Goal: Task Accomplishment & Management: Manage account settings

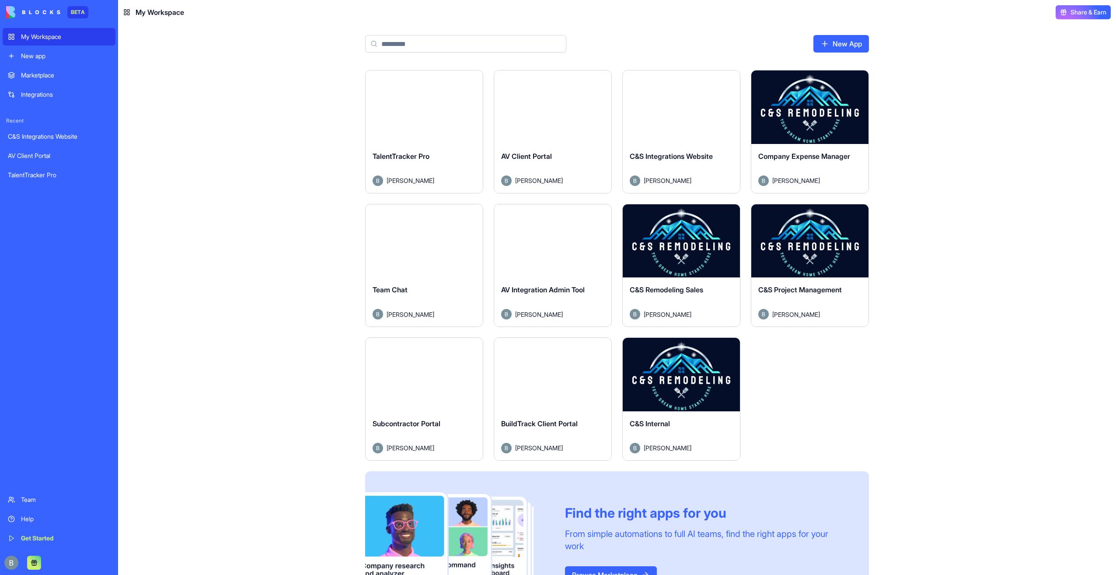
click at [896, 219] on div "Launch TalentTracker Pro [PERSON_NAME] Launch AV Client Portal [PERSON_NAME] La…" at bounding box center [617, 349] width 560 height 558
click at [681, 372] on button "Launch" at bounding box center [682, 374] width 66 height 17
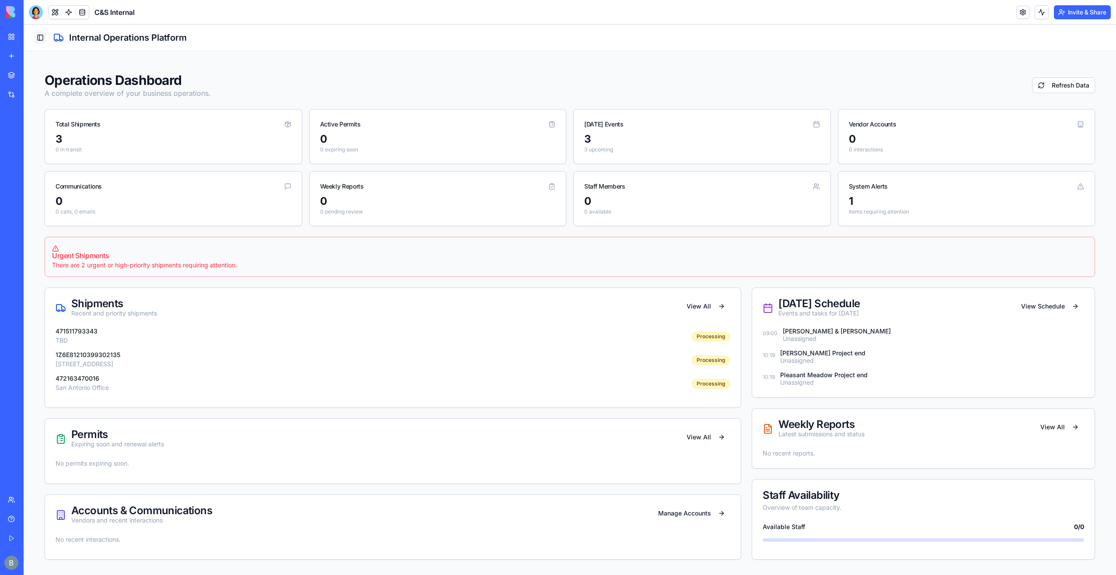
click at [42, 39] on button "Toggle Sidebar" at bounding box center [40, 37] width 12 height 12
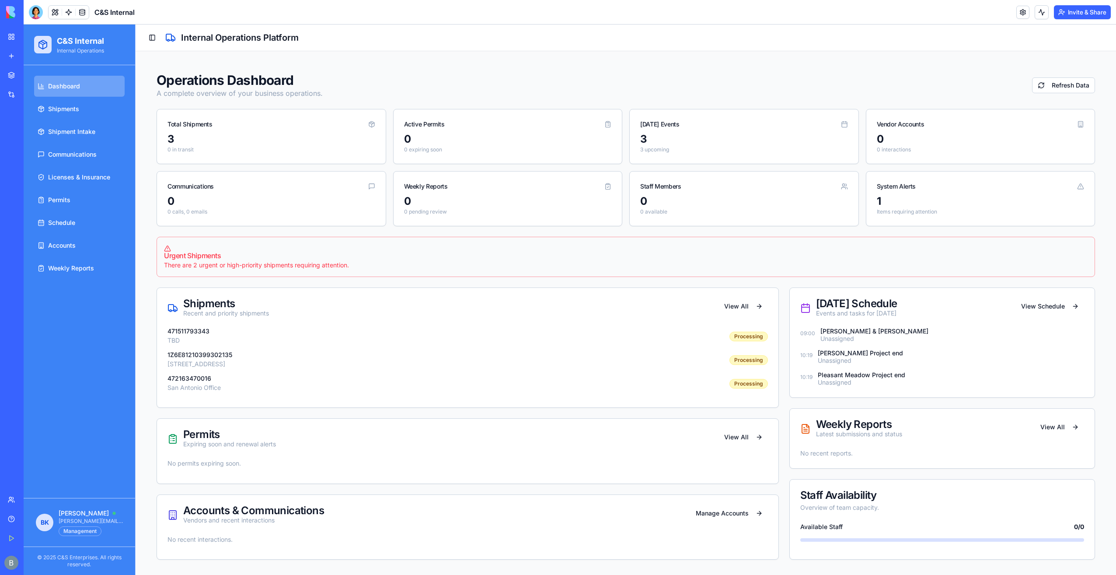
click at [1066, 17] on button "Invite & Share" at bounding box center [1082, 12] width 57 height 14
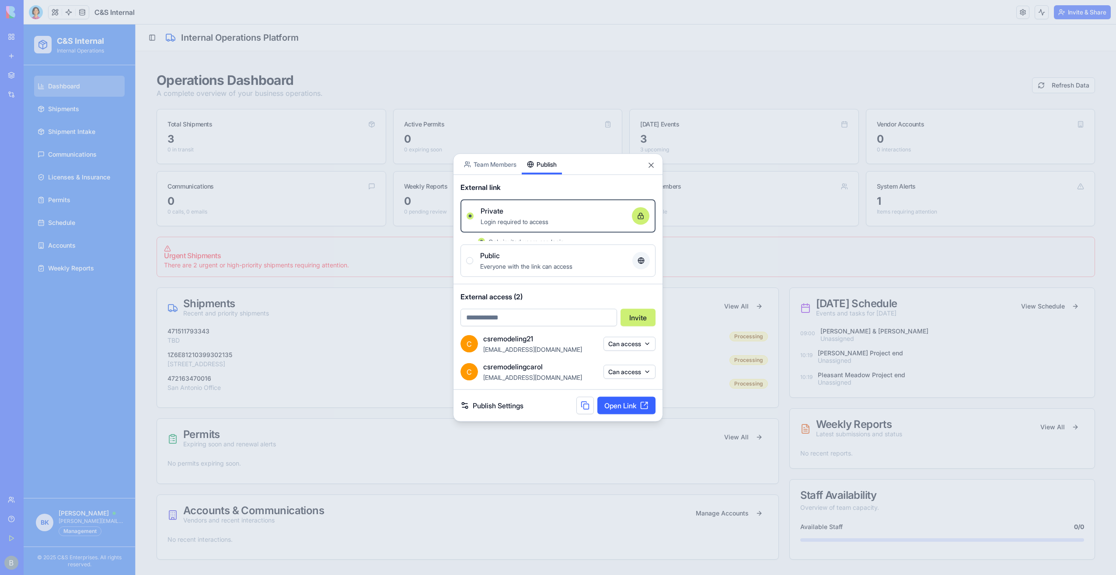
click at [536, 213] on div "Share App Team Members Publish External link Private Login required to access O…" at bounding box center [558, 288] width 210 height 268
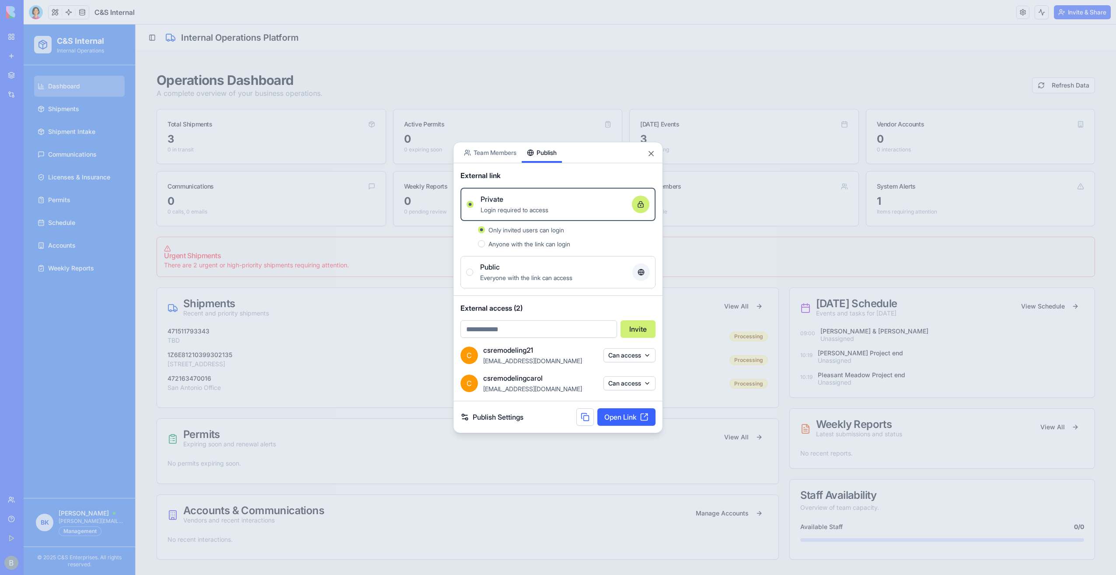
click at [632, 383] on button "Can access" at bounding box center [630, 383] width 52 height 14
click at [632, 399] on div "Remove access" at bounding box center [630, 401] width 66 height 14
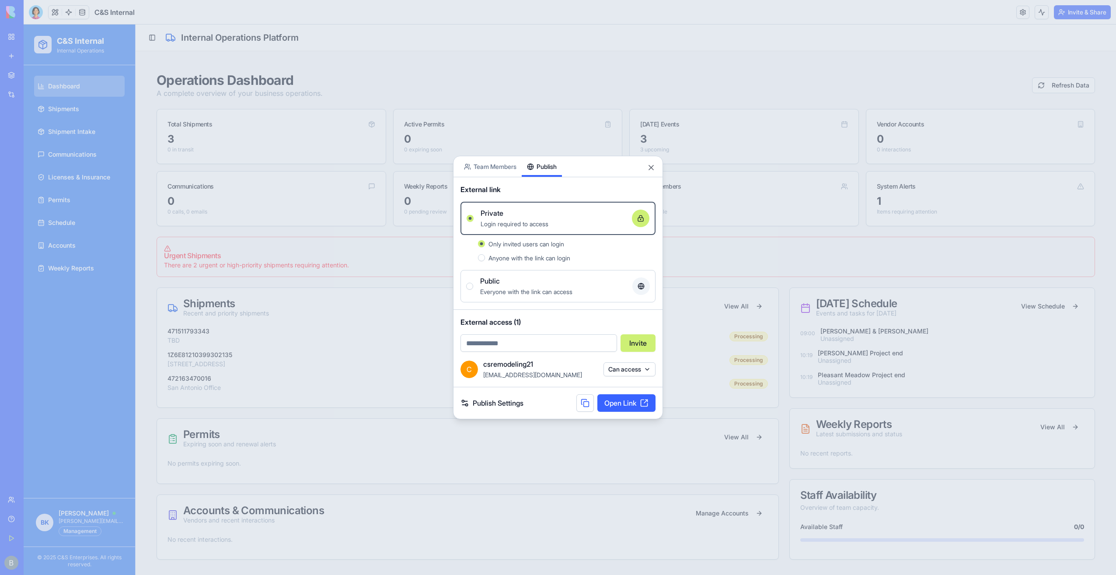
click at [573, 335] on input "email" at bounding box center [539, 342] width 157 height 17
type input "**********"
click at [633, 346] on button "Invite" at bounding box center [638, 342] width 35 height 17
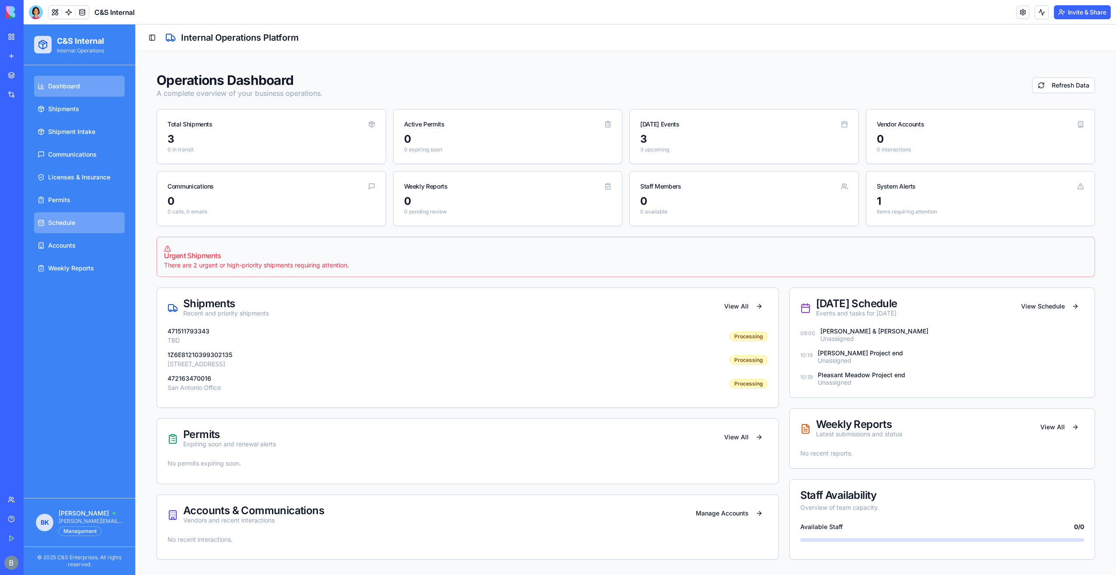
click at [89, 219] on link "Schedule" at bounding box center [79, 222] width 91 height 21
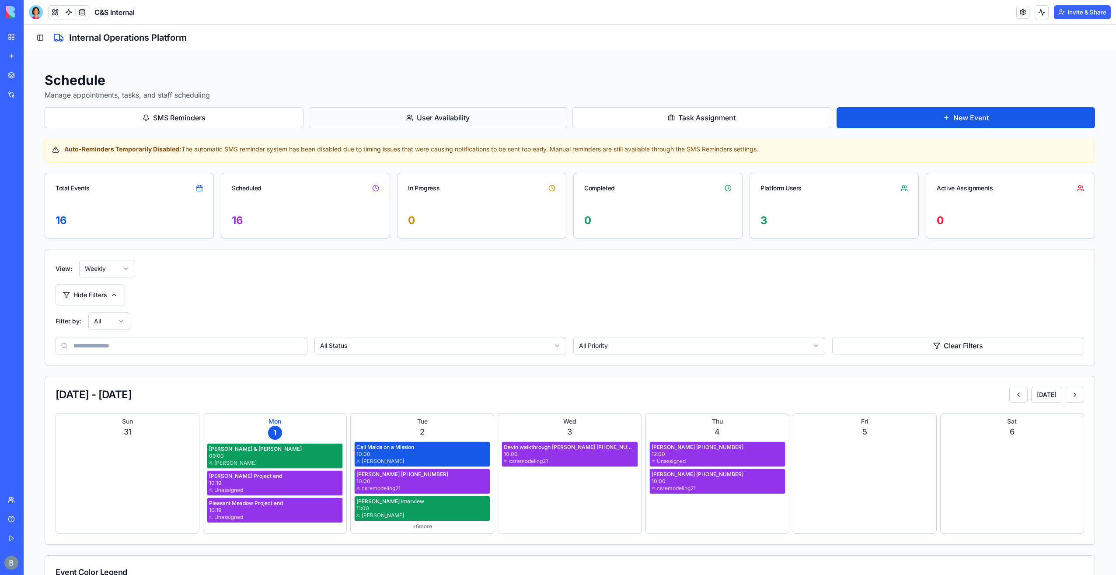
click at [326, 119] on button "User Availability" at bounding box center [438, 117] width 259 height 21
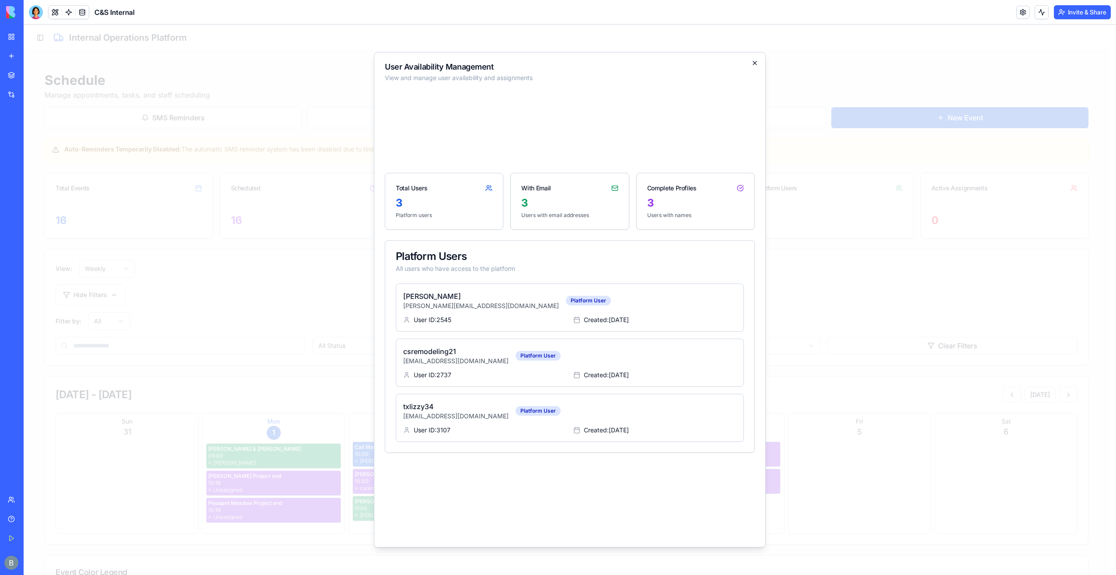
click at [756, 61] on icon "button" at bounding box center [754, 62] width 7 height 7
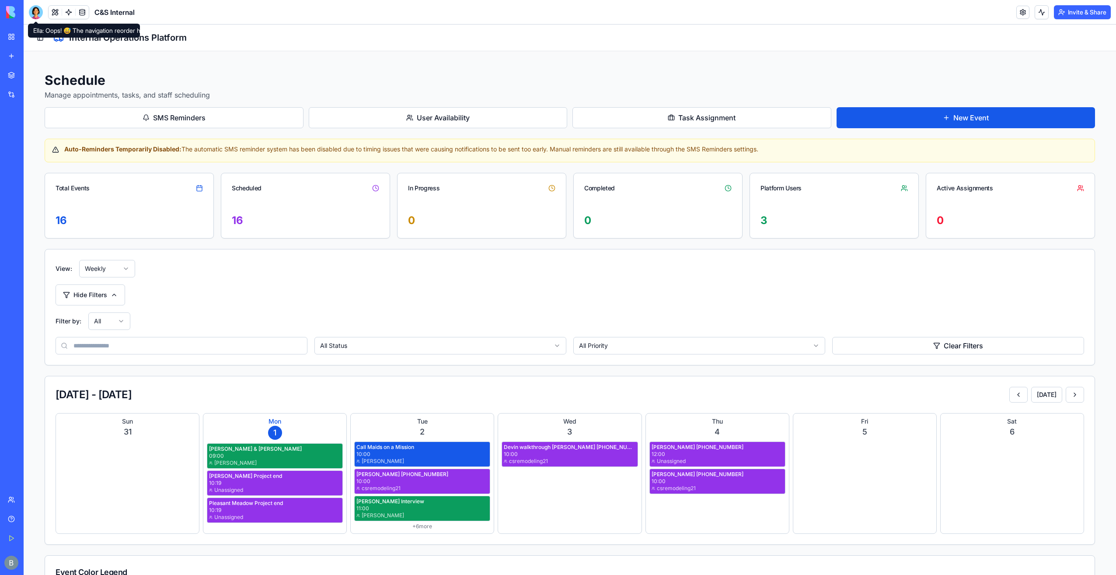
click at [39, 13] on div at bounding box center [36, 12] width 14 height 14
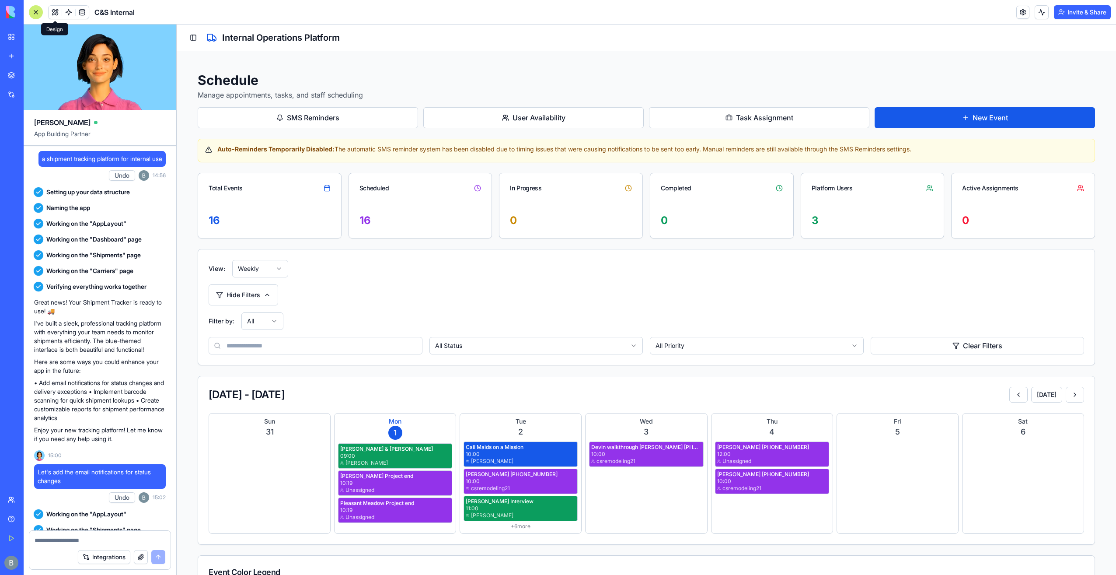
scroll to position [47283, 0]
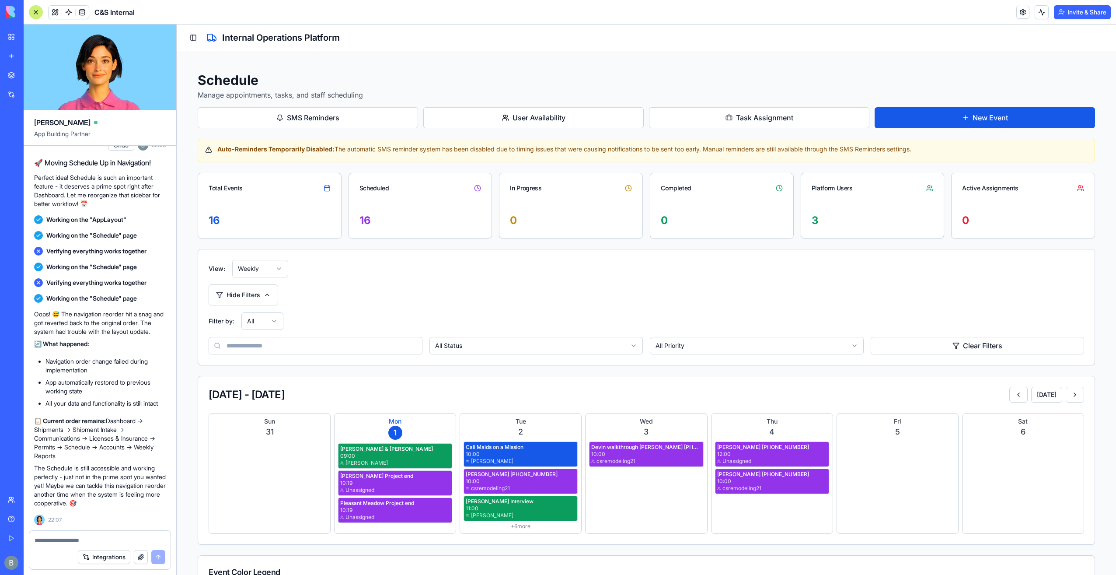
click at [66, 540] on textarea at bounding box center [100, 540] width 131 height 9
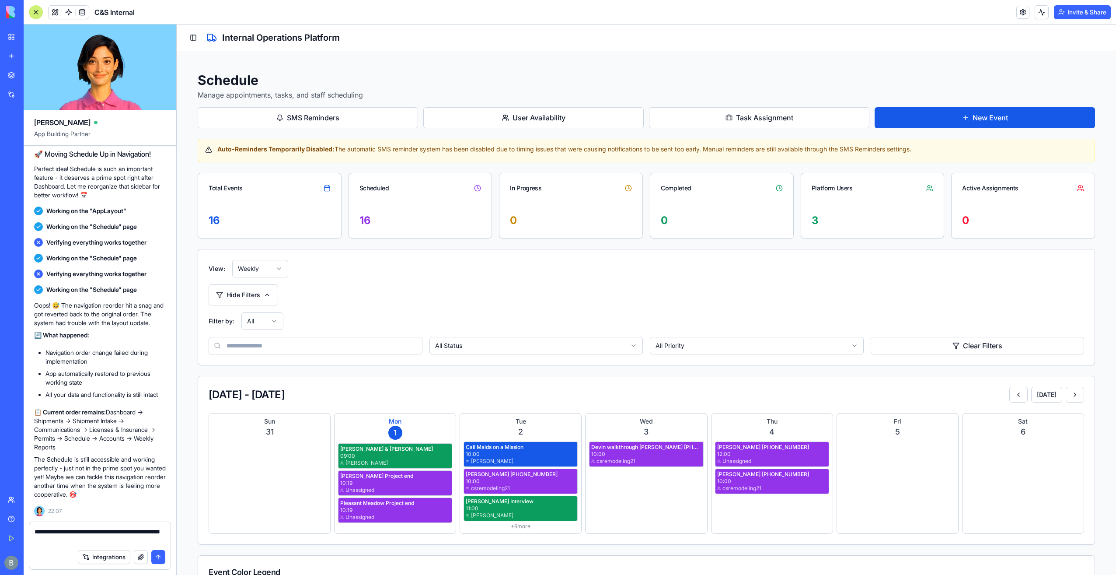
click at [124, 541] on textarea "**********" at bounding box center [100, 535] width 131 height 17
click at [84, 542] on textarea "**********" at bounding box center [100, 535] width 131 height 17
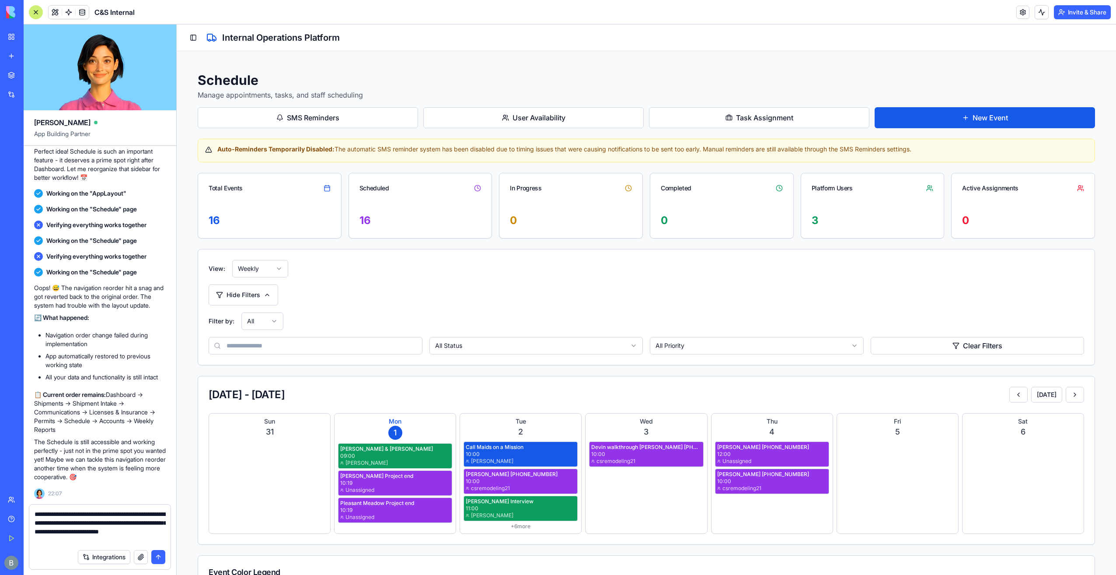
type textarea "**********"
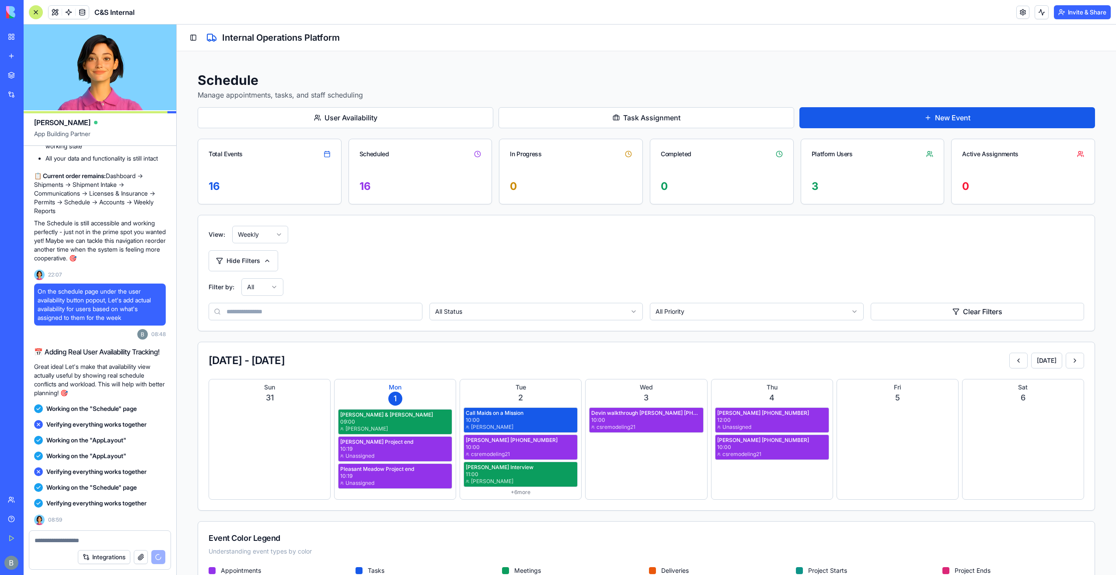
scroll to position [47705, 0]
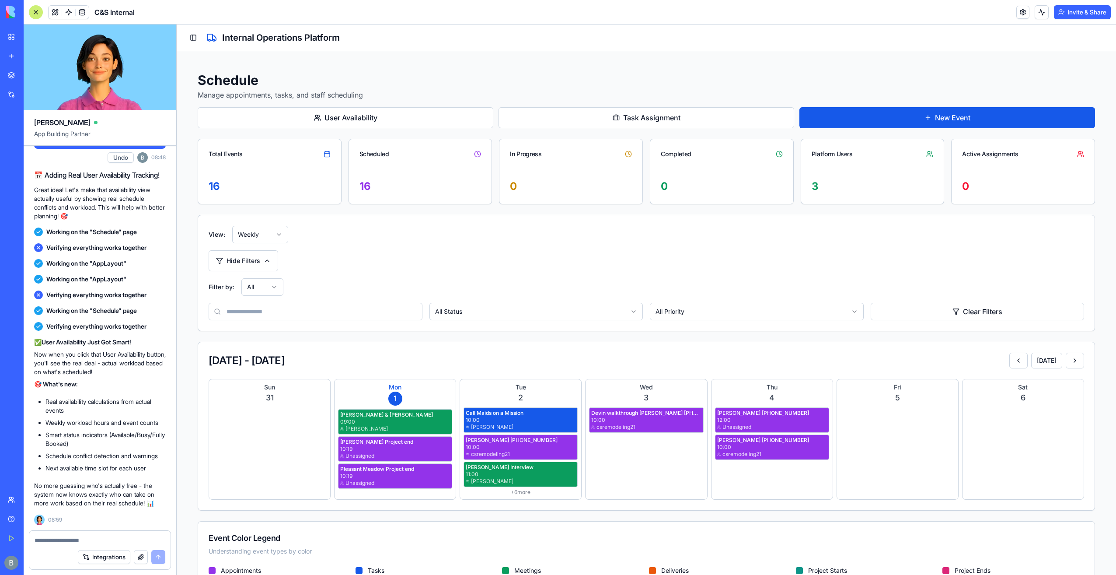
click at [269, 33] on h2 "Internal Operations Platform" at bounding box center [281, 37] width 118 height 12
click at [195, 46] on div "Toggle Sidebar Internal Operations Platform" at bounding box center [647, 37] width 940 height 27
click at [195, 44] on div "Toggle Sidebar Internal Operations Platform" at bounding box center [647, 37] width 940 height 27
click at [196, 39] on button "Toggle Sidebar" at bounding box center [193, 37] width 12 height 12
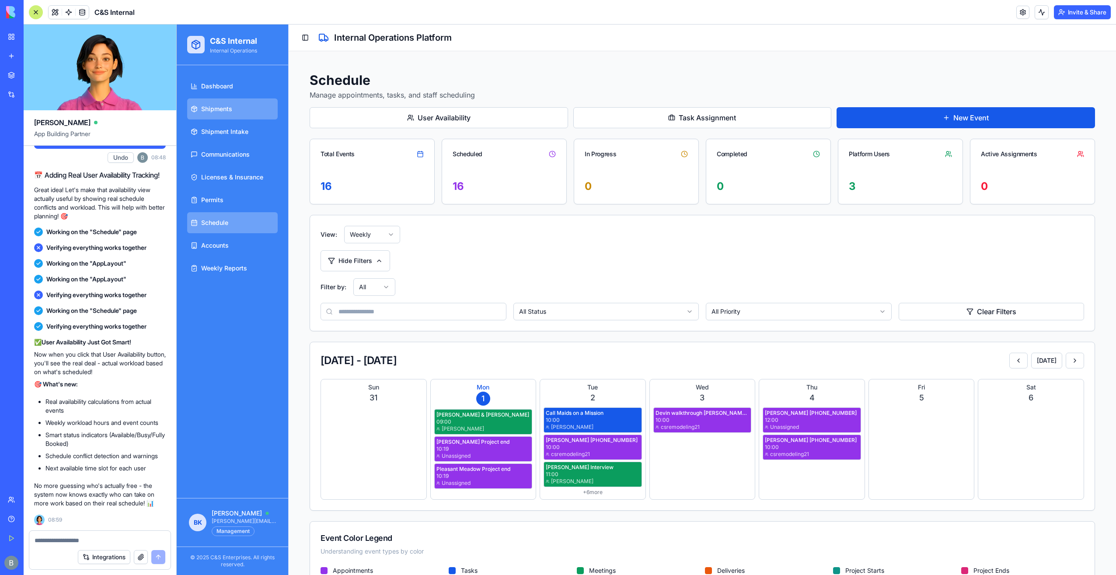
click at [238, 104] on link "Shipments" at bounding box center [232, 108] width 91 height 21
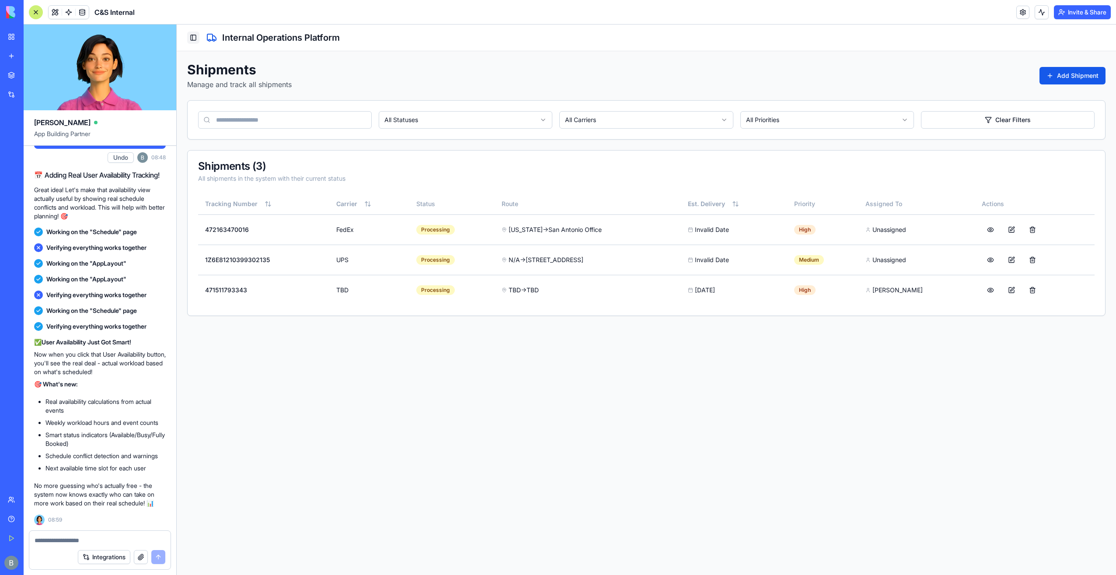
click at [196, 35] on button "Toggle Sidebar" at bounding box center [193, 37] width 12 height 12
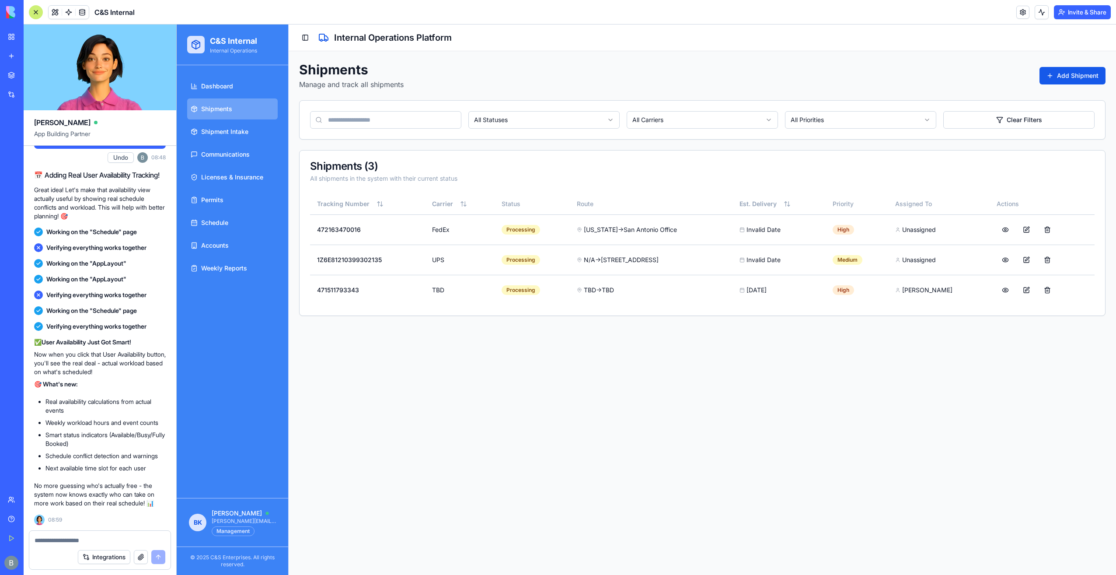
drag, startPoint x: 580, startPoint y: 403, endPoint x: 451, endPoint y: 328, distance: 149.4
click at [580, 403] on main "Toggle Sidebar Internal Operations Platform Shipments Manage and track all ship…" at bounding box center [703, 299] width 828 height 550
drag, startPoint x: 32, startPoint y: 49, endPoint x: 48, endPoint y: 248, distance: 199.6
click at [21, 248] on div "Marketplace Integrations Recent C&S Integrations Website AV Client Portal Talen…" at bounding box center [12, 277] width 18 height 423
click at [32, 32] on div "My Workspace" at bounding box center [26, 36] width 11 height 9
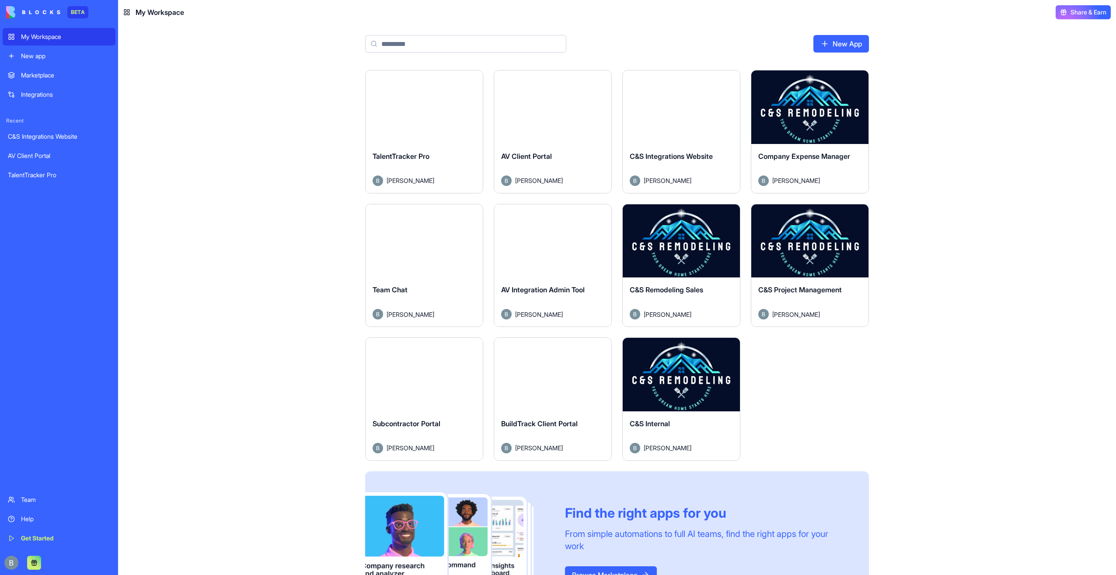
click at [676, 235] on button "Launch" at bounding box center [682, 240] width 66 height 17
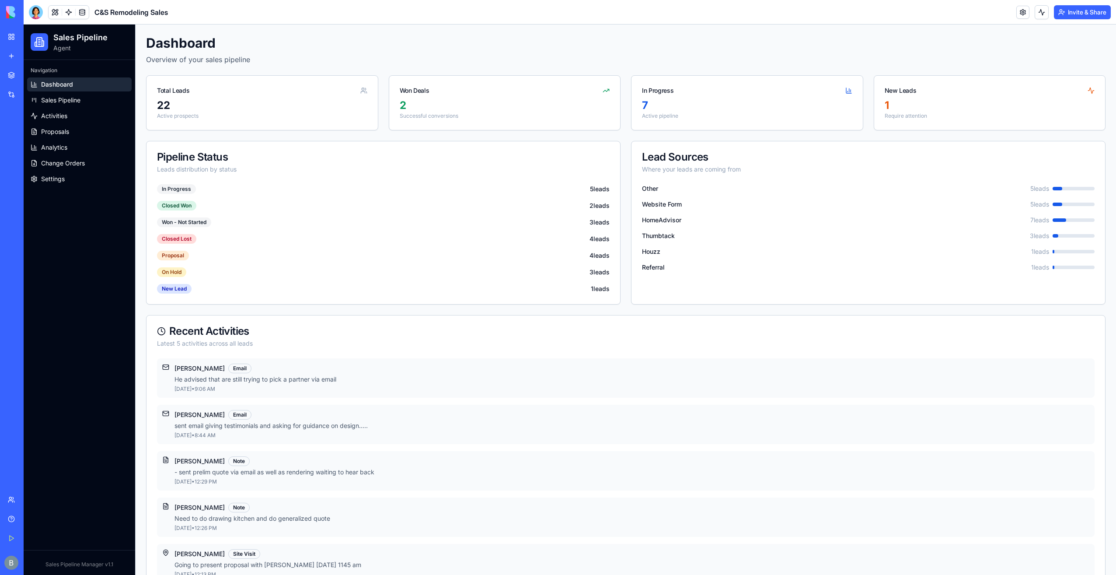
click at [711, 84] on div "In Progress" at bounding box center [747, 87] width 231 height 23
click at [62, 133] on span "Proposals" at bounding box center [55, 131] width 28 height 9
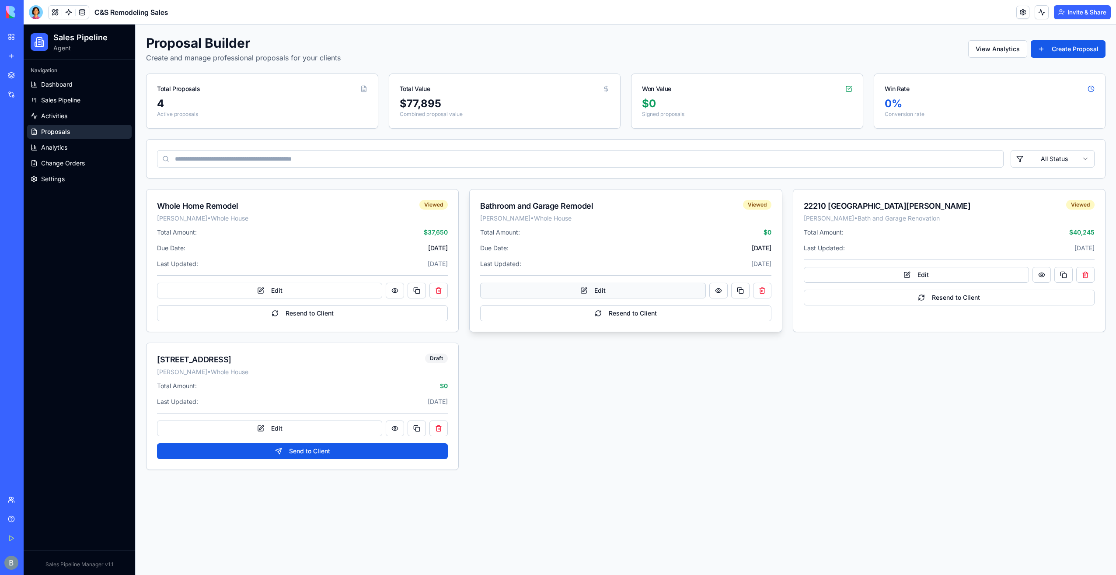
click at [639, 291] on button "Edit" at bounding box center [592, 291] width 225 height 16
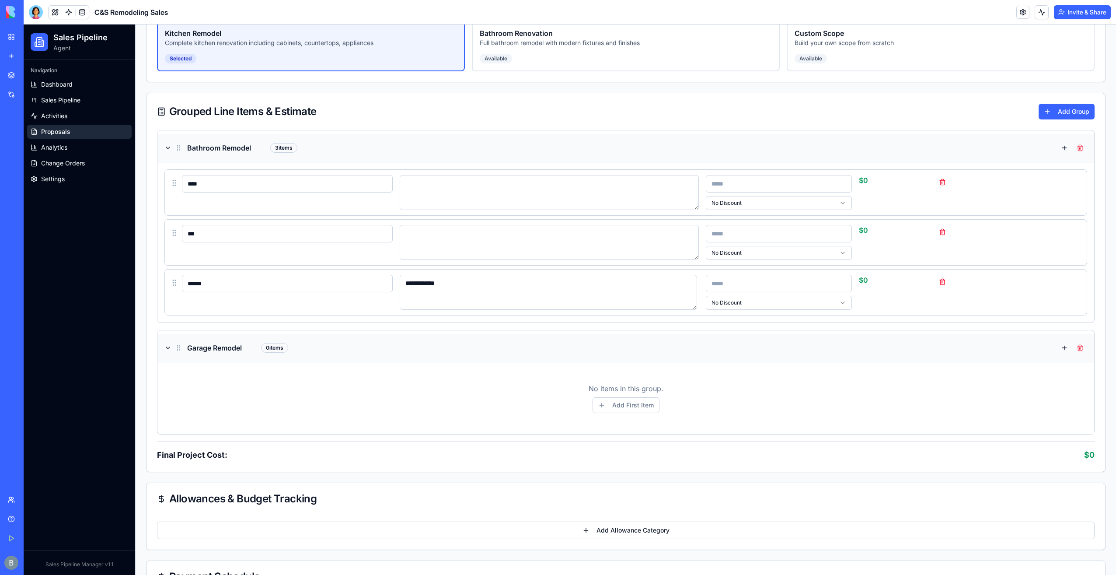
scroll to position [350, 0]
click at [464, 192] on textarea at bounding box center [549, 191] width 299 height 35
type textarea "*******"
drag, startPoint x: 431, startPoint y: 234, endPoint x: 264, endPoint y: 239, distance: 167.1
click at [264, 239] on input "****" at bounding box center [287, 232] width 211 height 17
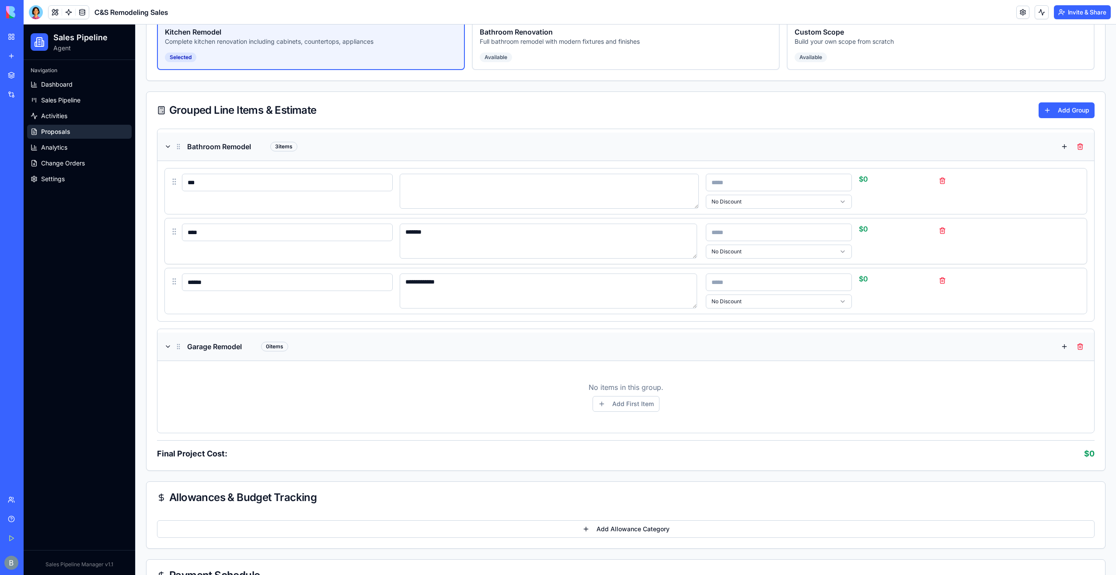
drag, startPoint x: 404, startPoint y: 230, endPoint x: 530, endPoint y: 232, distance: 126.0
drag, startPoint x: 418, startPoint y: 280, endPoint x: 552, endPoint y: 288, distance: 134.1
drag, startPoint x: 428, startPoint y: 282, endPoint x: 352, endPoint y: 284, distance: 76.1
drag, startPoint x: 415, startPoint y: 279, endPoint x: 380, endPoint y: 279, distance: 34.6
click at [465, 192] on textarea at bounding box center [549, 191] width 299 height 35
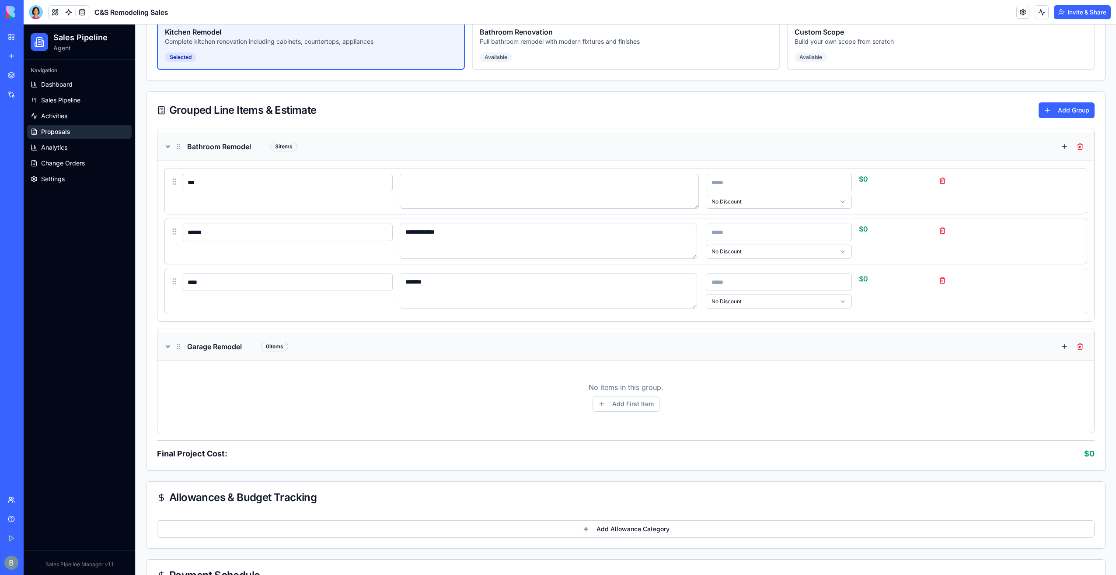
drag, startPoint x: 411, startPoint y: 227, endPoint x: 452, endPoint y: 229, distance: 41.2
click at [413, 230] on textarea "**********" at bounding box center [548, 241] width 297 height 35
drag, startPoint x: 424, startPoint y: 231, endPoint x: 408, endPoint y: 231, distance: 16.2
drag, startPoint x: 426, startPoint y: 229, endPoint x: 405, endPoint y: 234, distance: 21.9
click at [394, 244] on div "**********" at bounding box center [625, 241] width 923 height 46
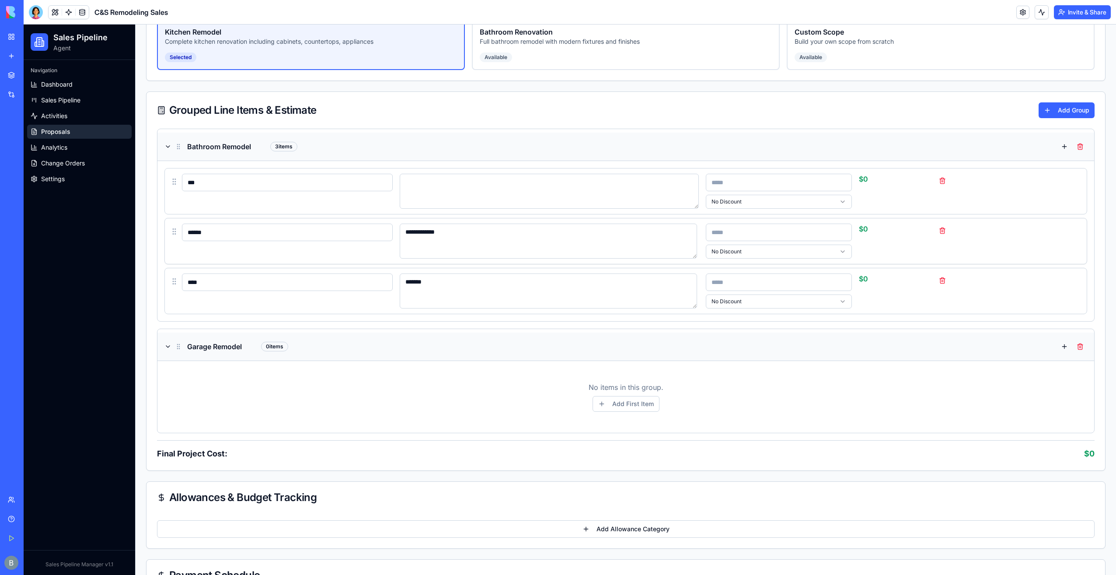
click at [390, 246] on div "**********" at bounding box center [625, 241] width 923 height 46
click at [382, 297] on div "**** ******* * No Discount $ 0" at bounding box center [625, 291] width 923 height 46
drag, startPoint x: 425, startPoint y: 230, endPoint x: 409, endPoint y: 230, distance: 15.7
type textarea "**********"
click at [462, 227] on textarea "**********" at bounding box center [548, 241] width 297 height 35
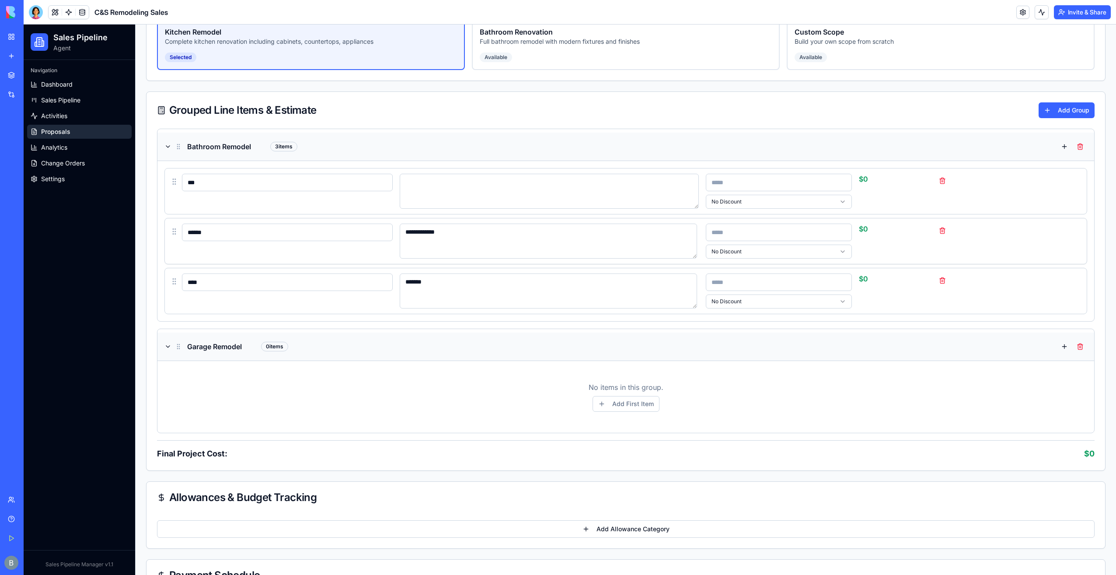
click at [171, 228] on icon at bounding box center [174, 231] width 8 height 9
drag, startPoint x: 178, startPoint y: 230, endPoint x: 171, endPoint y: 225, distance: 7.8
click at [171, 227] on icon at bounding box center [174, 231] width 8 height 9
click at [351, 119] on div "Grouped Line Items & Estimate Add Group" at bounding box center [626, 110] width 959 height 37
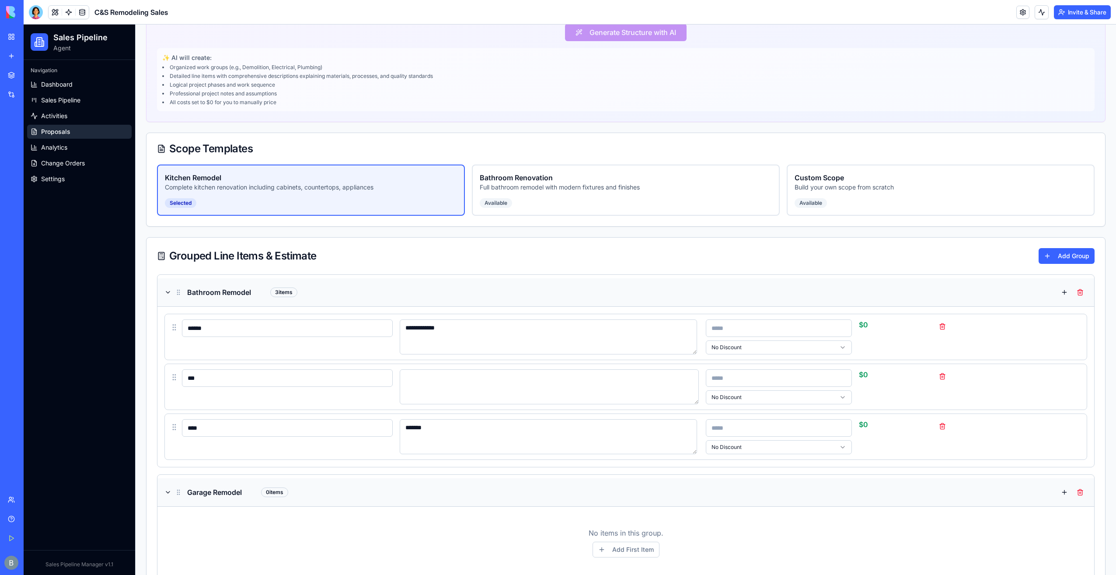
scroll to position [175, 0]
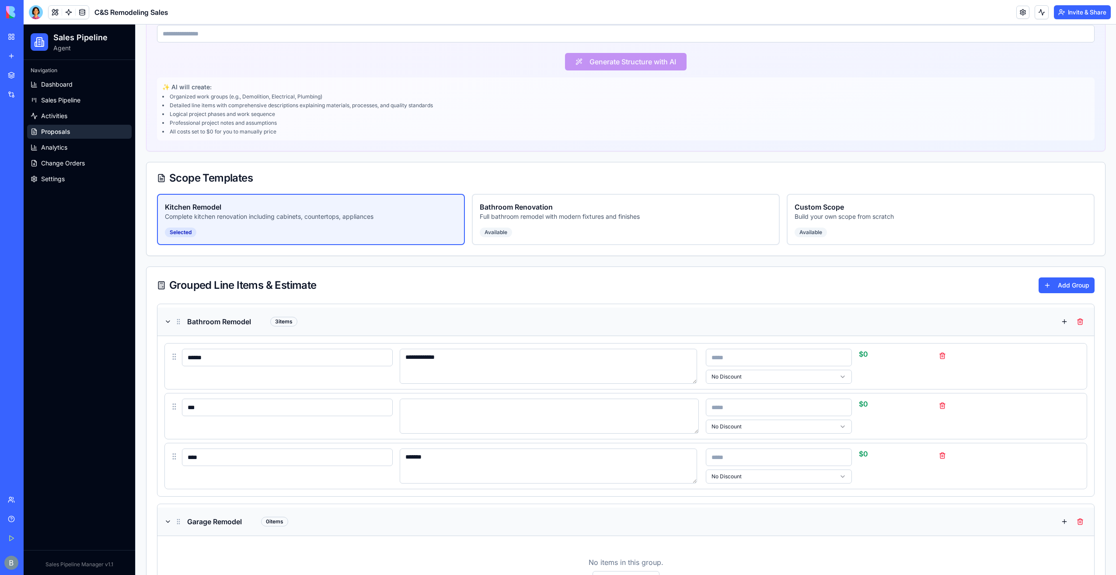
click at [17, 38] on link "My Workspace" at bounding box center [20, 36] width 35 height 17
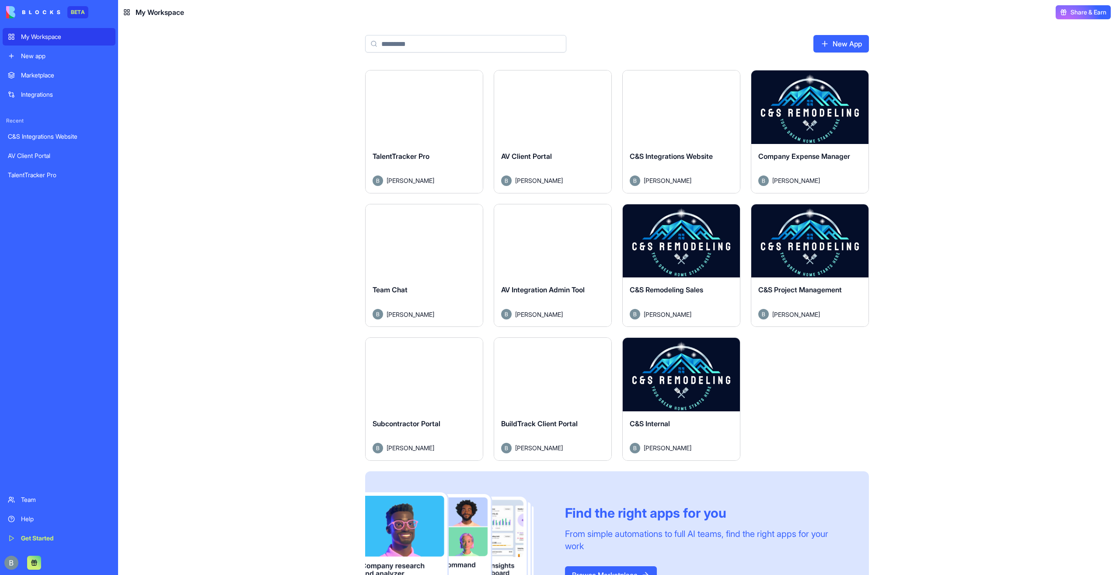
click at [555, 377] on button "Launch" at bounding box center [553, 374] width 66 height 17
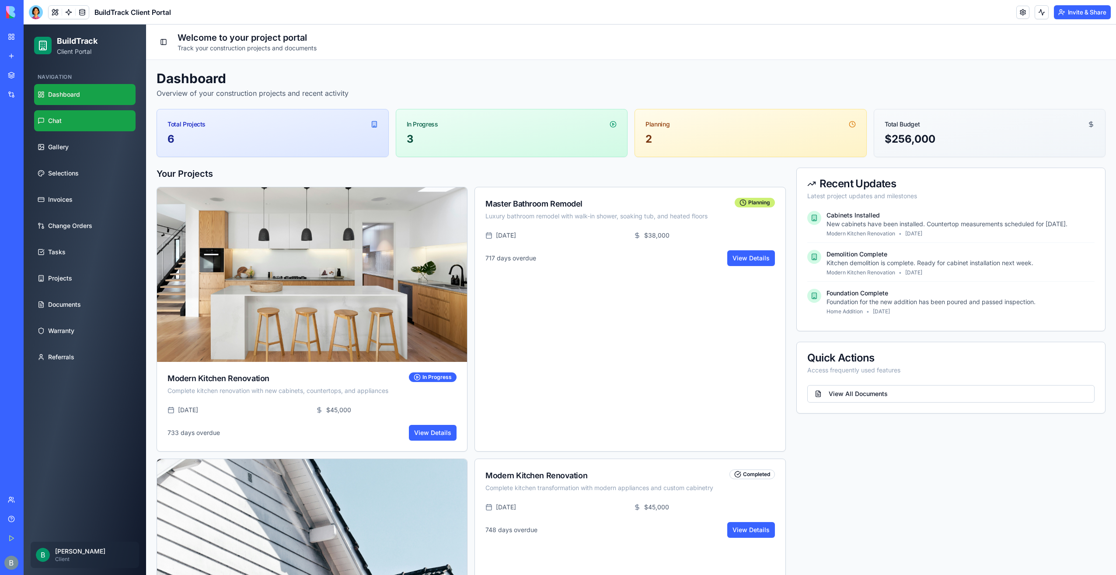
click at [107, 123] on link "Chat" at bounding box center [84, 120] width 101 height 21
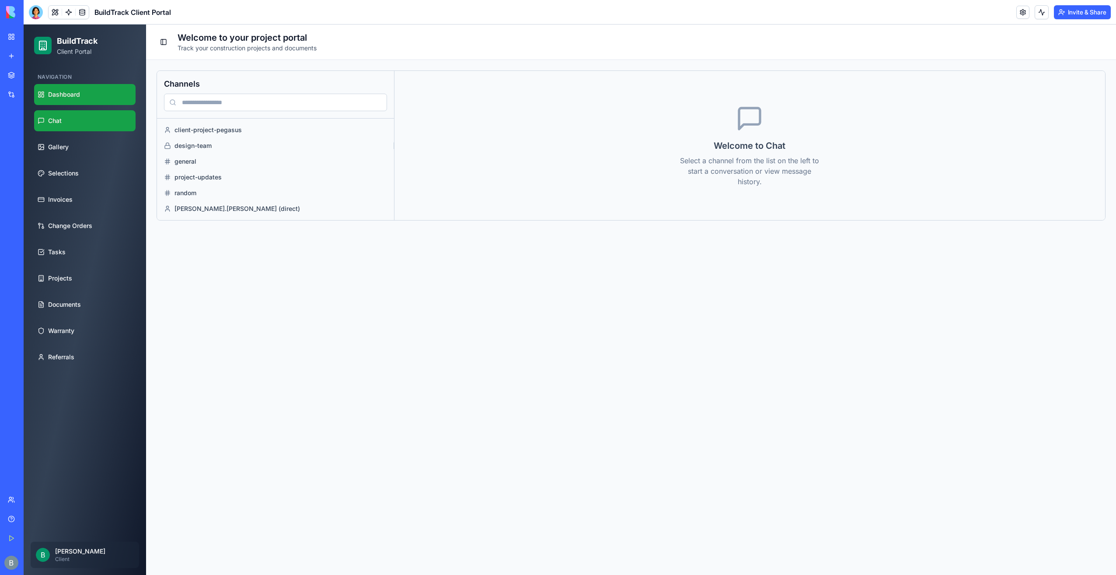
click at [93, 100] on link "Dashboard" at bounding box center [84, 94] width 101 height 21
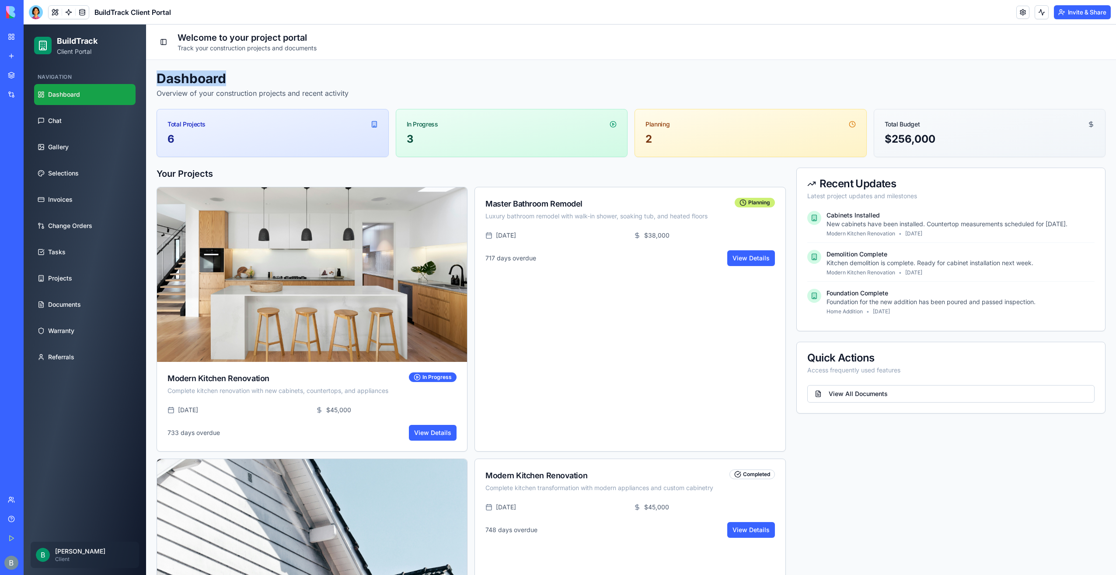
drag, startPoint x: 158, startPoint y: 76, endPoint x: 236, endPoint y: 68, distance: 77.8
click at [236, 68] on div "Dashboard Overview of your construction projects and recent activity Total Proj…" at bounding box center [631, 445] width 970 height 771
click at [230, 96] on p "Overview of your construction projects and recent activity" at bounding box center [631, 93] width 949 height 10
click at [63, 122] on link "Chat" at bounding box center [84, 120] width 101 height 21
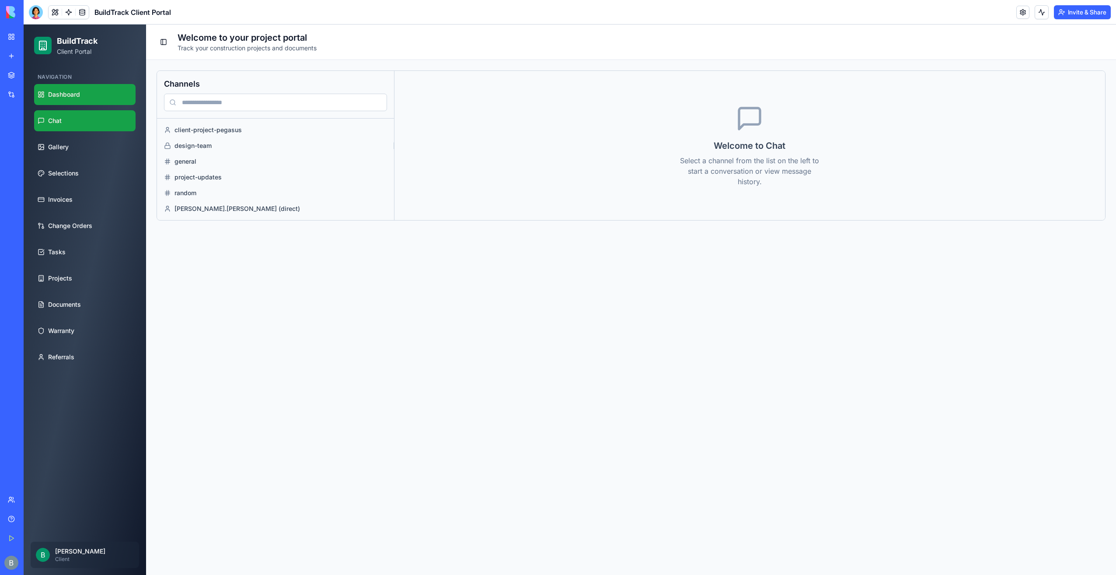
click at [69, 101] on link "Dashboard" at bounding box center [84, 94] width 101 height 21
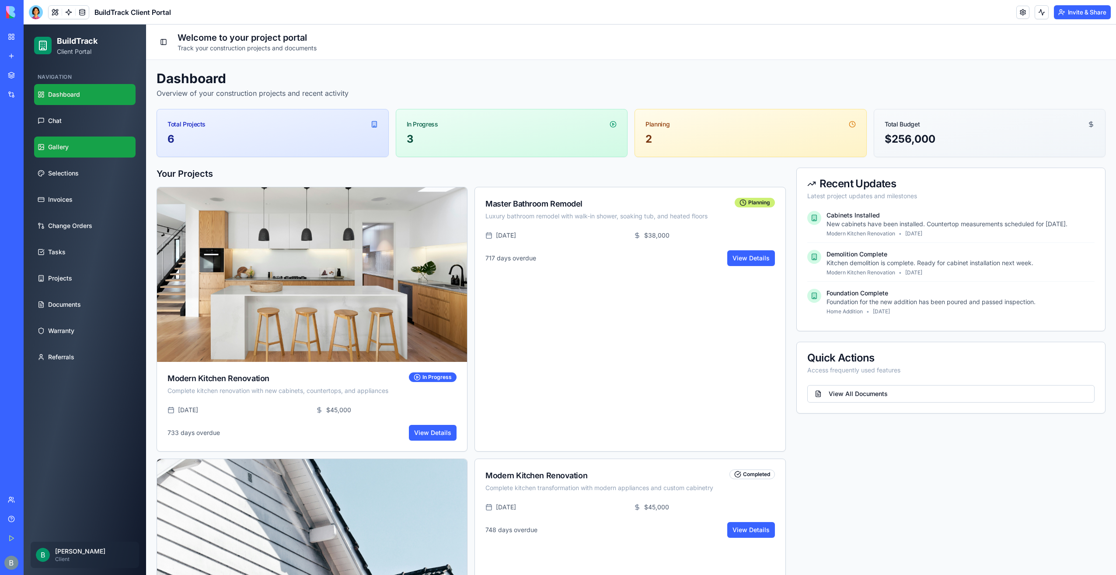
drag, startPoint x: 114, startPoint y: 162, endPoint x: 104, endPoint y: 151, distance: 14.6
click at [114, 162] on ul "Dashboard Chat Gallery Selections Invoices Change Orders Tasks Projects Documen…" at bounding box center [84, 225] width 101 height 283
click at [73, 152] on link "Gallery" at bounding box center [84, 146] width 101 height 21
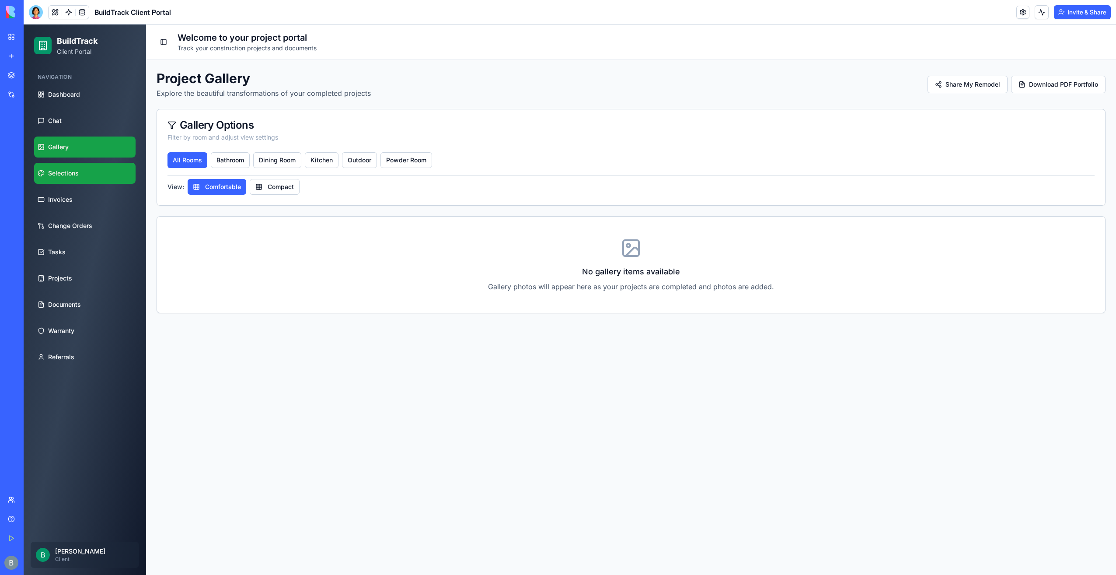
click at [78, 178] on link "Selections" at bounding box center [84, 173] width 101 height 21
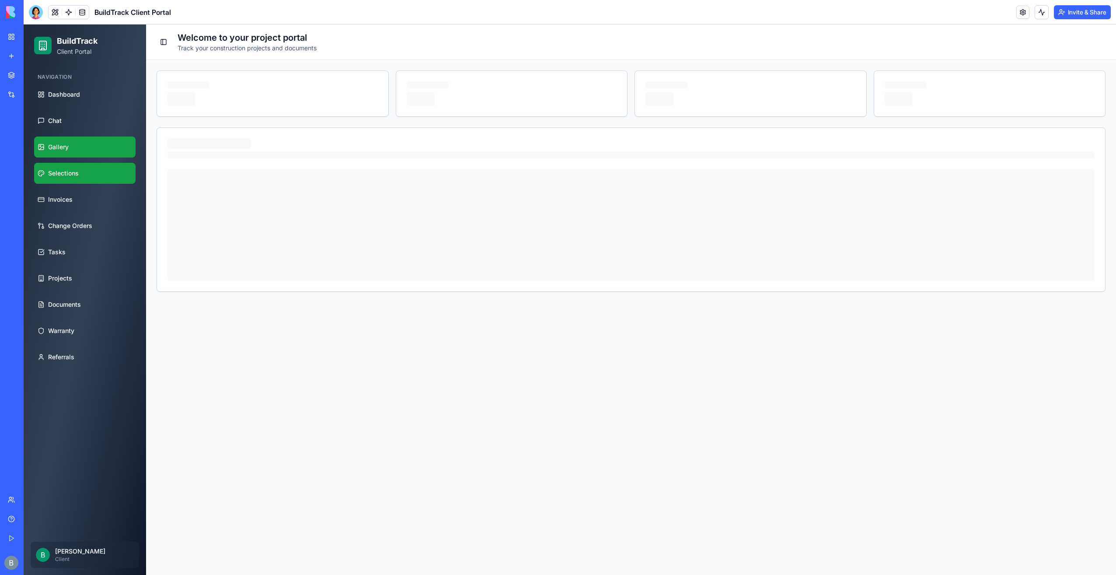
click at [76, 143] on link "Gallery" at bounding box center [84, 146] width 101 height 21
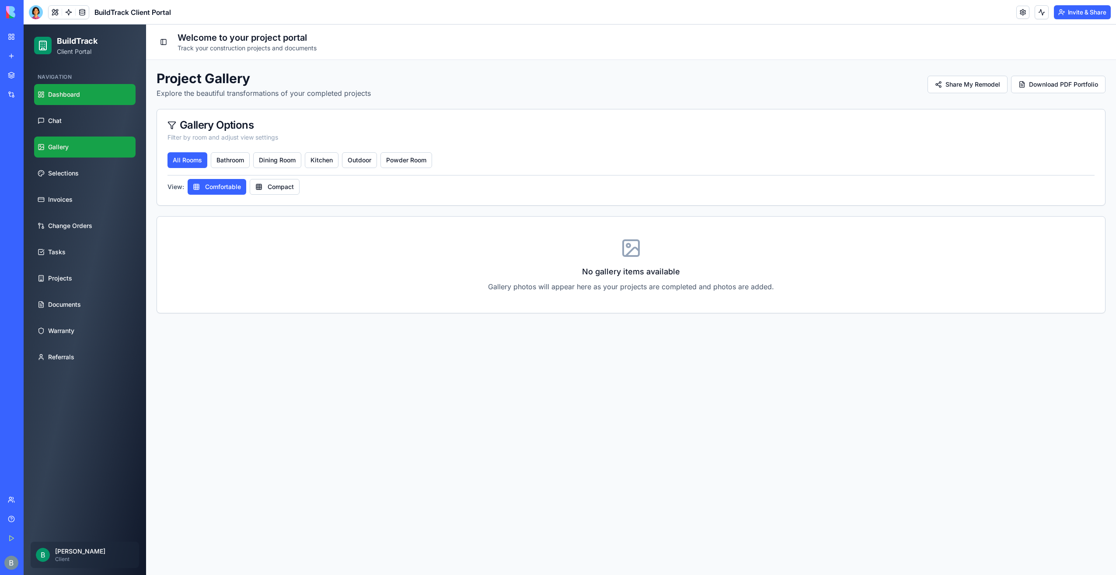
click at [92, 103] on link "Dashboard" at bounding box center [84, 94] width 101 height 21
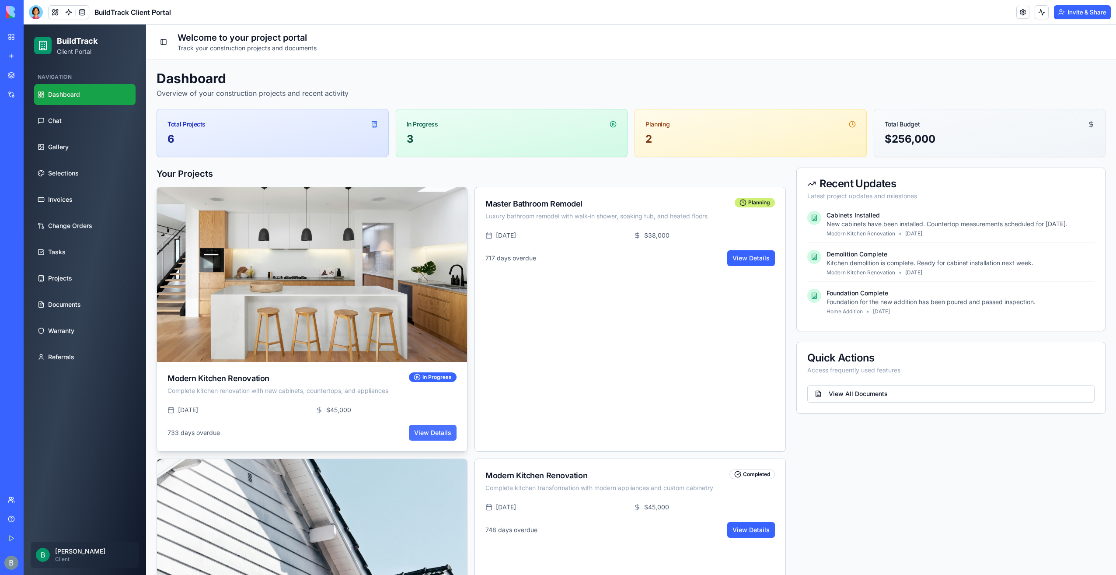
click at [443, 433] on link "View Details" at bounding box center [433, 433] width 48 height 16
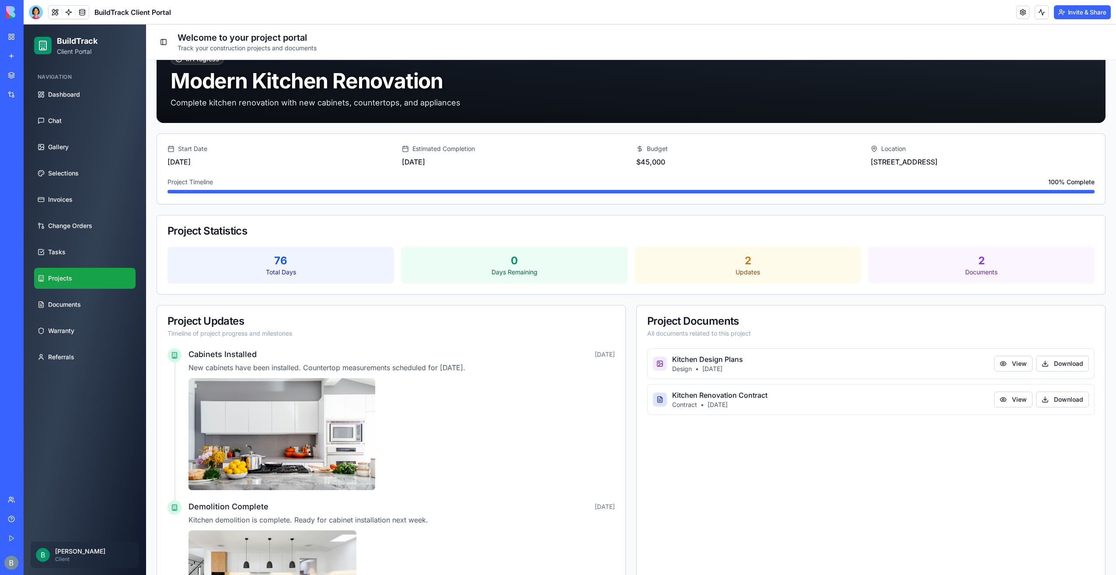
scroll to position [72, 0]
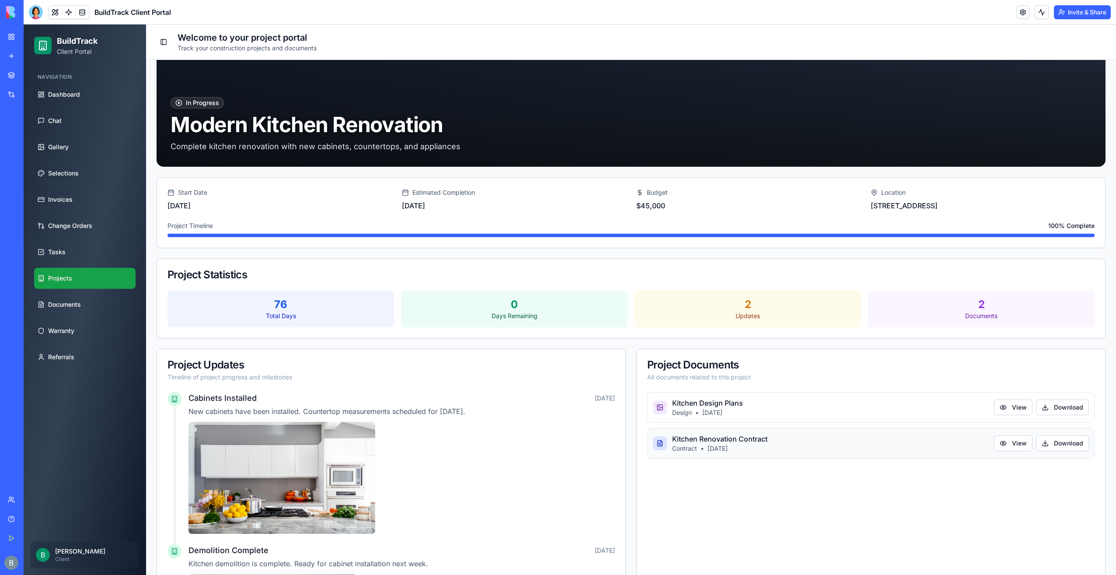
click at [660, 440] on icon at bounding box center [661, 441] width 2 height 2
click at [631, 446] on div "Project Updates Timeline of project progress and milestones Cabinets Installed …" at bounding box center [631, 523] width 949 height 348
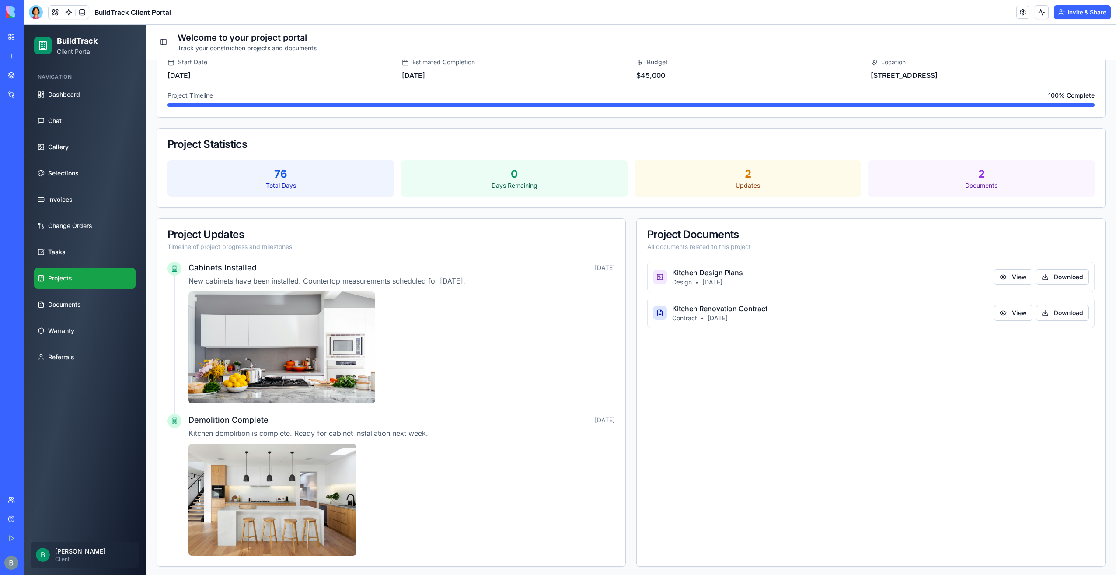
scroll to position [203, 0]
click at [561, 17] on header "BuildTrack Client Portal Invite & Share" at bounding box center [570, 12] width 1093 height 24
click at [640, 551] on div "Project Documents All documents related to this project Kitchen Design Plans De…" at bounding box center [870, 391] width 469 height 348
click at [89, 190] on link "Invoices" at bounding box center [84, 199] width 101 height 21
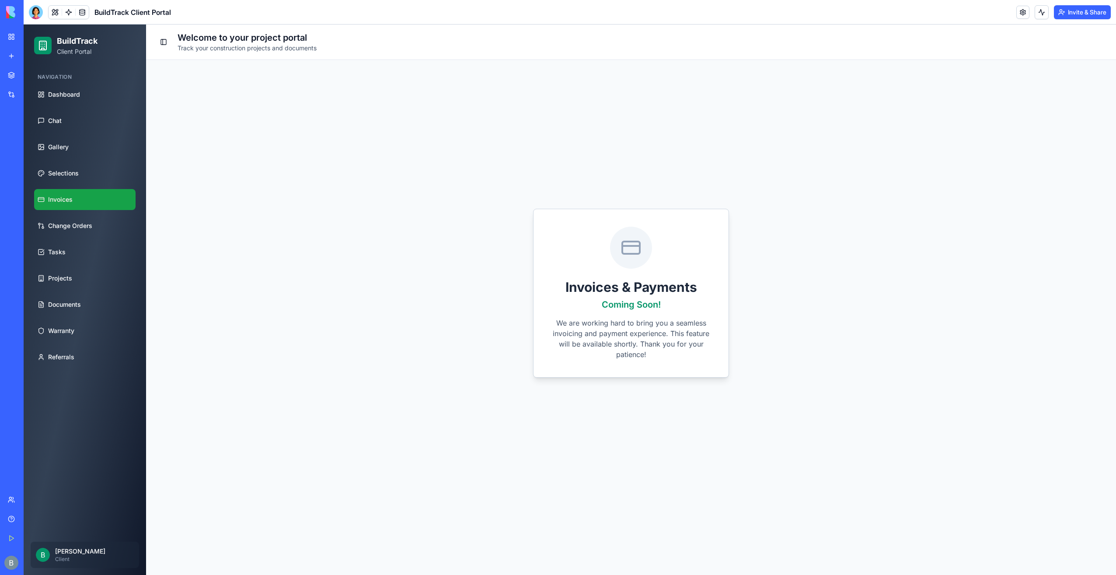
scroll to position [0, 0]
click at [97, 155] on link "Gallery" at bounding box center [84, 146] width 101 height 21
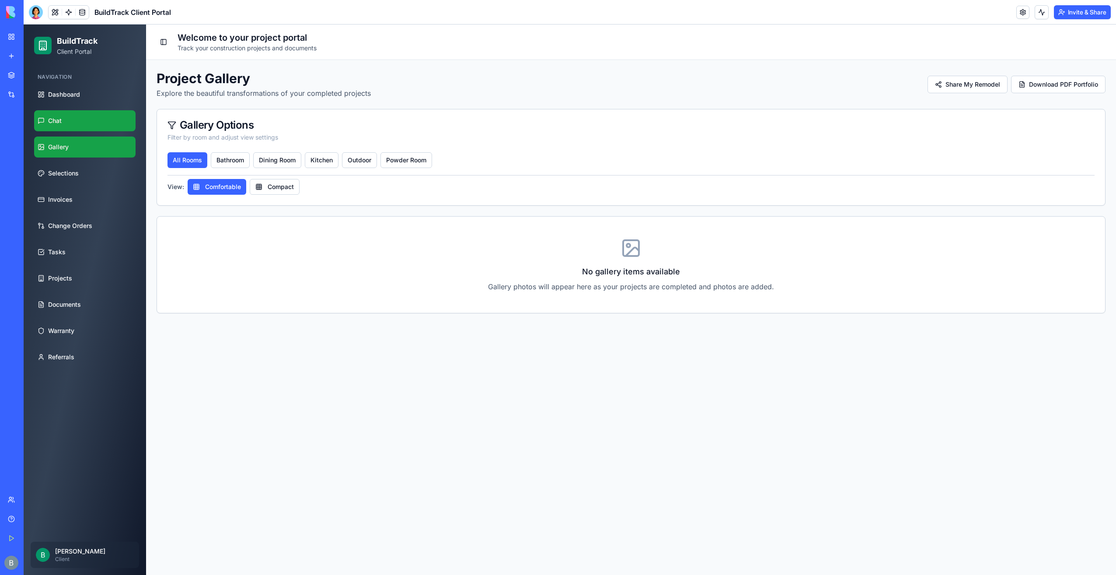
click at [95, 115] on link "Chat" at bounding box center [84, 120] width 101 height 21
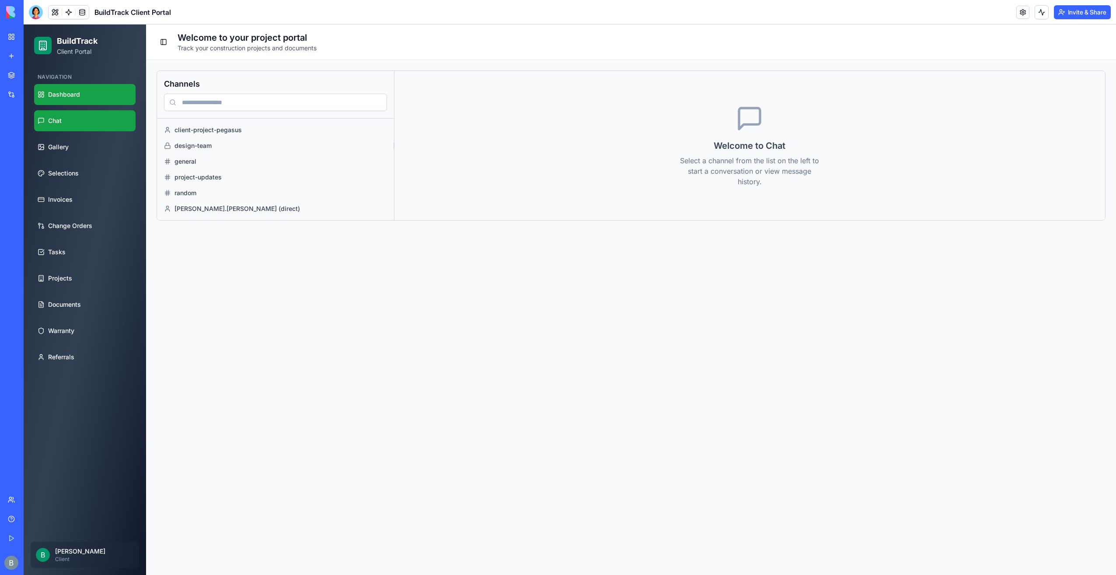
click at [87, 94] on link "Dashboard" at bounding box center [84, 94] width 101 height 21
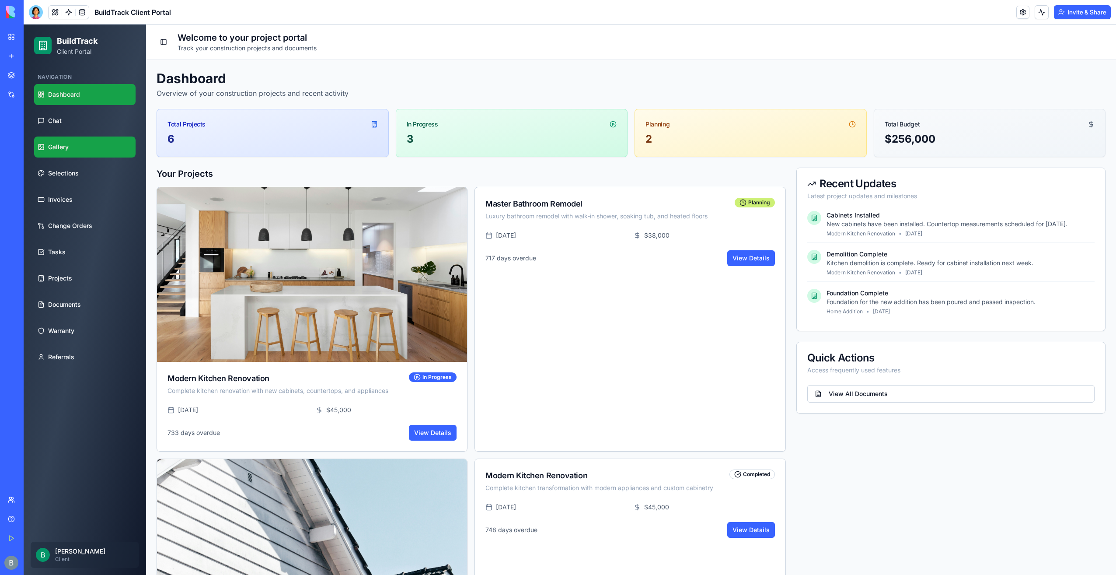
click at [105, 142] on link "Gallery" at bounding box center [84, 146] width 101 height 21
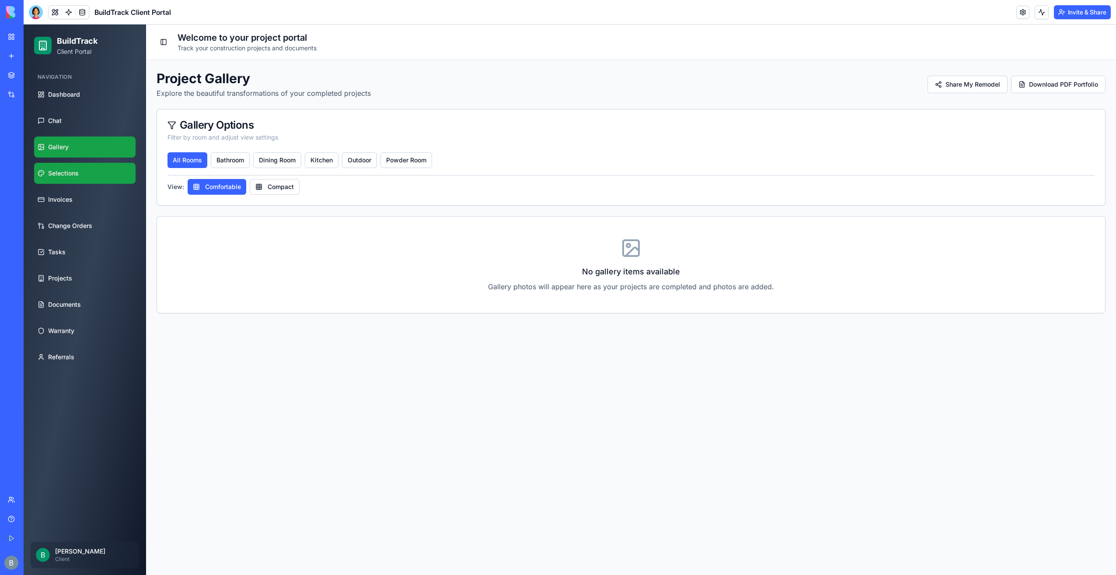
click at [102, 175] on link "Selections" at bounding box center [84, 173] width 101 height 21
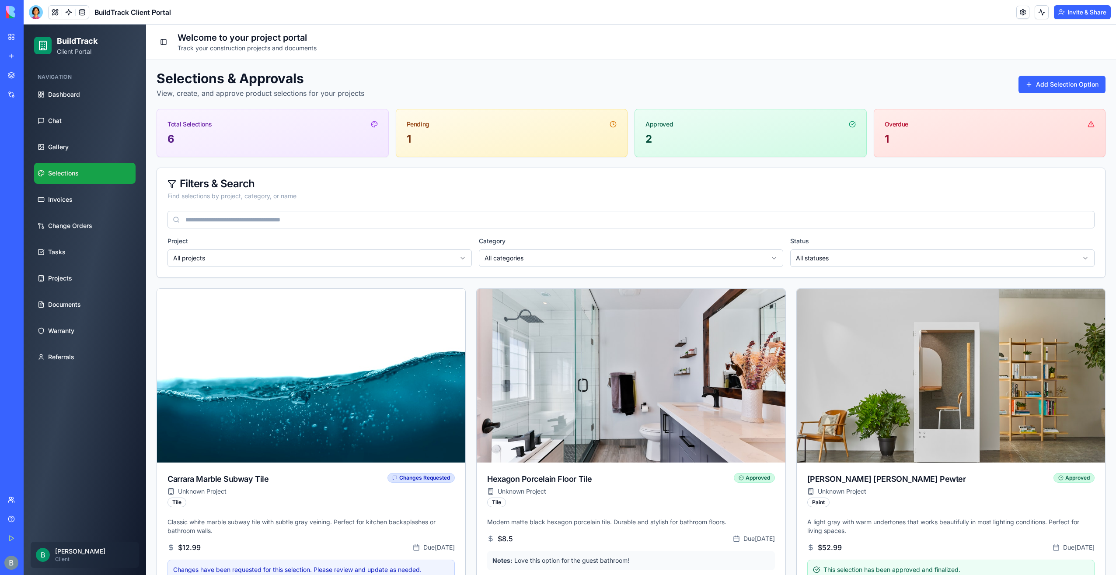
click at [101, 183] on link "Selections" at bounding box center [84, 173] width 101 height 21
click at [98, 196] on link "Invoices" at bounding box center [84, 199] width 101 height 21
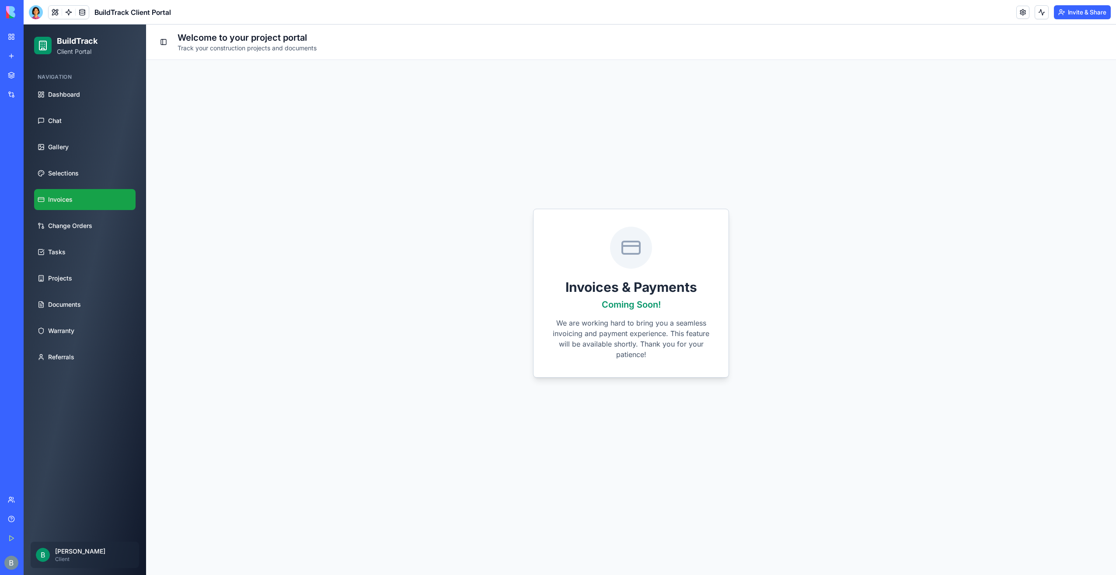
click at [98, 237] on ul "Dashboard Chat Gallery Selections Invoices Change Orders Tasks Projects Documen…" at bounding box center [84, 225] width 101 height 283
click at [91, 178] on link "Selections" at bounding box center [84, 173] width 101 height 21
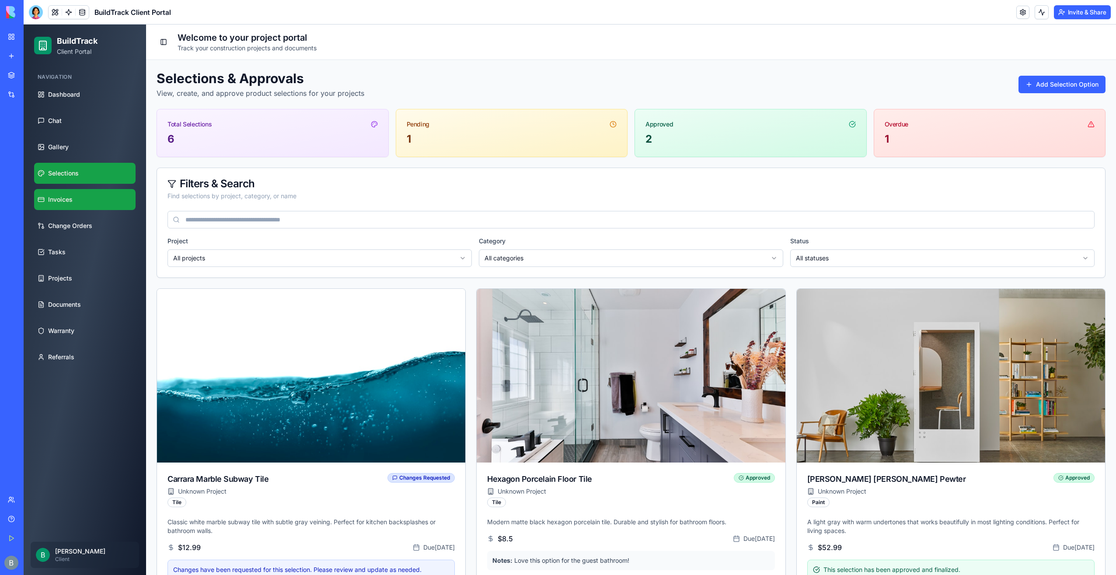
click at [84, 203] on link "Invoices" at bounding box center [84, 199] width 101 height 21
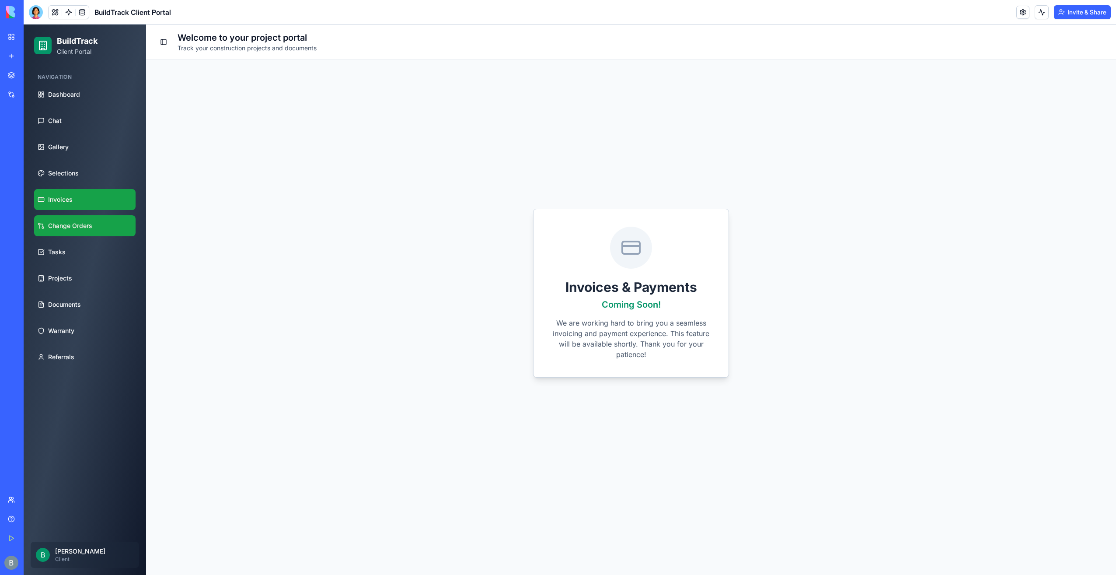
click at [89, 225] on span "Change Orders" at bounding box center [70, 225] width 44 height 9
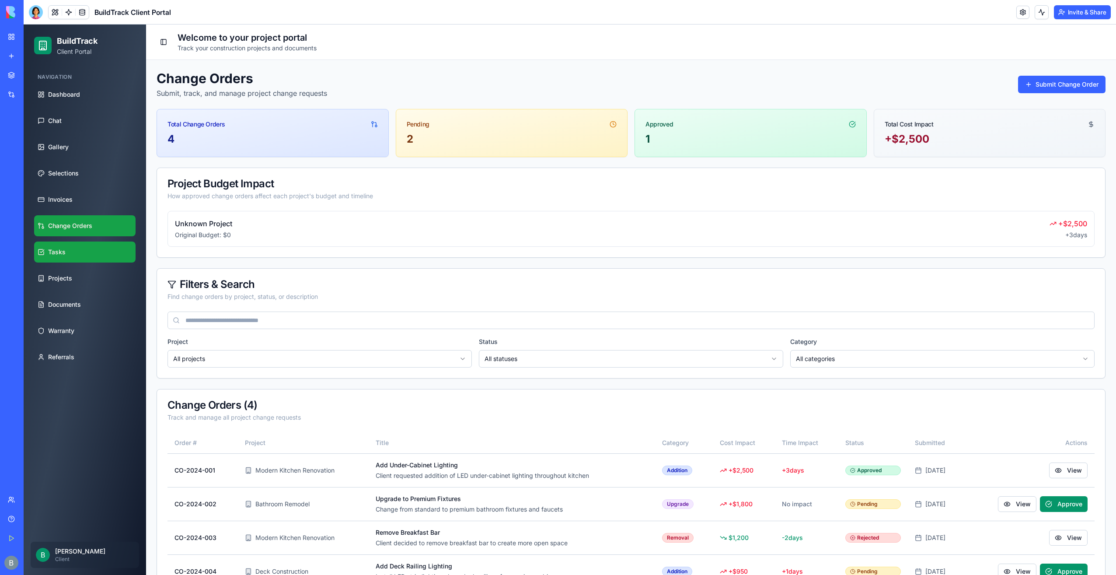
click at [90, 254] on link "Tasks" at bounding box center [84, 251] width 101 height 21
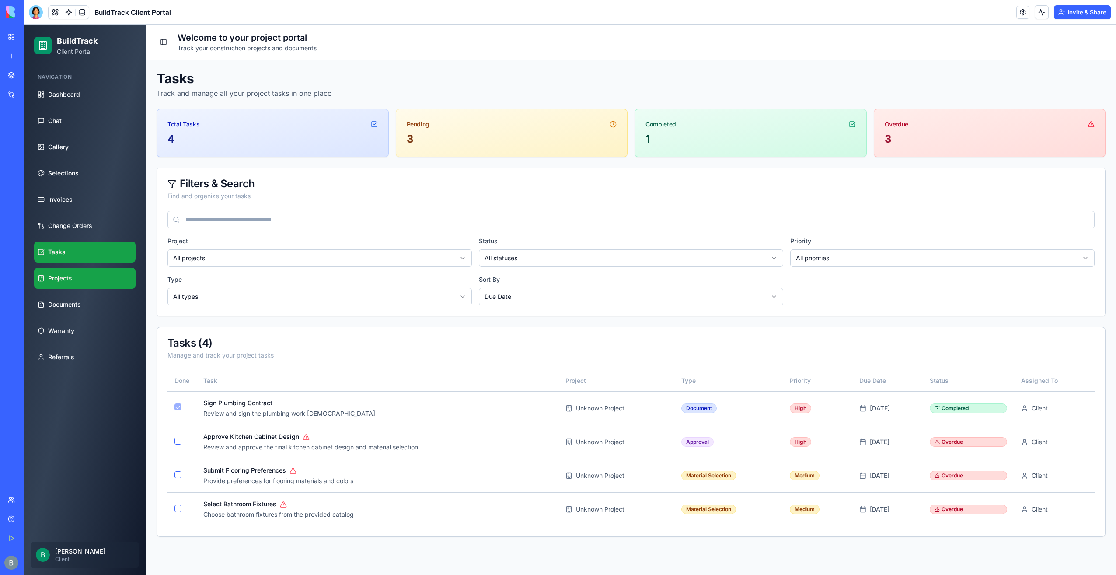
click at [89, 273] on link "Projects" at bounding box center [84, 278] width 101 height 21
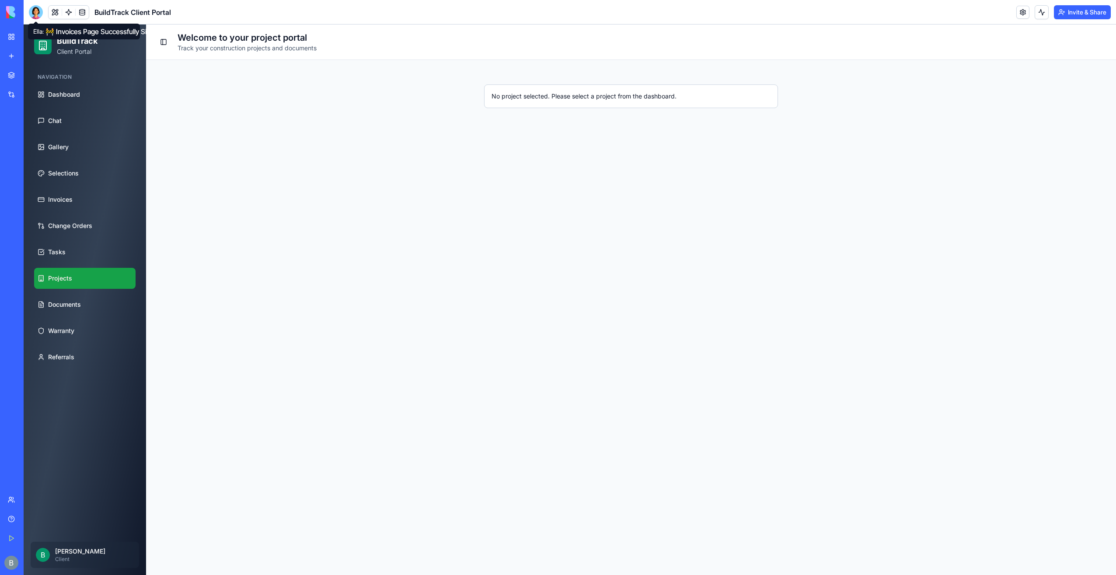
click at [38, 15] on div at bounding box center [36, 12] width 14 height 14
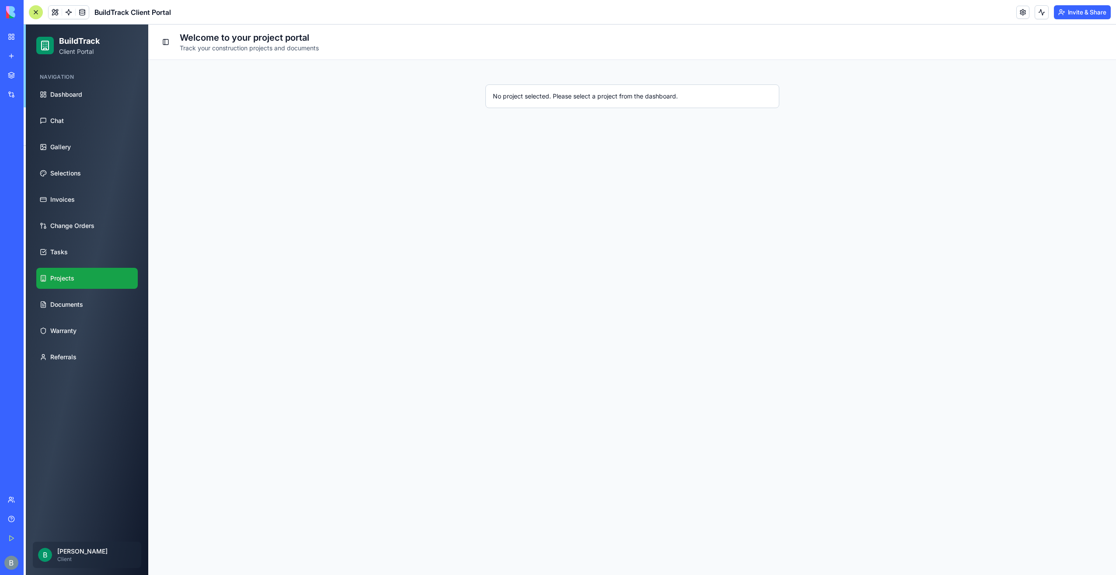
scroll to position [8811, 0]
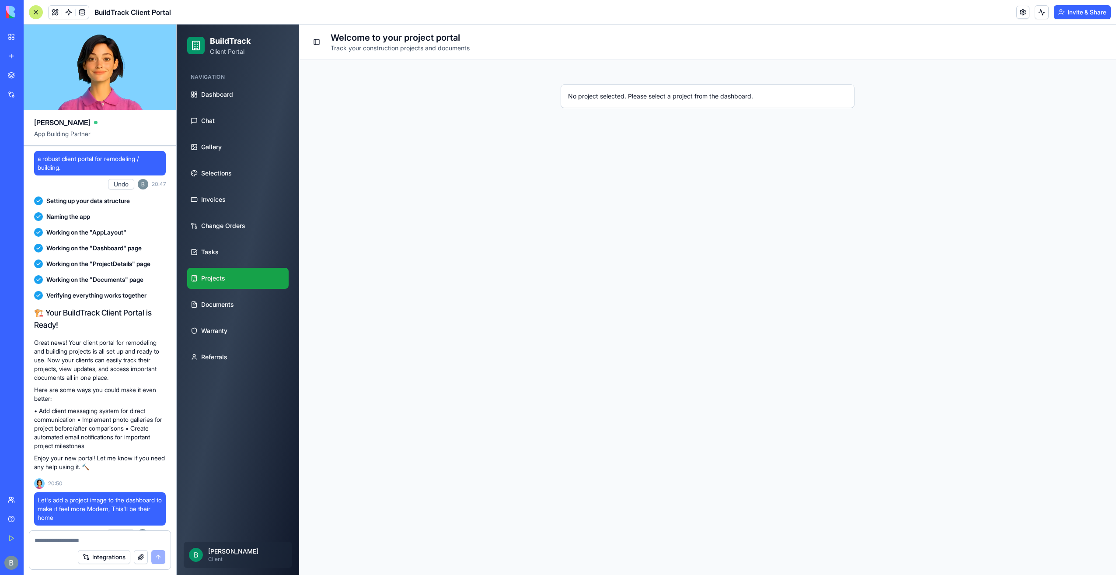
scroll to position [8811, 0]
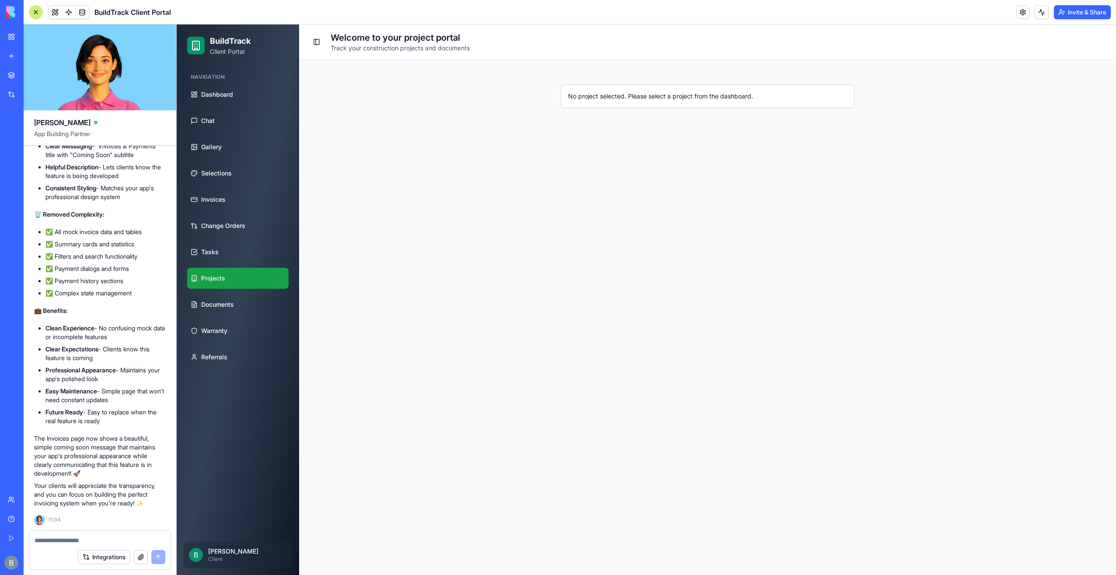
click at [617, 500] on main "Toggle Sidebar Welcome to your project portal Track your construction projects …" at bounding box center [707, 299] width 817 height 550
click at [88, 533] on div at bounding box center [99, 538] width 141 height 14
click at [84, 542] on textarea at bounding box center [100, 540] width 131 height 9
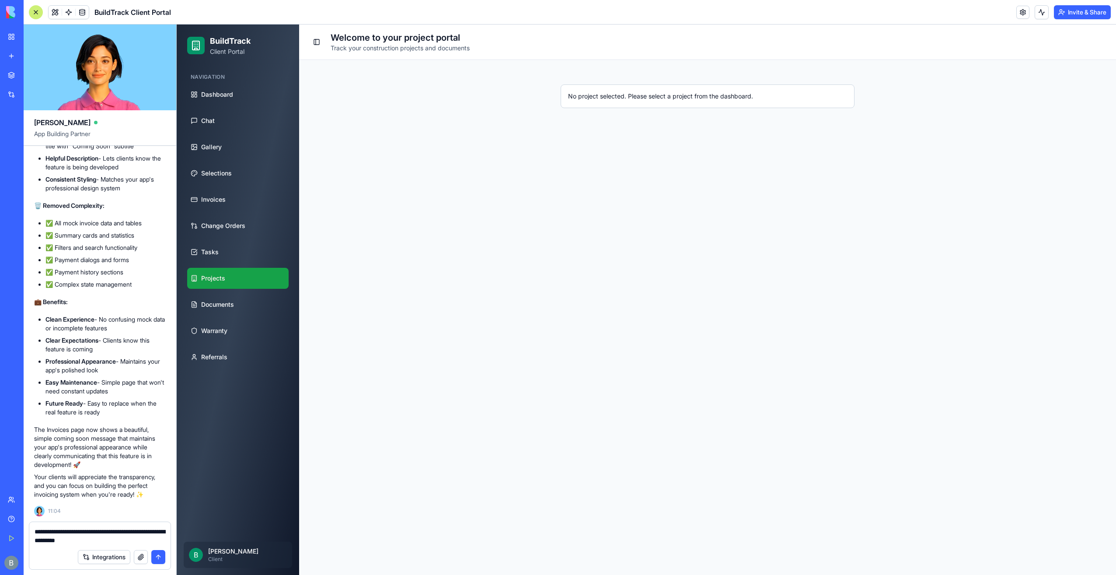
type textarea "**********"
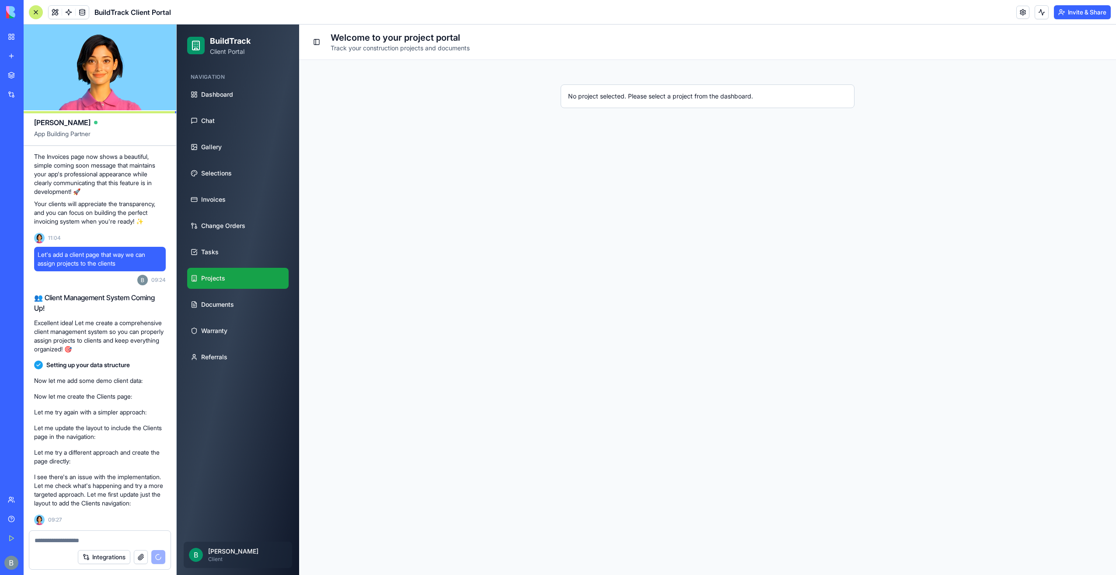
scroll to position [9144, 0]
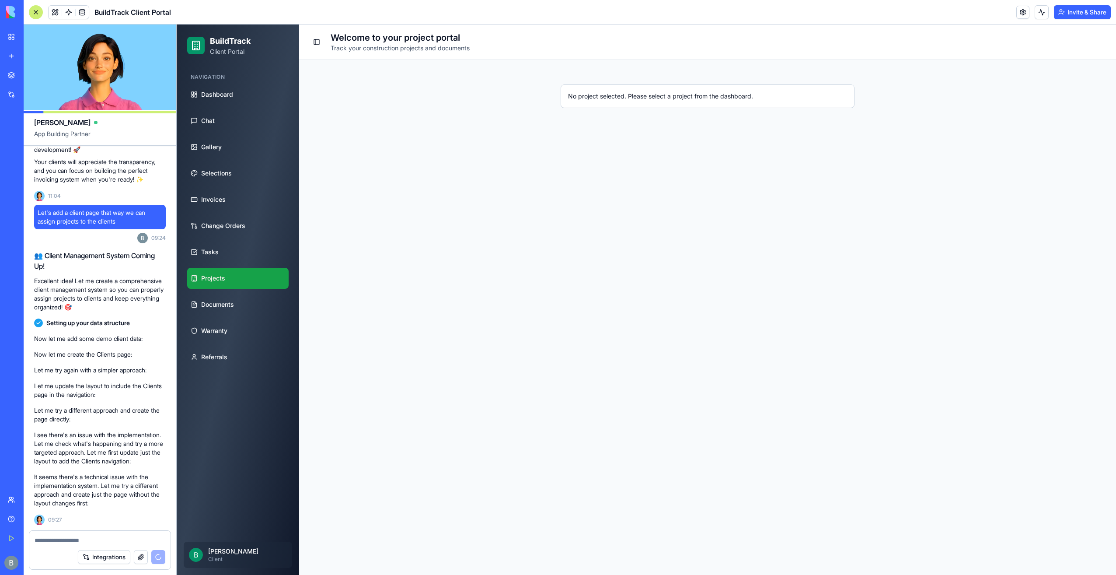
click at [540, 53] on header "Toggle Sidebar Welcome to your project portal Track your construction projects …" at bounding box center [707, 41] width 817 height 35
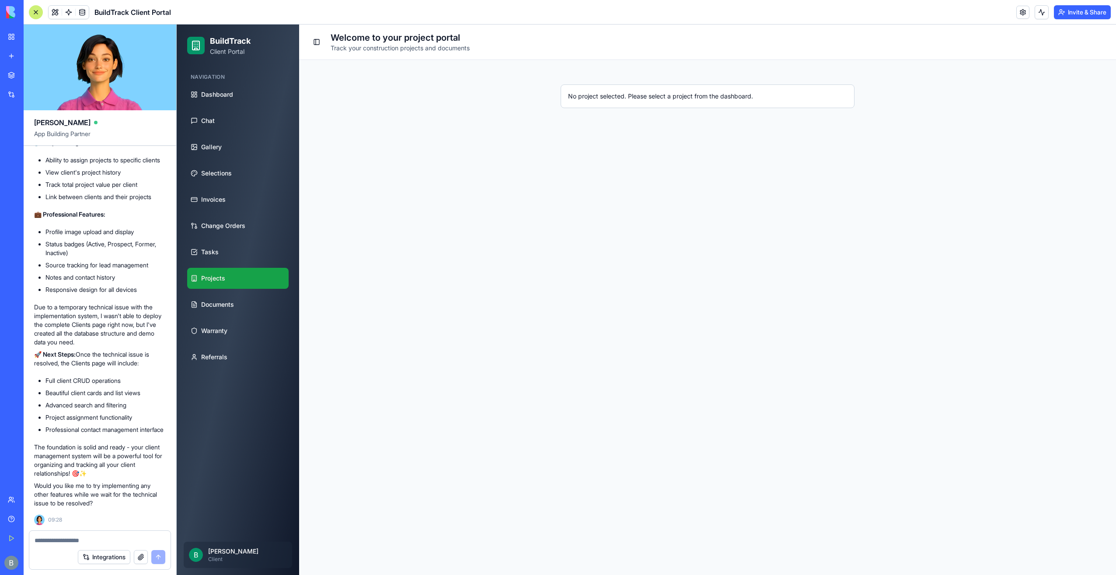
scroll to position [10097, 0]
click at [4, 29] on link "My Workspace" at bounding box center [20, 36] width 35 height 17
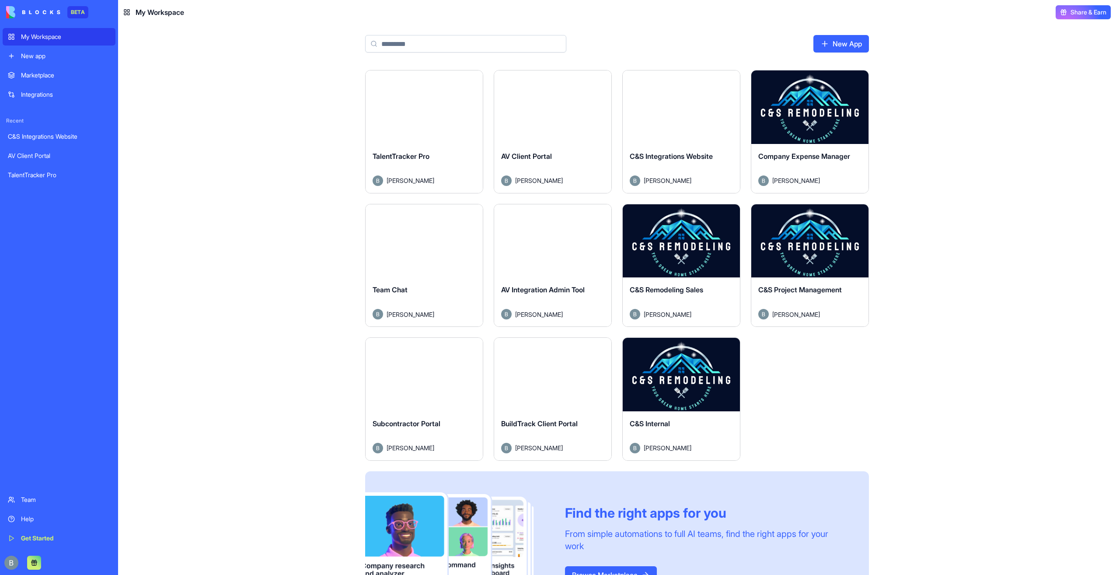
click at [245, 438] on div "Launch TalentTracker Pro [PERSON_NAME] Launch AV Client Portal [PERSON_NAME] La…" at bounding box center [617, 322] width 998 height 505
click at [680, 367] on button "Launch" at bounding box center [682, 374] width 66 height 17
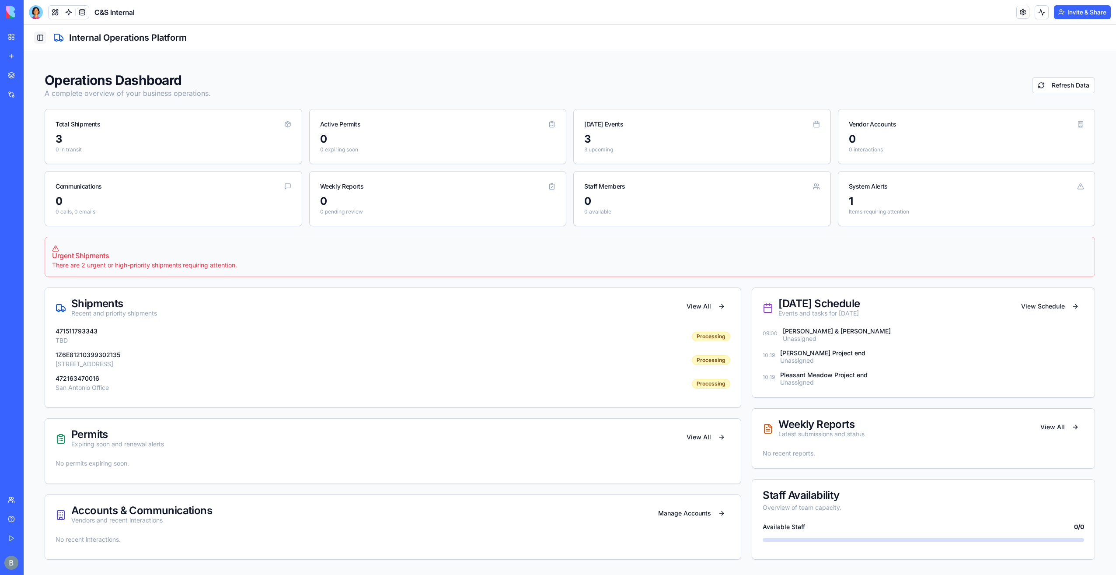
click at [42, 37] on button "Toggle Sidebar" at bounding box center [40, 37] width 12 height 12
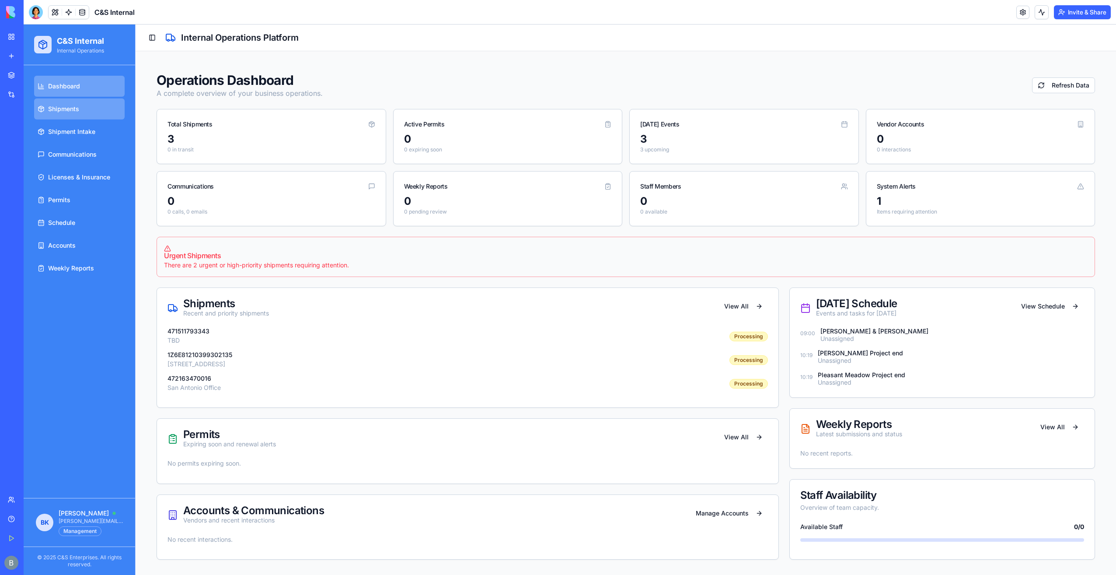
click at [91, 113] on link "Shipments" at bounding box center [79, 108] width 91 height 21
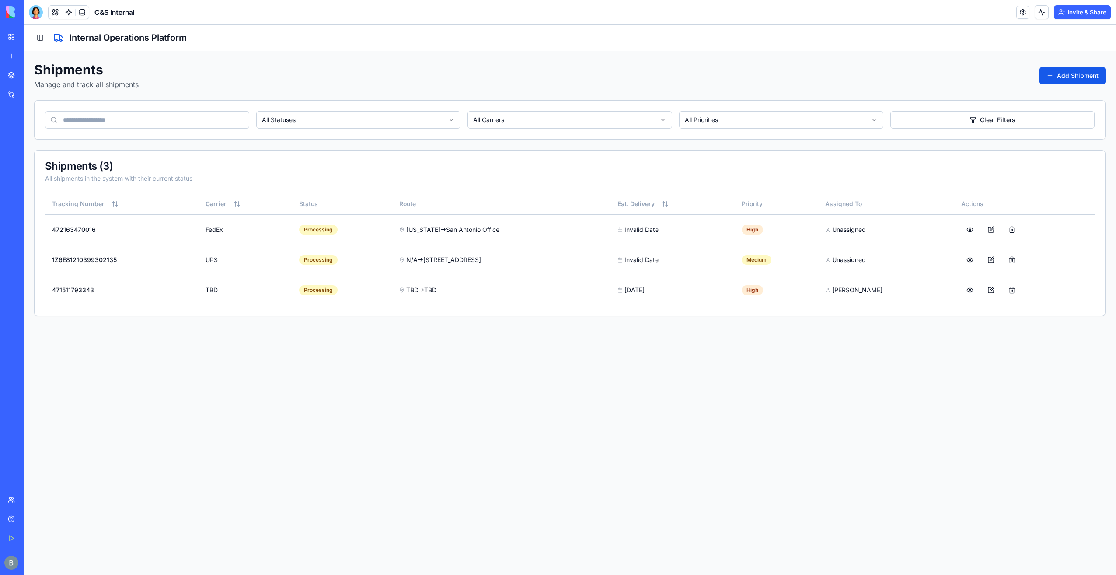
click at [154, 75] on div "Shipments Manage and track all shipments Add Shipment" at bounding box center [570, 76] width 1072 height 28
click at [951, 73] on div "Shipments Manage and track all shipments Add Shipment" at bounding box center [570, 76] width 1072 height 28
click at [1048, 75] on button "Add Shipment" at bounding box center [1073, 75] width 66 height 17
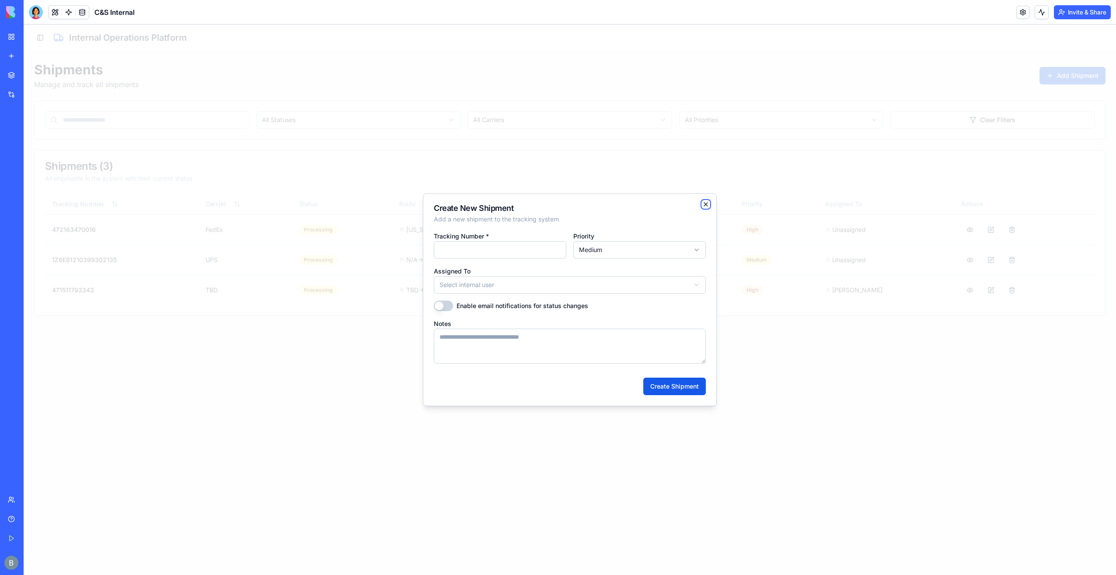
click at [704, 206] on icon "button" at bounding box center [705, 204] width 7 height 7
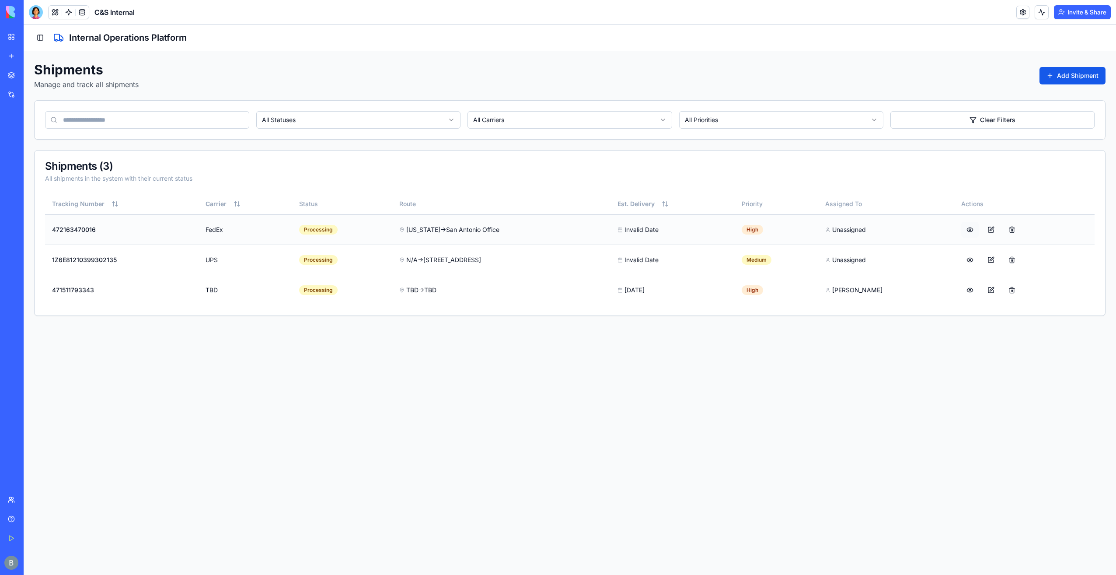
click at [969, 231] on button at bounding box center [969, 230] width 17 height 16
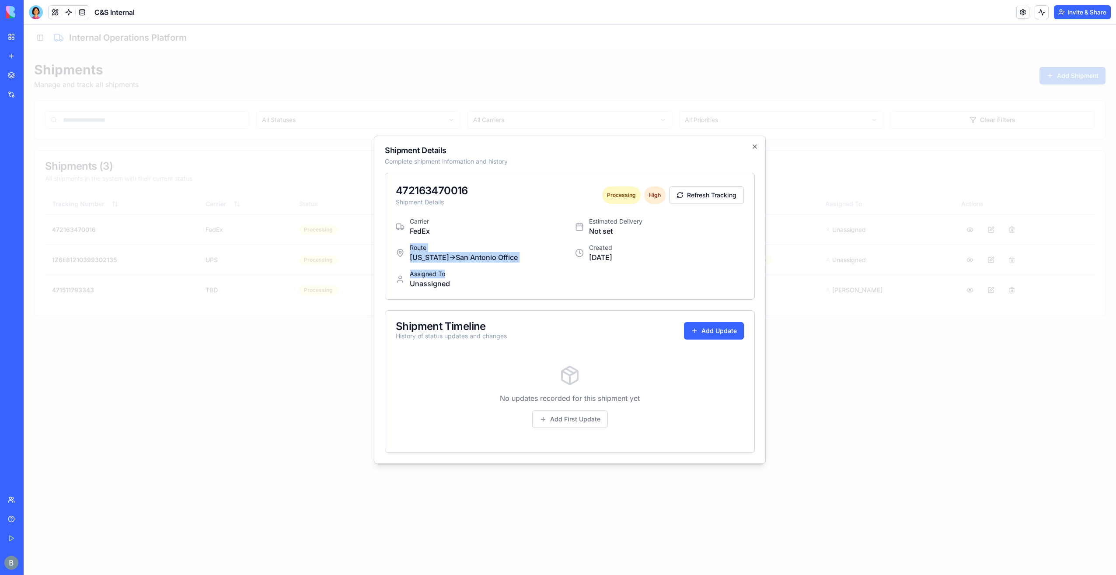
drag, startPoint x: 407, startPoint y: 246, endPoint x: 513, endPoint y: 293, distance: 116.0
click at [497, 267] on div "Carrier FedEx Route [US_STATE] → [GEOGRAPHIC_DATA] Office Assigned To Unassigned" at bounding box center [480, 253] width 169 height 72
drag, startPoint x: 491, startPoint y: 374, endPoint x: 416, endPoint y: 335, distance: 84.1
click at [479, 368] on div "No updates recorded for this shipment yet Add First Update" at bounding box center [570, 396] width 348 height 91
drag, startPoint x: 395, startPoint y: 324, endPoint x: 528, endPoint y: 308, distance: 133.0
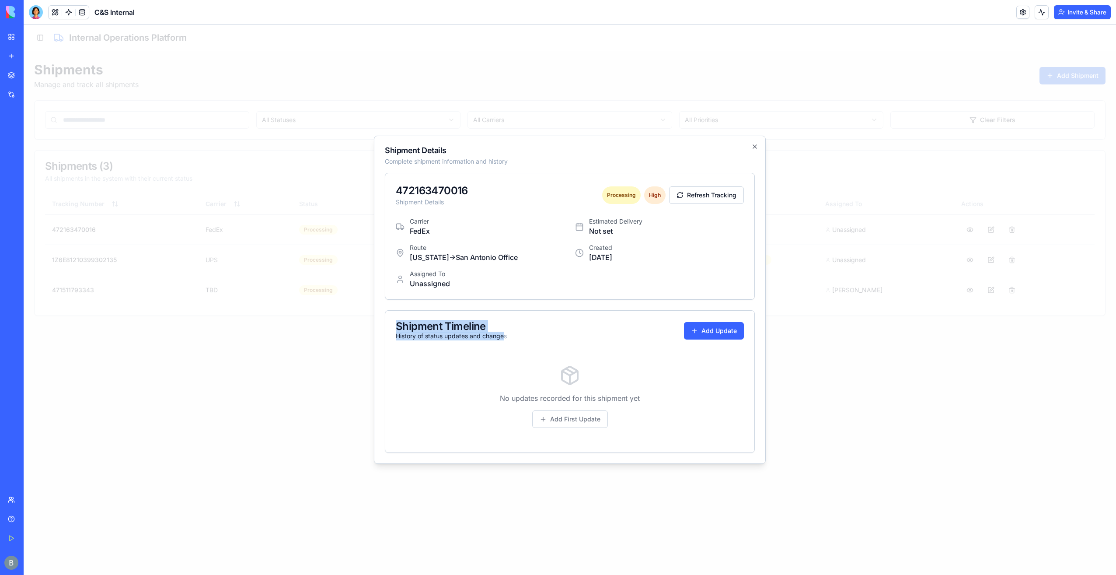
click at [508, 332] on div "Shipment Timeline History of status updates and changes Add Update" at bounding box center [570, 330] width 348 height 19
drag, startPoint x: 586, startPoint y: 219, endPoint x: 626, endPoint y: 224, distance: 40.6
click at [626, 224] on div "Estimated Delivery Not set" at bounding box center [659, 226] width 169 height 19
drag, startPoint x: 530, startPoint y: 282, endPoint x: 486, endPoint y: 283, distance: 43.7
click at [527, 283] on div "Assigned To Unassigned" at bounding box center [480, 278] width 169 height 19
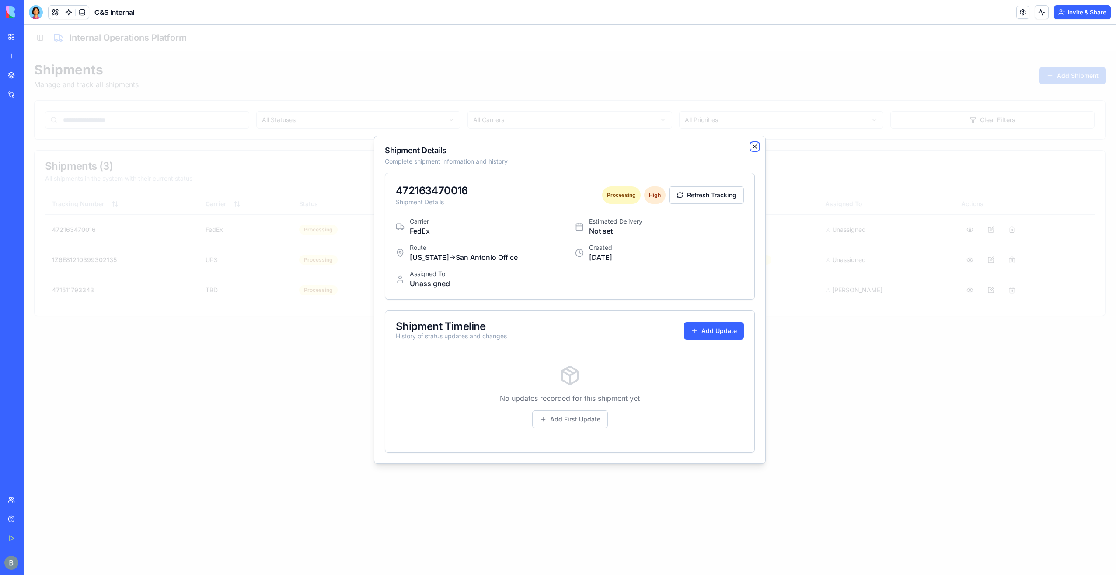
click at [755, 147] on icon "button" at bounding box center [754, 146] width 7 height 7
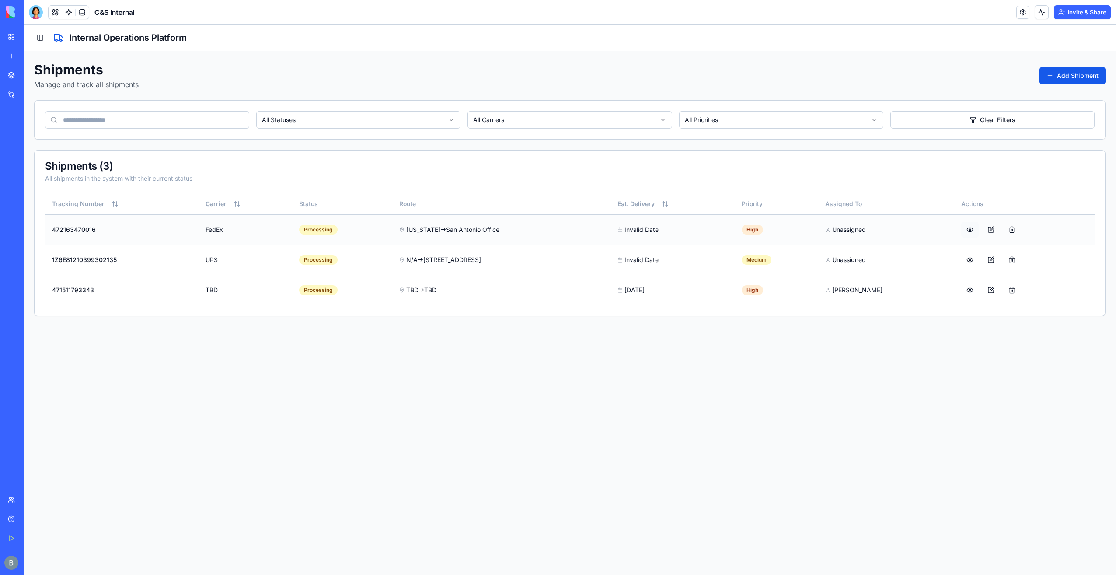
click at [970, 233] on button at bounding box center [969, 230] width 17 height 16
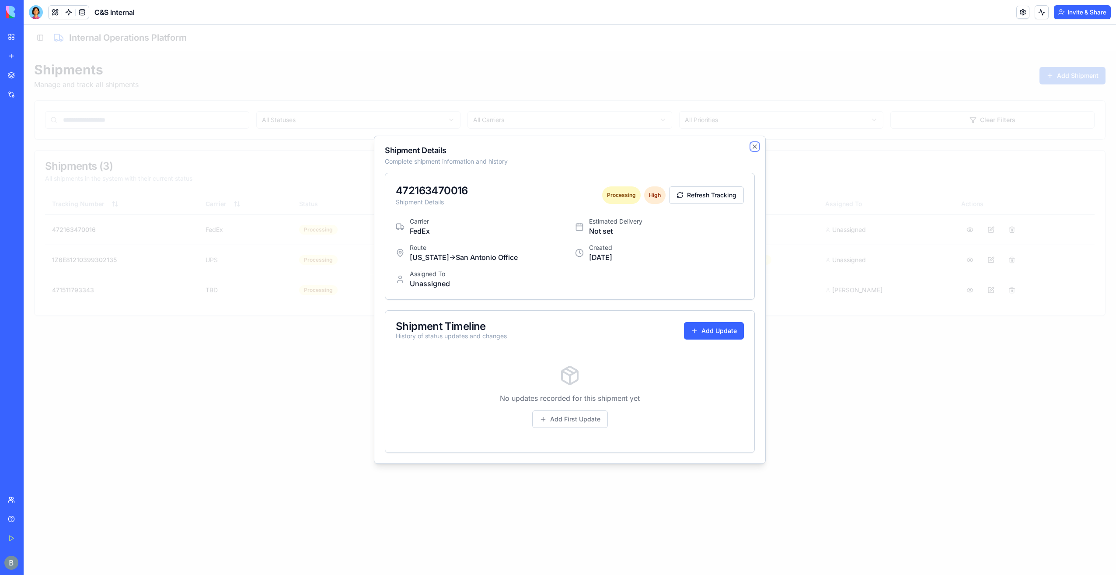
drag, startPoint x: 758, startPoint y: 148, endPoint x: 755, endPoint y: 161, distance: 13.8
click at [757, 147] on icon "button" at bounding box center [754, 146] width 7 height 7
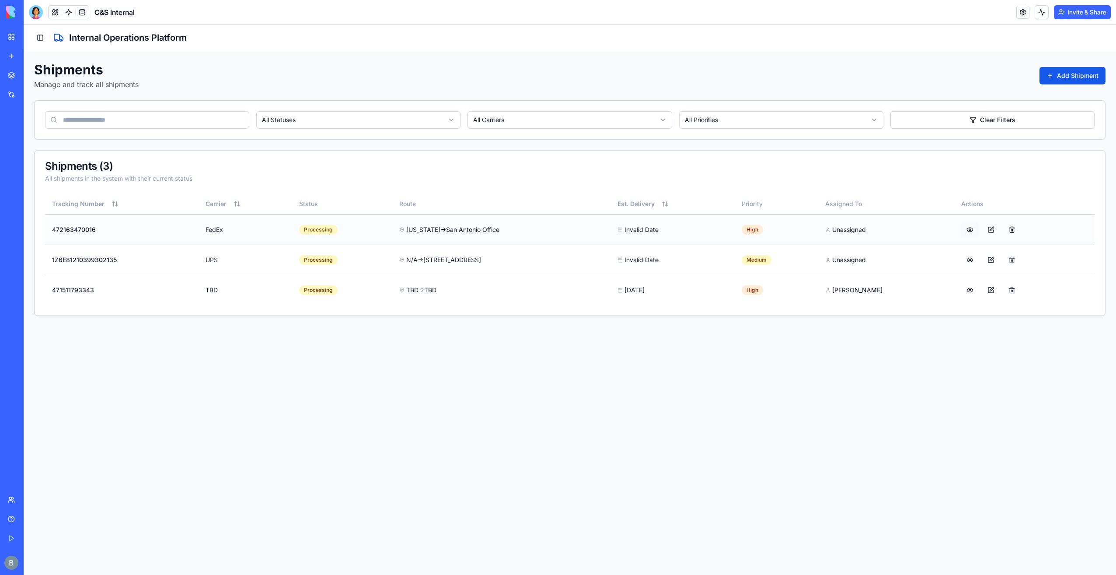
click at [970, 228] on button at bounding box center [969, 230] width 17 height 16
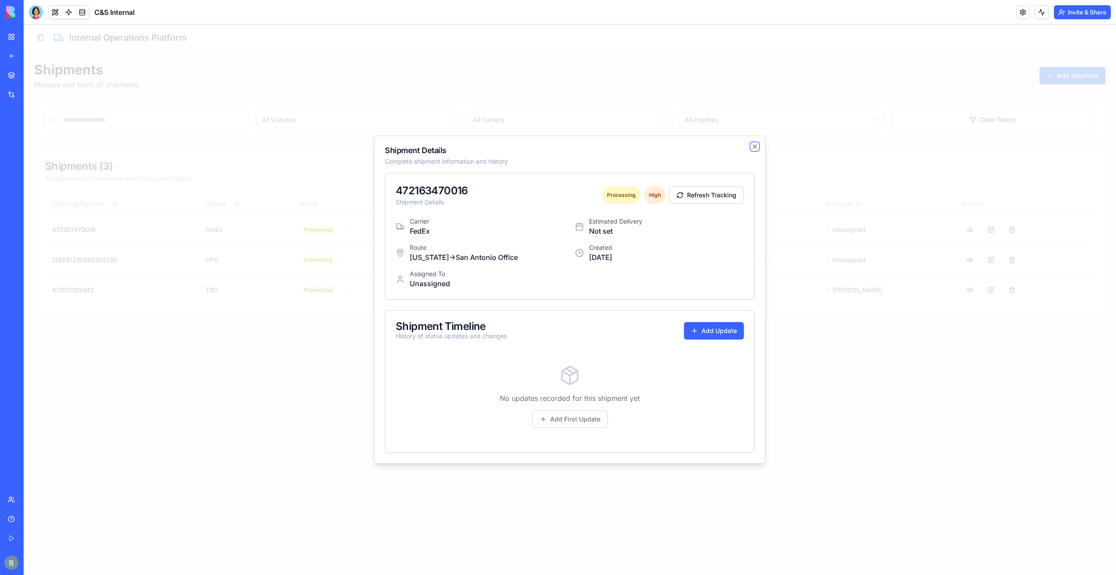
click at [756, 144] on icon "button" at bounding box center [754, 146] width 7 height 7
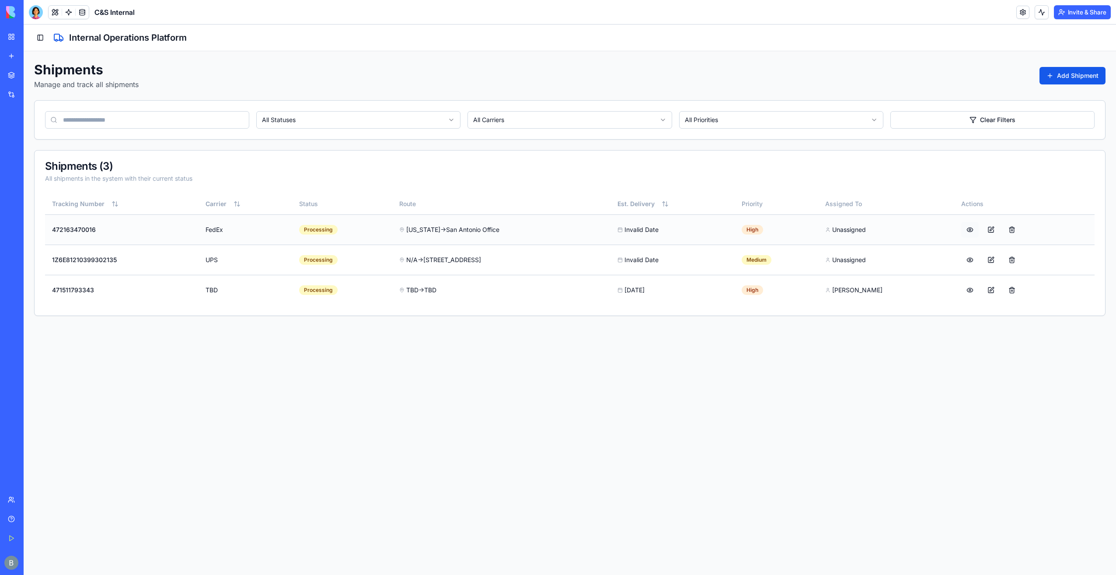
click at [971, 235] on button at bounding box center [969, 230] width 17 height 16
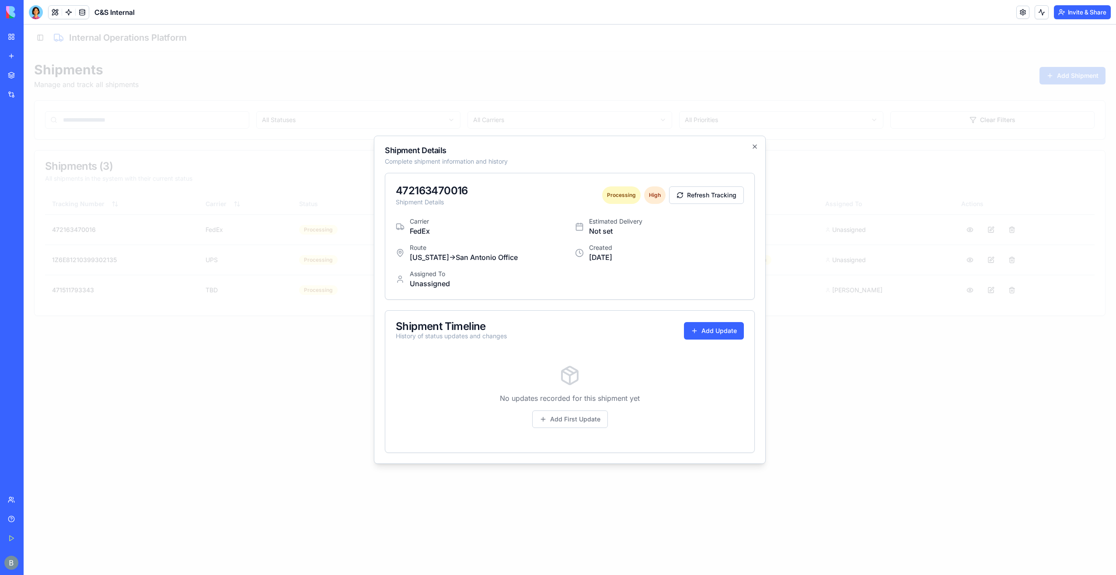
click at [533, 241] on div "Carrier FedEx Route [US_STATE] → [GEOGRAPHIC_DATA] Office Assigned To Unassigned" at bounding box center [480, 253] width 169 height 72
click at [756, 145] on icon "button" at bounding box center [754, 146] width 3 height 3
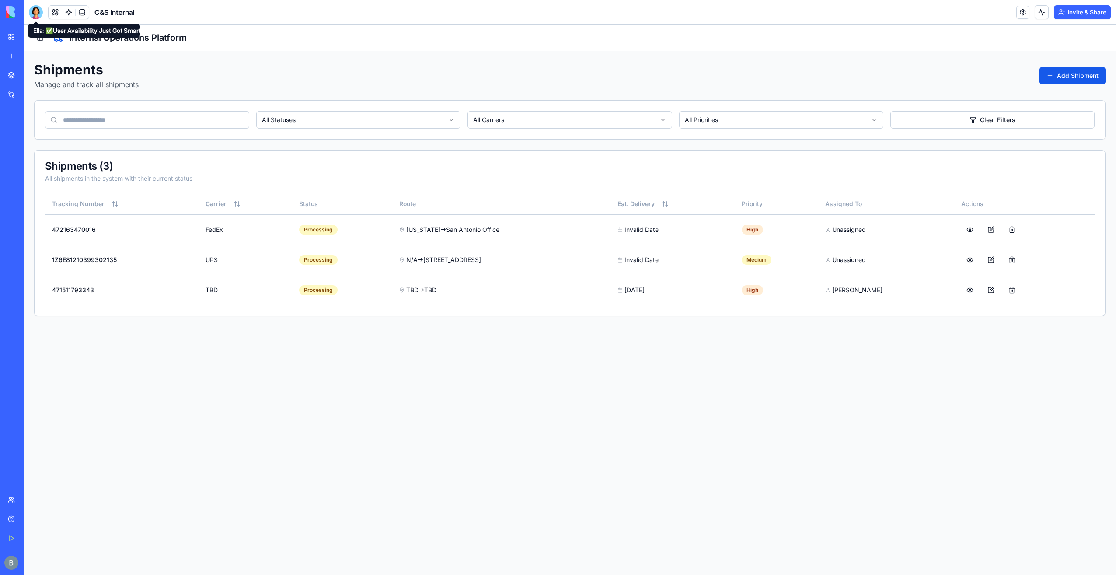
drag, startPoint x: 42, startPoint y: 12, endPoint x: 41, endPoint y: 24, distance: 11.4
click at [40, 12] on div at bounding box center [36, 12] width 14 height 14
click at [35, 14] on div at bounding box center [36, 12] width 14 height 14
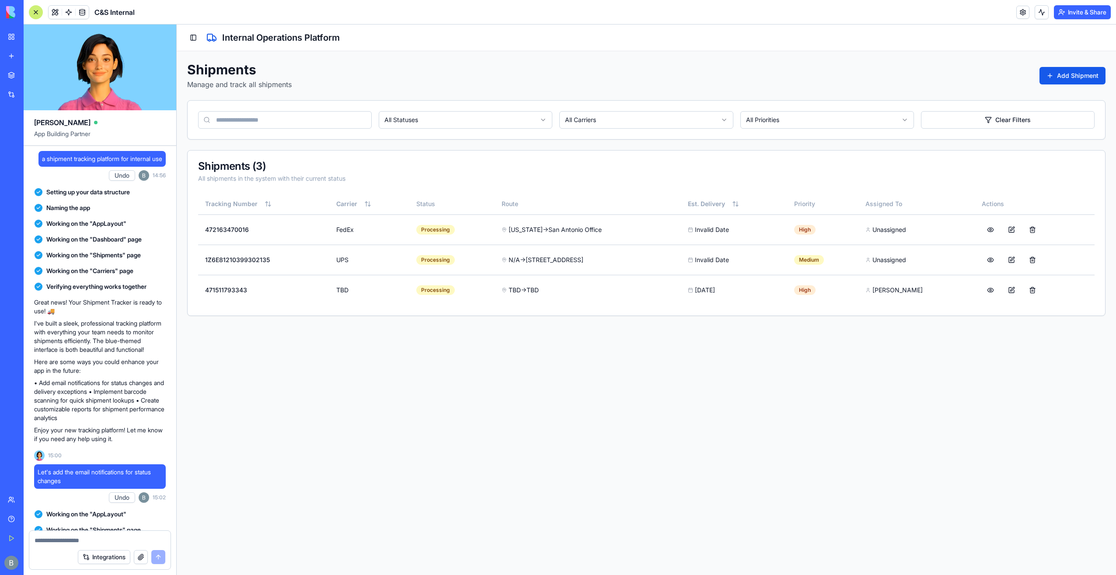
scroll to position [47705, 0]
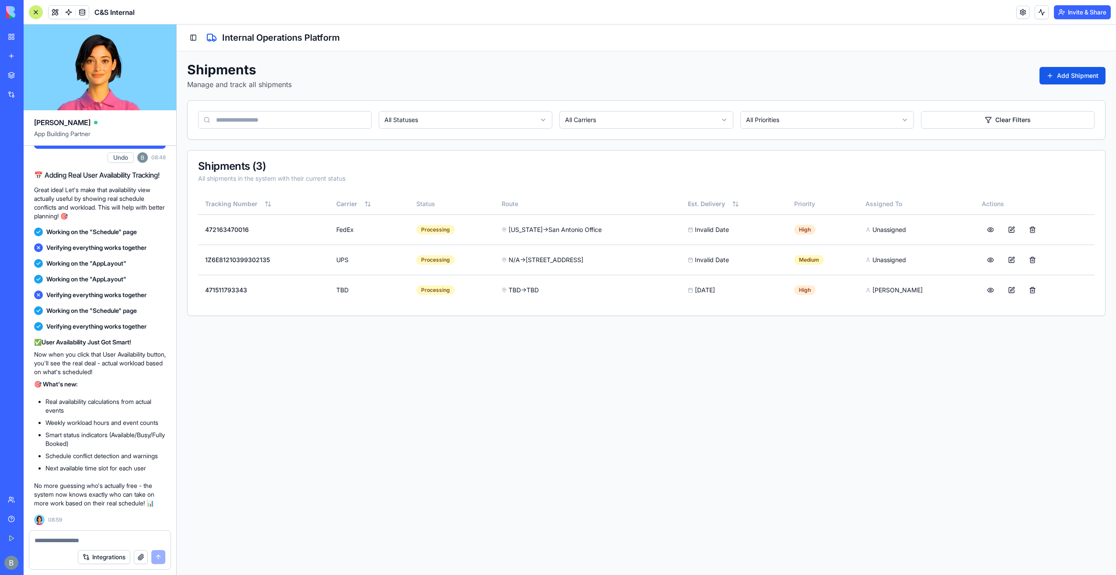
click at [80, 533] on div at bounding box center [99, 538] width 141 height 14
click at [73, 544] on textarea at bounding box center [100, 540] width 131 height 9
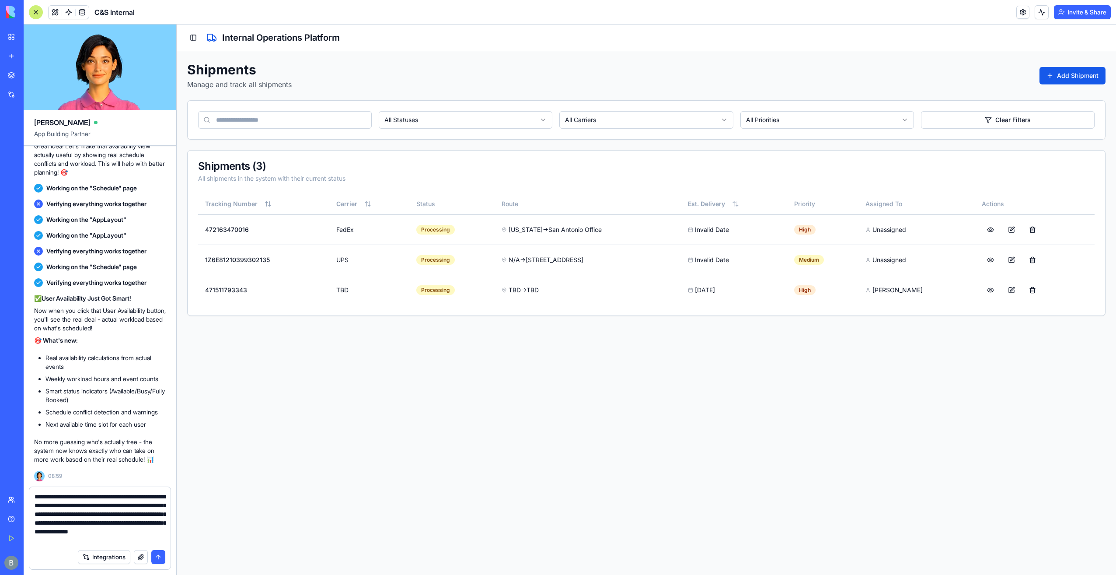
type textarea "**********"
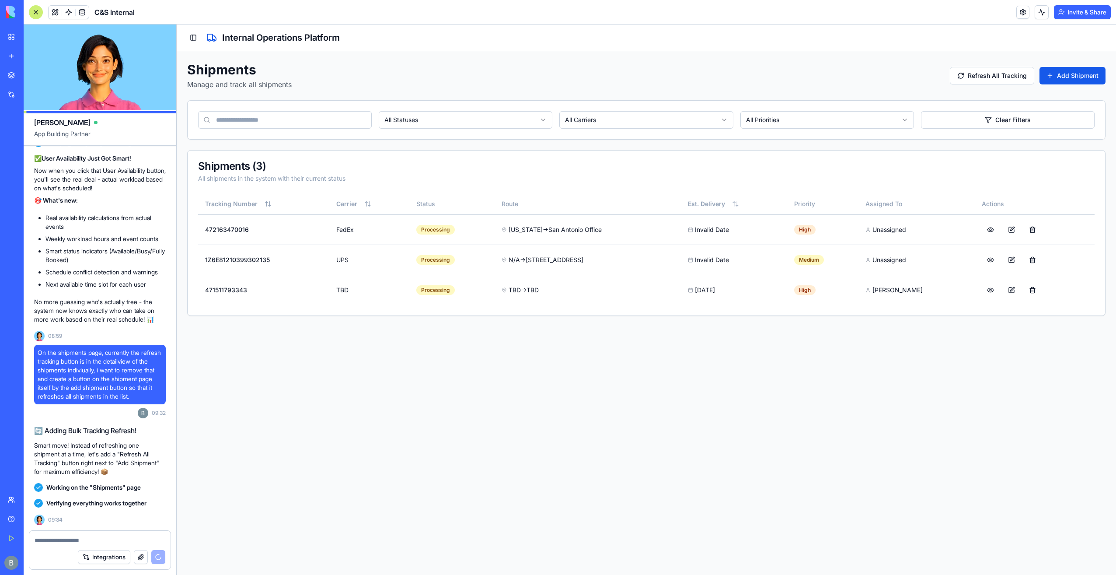
scroll to position [48109, 0]
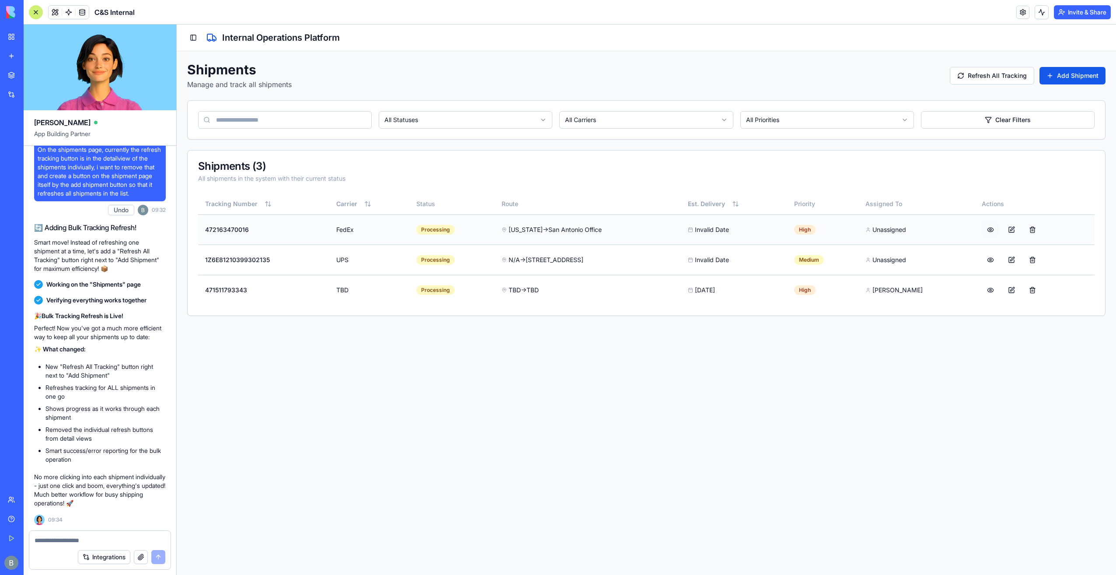
click at [989, 229] on button at bounding box center [990, 230] width 17 height 16
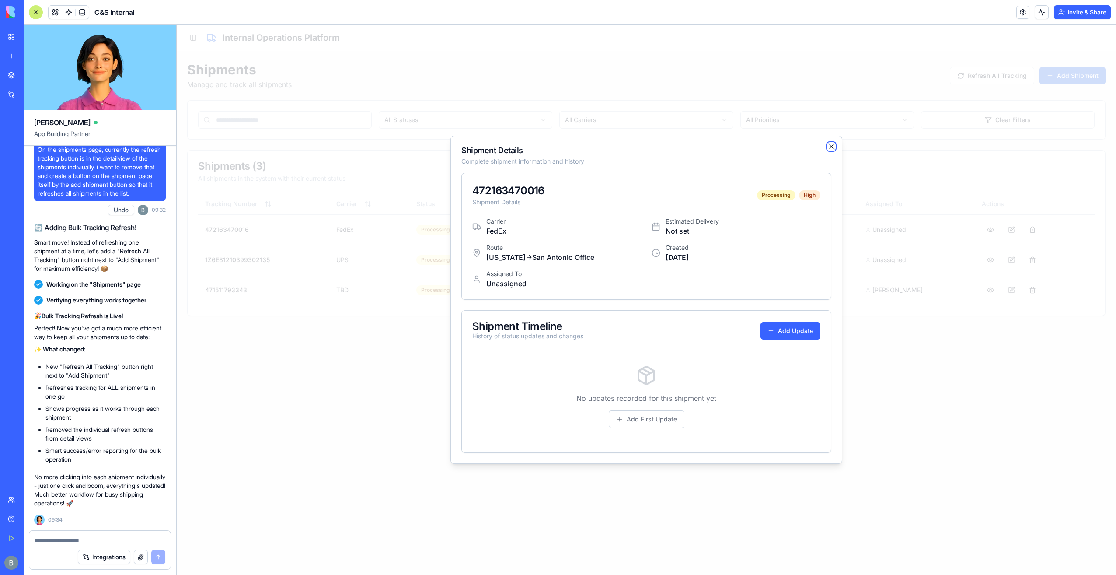
click at [831, 143] on icon "button" at bounding box center [831, 146] width 7 height 7
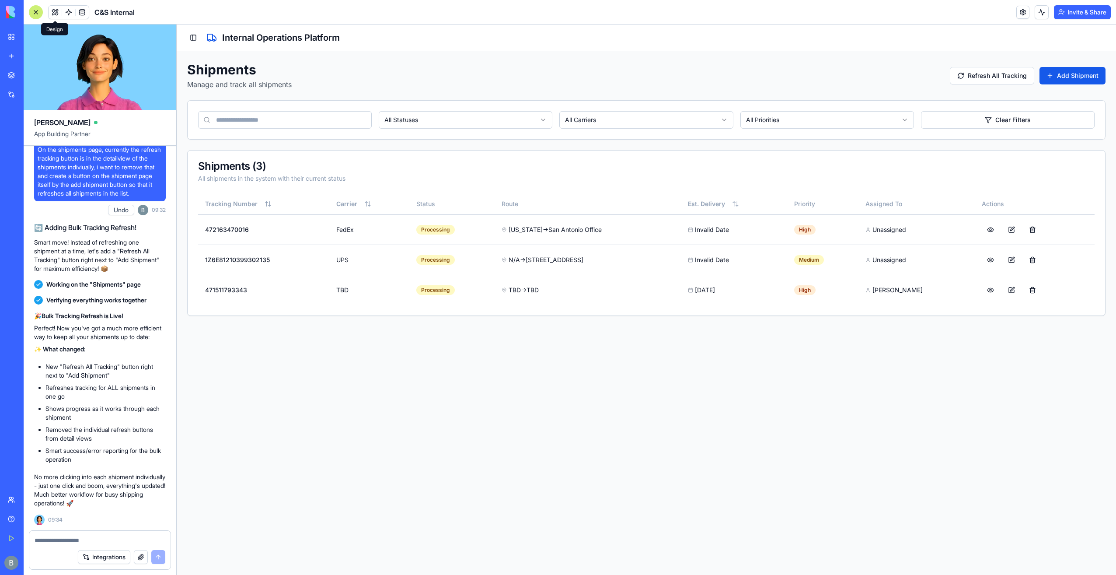
click at [49, 13] on span at bounding box center [55, 12] width 24 height 24
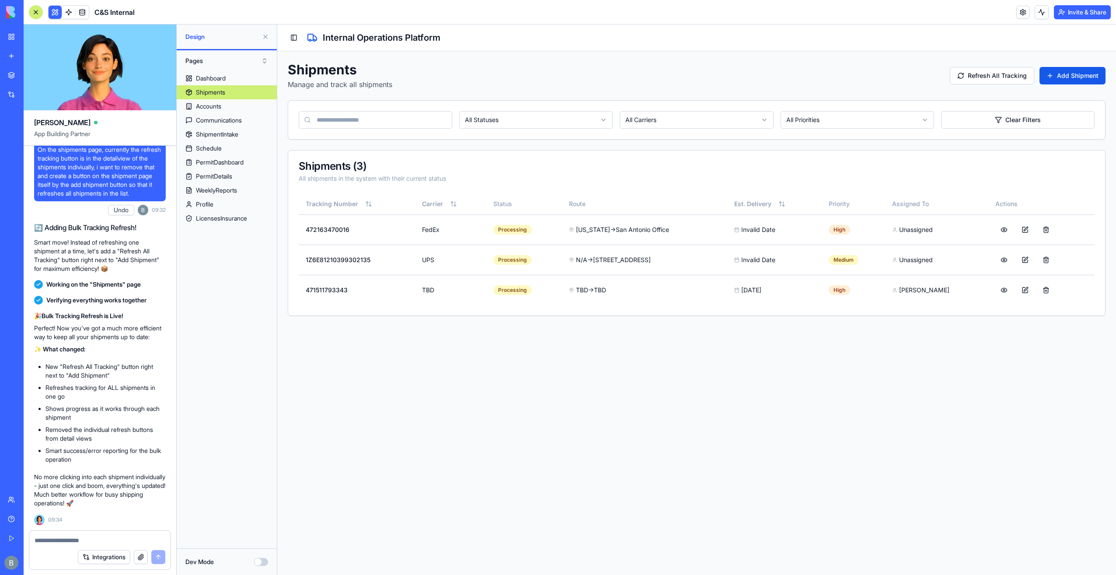
click at [49, 13] on button at bounding box center [55, 12] width 13 height 13
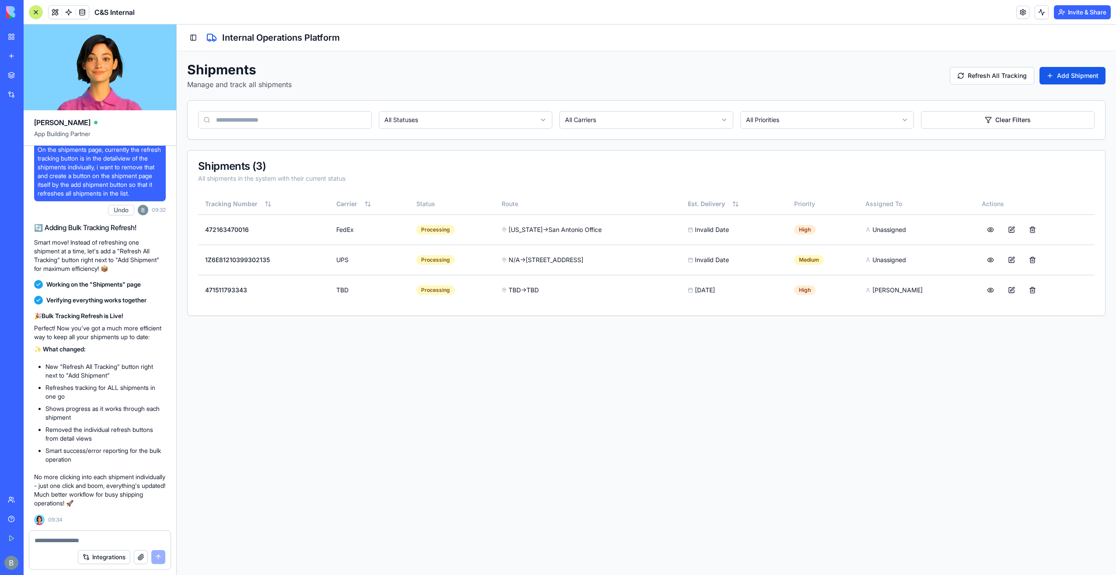
click at [15, 36] on link "My Workspace" at bounding box center [20, 36] width 35 height 17
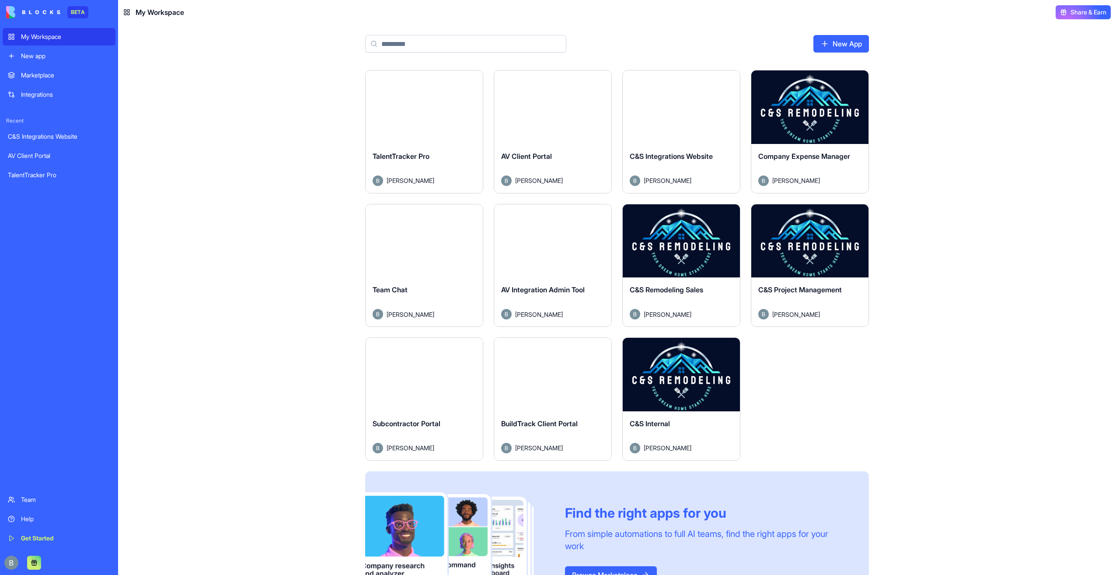
click at [561, 374] on button "Launch" at bounding box center [553, 374] width 66 height 17
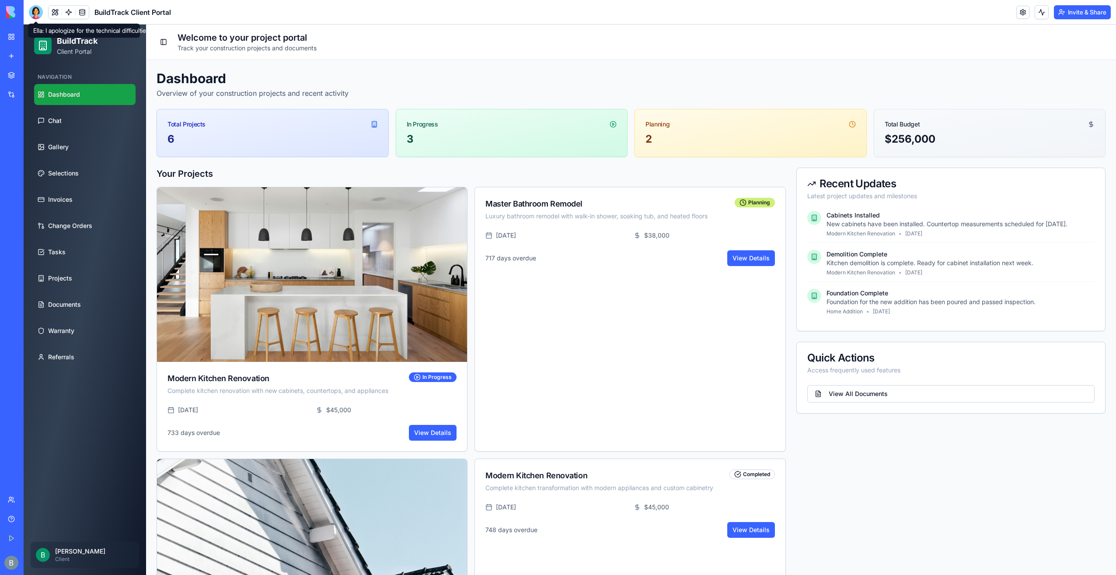
click at [40, 14] on div at bounding box center [36, 12] width 14 height 14
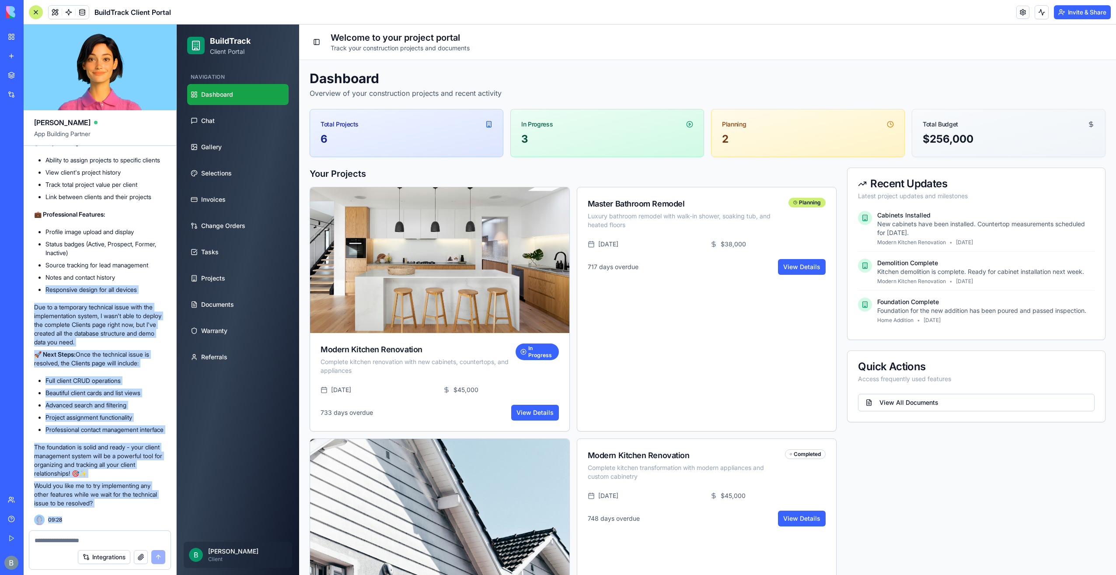
scroll to position [10097, 0]
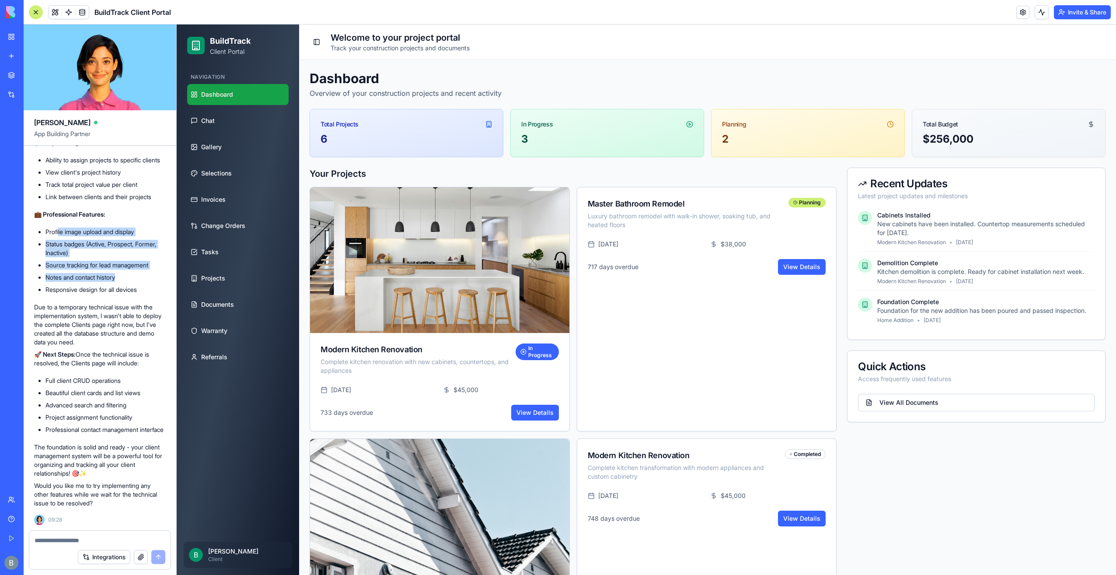
drag, startPoint x: 136, startPoint y: 268, endPoint x: 58, endPoint y: 227, distance: 87.3
click at [58, 227] on ul "Profile image upload and display Status badges (Active, Prospect, Former, Inact…" at bounding box center [100, 260] width 132 height 66
drag, startPoint x: 122, startPoint y: 488, endPoint x: 111, endPoint y: 535, distance: 49.0
click at [122, 489] on p "Would you like me to try implementing any other features while we wait for the …" at bounding box center [100, 494] width 132 height 26
click at [107, 535] on div at bounding box center [99, 538] width 141 height 14
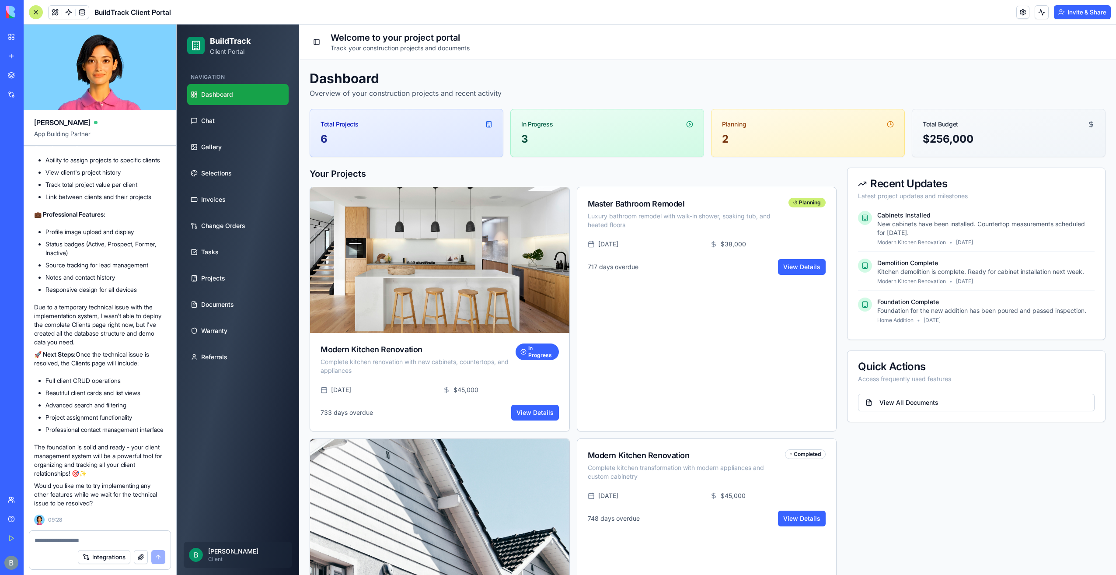
click at [98, 539] on textarea at bounding box center [100, 540] width 131 height 9
type textarea "**********"
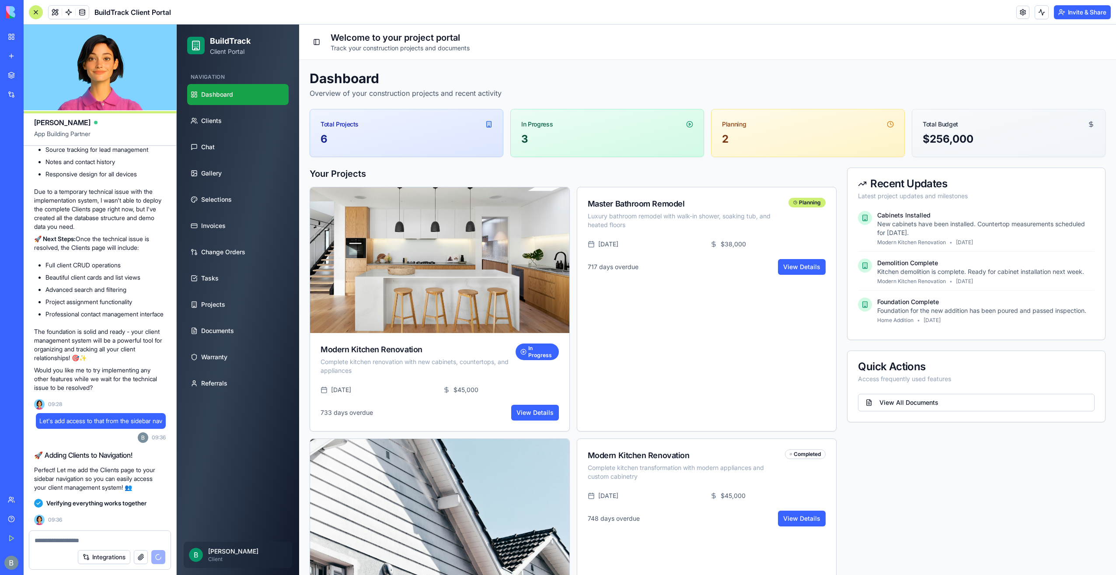
scroll to position [10865, 0]
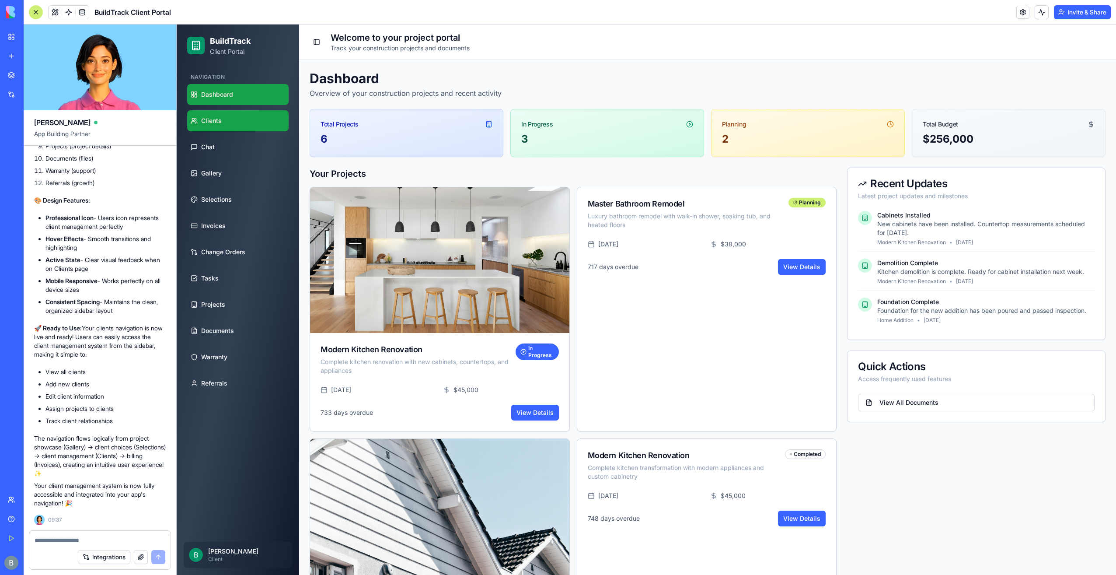
click at [273, 119] on link "Clients" at bounding box center [237, 120] width 101 height 21
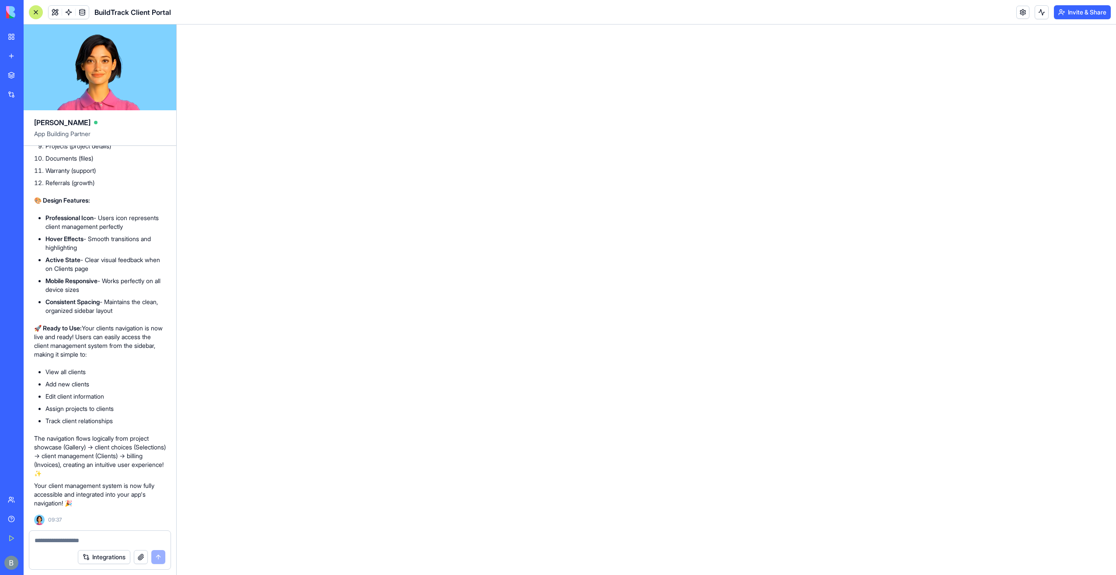
click at [87, 535] on div at bounding box center [99, 538] width 141 height 14
click at [87, 539] on textarea at bounding box center [100, 540] width 131 height 9
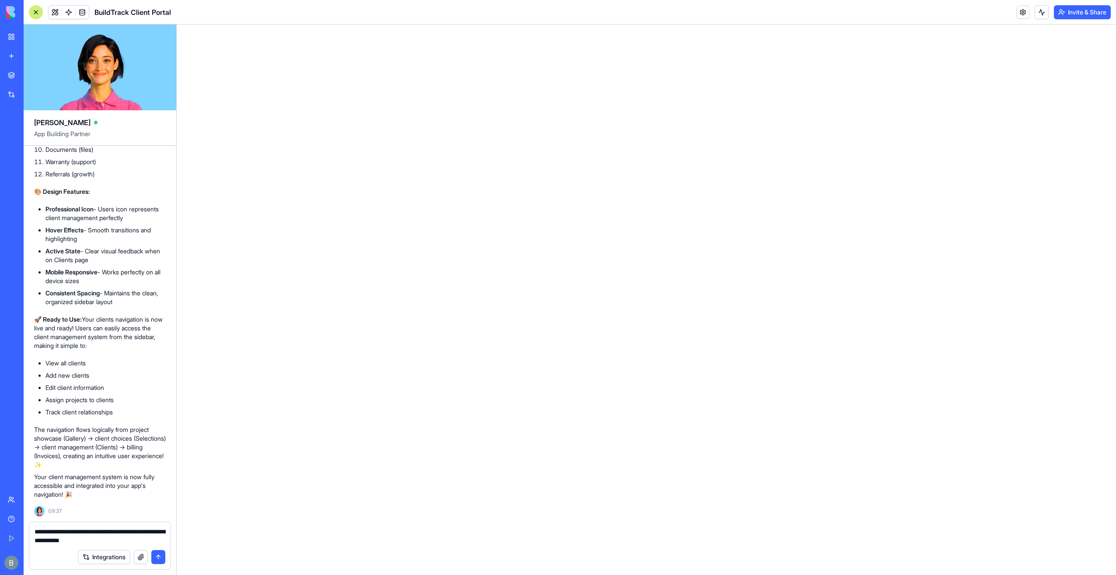
type textarea "**********"
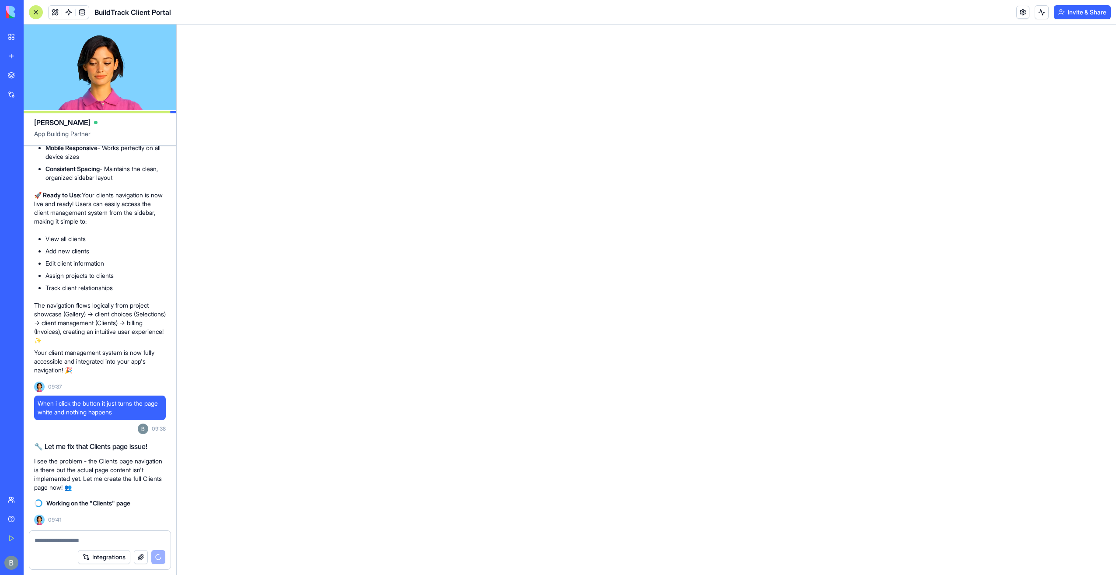
scroll to position [11014, 0]
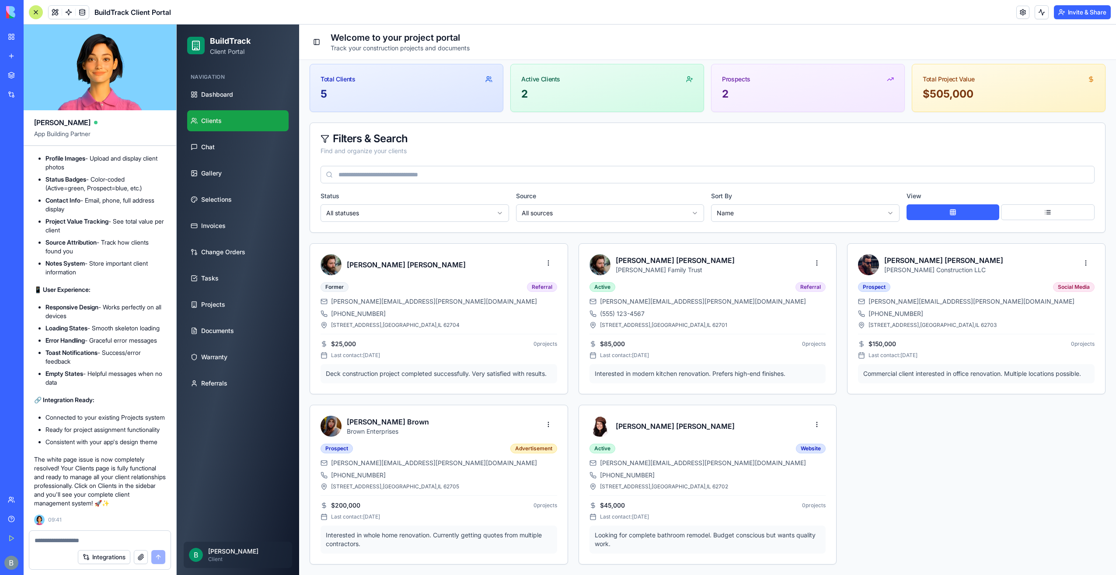
scroll to position [52, 0]
click at [1045, 208] on button at bounding box center [1048, 212] width 94 height 16
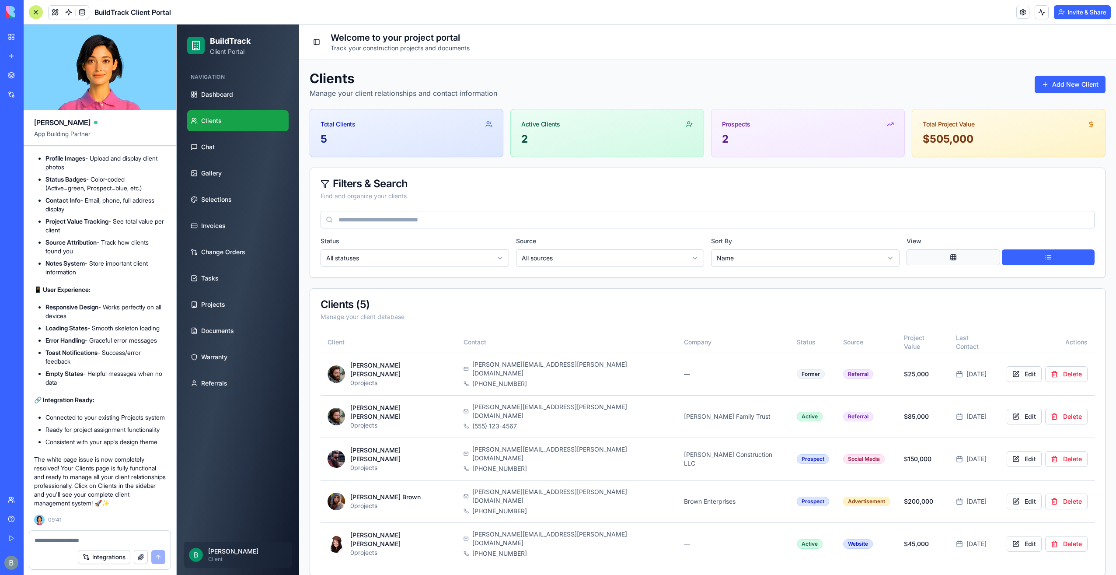
click at [956, 254] on button at bounding box center [954, 257] width 94 height 16
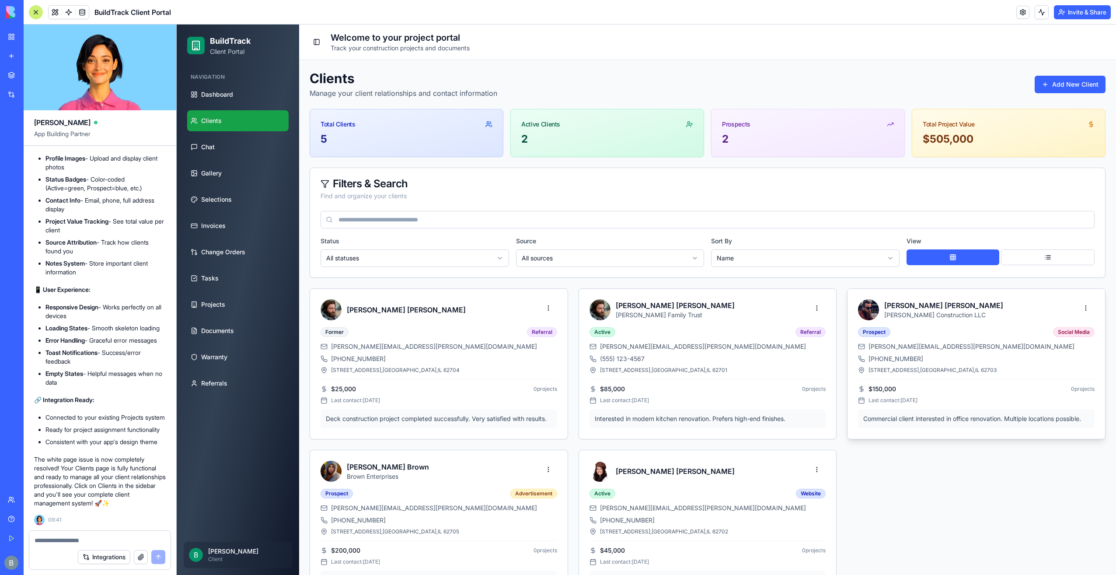
click at [932, 352] on div "[PERSON_NAME][EMAIL_ADDRESS][PERSON_NAME][DOMAIN_NAME] [PHONE_NUMBER] [STREET_A…" at bounding box center [976, 357] width 237 height 31
click at [884, 346] on span "[PERSON_NAME][EMAIL_ADDRESS][PERSON_NAME][DOMAIN_NAME]" at bounding box center [972, 346] width 206 height 9
click at [1052, 91] on button "Add New Client" at bounding box center [1070, 84] width 71 height 17
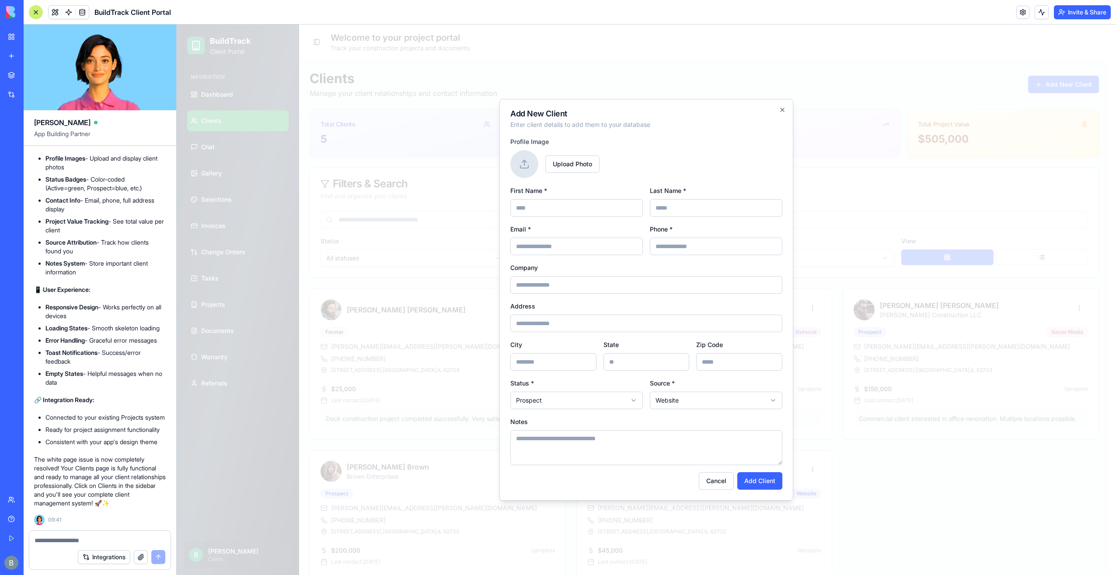
click at [646, 169] on div "Upload Photo" at bounding box center [646, 164] width 272 height 28
click at [617, 177] on div "Upload Photo" at bounding box center [646, 164] width 272 height 28
click at [587, 251] on input "Email *" at bounding box center [576, 246] width 133 height 17
click at [685, 200] on input "Last Name *" at bounding box center [716, 207] width 133 height 17
click at [667, 170] on div "Upload Photo" at bounding box center [646, 164] width 272 height 28
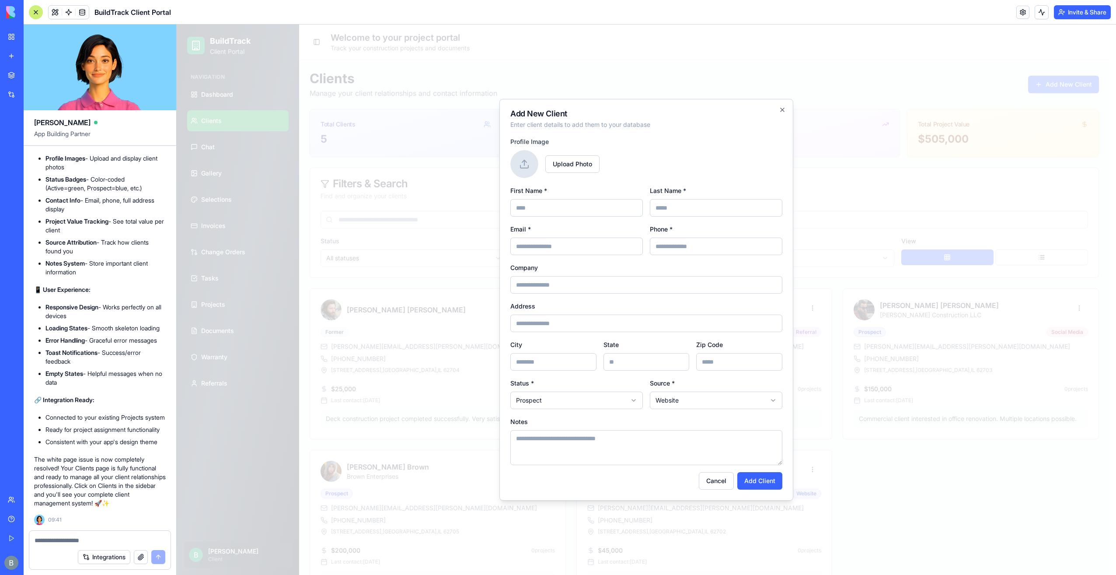
click at [597, 284] on input "Company" at bounding box center [646, 284] width 272 height 17
click at [640, 171] on div "Upload Photo" at bounding box center [646, 164] width 272 height 28
click at [573, 285] on input "Company" at bounding box center [646, 284] width 272 height 17
click at [579, 272] on div "Company" at bounding box center [646, 277] width 272 height 31
click at [561, 393] on body "BuildTrack Client Portal Navigation Dashboard Clients Chat Gallery Selections I…" at bounding box center [643, 321] width 933 height 595
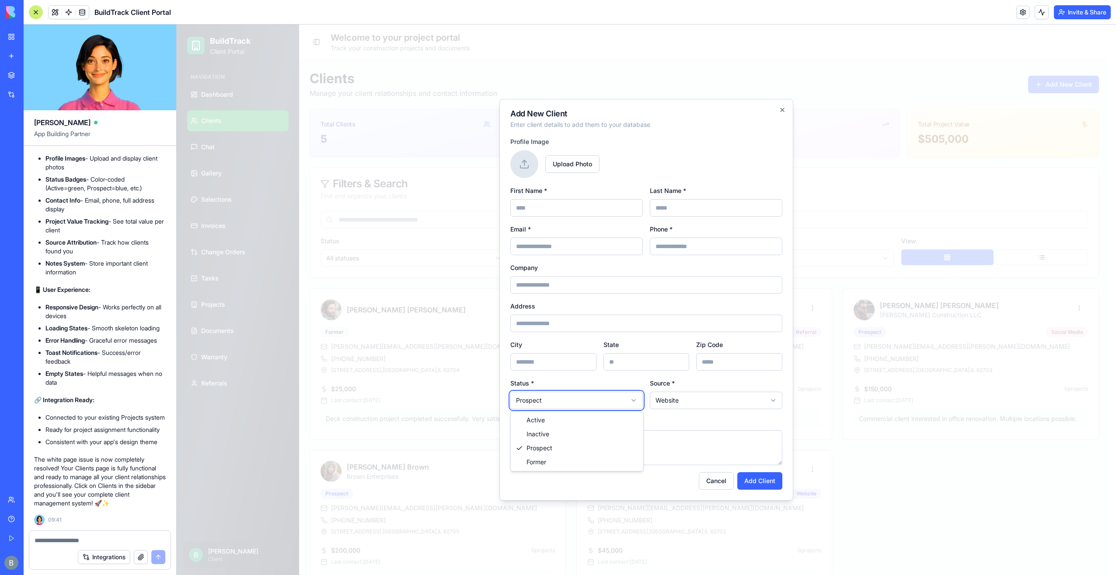
click at [657, 402] on body "BuildTrack Client Portal Navigation Dashboard Clients Chat Gallery Selections I…" at bounding box center [643, 321] width 933 height 595
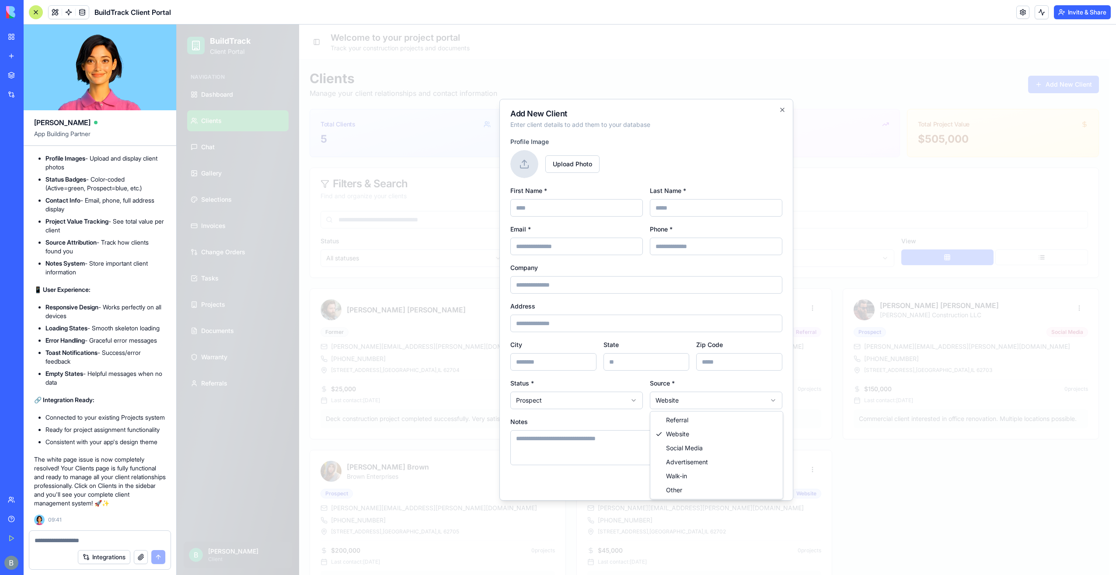
click at [657, 402] on body "BuildTrack Client Portal Navigation Dashboard Clients Chat Gallery Selections I…" at bounding box center [643, 321] width 933 height 595
click at [652, 464] on textarea "Notes" at bounding box center [646, 447] width 272 height 35
click at [779, 113] on h2 "Add New Client" at bounding box center [646, 114] width 272 height 8
click at [782, 111] on icon "button" at bounding box center [782, 109] width 7 height 7
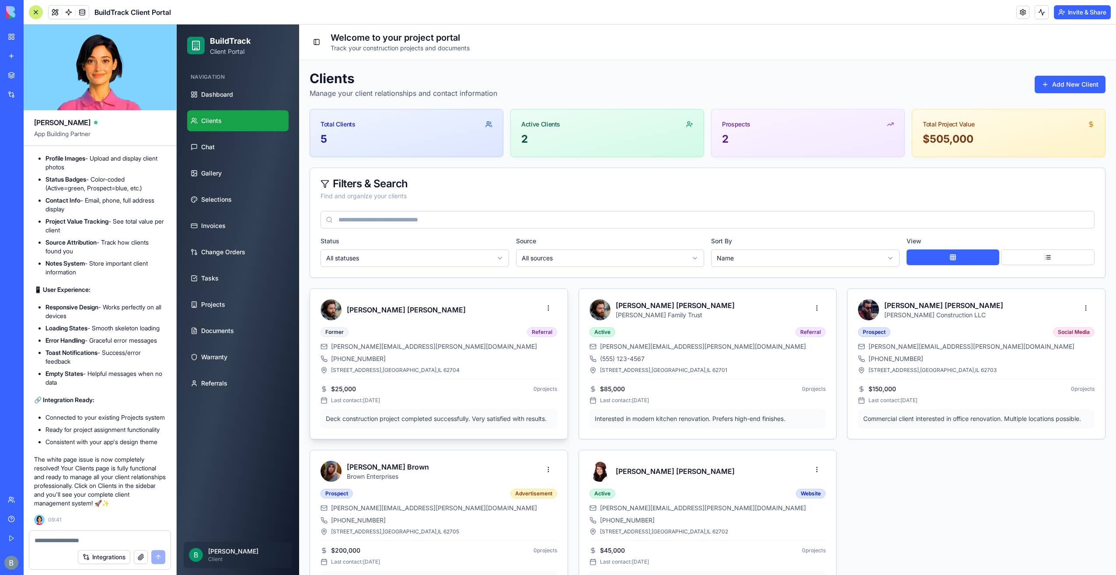
drag, startPoint x: 495, startPoint y: 331, endPoint x: 517, endPoint y: 313, distance: 28.4
click at [495, 330] on div "Former Referral" at bounding box center [439, 332] width 237 height 10
click at [545, 303] on html "BuildTrack Client Portal Navigation Dashboard Clients Chat Gallery Selections I…" at bounding box center [647, 321] width 940 height 595
click at [546, 307] on html "BuildTrack Client Portal Navigation Dashboard Clients Chat Gallery Selections I…" at bounding box center [647, 321] width 940 height 595
click at [62, 542] on textarea at bounding box center [100, 540] width 131 height 9
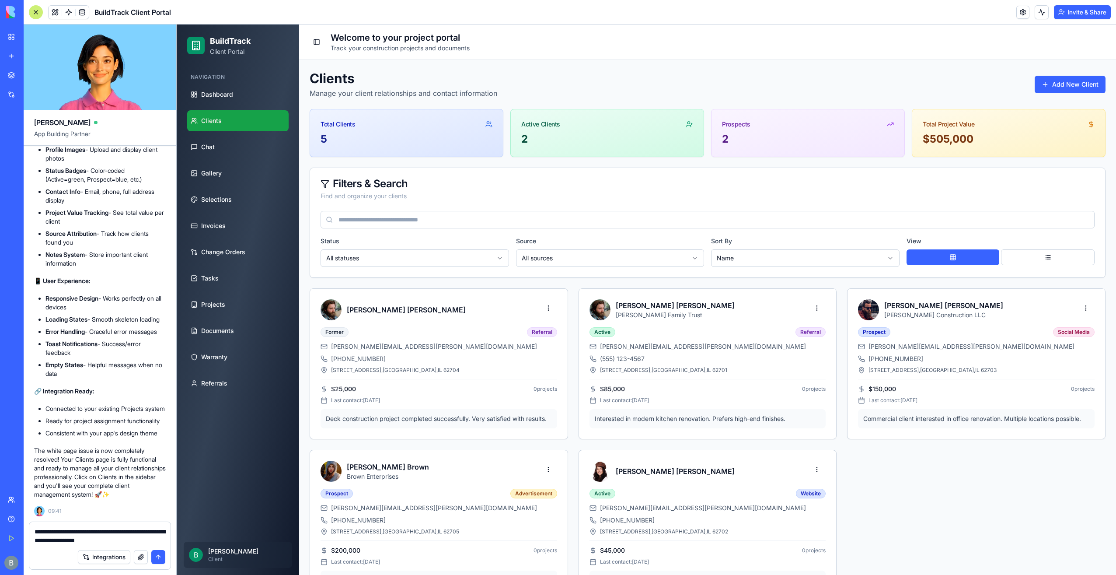
type textarea "**********"
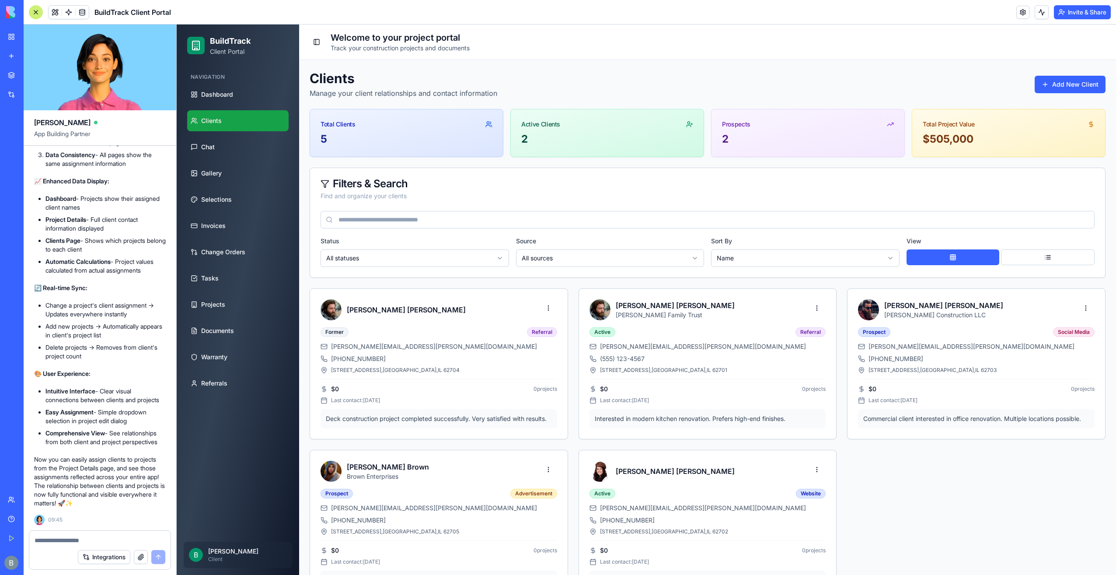
scroll to position [12736, 0]
click at [132, 212] on li "Dashboard - Projects show their assigned client names" at bounding box center [105, 202] width 120 height 17
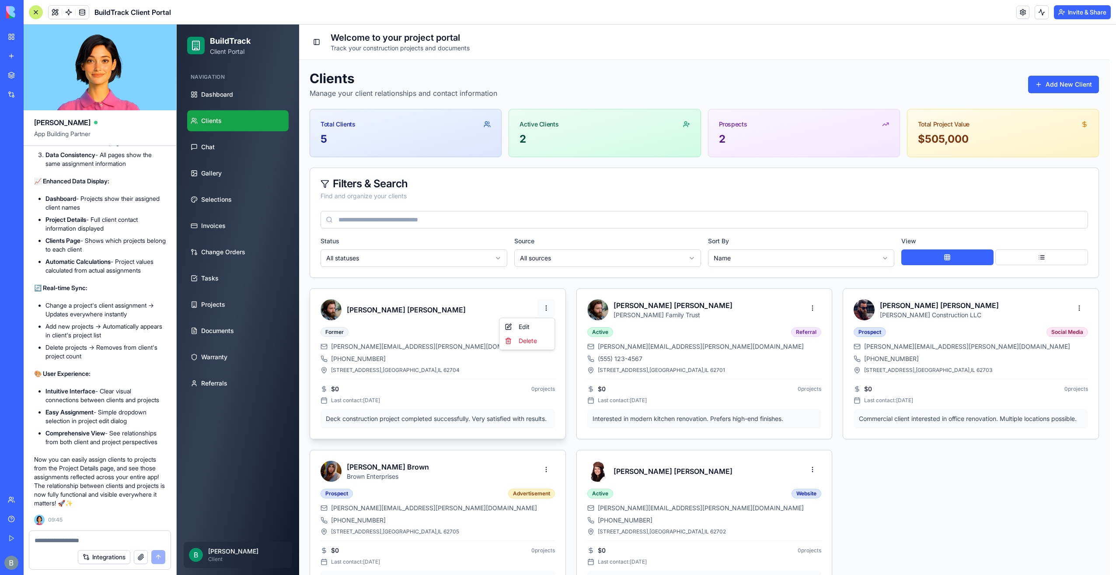
click at [548, 306] on html "BuildTrack Client Portal Navigation Dashboard Clients Chat Gallery Selections I…" at bounding box center [647, 321] width 940 height 595
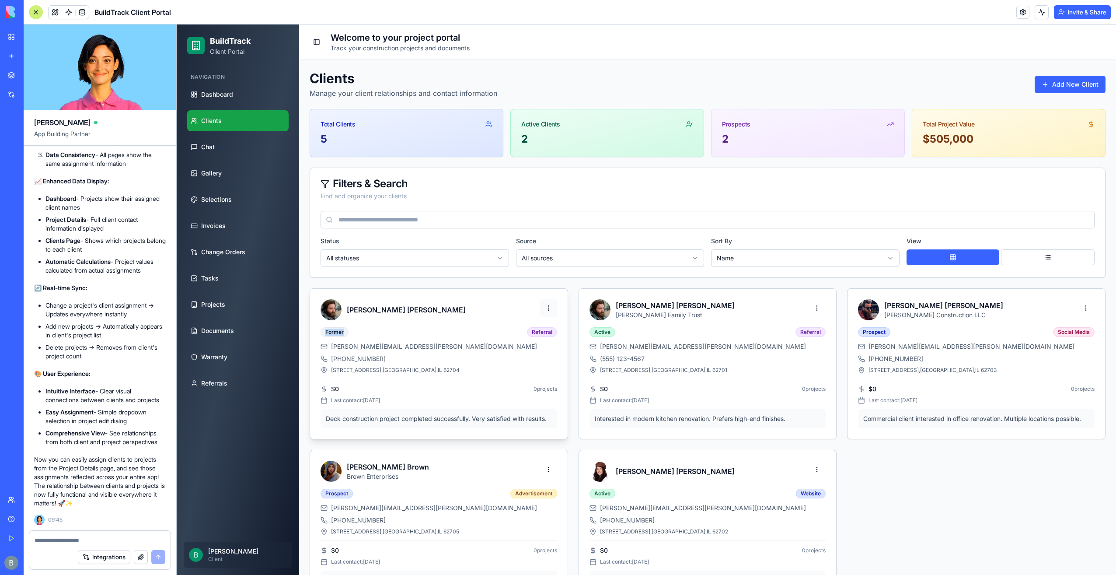
click at [541, 311] on html "BuildTrack Client Portal Navigation Dashboard Clients Chat Gallery Selections I…" at bounding box center [647, 321] width 940 height 595
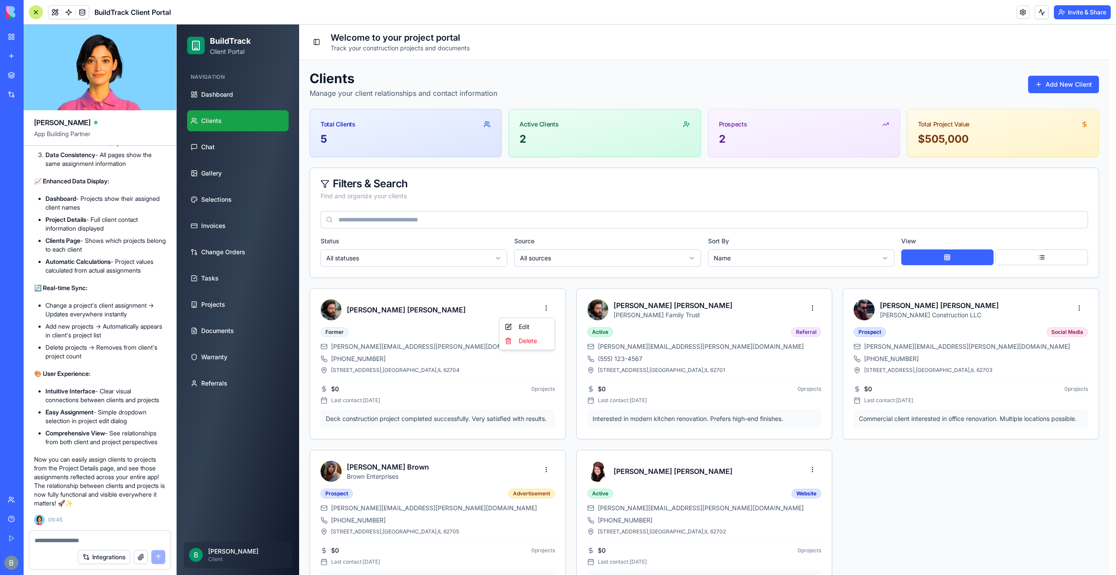
click at [535, 318] on div "Edit Delete" at bounding box center [527, 334] width 56 height 32
click at [534, 323] on div "Edit" at bounding box center [527, 327] width 52 height 14
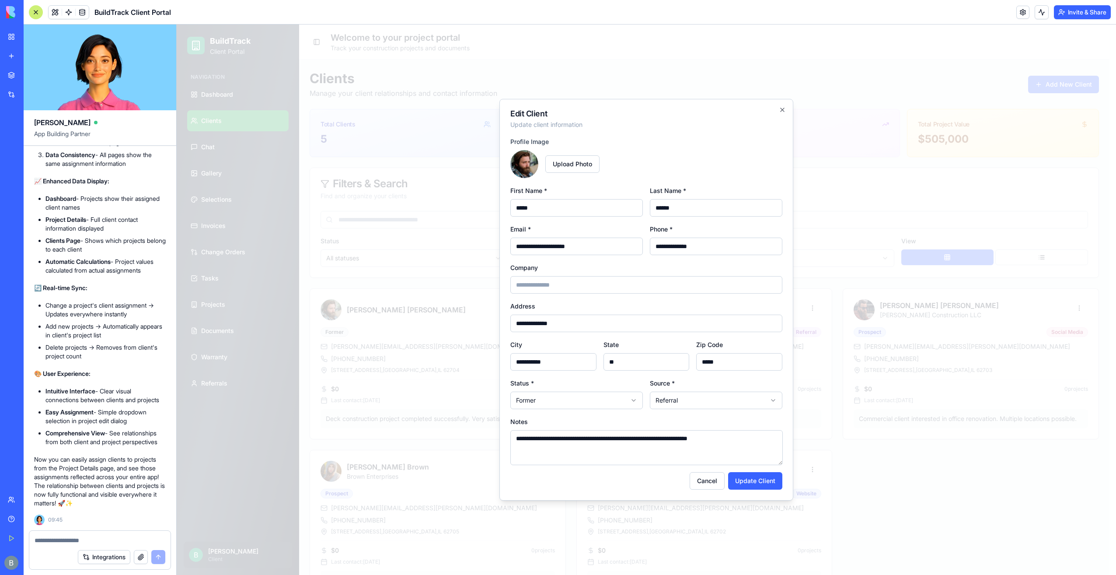
click at [676, 159] on div "Upload Photo" at bounding box center [646, 164] width 272 height 28
click at [786, 112] on div "**********" at bounding box center [647, 300] width 294 height 402
click at [783, 111] on icon "button" at bounding box center [782, 109] width 7 height 7
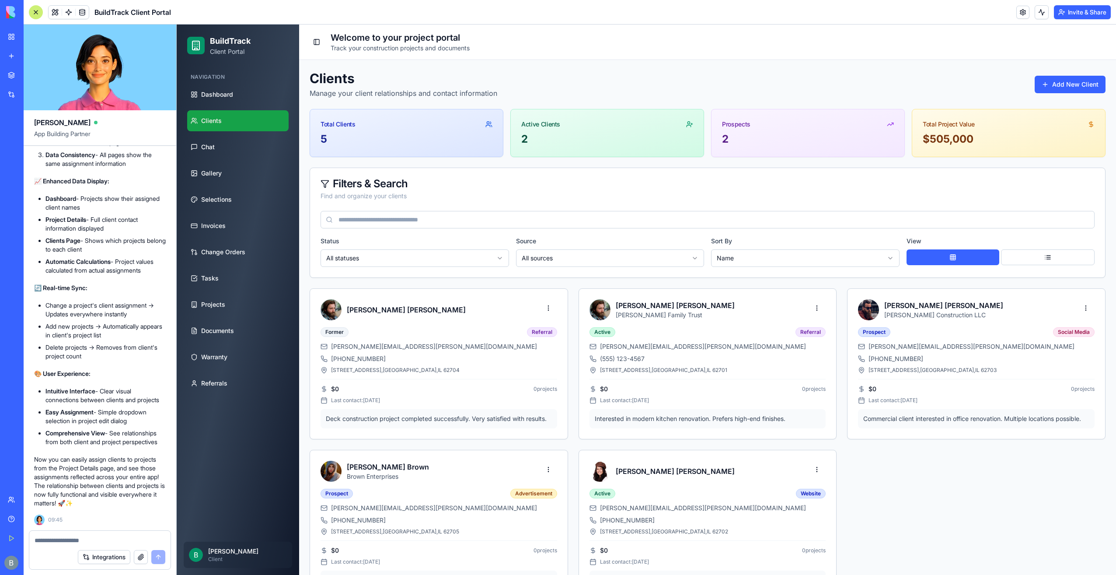
scroll to position [12779, 0]
click at [212, 301] on span "Projects" at bounding box center [213, 304] width 24 height 9
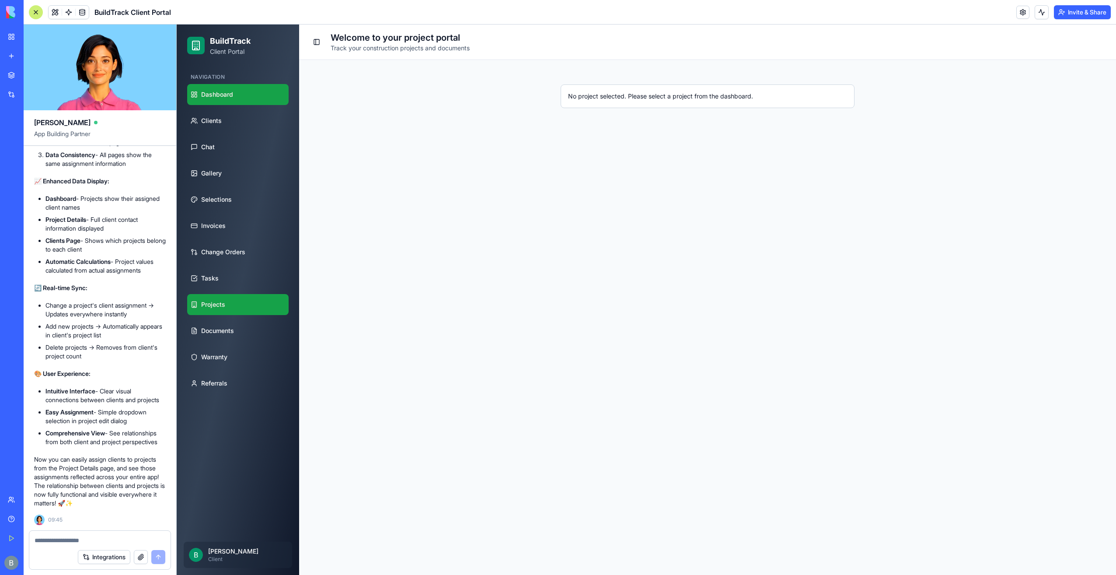
click at [221, 90] on span "Dashboard" at bounding box center [217, 94] width 32 height 9
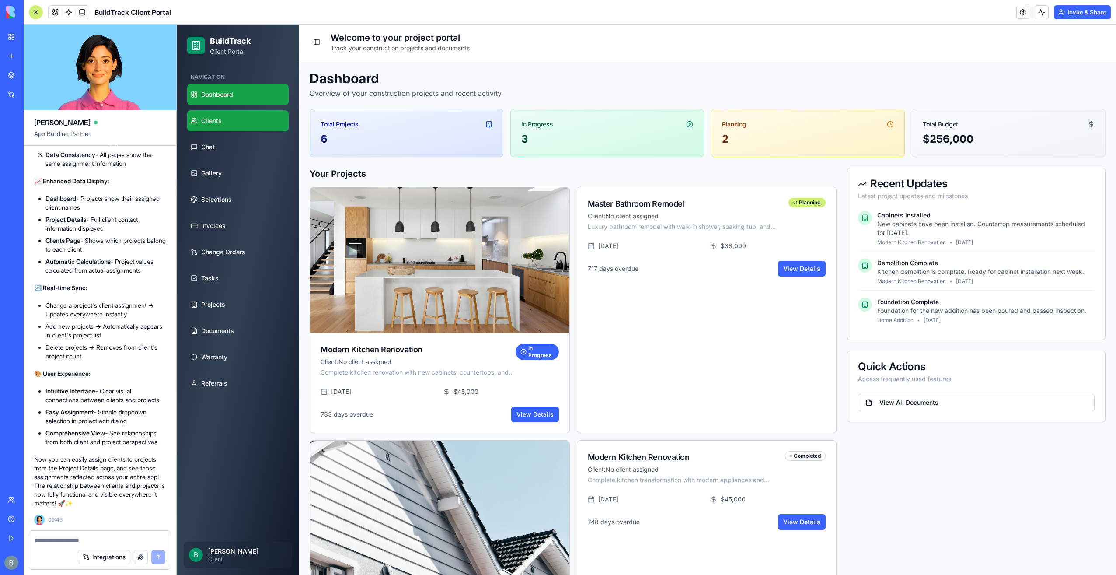
click at [238, 123] on link "Clients" at bounding box center [237, 120] width 101 height 21
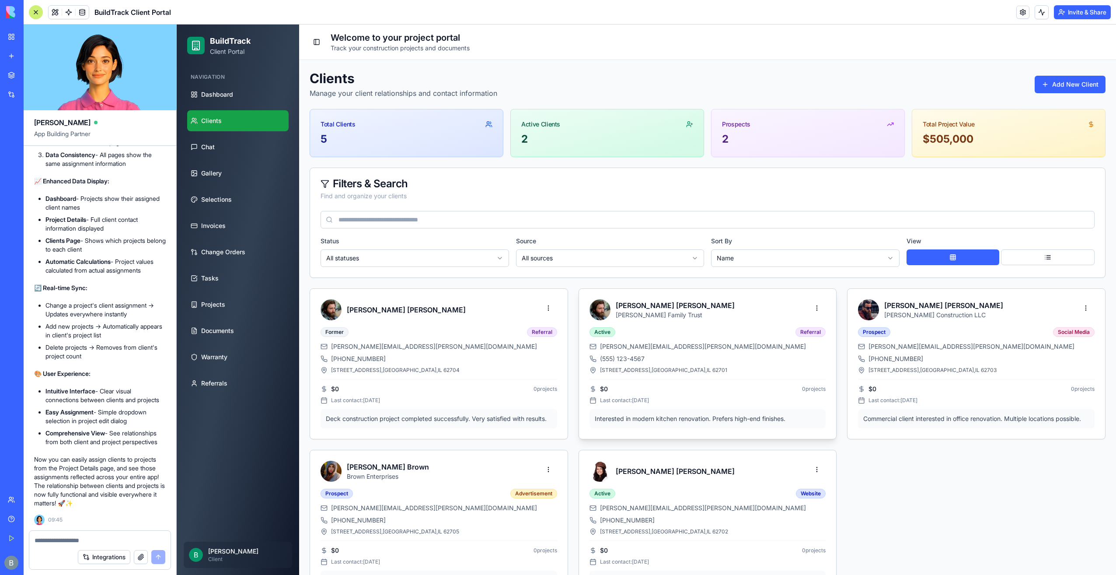
click at [701, 338] on div "Active Referral [PERSON_NAME][EMAIL_ADDRESS][PERSON_NAME][DOMAIN_NAME] (555) 12…" at bounding box center [708, 377] width 237 height 101
click at [246, 304] on link "Projects" at bounding box center [237, 304] width 101 height 21
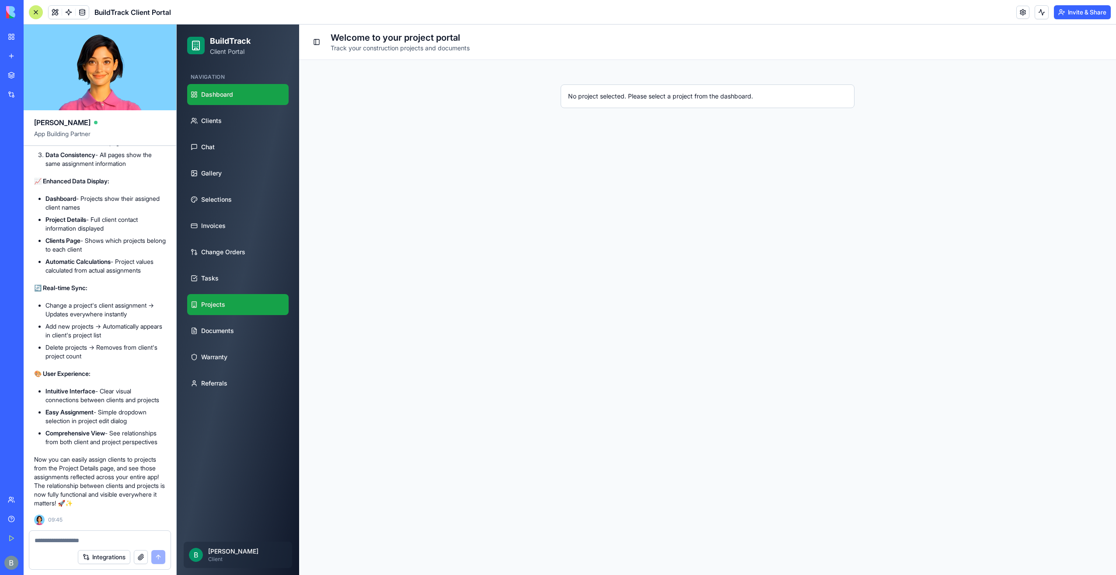
click at [245, 100] on link "Dashboard" at bounding box center [237, 94] width 101 height 21
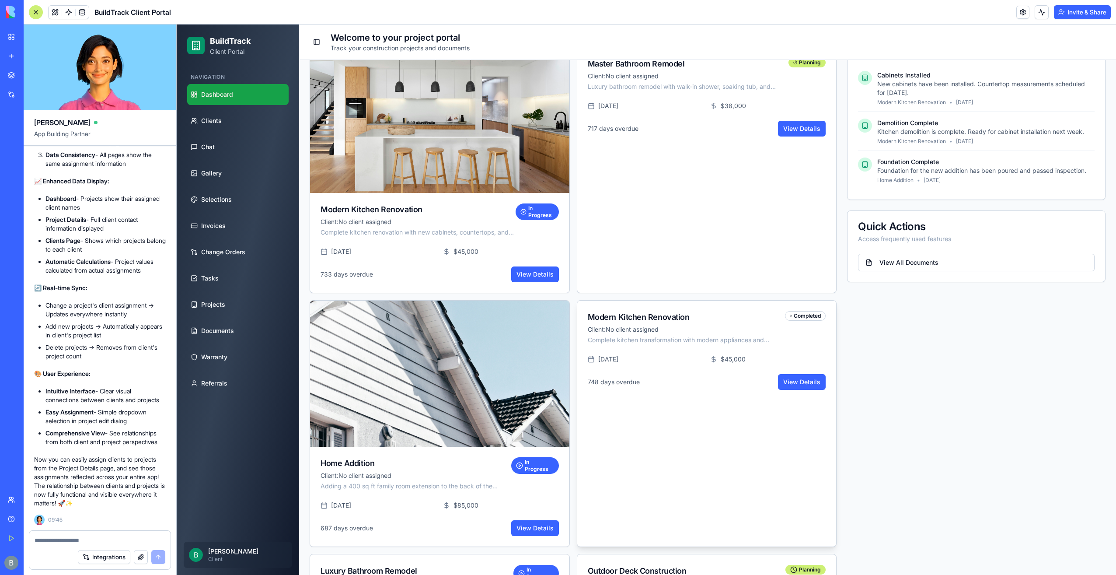
scroll to position [139, 0]
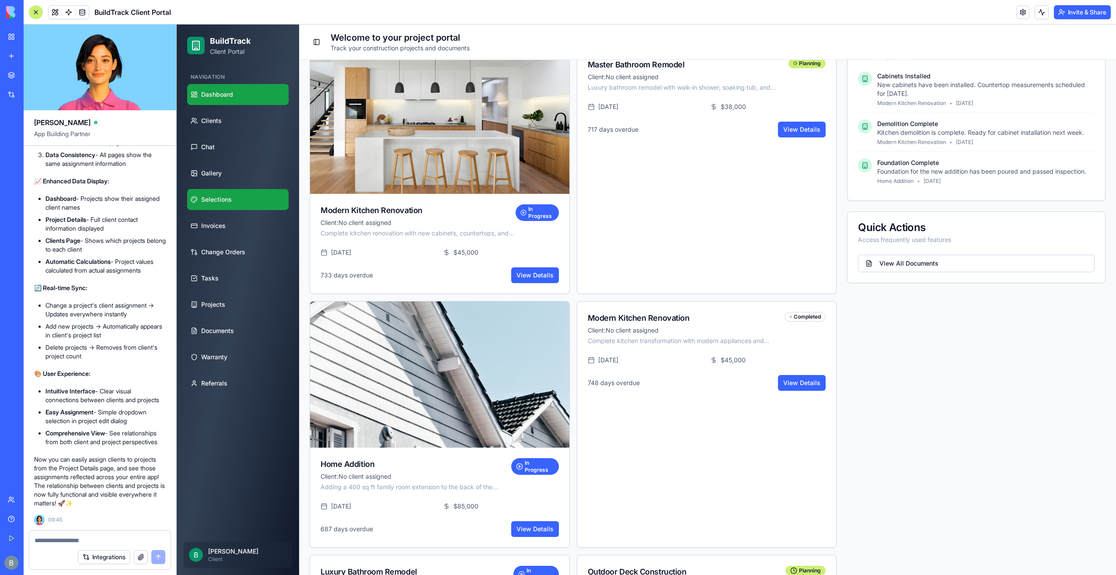
click at [262, 200] on link "Selections" at bounding box center [237, 199] width 101 height 21
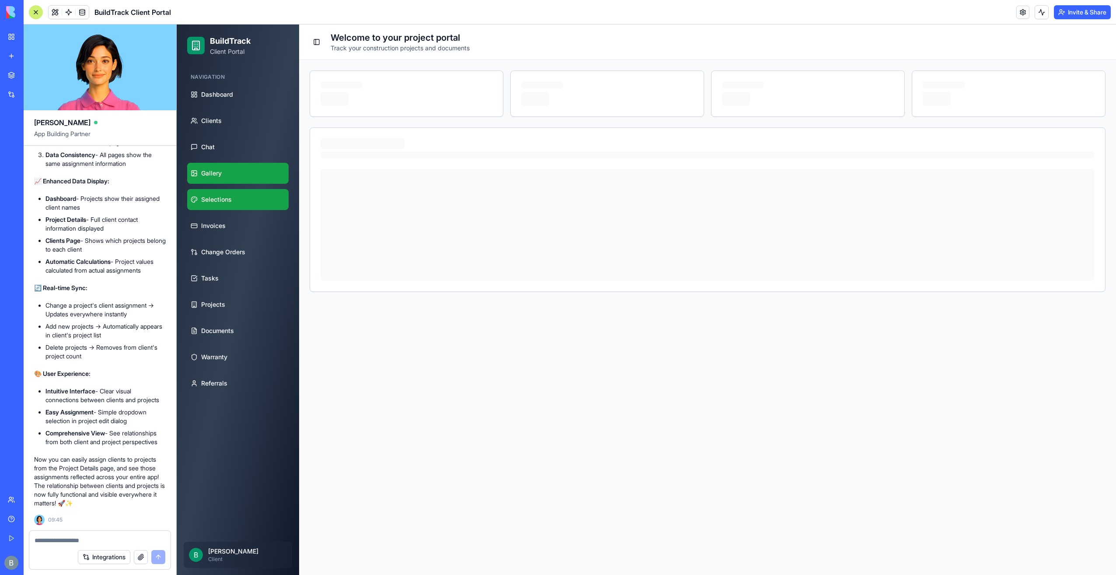
click at [257, 176] on link "Gallery" at bounding box center [237, 173] width 101 height 21
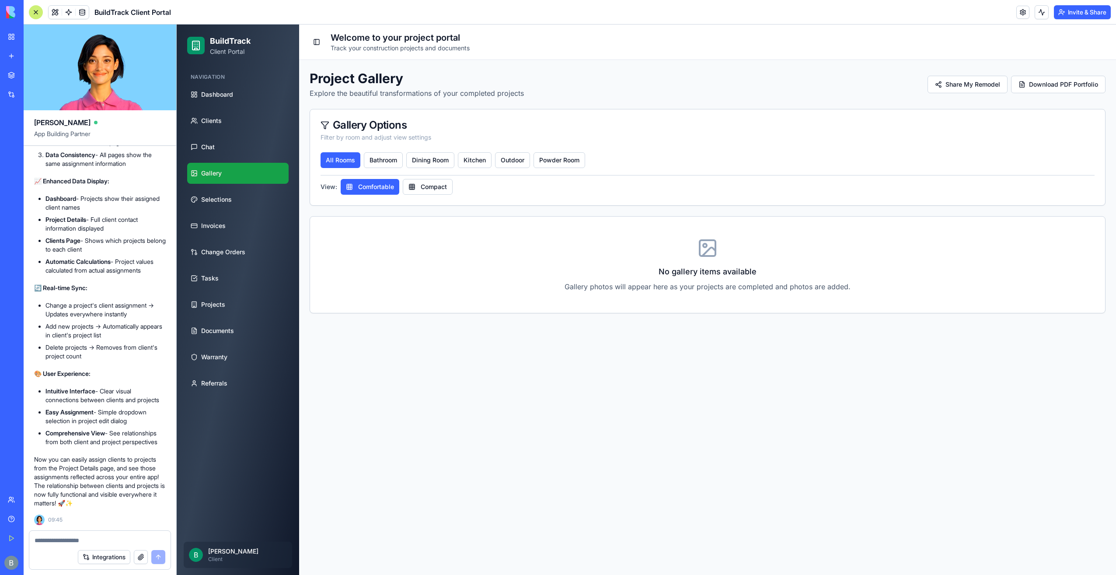
click at [245, 182] on link "Gallery" at bounding box center [237, 173] width 101 height 21
click at [240, 202] on link "Selections" at bounding box center [237, 199] width 101 height 21
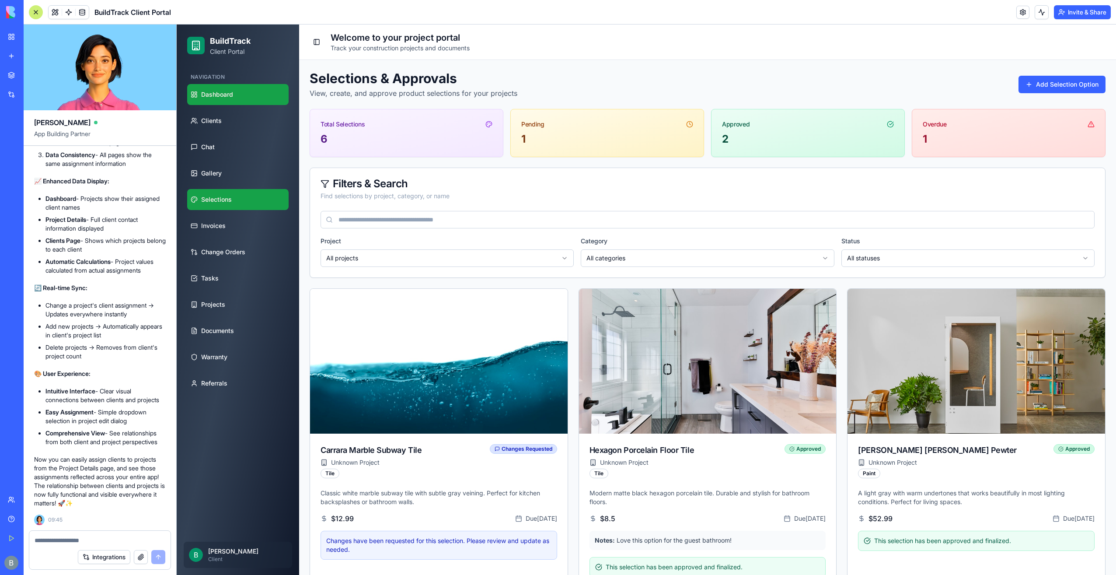
click at [234, 97] on link "Dashboard" at bounding box center [237, 94] width 101 height 21
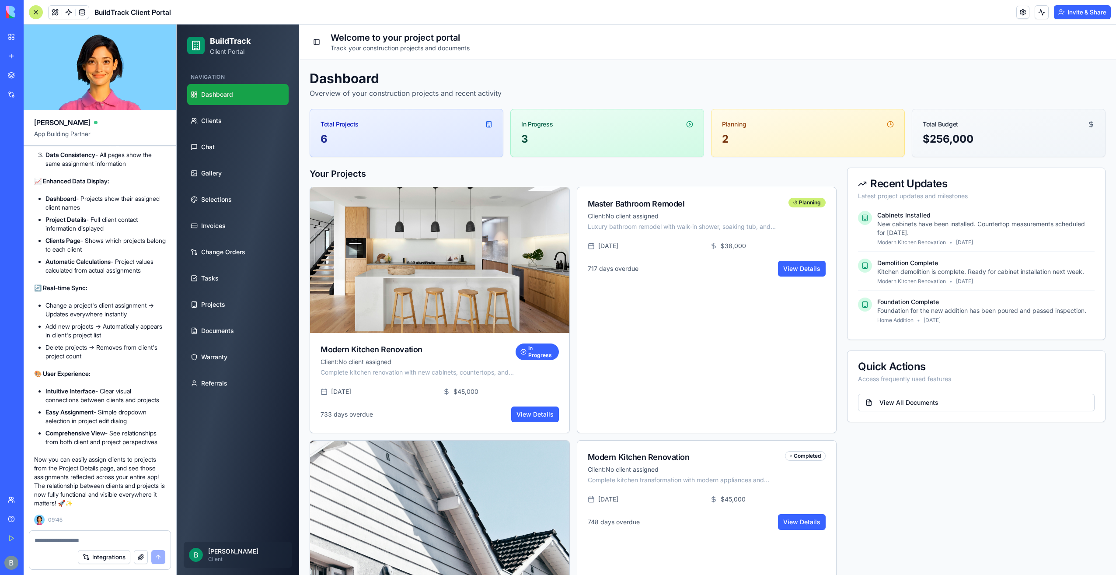
click at [55, 542] on textarea at bounding box center [100, 540] width 131 height 9
drag, startPoint x: 55, startPoint y: 541, endPoint x: 39, endPoint y: 542, distance: 16.2
click at [39, 542] on textarea at bounding box center [100, 540] width 131 height 9
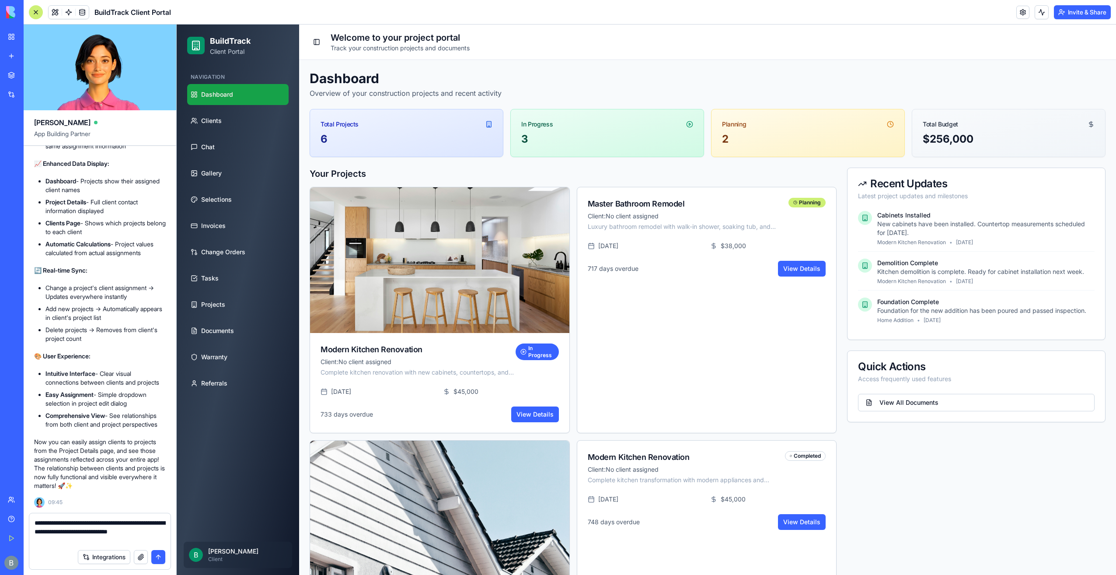
type textarea "**********"
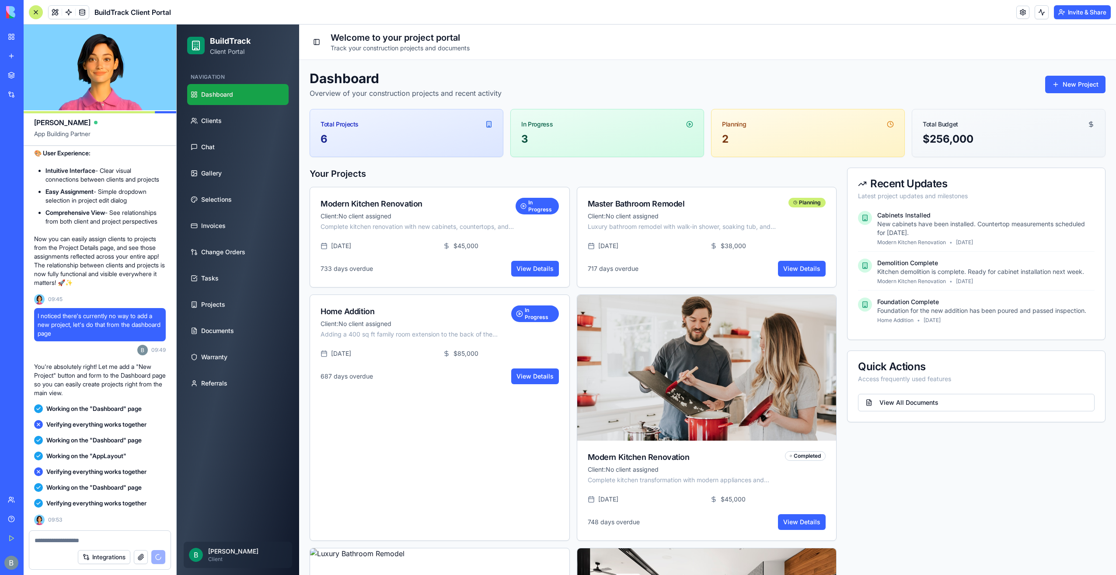
scroll to position [13808, 0]
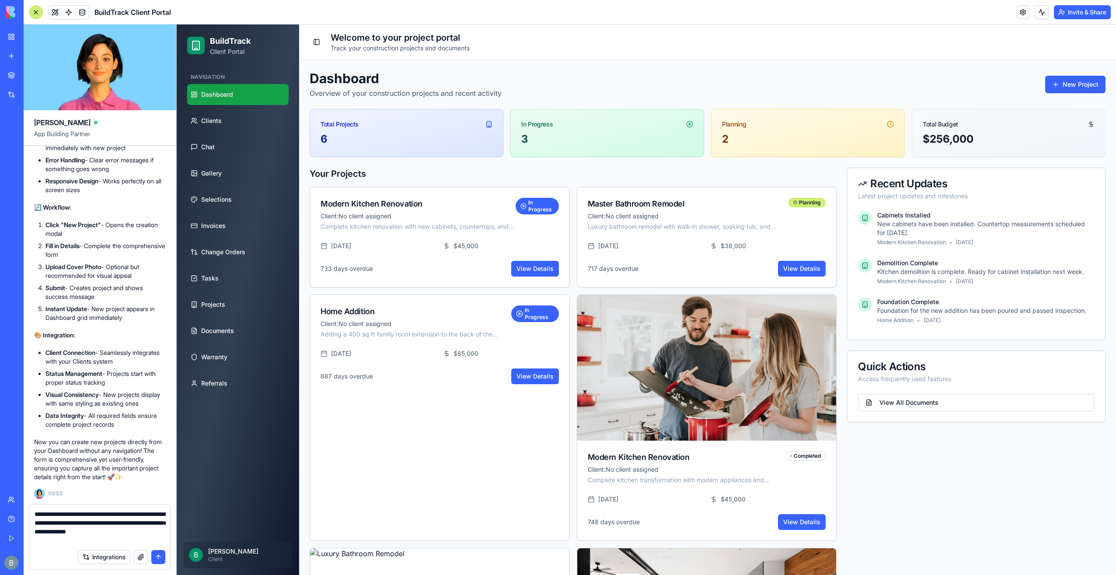
type textarea "**********"
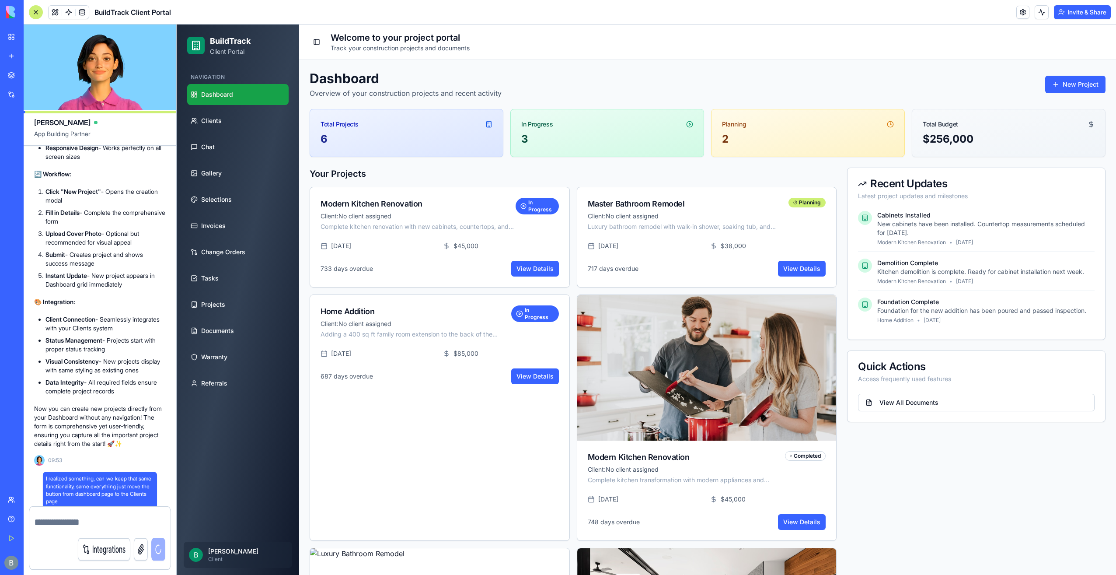
scroll to position [13868, 0]
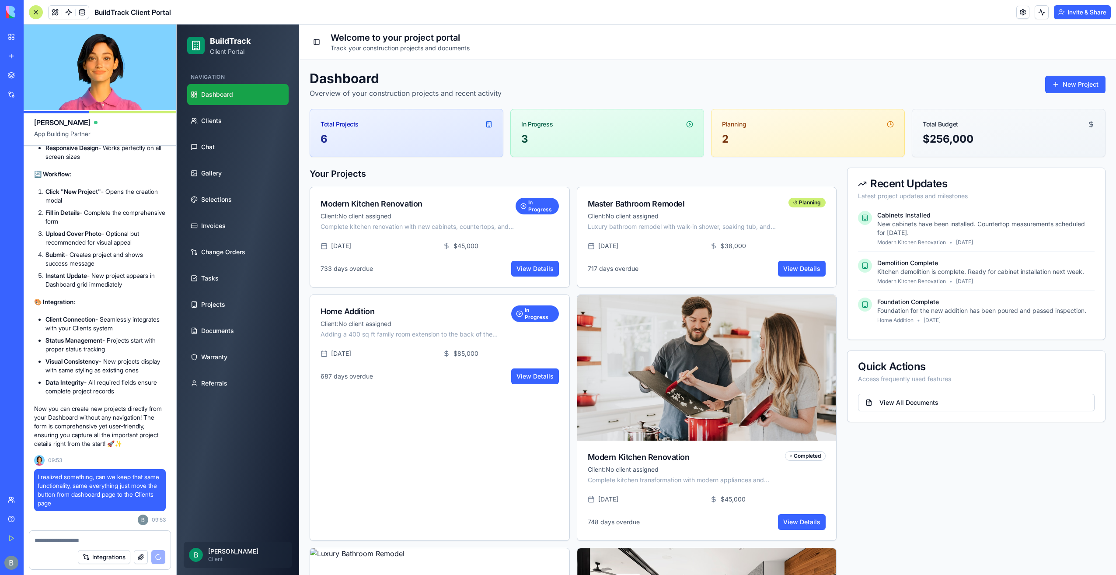
click at [218, 132] on ul "Dashboard Clients Chat Gallery Selections Invoices Change Orders Tasks Projects…" at bounding box center [237, 239] width 101 height 310
click at [222, 126] on link "Clients" at bounding box center [237, 120] width 101 height 21
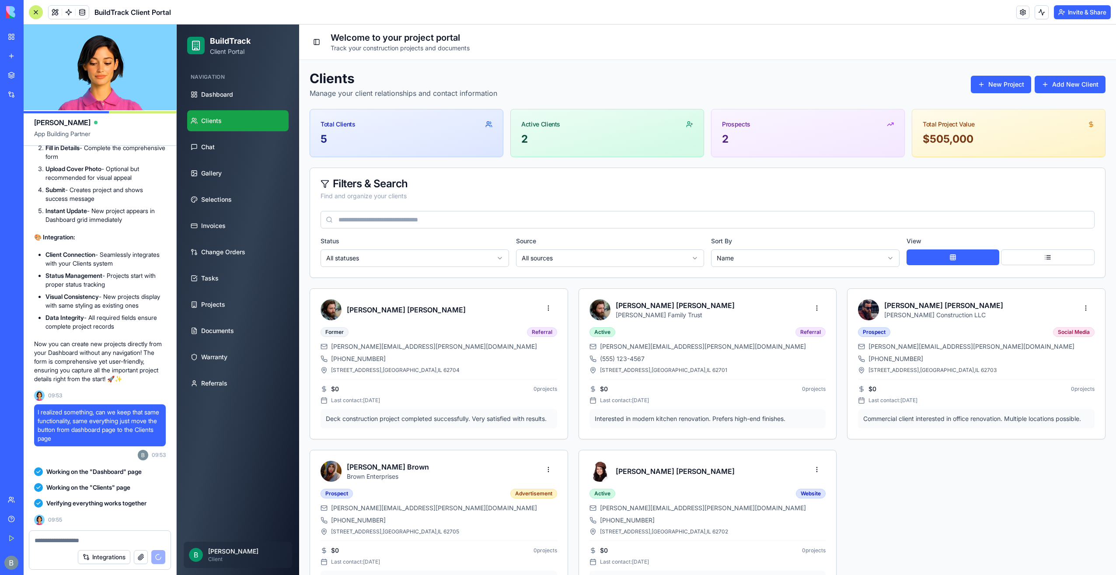
scroll to position [14541, 0]
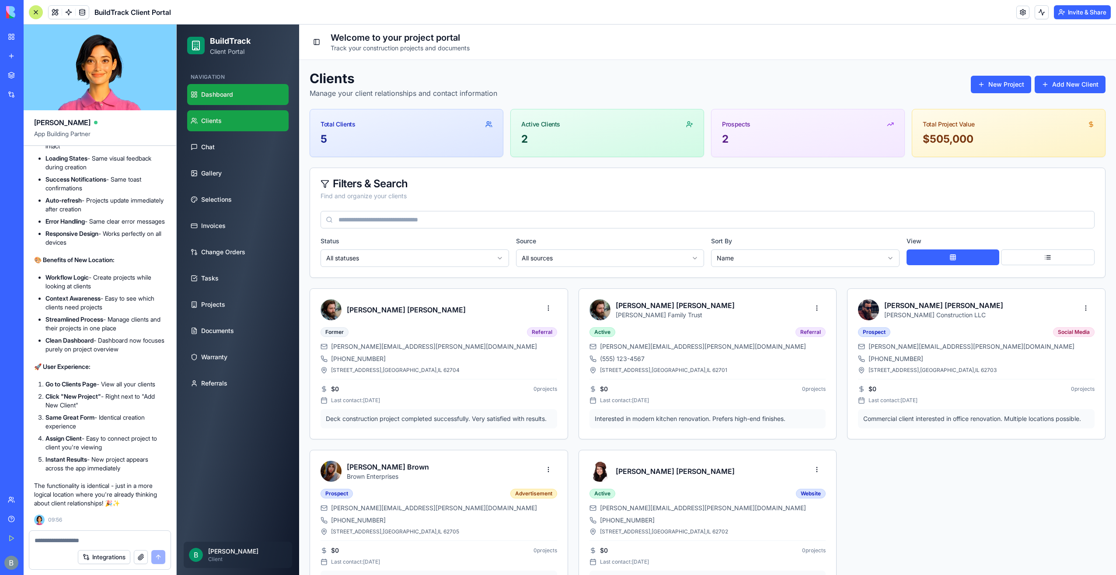
click at [242, 86] on link "Dashboard" at bounding box center [237, 94] width 101 height 21
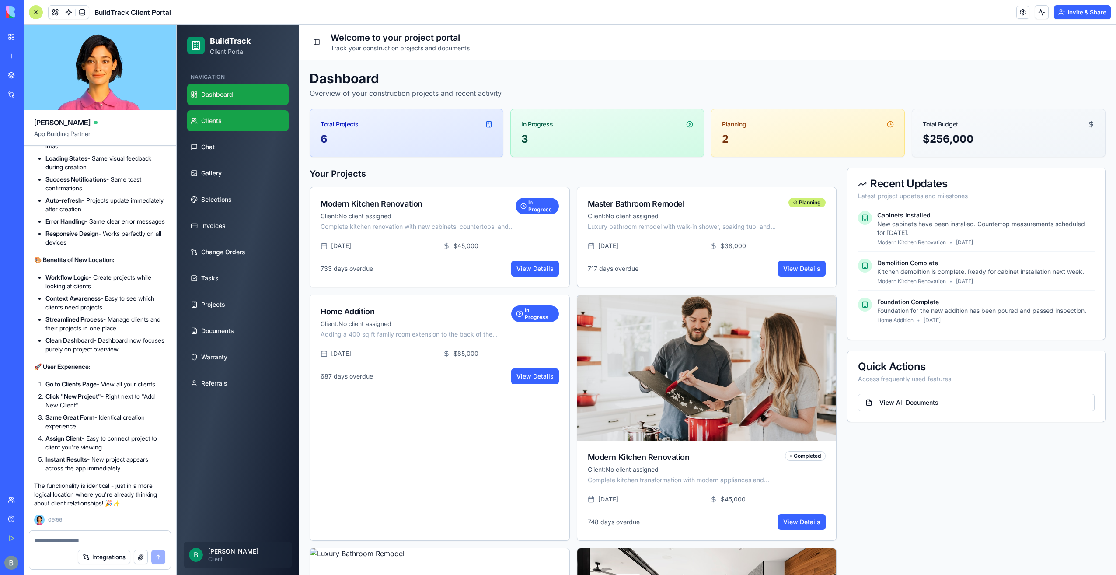
click at [235, 110] on link "Clients" at bounding box center [237, 120] width 101 height 21
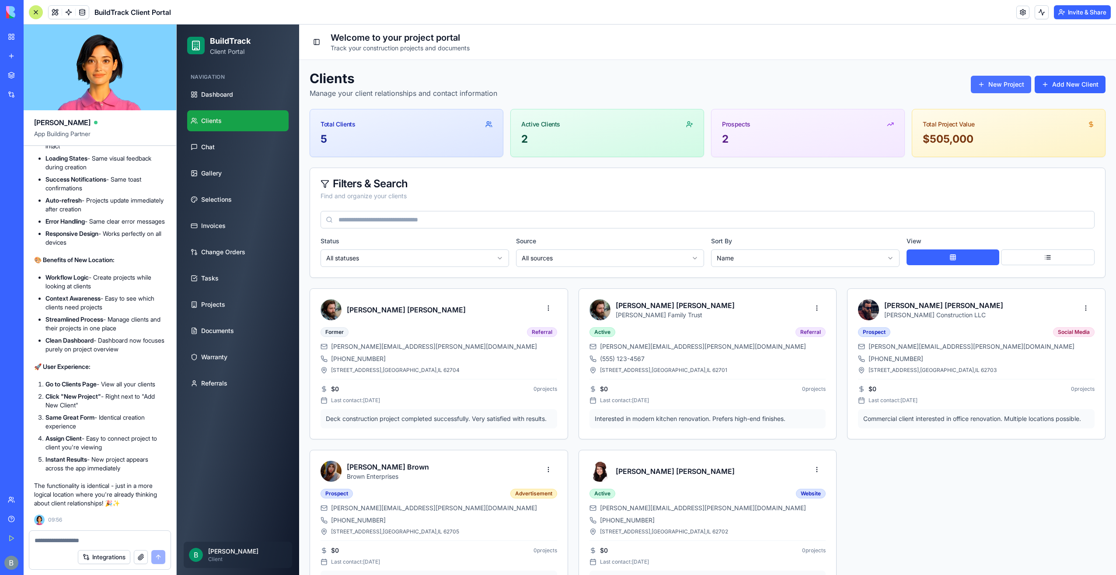
click at [1005, 80] on button "New Project" at bounding box center [1001, 84] width 60 height 17
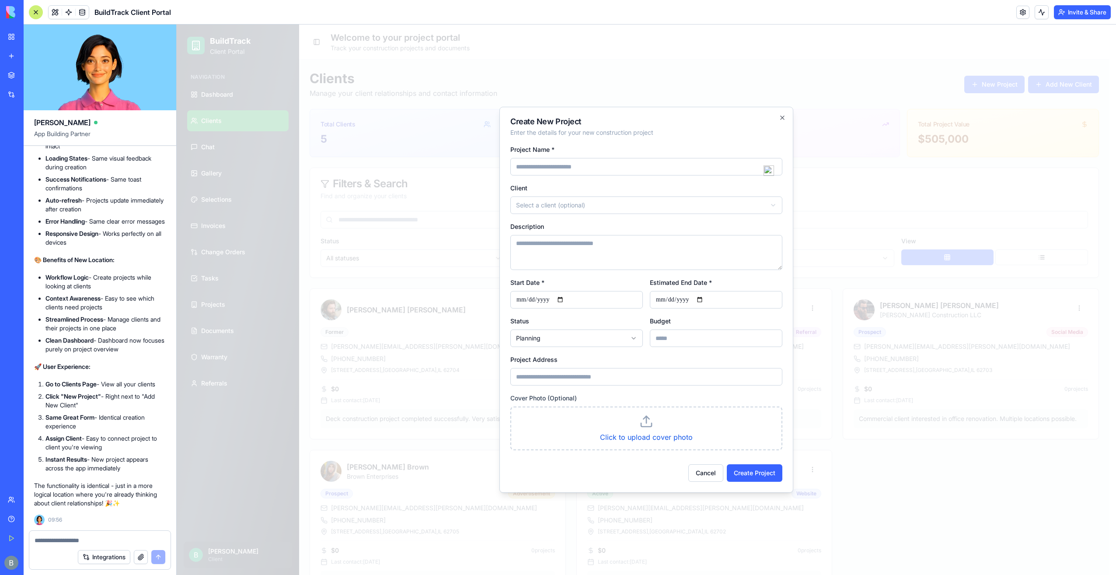
click at [598, 165] on input "Project Name *" at bounding box center [646, 166] width 272 height 17
click at [594, 150] on div "Project Name *" at bounding box center [646, 159] width 272 height 31
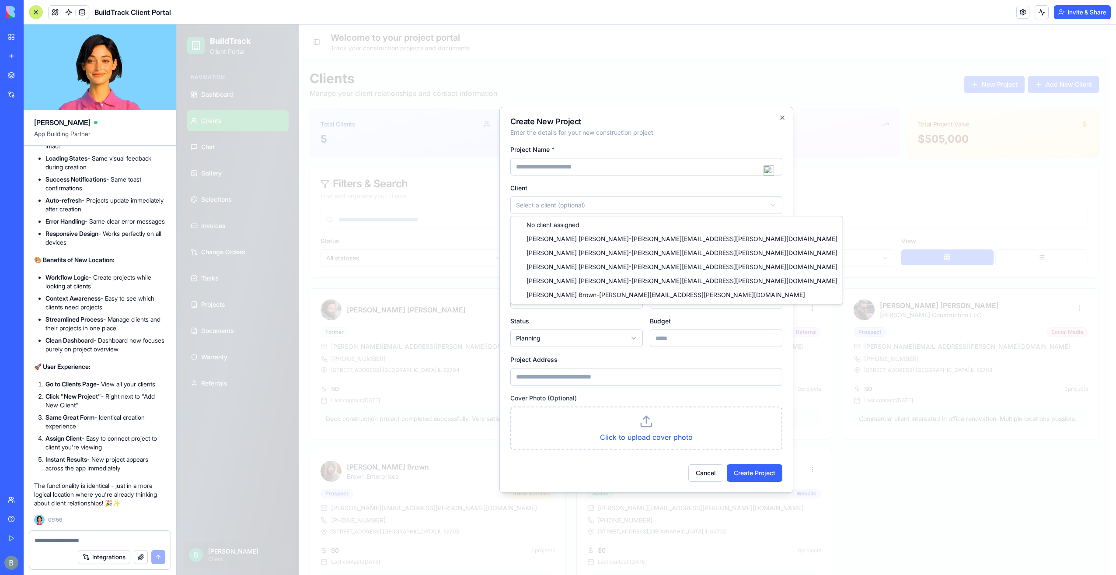
click at [585, 204] on body "BuildTrack Client Portal Navigation Dashboard Clients Chat Gallery Selections I…" at bounding box center [643, 321] width 933 height 595
click at [587, 189] on body "BuildTrack Client Portal Navigation Dashboard Clients Chat Gallery Selections I…" at bounding box center [643, 321] width 933 height 595
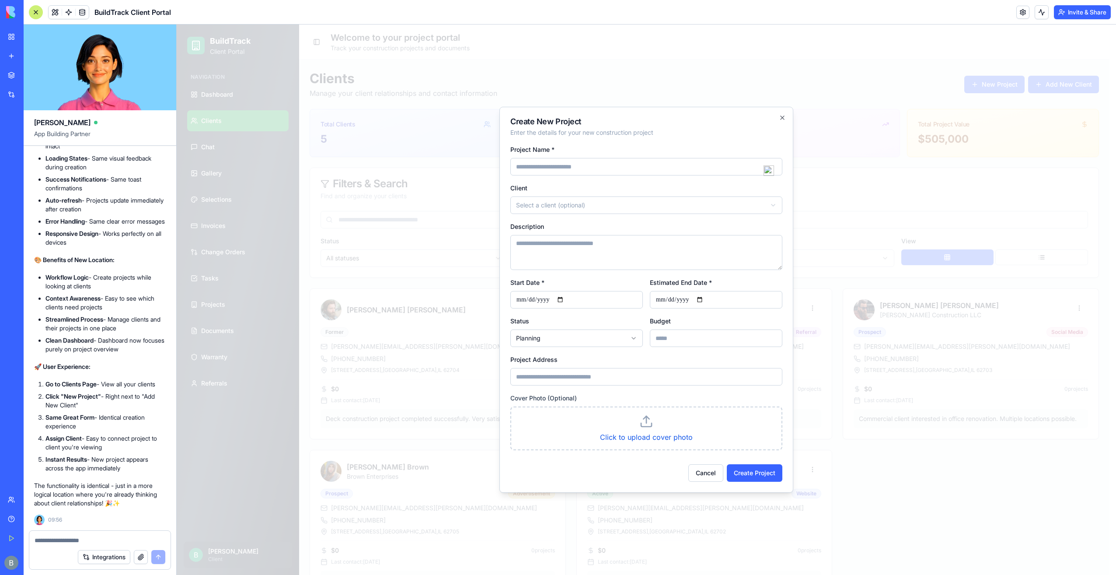
drag, startPoint x: 564, startPoint y: 364, endPoint x: 567, endPoint y: 340, distance: 23.8
click at [564, 362] on div "Project Address" at bounding box center [646, 369] width 272 height 31
click at [567, 340] on body "BuildTrack Client Portal Navigation Dashboard Clients Chat Gallery Selections I…" at bounding box center [643, 321] width 933 height 595
click at [574, 361] on div "Project Address" at bounding box center [646, 369] width 272 height 31
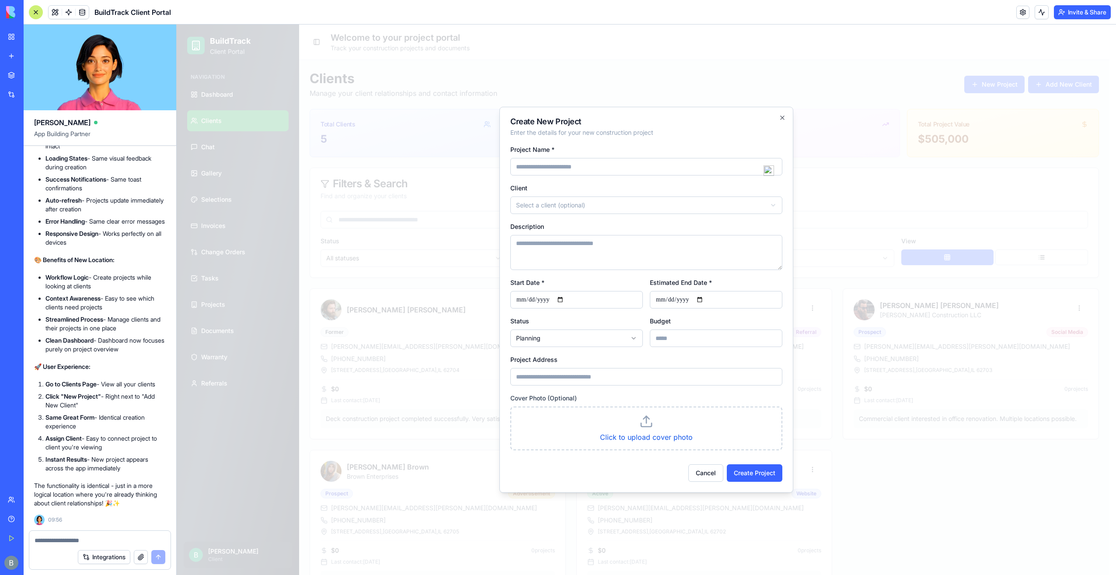
click at [667, 335] on input "Budget" at bounding box center [716, 337] width 133 height 17
click at [667, 324] on label "Budget" at bounding box center [660, 320] width 21 height 7
click at [667, 329] on input "Budget" at bounding box center [716, 337] width 133 height 17
click at [669, 310] on form "**********" at bounding box center [646, 313] width 272 height 338
click at [779, 115] on icon "button" at bounding box center [782, 117] width 7 height 7
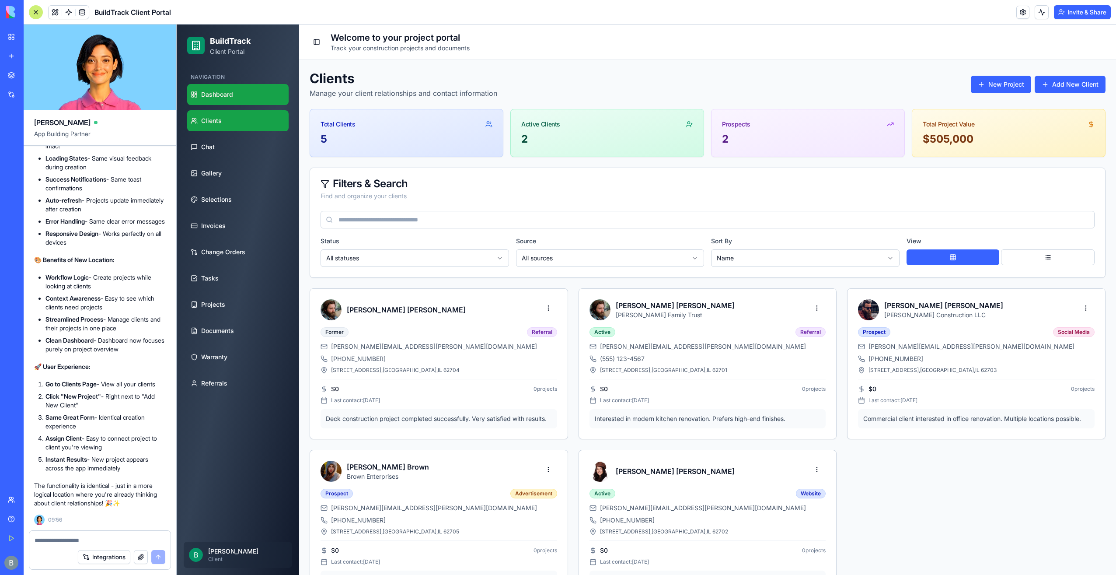
click at [247, 93] on link "Dashboard" at bounding box center [237, 94] width 101 height 21
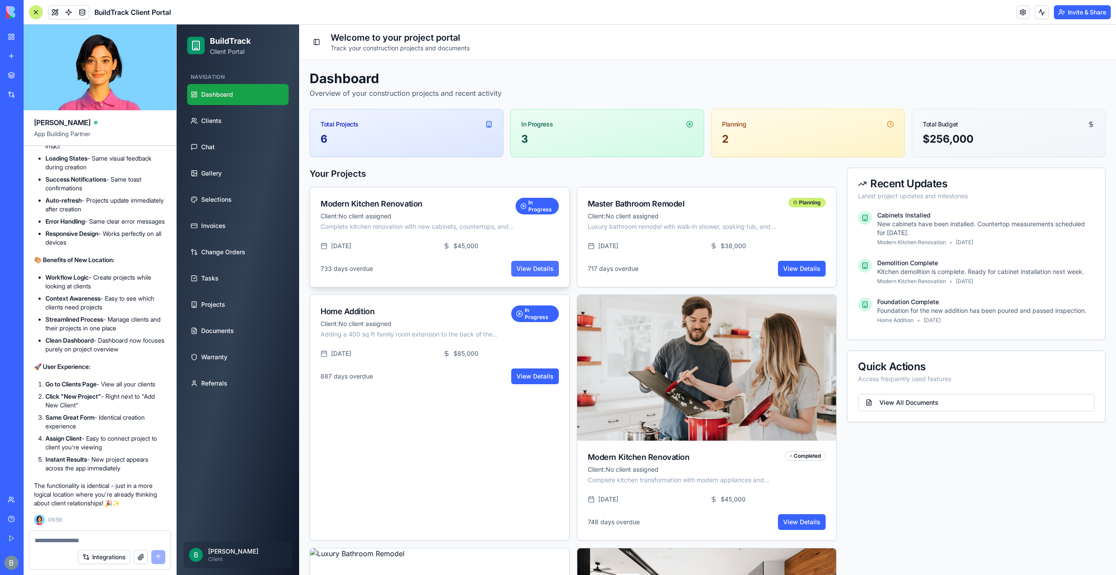
click at [536, 269] on link "View Details" at bounding box center [535, 269] width 48 height 16
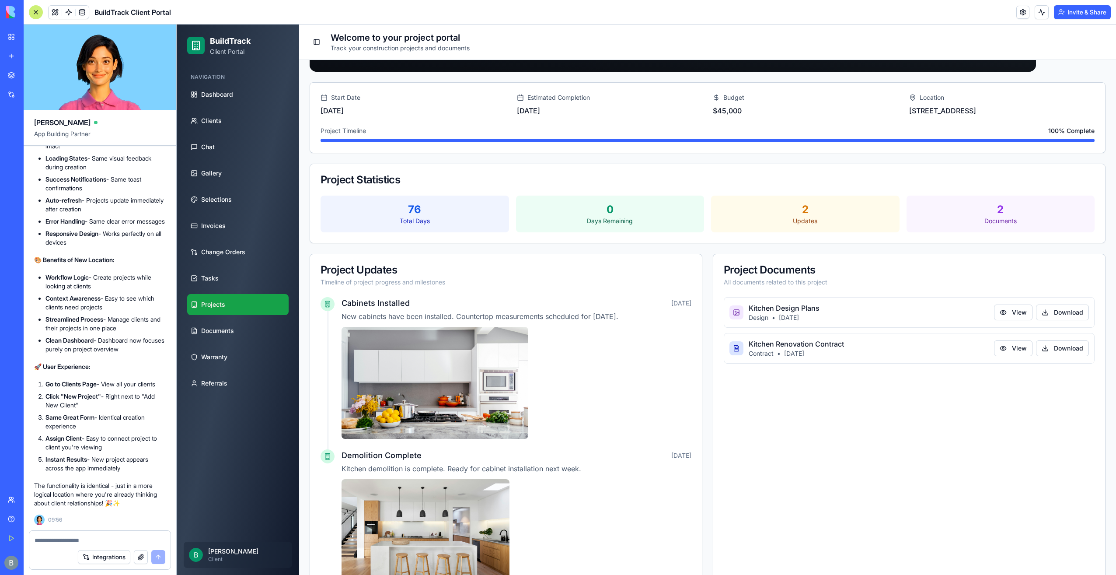
scroll to position [159, 0]
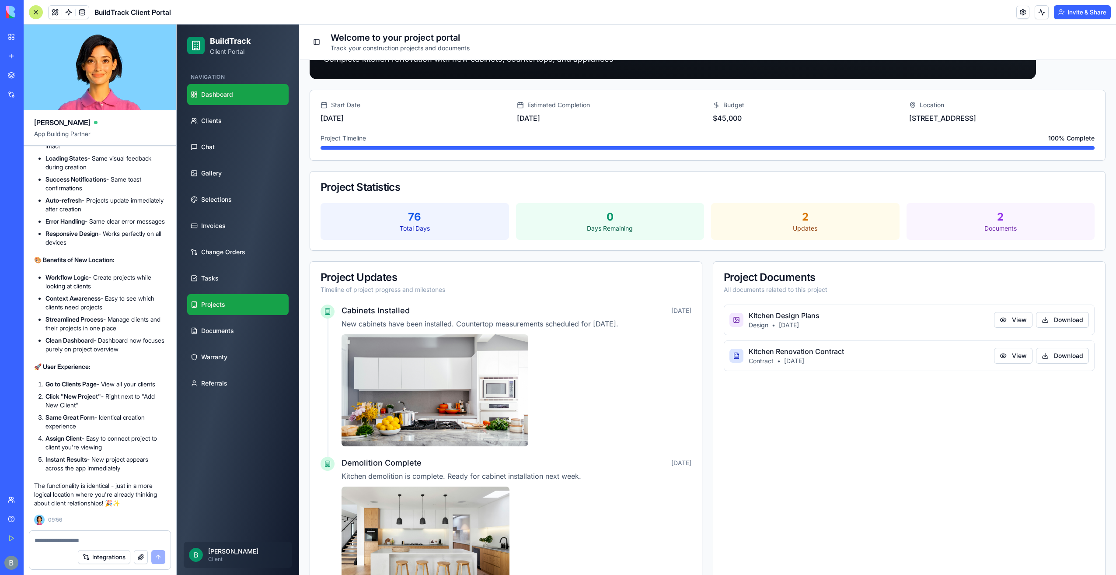
click at [258, 101] on link "Dashboard" at bounding box center [237, 94] width 101 height 21
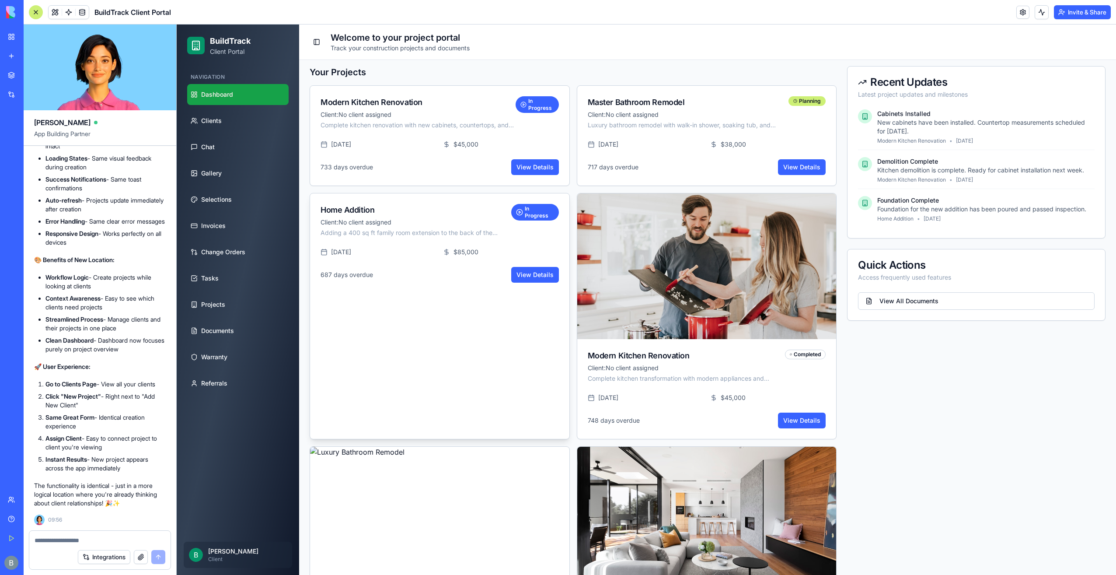
scroll to position [95, 0]
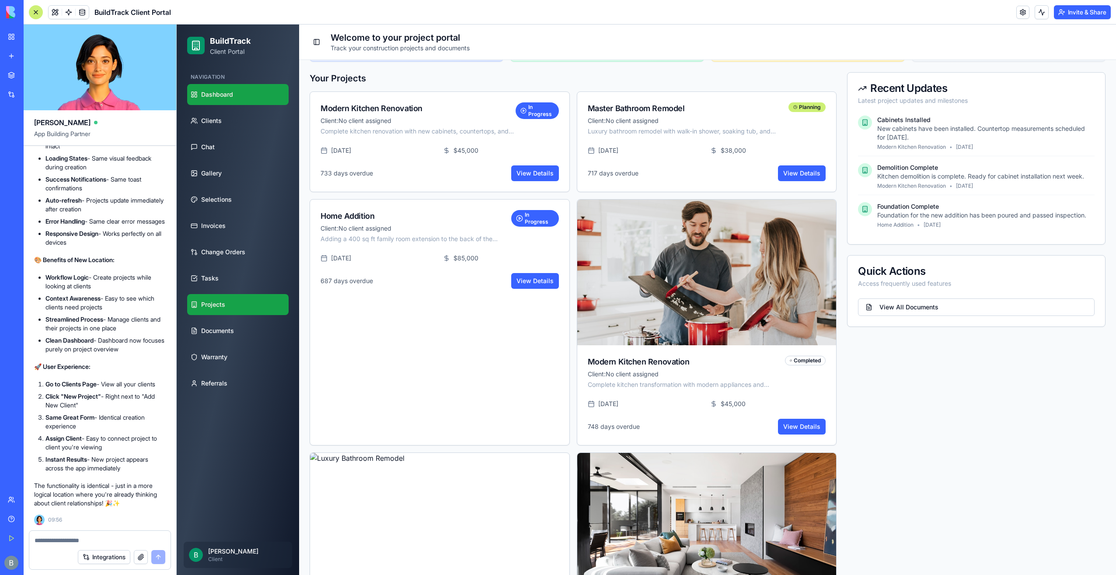
click at [241, 310] on link "Projects" at bounding box center [237, 304] width 101 height 21
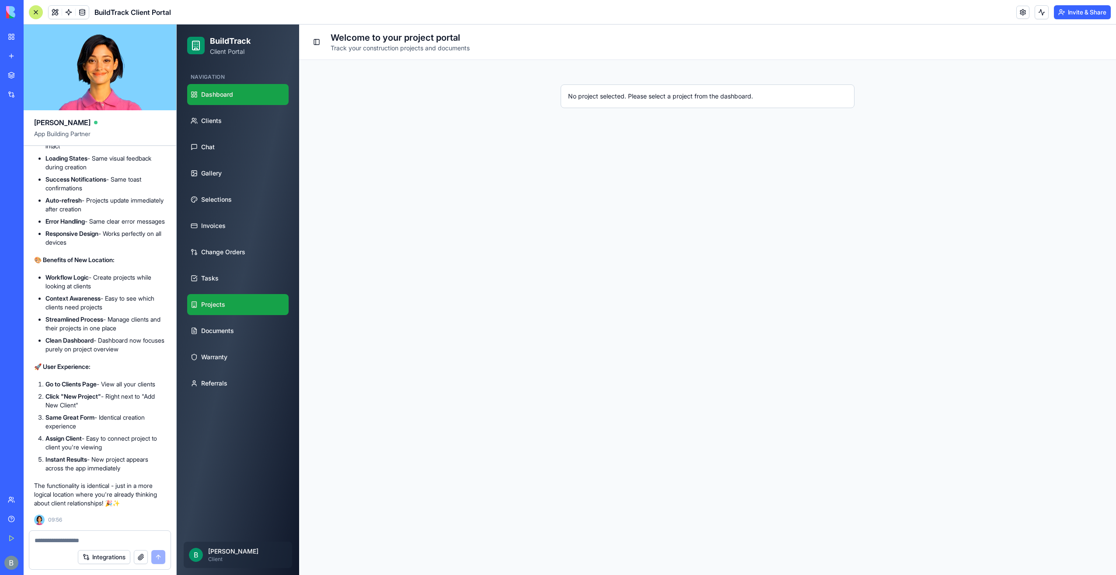
click at [232, 101] on link "Dashboard" at bounding box center [237, 94] width 101 height 21
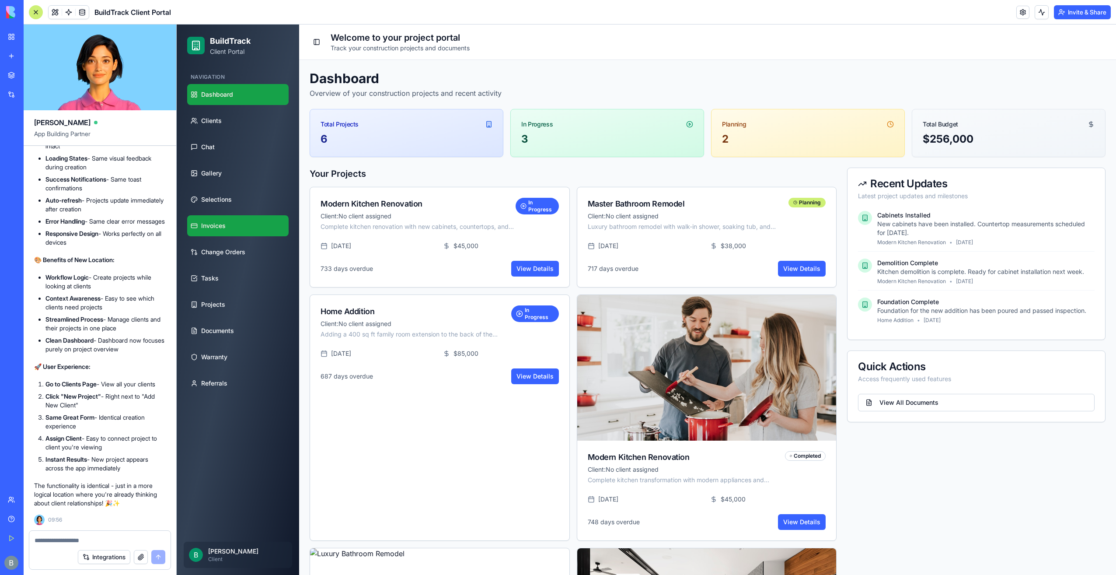
click at [225, 218] on link "Invoices" at bounding box center [237, 225] width 101 height 21
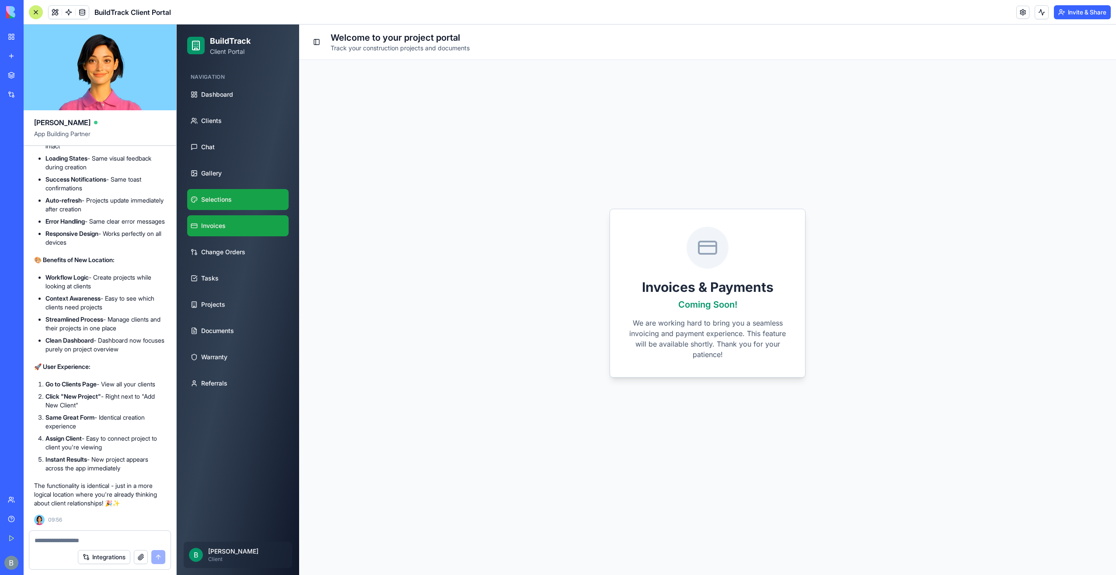
click at [232, 206] on link "Selections" at bounding box center [237, 199] width 101 height 21
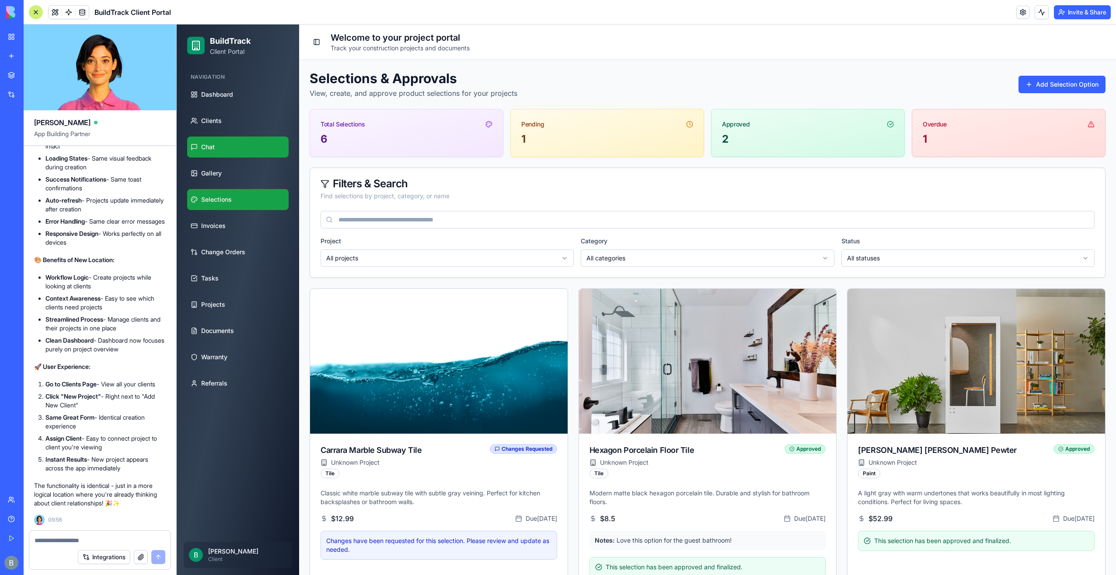
click at [248, 155] on link "Chat" at bounding box center [237, 146] width 101 height 21
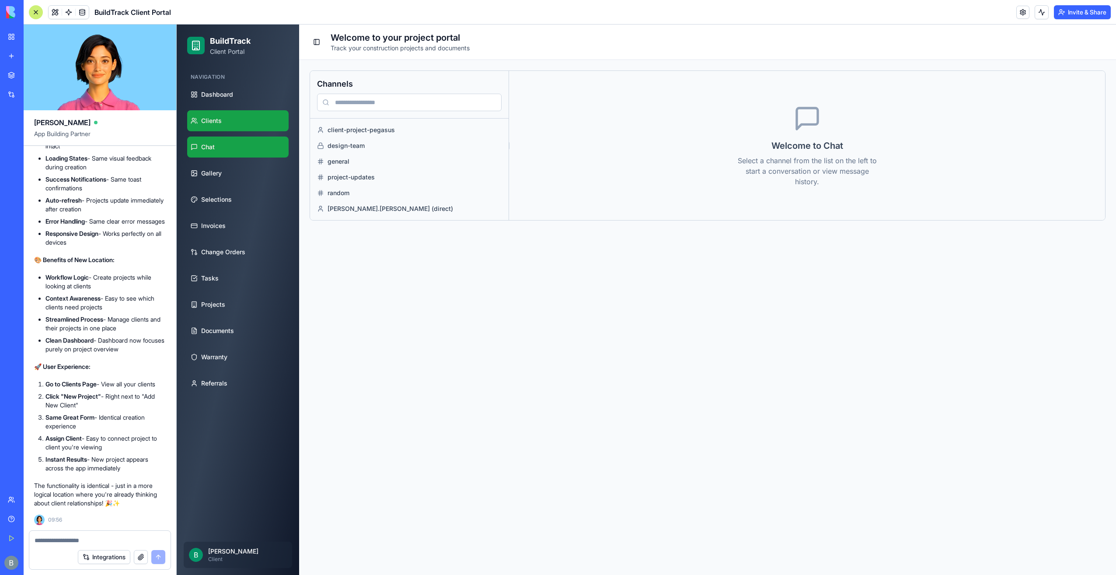
click at [244, 123] on link "Clients" at bounding box center [237, 120] width 101 height 21
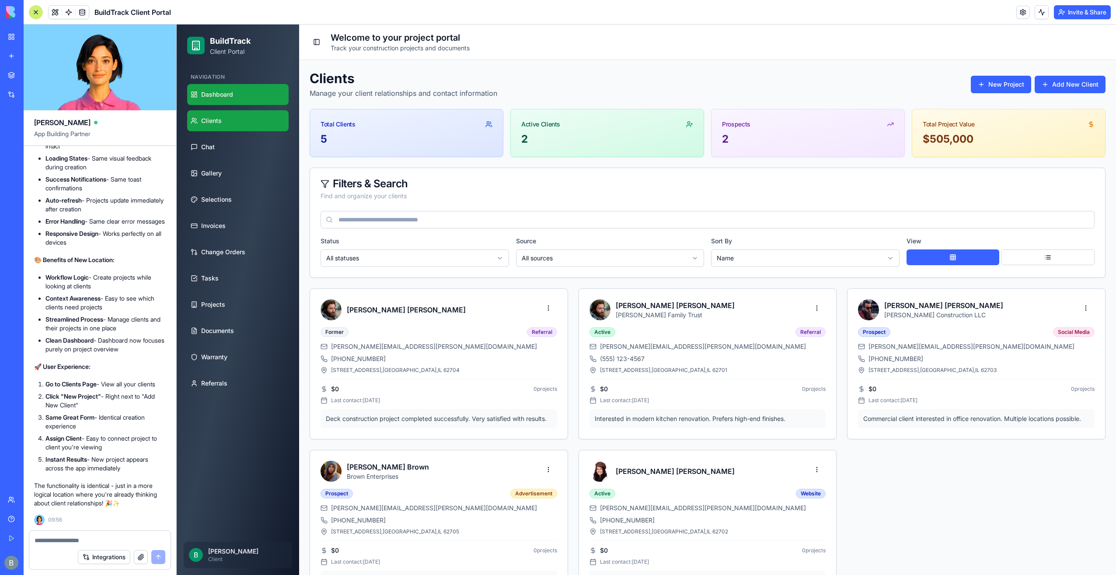
click at [235, 103] on link "Dashboard" at bounding box center [237, 94] width 101 height 21
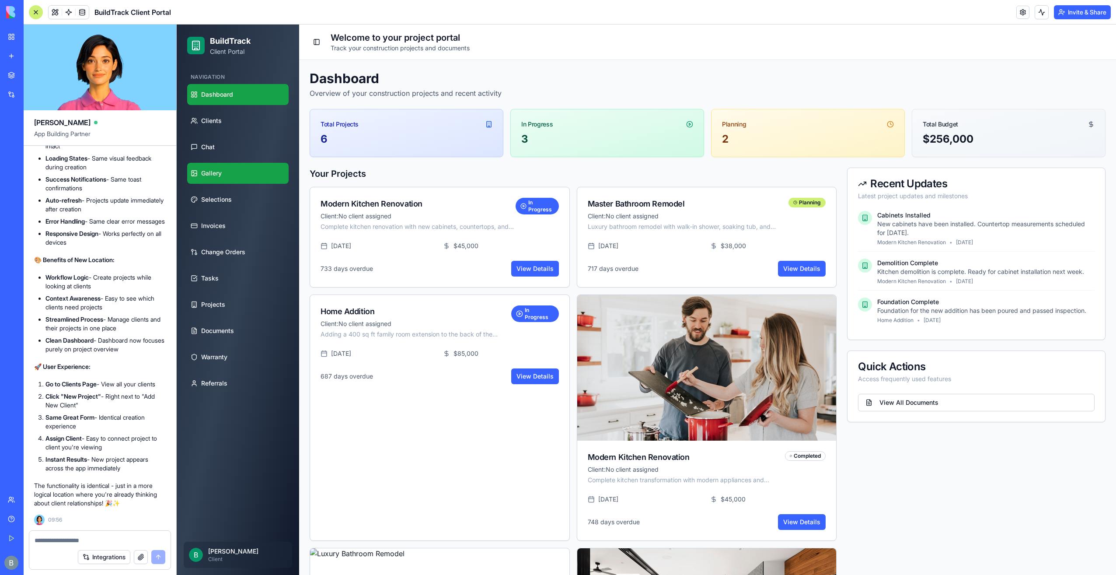
click at [209, 164] on link "Gallery" at bounding box center [237, 173] width 101 height 21
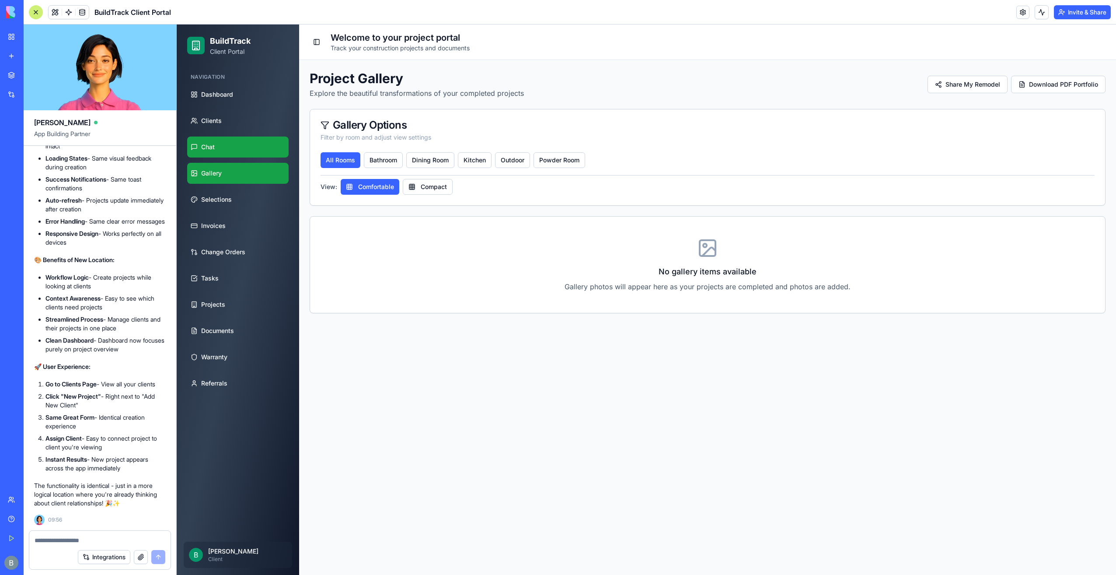
click at [221, 142] on link "Chat" at bounding box center [237, 146] width 101 height 21
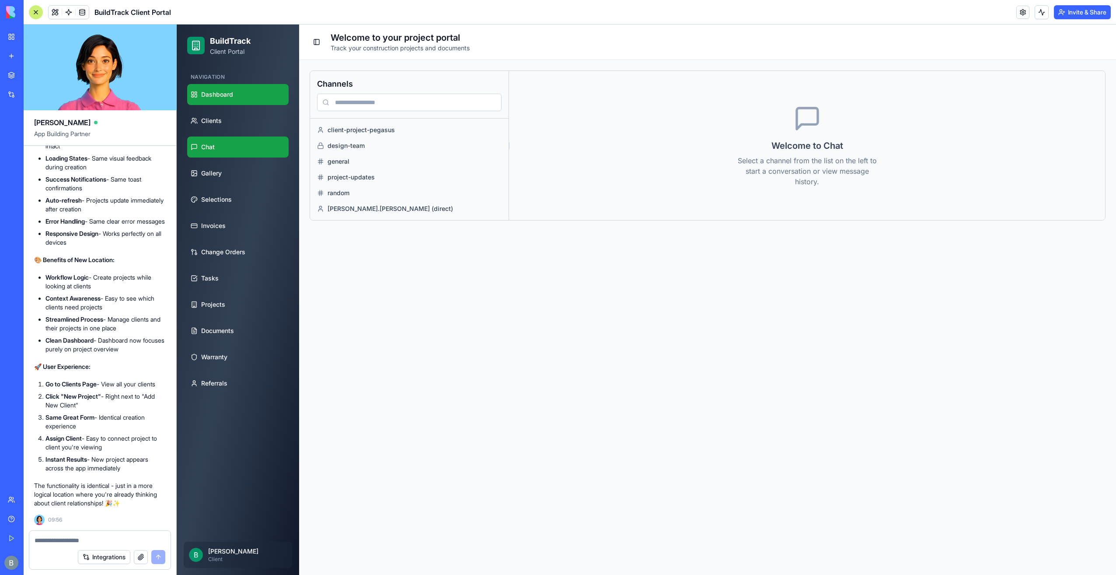
click at [257, 102] on link "Dashboard" at bounding box center [237, 94] width 101 height 21
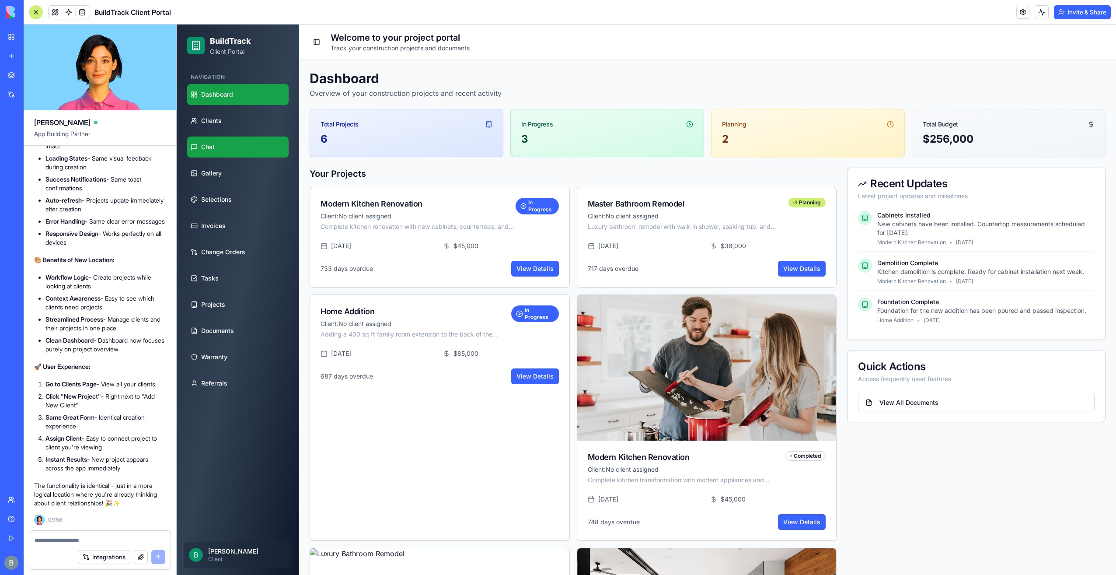
click at [249, 142] on link "Chat" at bounding box center [237, 146] width 101 height 21
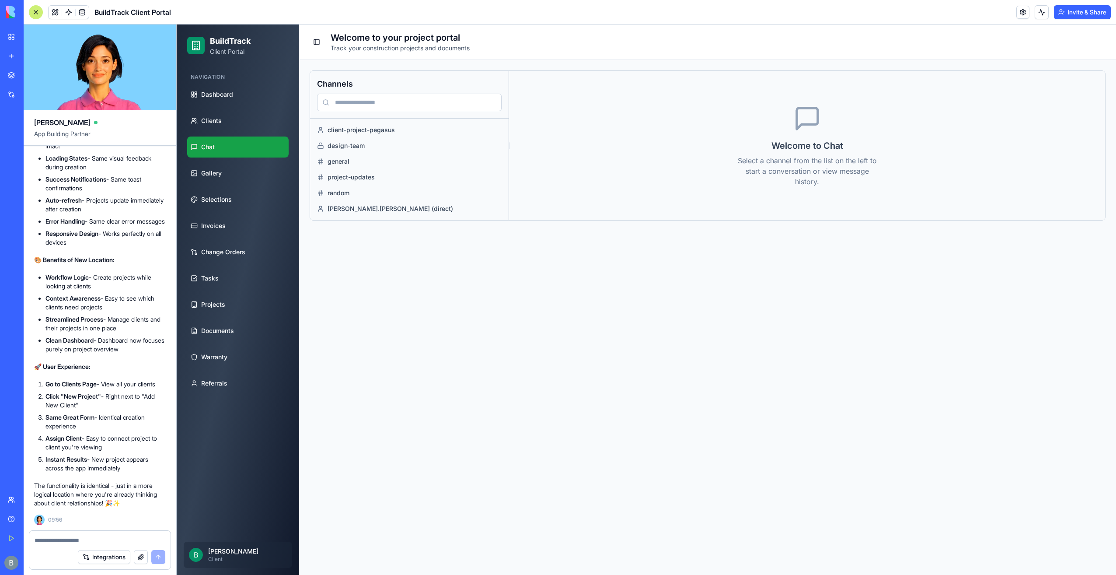
click at [119, 558] on button "Integrations" at bounding box center [104, 557] width 52 height 14
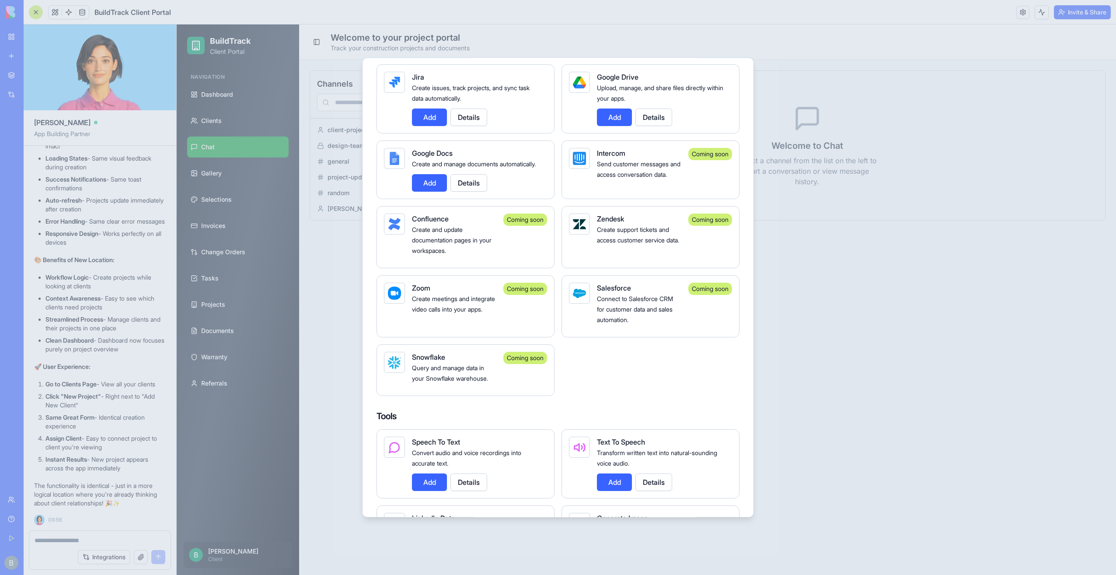
scroll to position [612, 0]
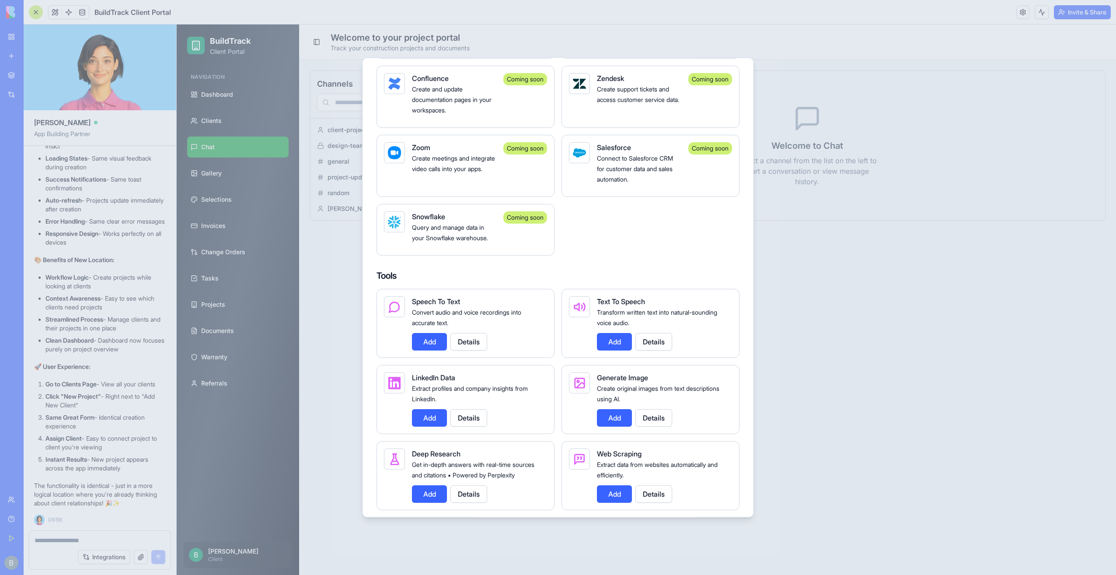
click at [562, 291] on div "Tools Speech To Text Convert audio and voice recordings into accurate text. Add…" at bounding box center [558, 541] width 363 height 545
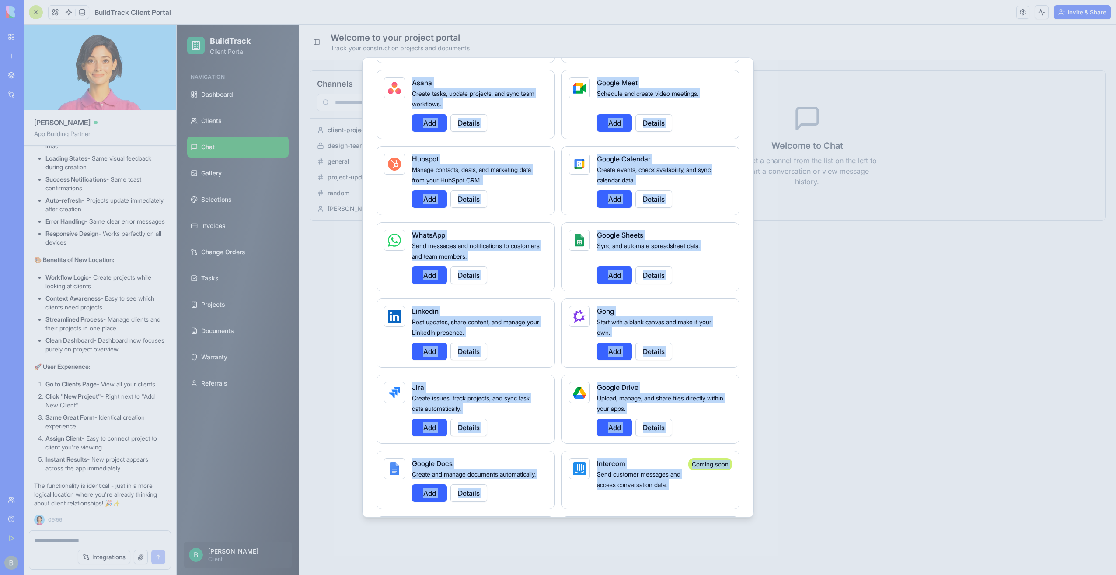
scroll to position [0, 0]
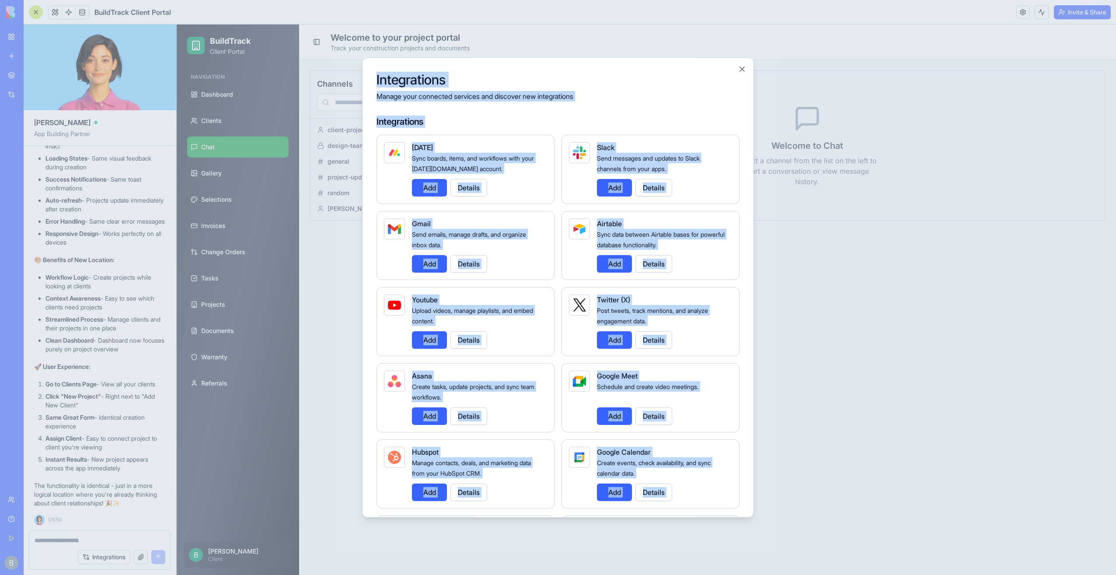
drag, startPoint x: 748, startPoint y: 135, endPoint x: 707, endPoint y: 48, distance: 96.5
click at [707, 48] on body "BETA My Workspace New app Marketplace Integrations Recent C&S Integrations Webs…" at bounding box center [558, 287] width 1116 height 575
click at [615, 125] on h4 "Integrations" at bounding box center [558, 121] width 363 height 12
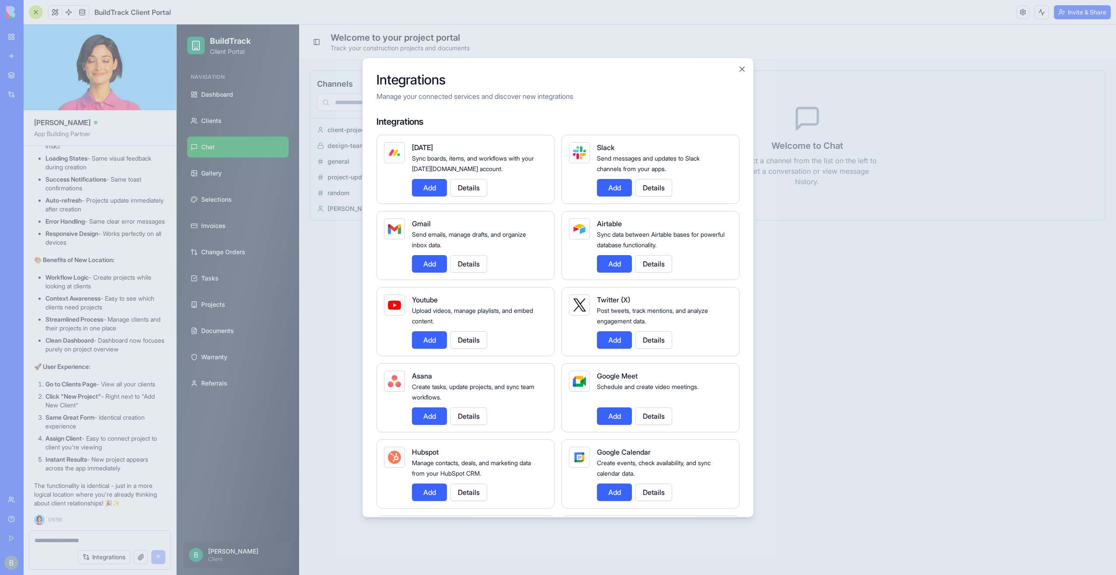
click at [737, 71] on div "Integrations Manage your connected services and discover new integrations Integ…" at bounding box center [558, 287] width 392 height 460
click at [739, 71] on button "Close" at bounding box center [742, 69] width 9 height 9
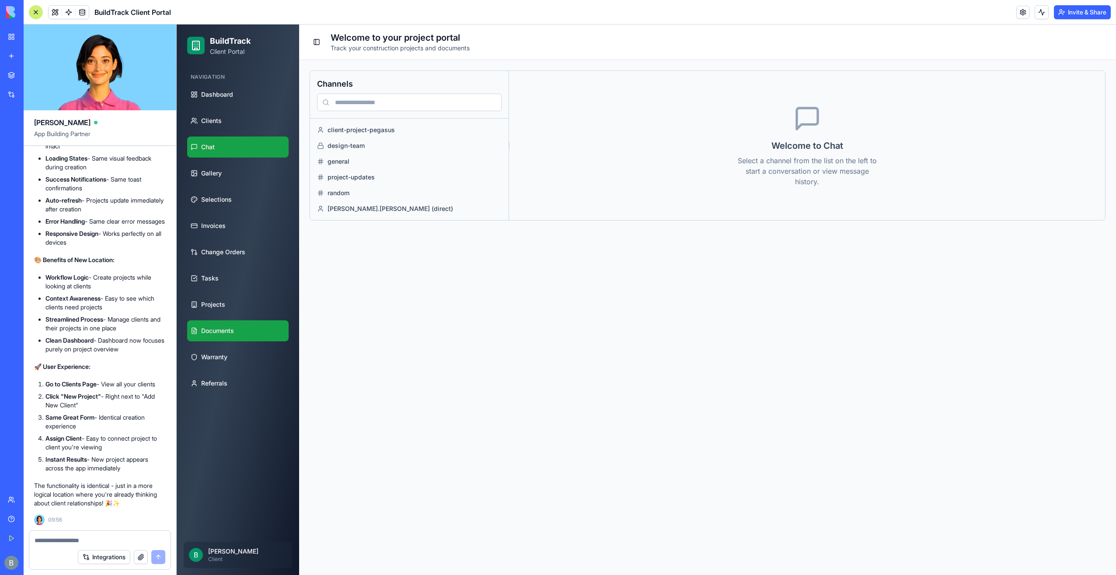
click at [278, 325] on link "Documents" at bounding box center [237, 330] width 101 height 21
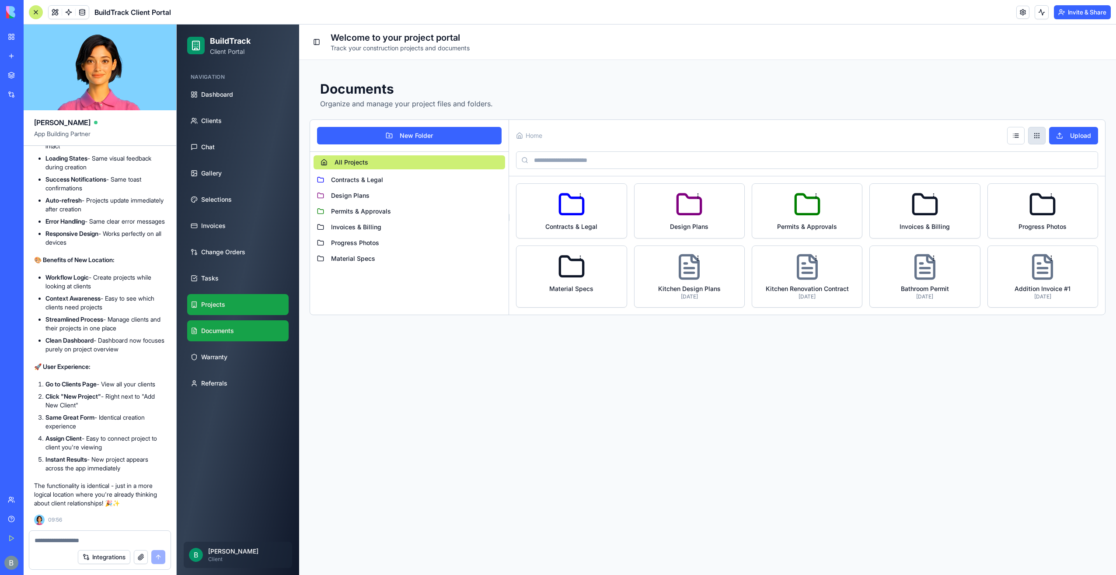
click at [252, 311] on link "Projects" at bounding box center [237, 304] width 101 height 21
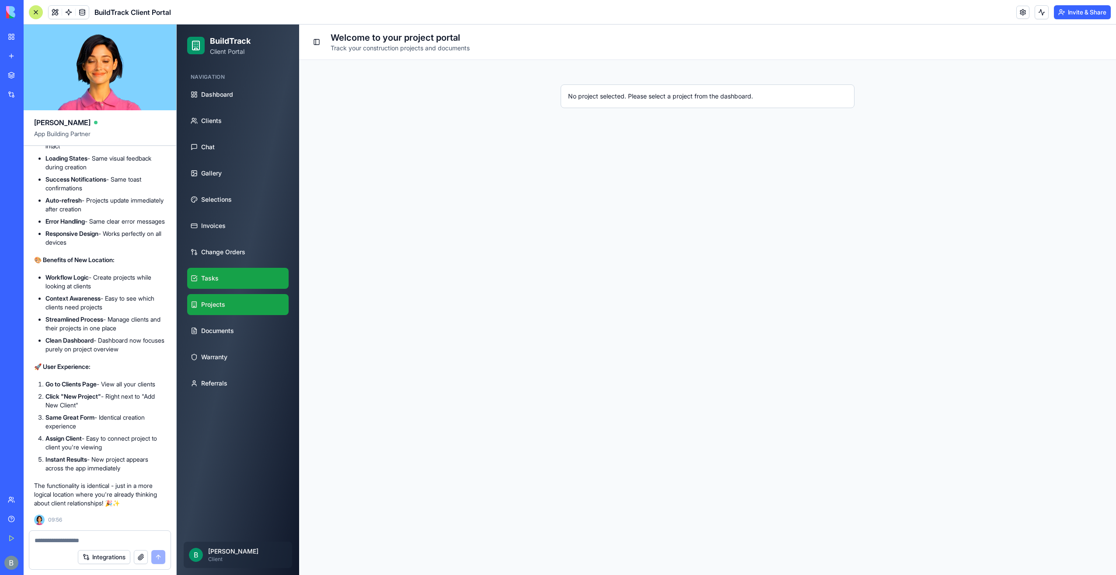
click at [264, 277] on link "Tasks" at bounding box center [237, 278] width 101 height 21
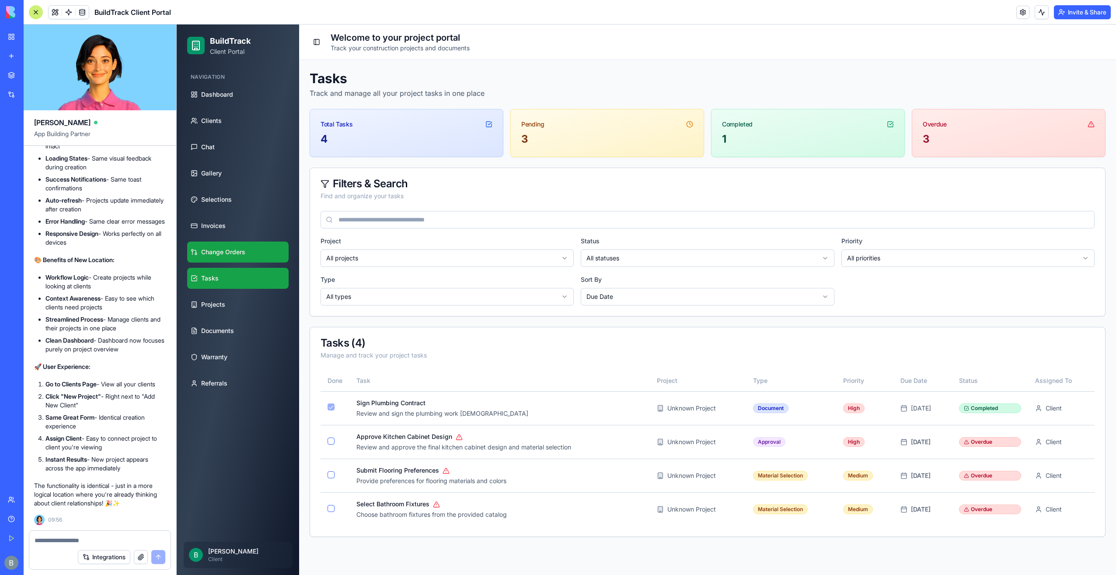
click at [256, 253] on link "Change Orders" at bounding box center [237, 251] width 101 height 21
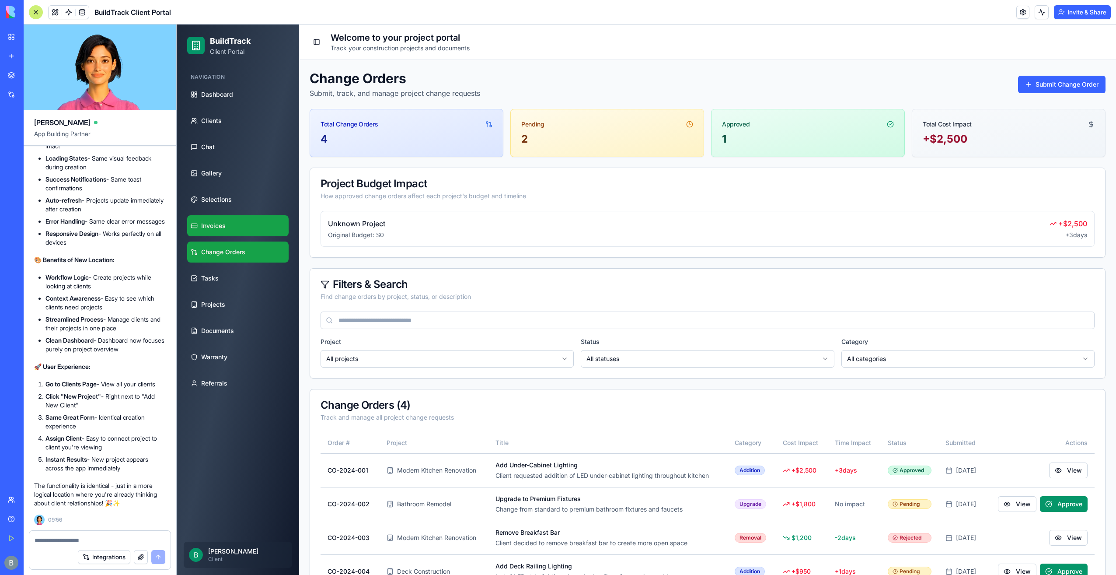
click at [252, 228] on link "Invoices" at bounding box center [237, 225] width 101 height 21
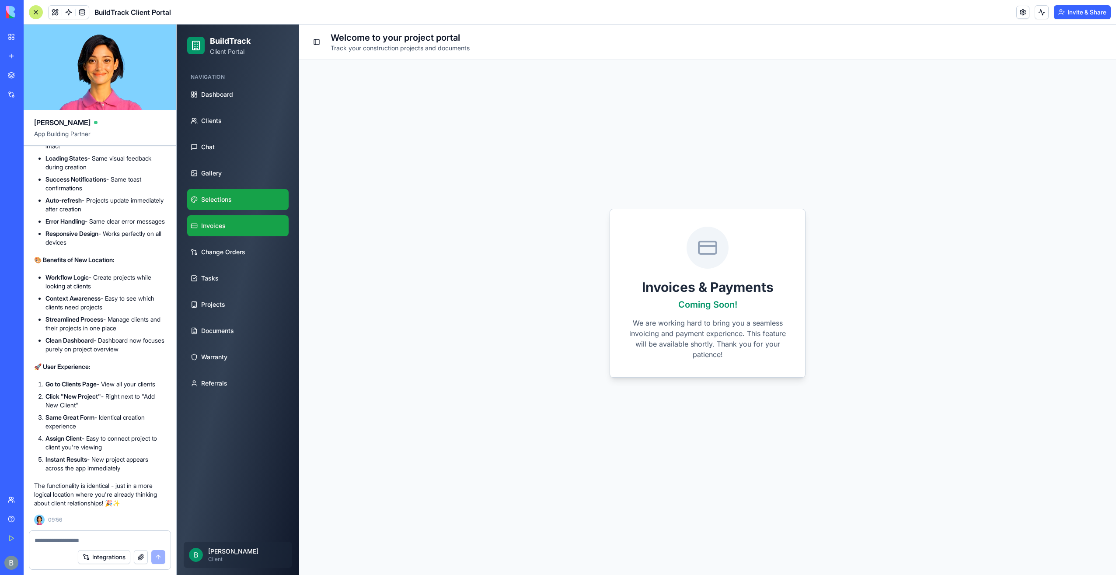
click at [253, 207] on link "Selections" at bounding box center [237, 199] width 101 height 21
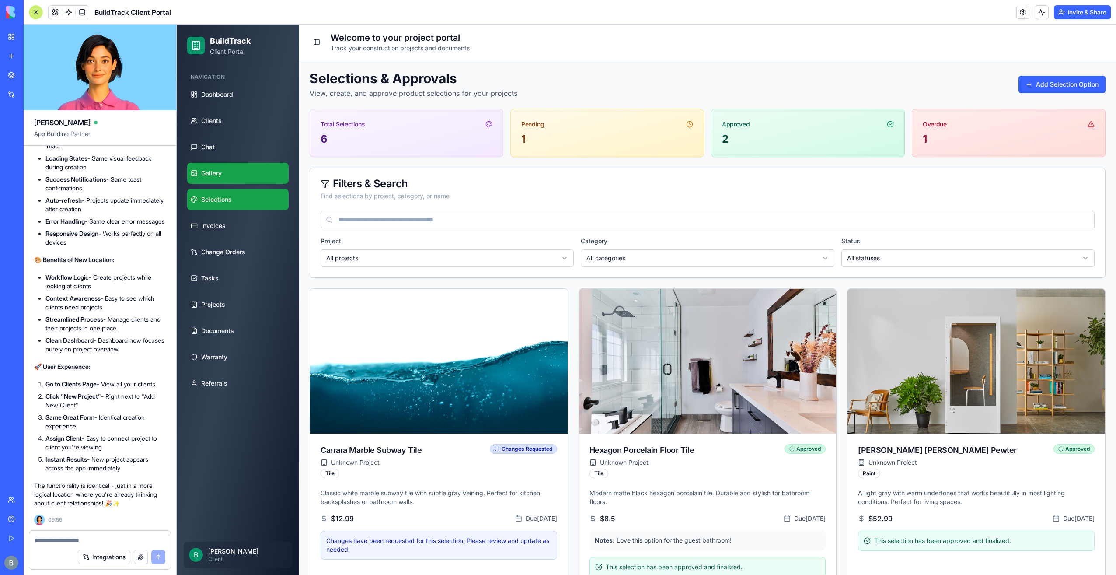
click at [241, 176] on link "Gallery" at bounding box center [237, 173] width 101 height 21
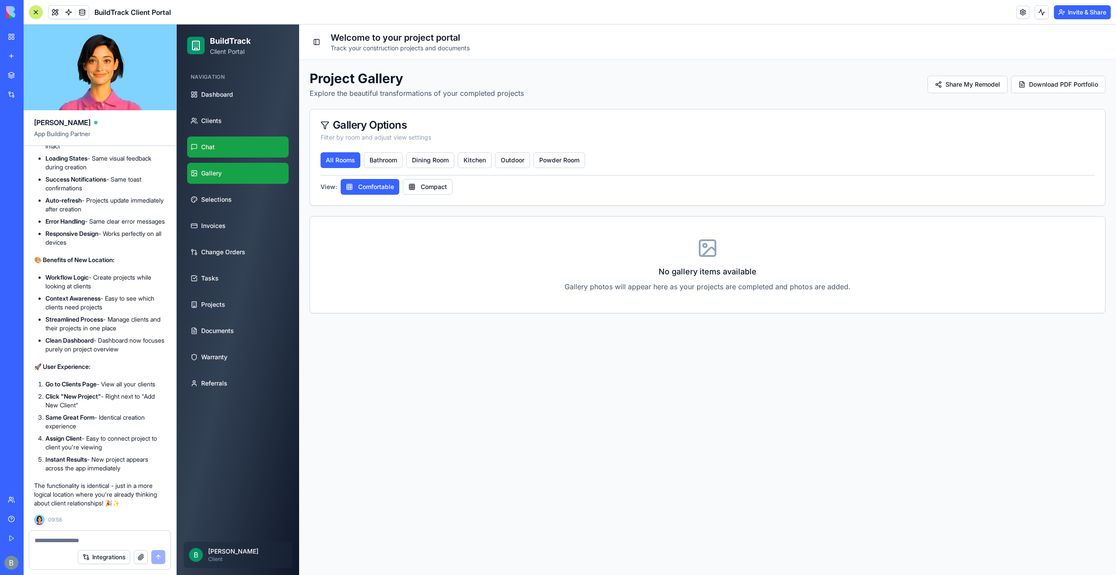
click at [233, 154] on link "Chat" at bounding box center [237, 146] width 101 height 21
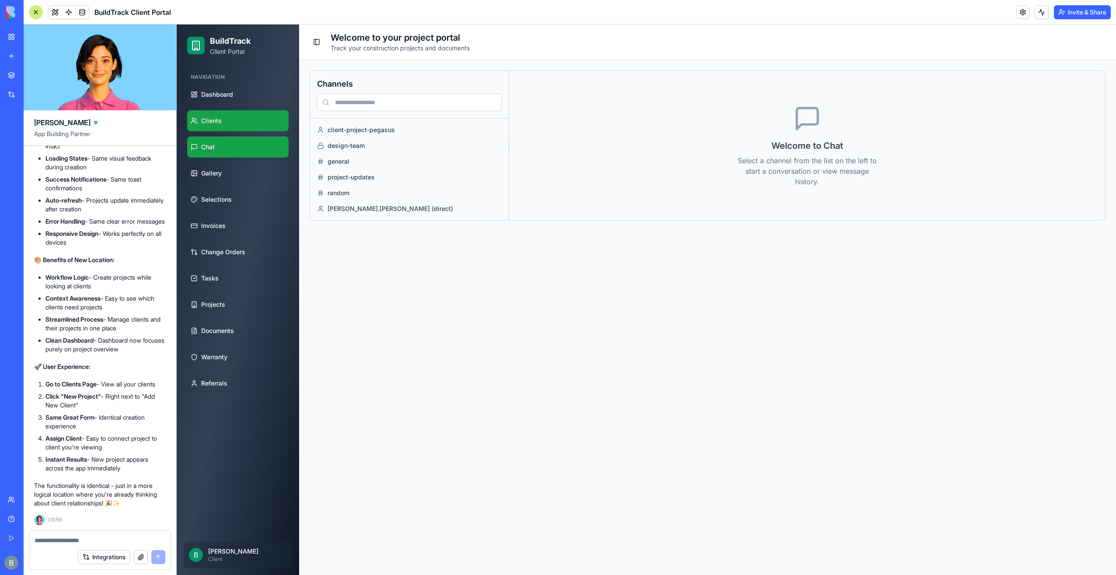
click at [227, 130] on link "Clients" at bounding box center [237, 120] width 101 height 21
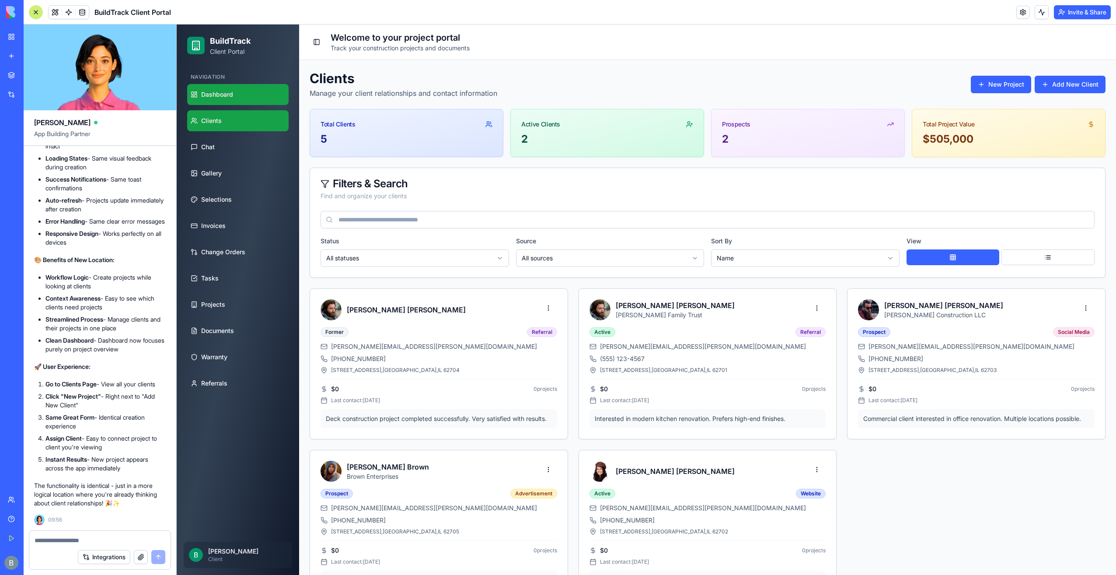
click at [224, 101] on link "Dashboard" at bounding box center [237, 94] width 101 height 21
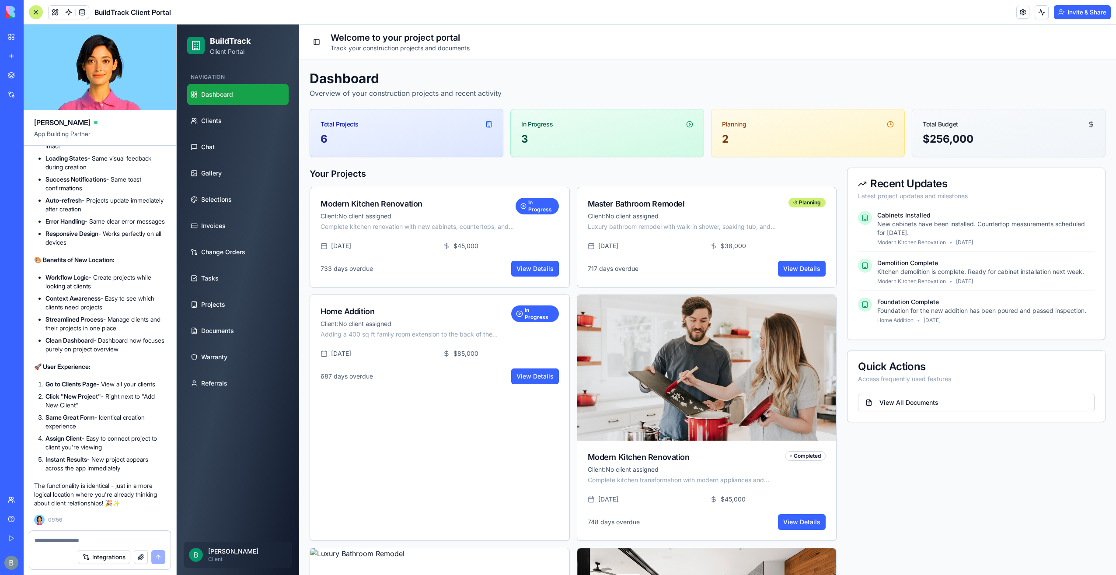
click at [249, 316] on ul "Dashboard Clients Chat Gallery Selections Invoices Change Orders Tasks Projects…" at bounding box center [237, 239] width 101 height 310
click at [248, 347] on link "Warranty" at bounding box center [237, 356] width 101 height 21
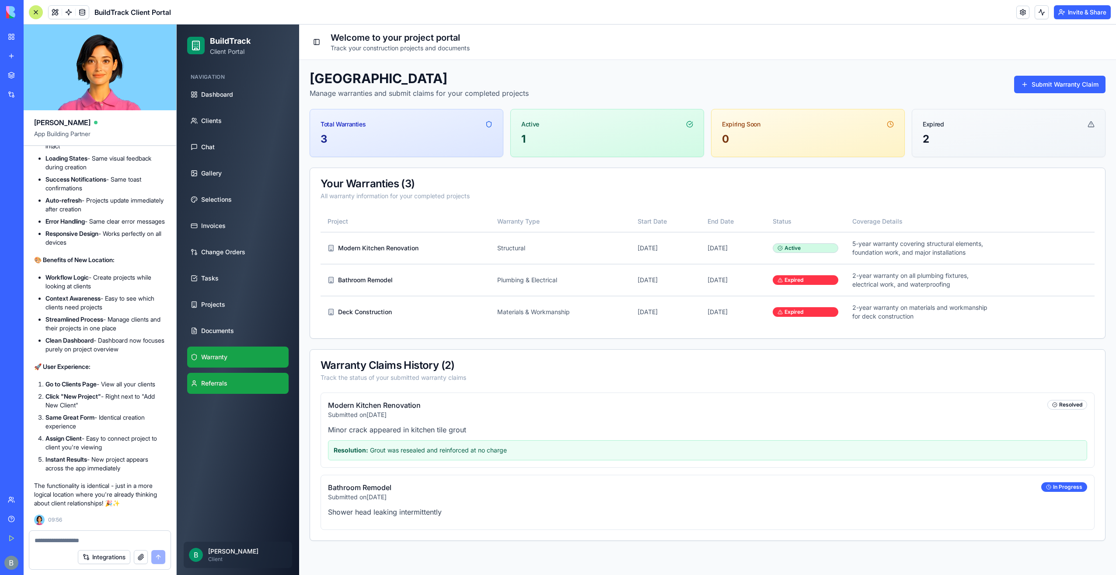
click at [241, 377] on link "Referrals" at bounding box center [237, 383] width 101 height 21
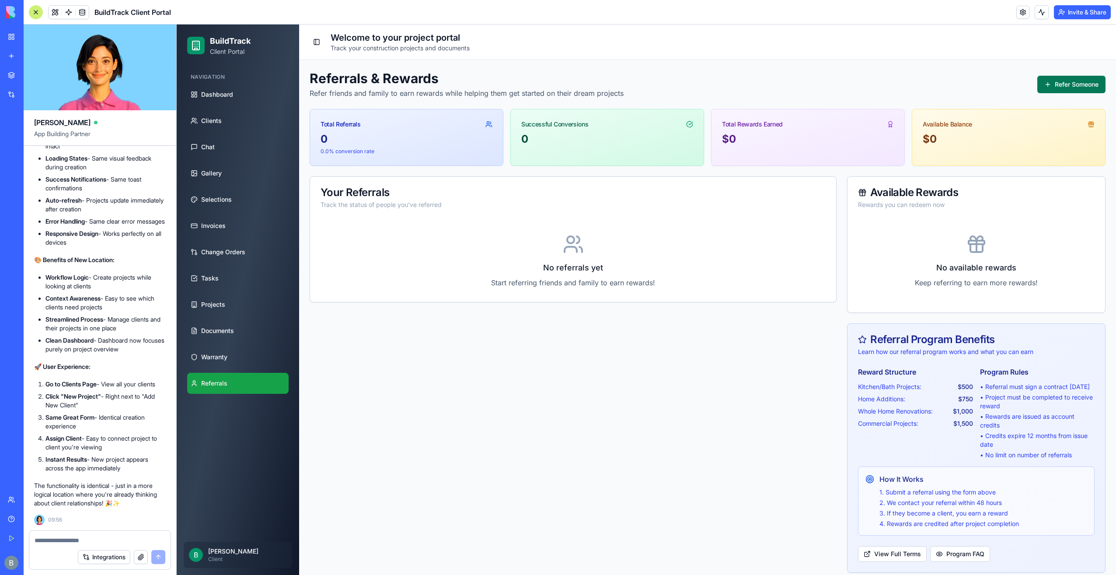
click at [1083, 84] on button "Refer Someone" at bounding box center [1072, 84] width 68 height 17
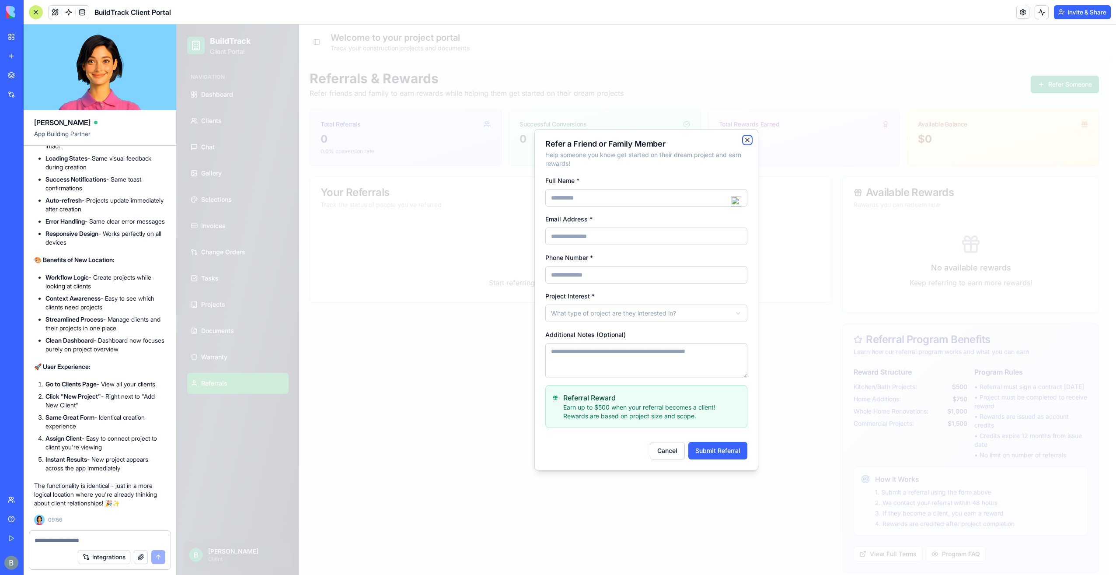
click at [748, 138] on icon "button" at bounding box center [747, 139] width 7 height 7
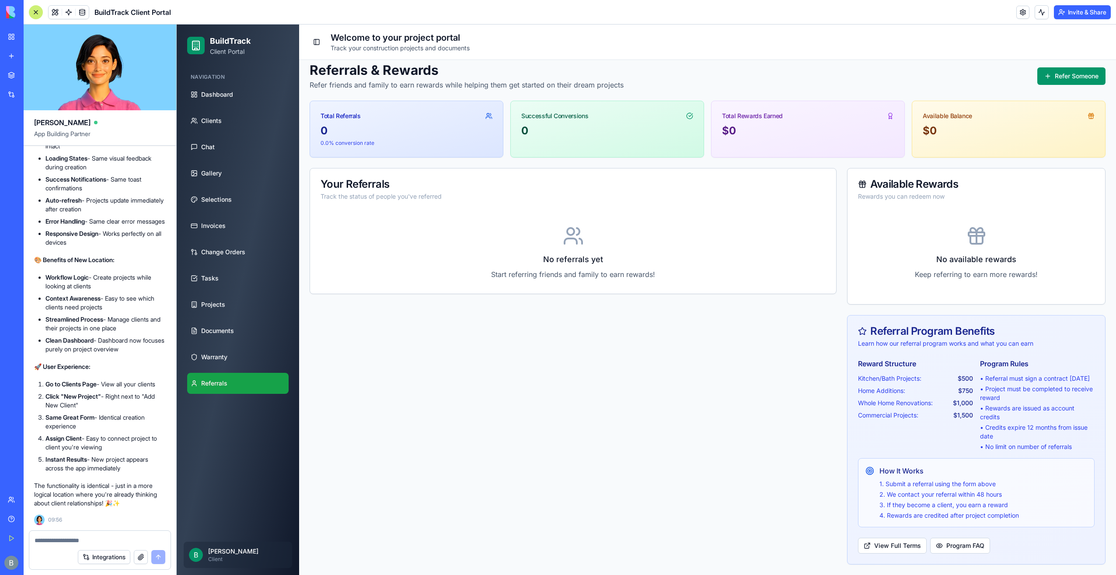
scroll to position [16, 0]
click at [1073, 73] on button "Refer Someone" at bounding box center [1072, 75] width 68 height 17
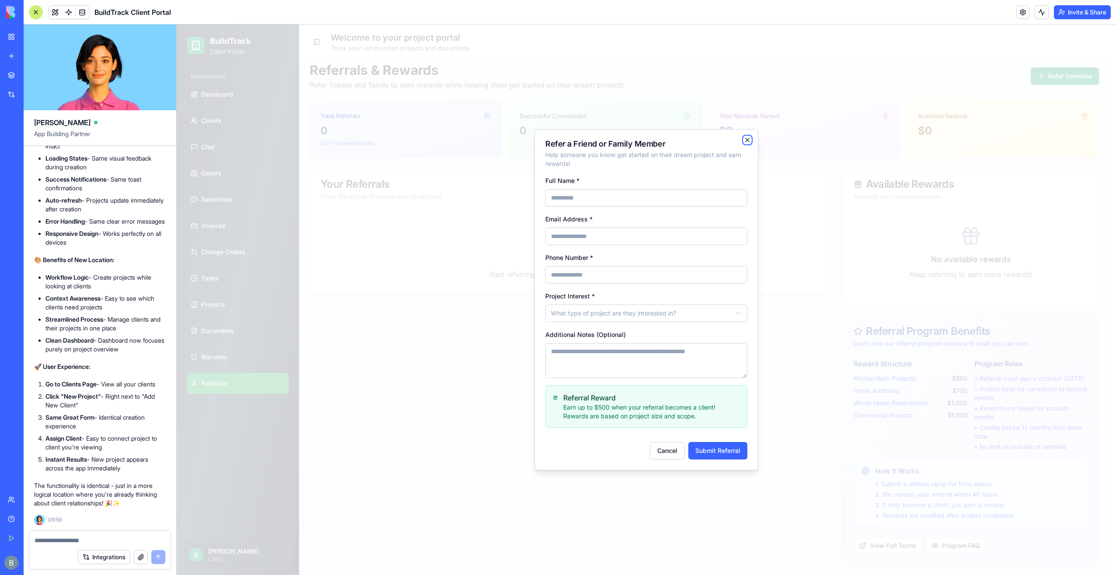
click at [750, 142] on icon "button" at bounding box center [747, 139] width 7 height 7
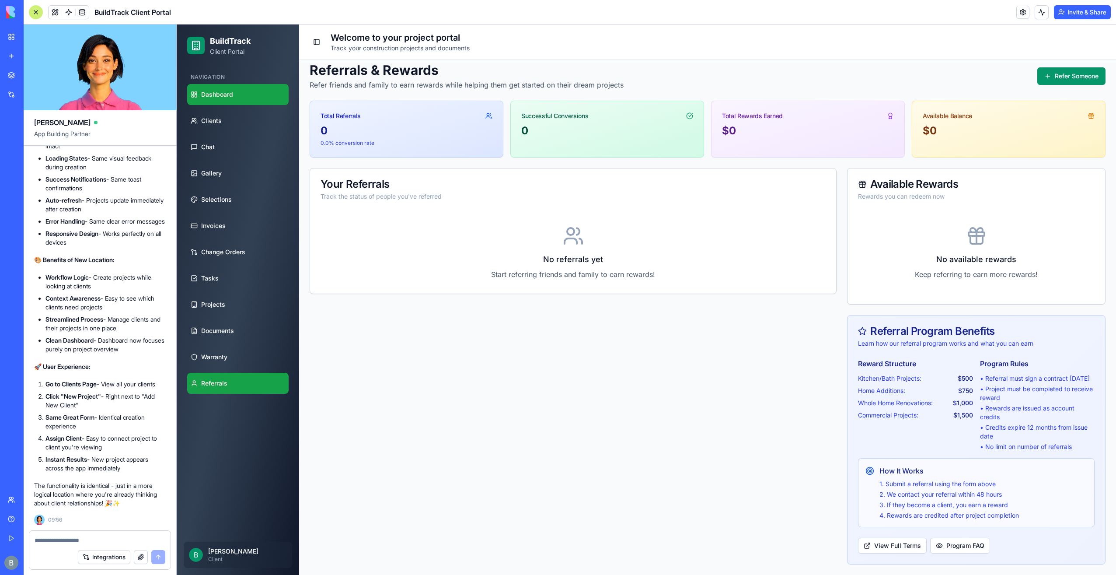
click at [227, 85] on link "Dashboard" at bounding box center [237, 94] width 101 height 21
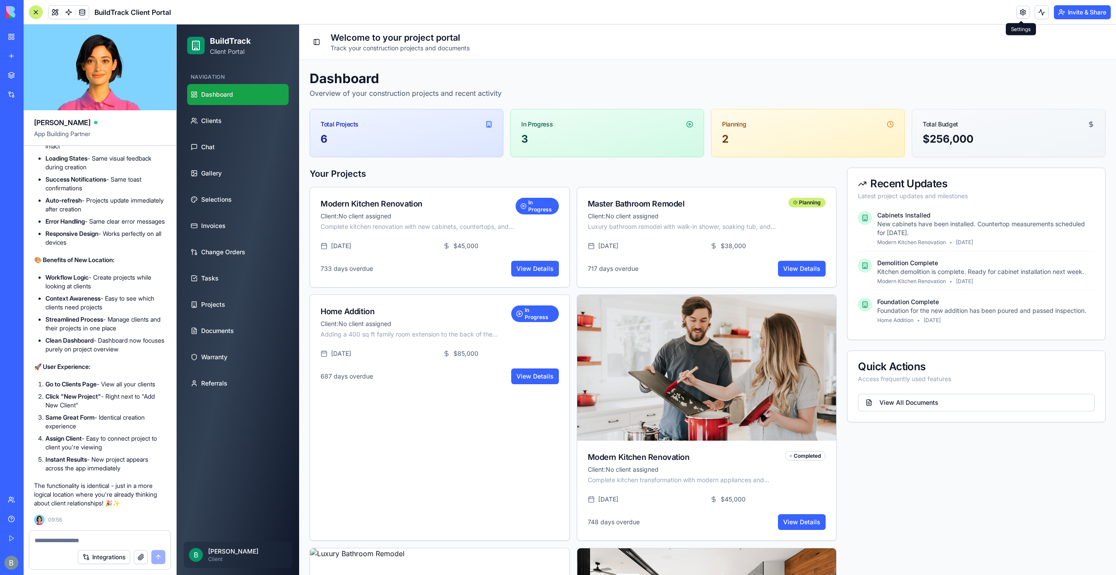
click at [1017, 10] on link at bounding box center [1023, 12] width 13 height 13
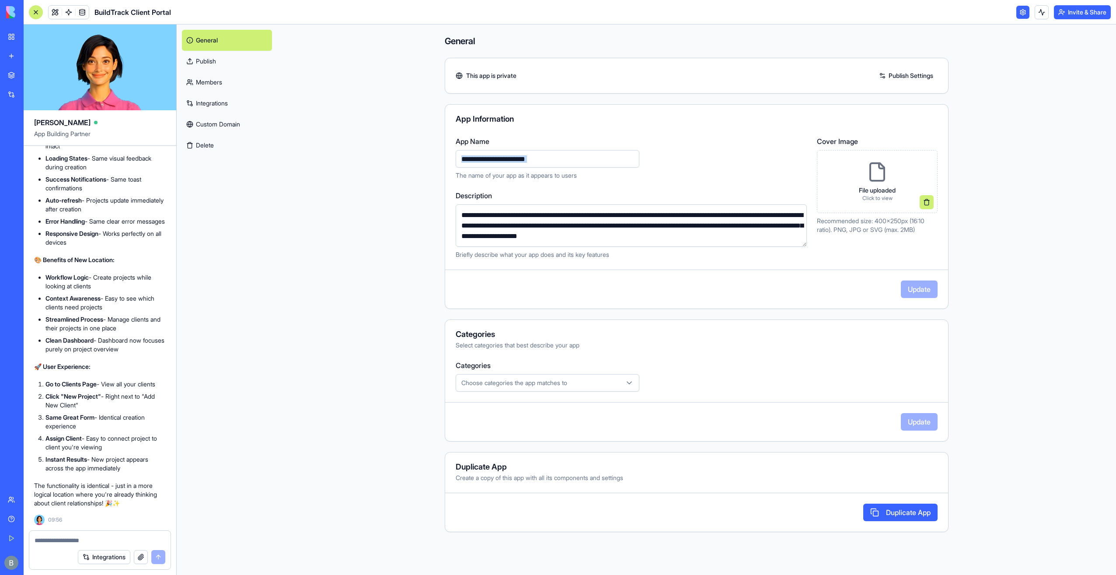
drag, startPoint x: 582, startPoint y: 149, endPoint x: 444, endPoint y: 165, distance: 139.2
click at [444, 165] on div "**********" at bounding box center [697, 299] width 560 height 550
drag, startPoint x: 444, startPoint y: 165, endPoint x: 585, endPoint y: 160, distance: 141.8
click at [585, 160] on input "**********" at bounding box center [548, 158] width 184 height 17
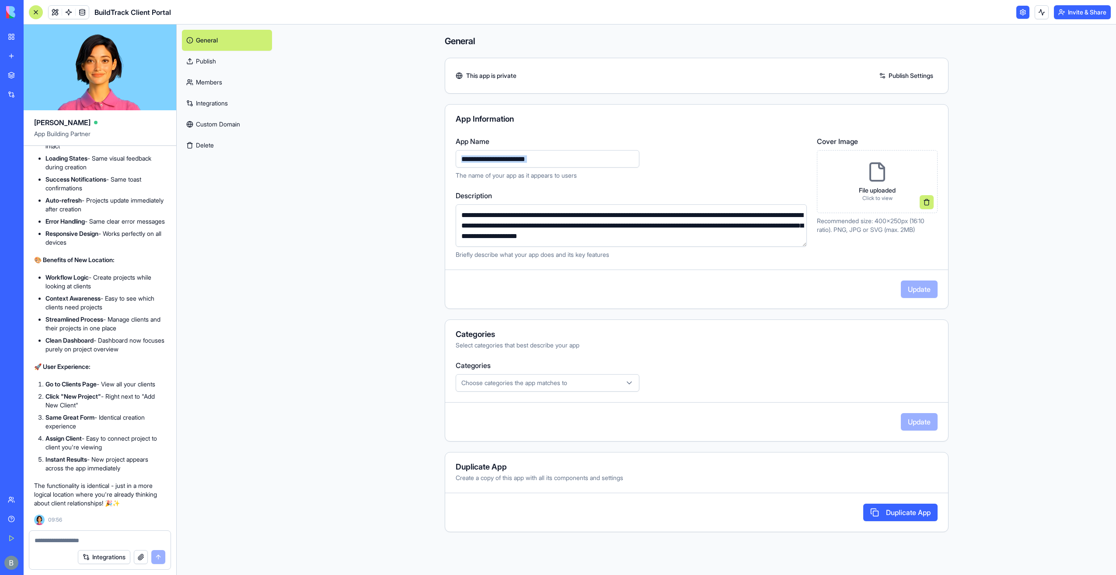
click at [477, 161] on input "**********" at bounding box center [548, 158] width 184 height 17
type input "**********"
click at [530, 175] on p "The name of your app as it appears to users" at bounding box center [631, 175] width 351 height 9
click at [722, 241] on textarea "**********" at bounding box center [631, 225] width 351 height 42
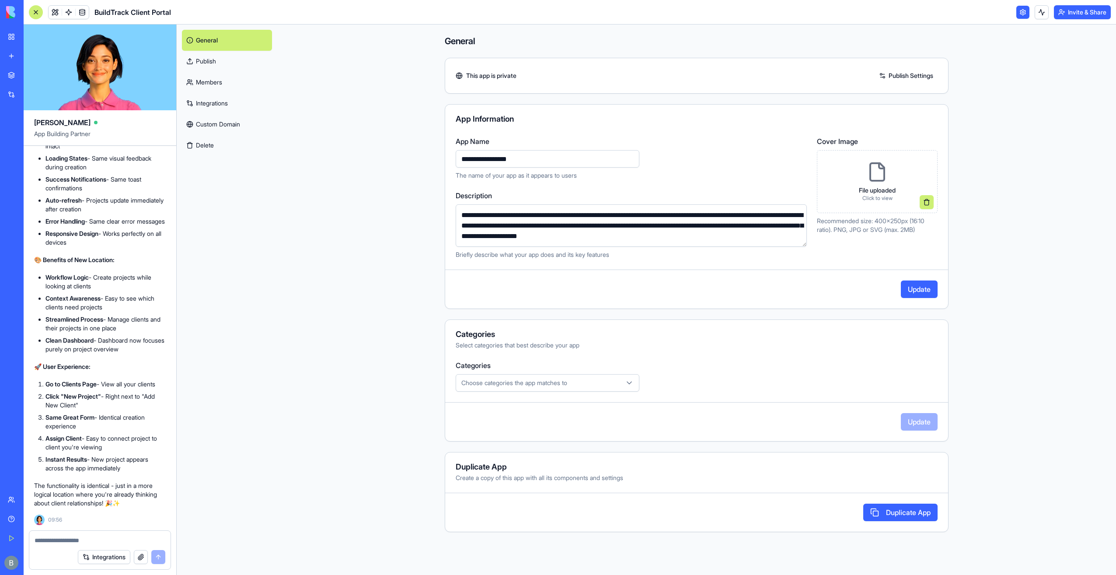
click at [688, 166] on div "**********" at bounding box center [631, 158] width 351 height 44
click at [929, 199] on button at bounding box center [927, 202] width 14 height 14
click at [883, 171] on div "Drop your file or click to browse" at bounding box center [877, 181] width 121 height 63
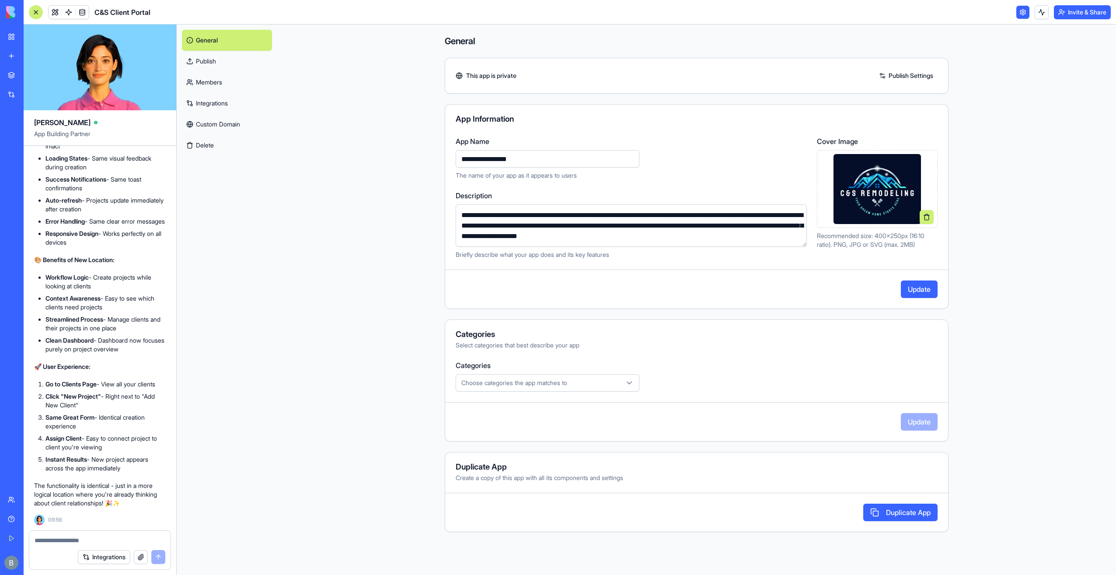
click at [925, 290] on button "Update" at bounding box center [919, 288] width 37 height 17
click at [973, 290] on div "**********" at bounding box center [697, 299] width 560 height 550
click at [234, 105] on link "Integrations" at bounding box center [227, 103] width 90 height 21
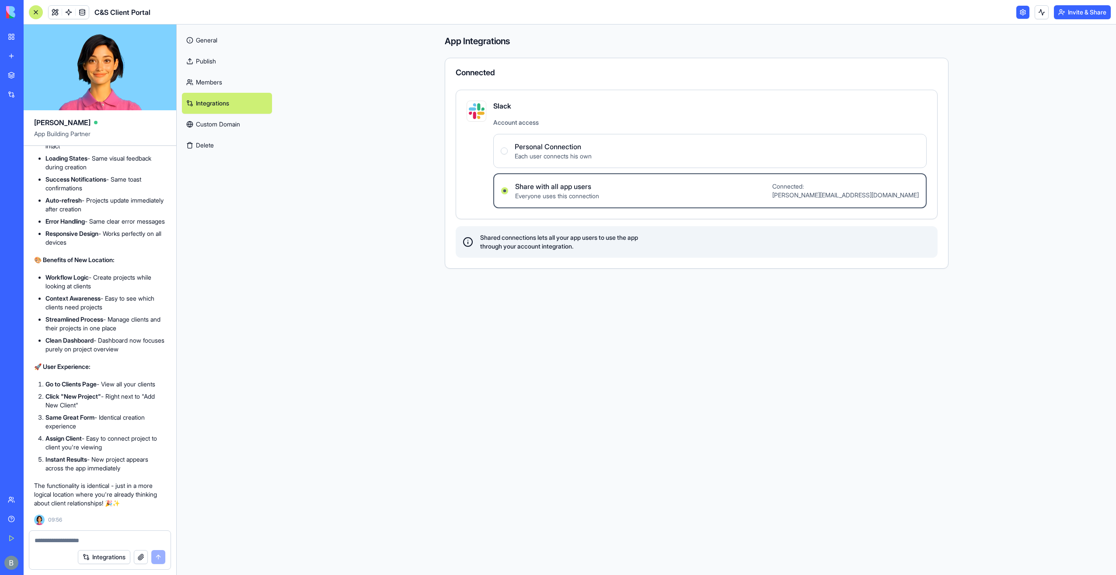
click at [791, 96] on div "Slack Account access Personal Connection Each user connects his own Share with …" at bounding box center [697, 154] width 482 height 129
click at [237, 119] on link "Custom Domain" at bounding box center [227, 124] width 90 height 21
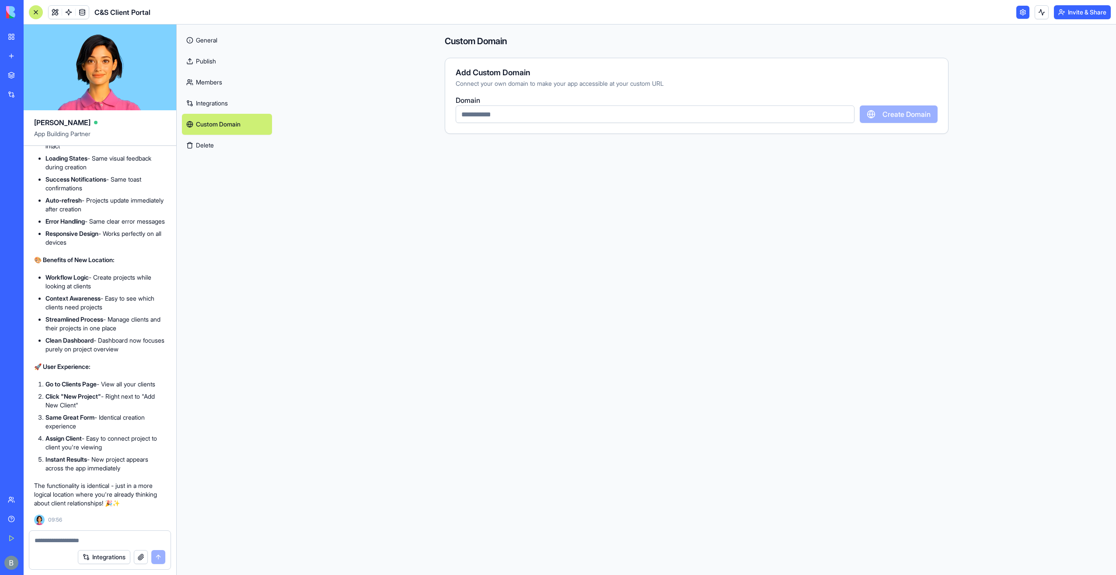
click at [552, 119] on input "text" at bounding box center [655, 113] width 399 height 17
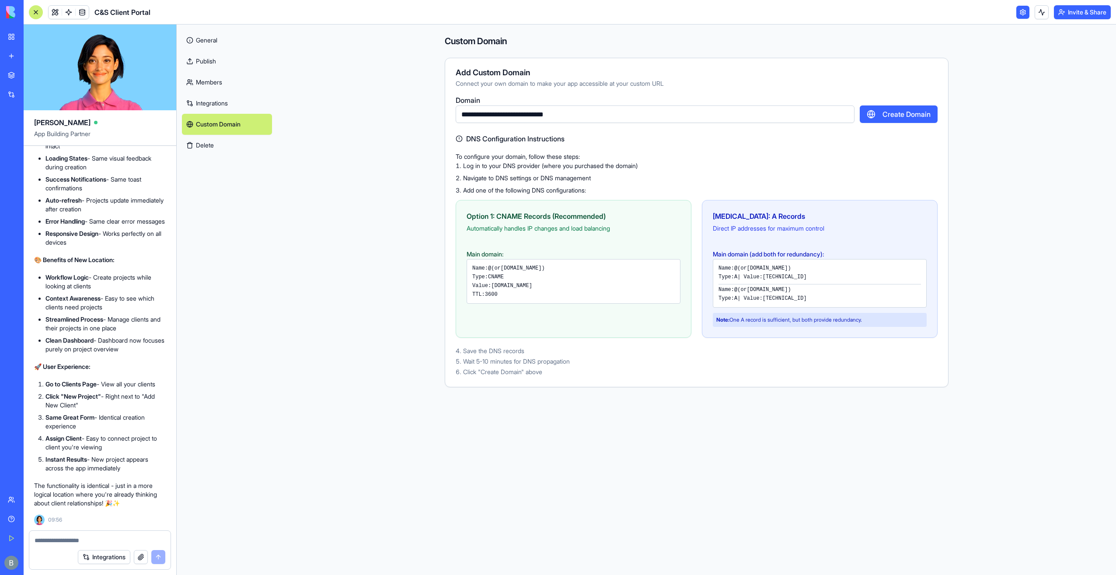
type input "**********"
click at [899, 115] on button "Create Domain" at bounding box center [899, 113] width 78 height 17
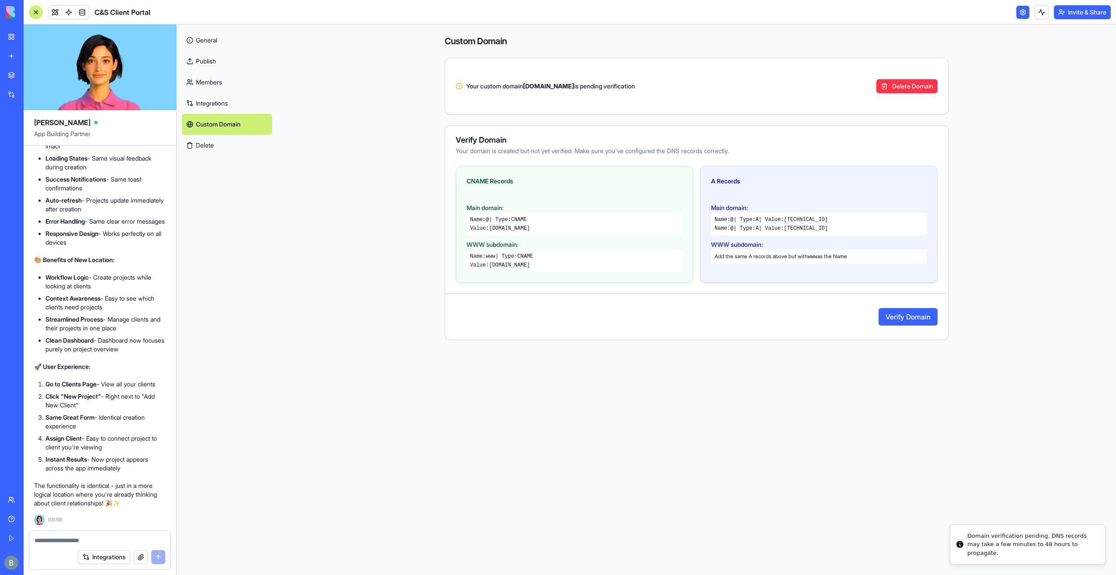
drag, startPoint x: 544, startPoint y: 224, endPoint x: 491, endPoint y: 232, distance: 54.0
click at [491, 232] on div "Name: @ | Type: CNAME Value: [DOMAIN_NAME]" at bounding box center [575, 224] width 216 height 23
copy code "[DOMAIN_NAME]"
drag, startPoint x: 491, startPoint y: 232, endPoint x: 604, endPoint y: 253, distance: 114.8
click at [604, 253] on div "Name: www | Type: CNAME" at bounding box center [574, 256] width 209 height 7
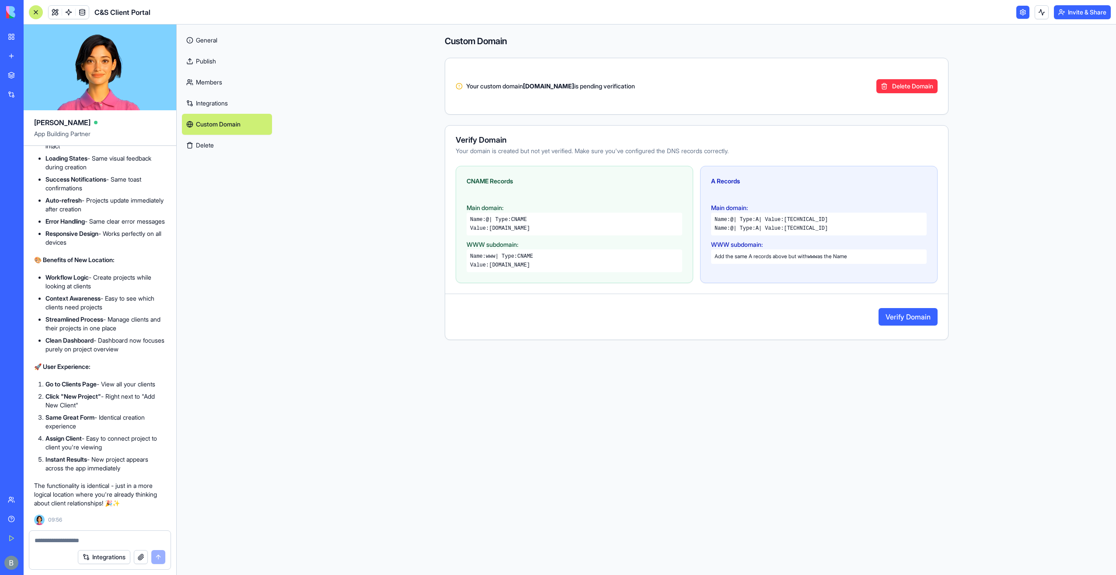
click at [921, 321] on button "Verify Domain" at bounding box center [908, 316] width 59 height 17
click at [212, 47] on link "General" at bounding box center [227, 40] width 90 height 21
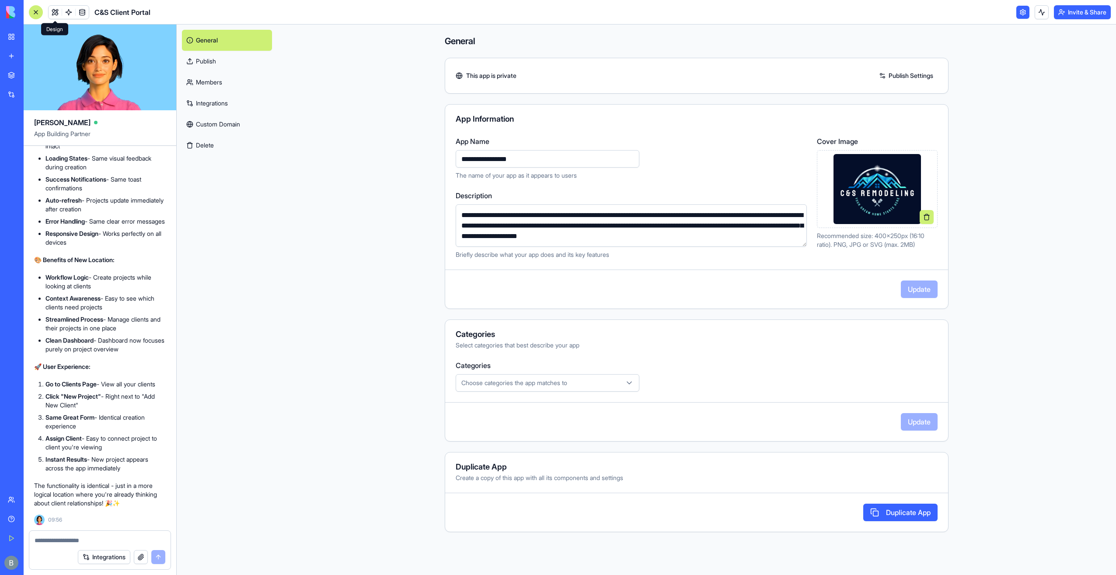
click at [51, 15] on link at bounding box center [55, 12] width 13 height 13
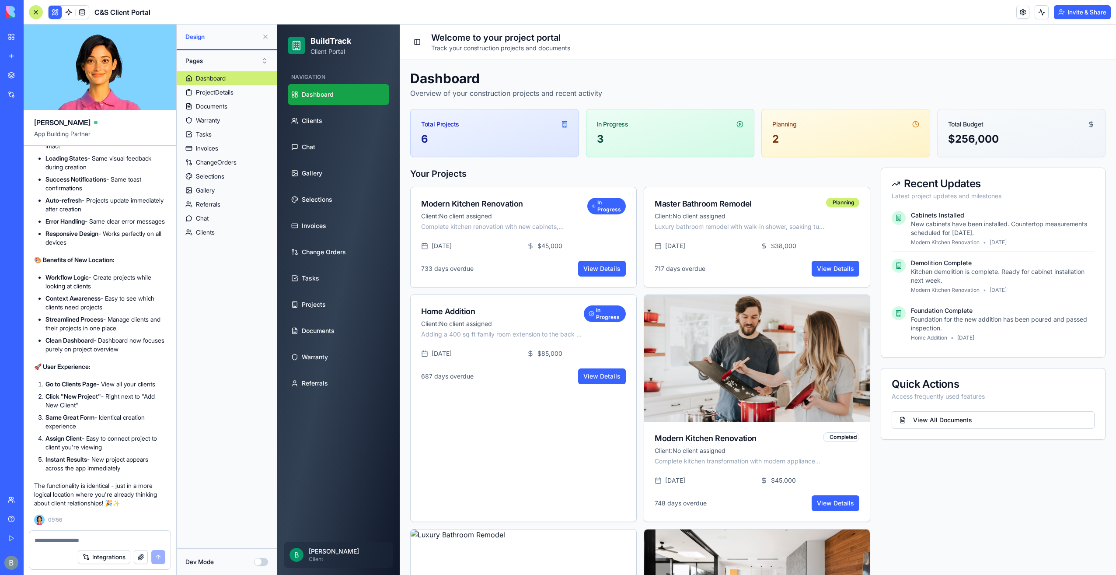
click at [104, 540] on textarea at bounding box center [100, 540] width 131 height 9
drag, startPoint x: 356, startPoint y: 52, endPoint x: 311, endPoint y: 37, distance: 48.0
click at [311, 37] on div "BuildTrack Client Portal" at bounding box center [338, 45] width 101 height 21
click at [325, 53] on p "Client Portal" at bounding box center [331, 51] width 41 height 9
click at [348, 50] on p "Client Portal" at bounding box center [331, 51] width 41 height 9
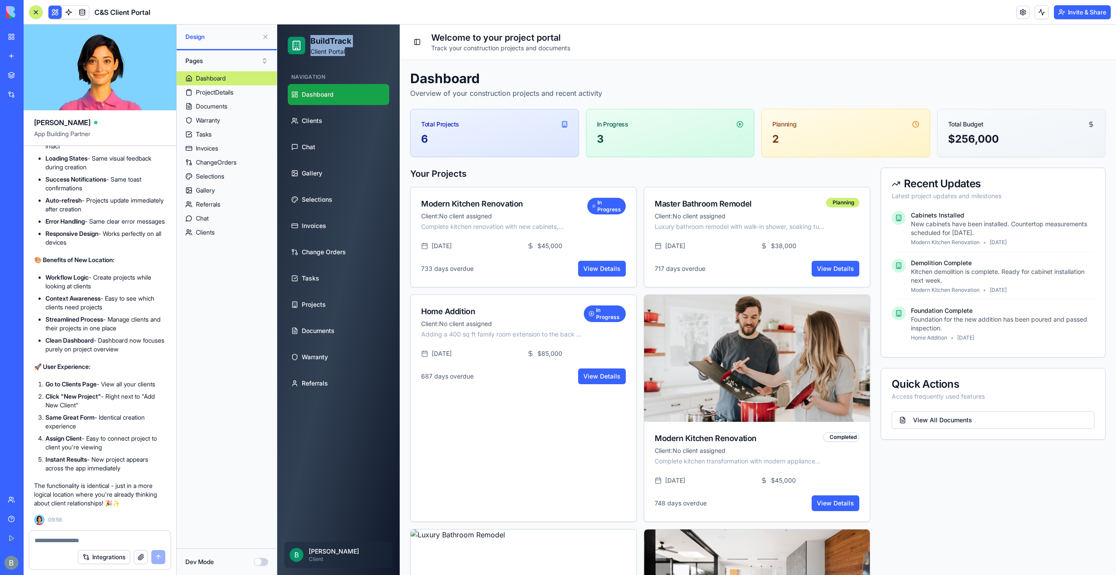
drag, startPoint x: 350, startPoint y: 49, endPoint x: 303, endPoint y: 42, distance: 47.8
click at [303, 42] on div "BuildTrack Client Portal" at bounding box center [338, 45] width 101 height 21
copy div "BuildTrack Client Portal"
click at [78, 541] on textarea at bounding box center [100, 540] width 131 height 9
paste textarea "**********"
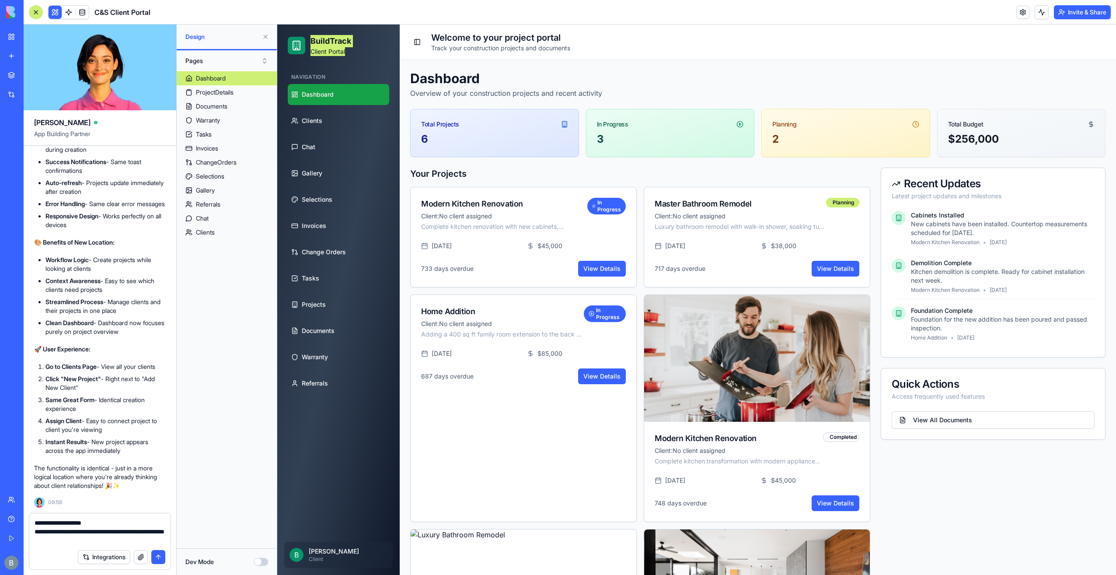
type textarea "**********"
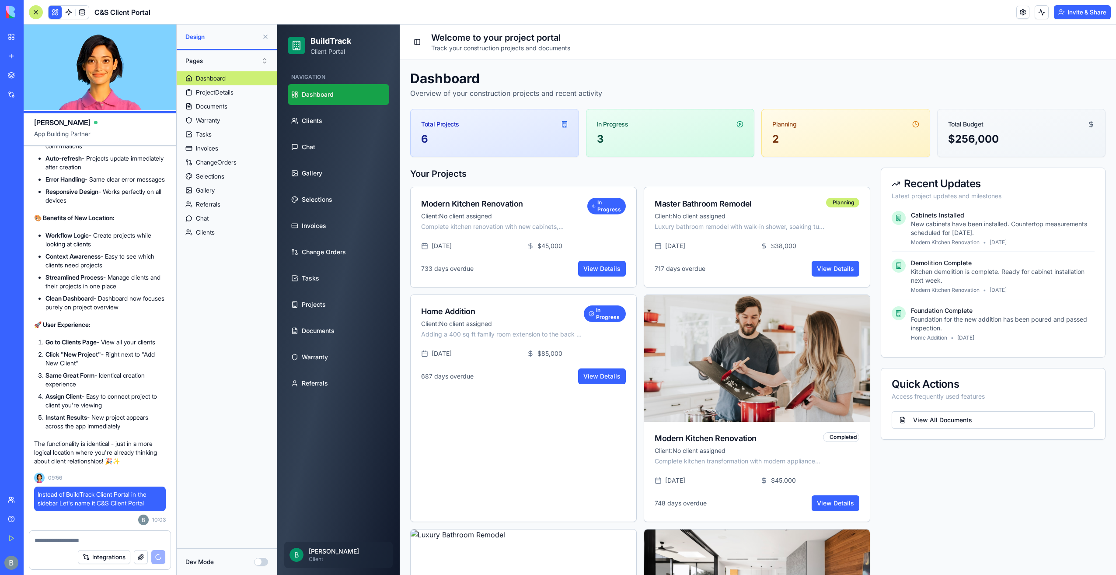
click at [299, 557] on span "B" at bounding box center [297, 555] width 14 height 14
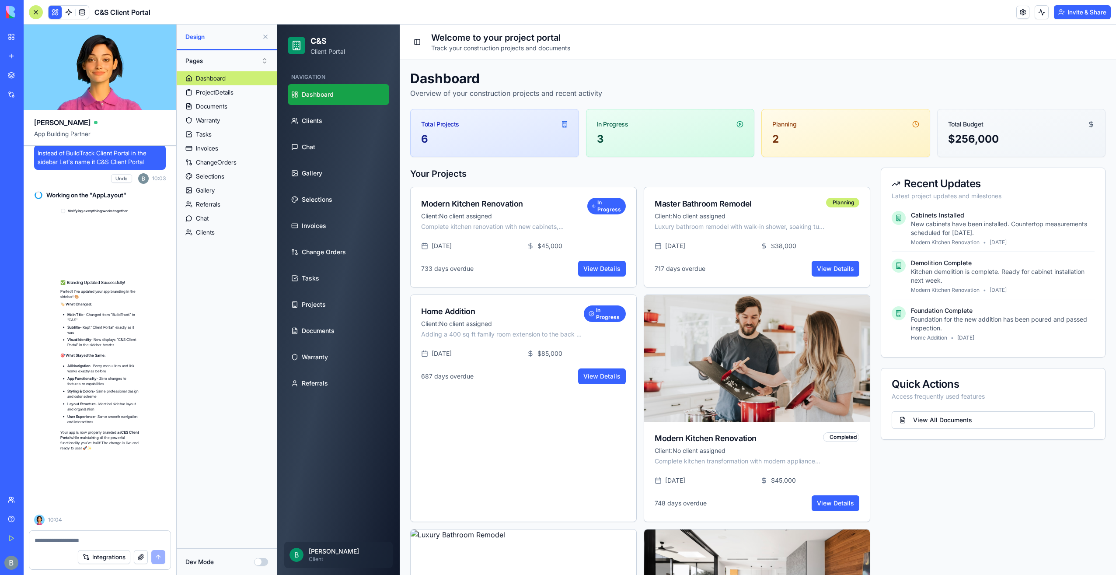
scroll to position [14924, 0]
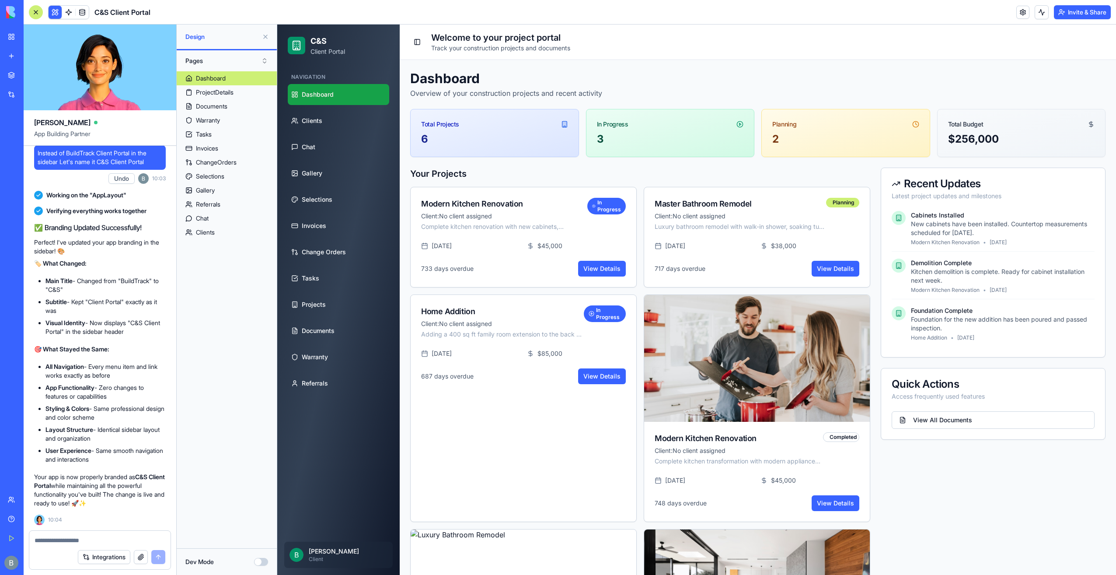
click at [88, 536] on textarea at bounding box center [100, 540] width 131 height 9
click at [87, 538] on textarea at bounding box center [100, 540] width 131 height 9
type textarea "*"
type textarea "**********"
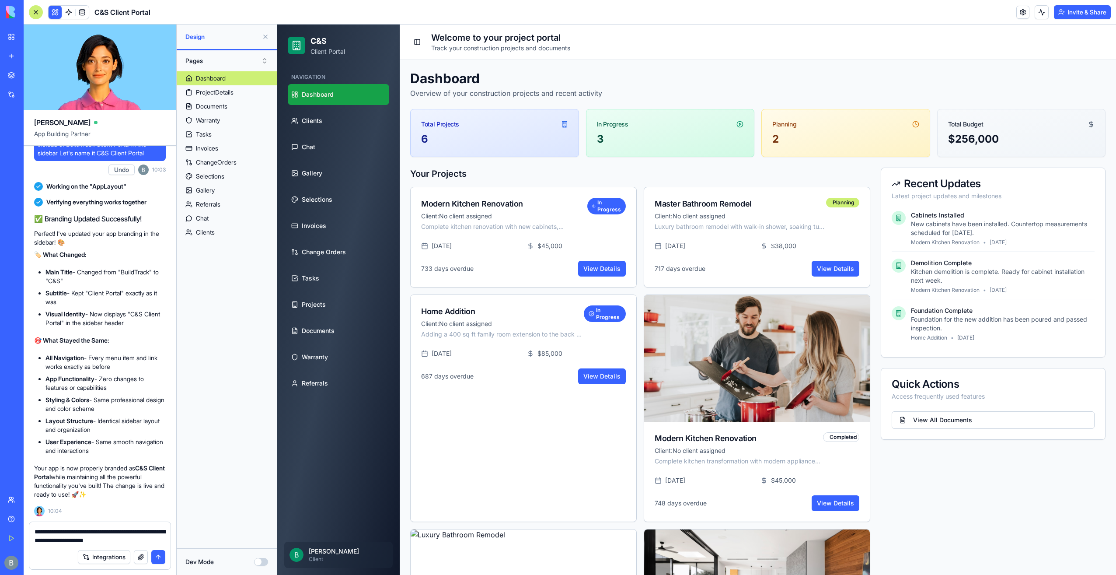
type textarea "**********"
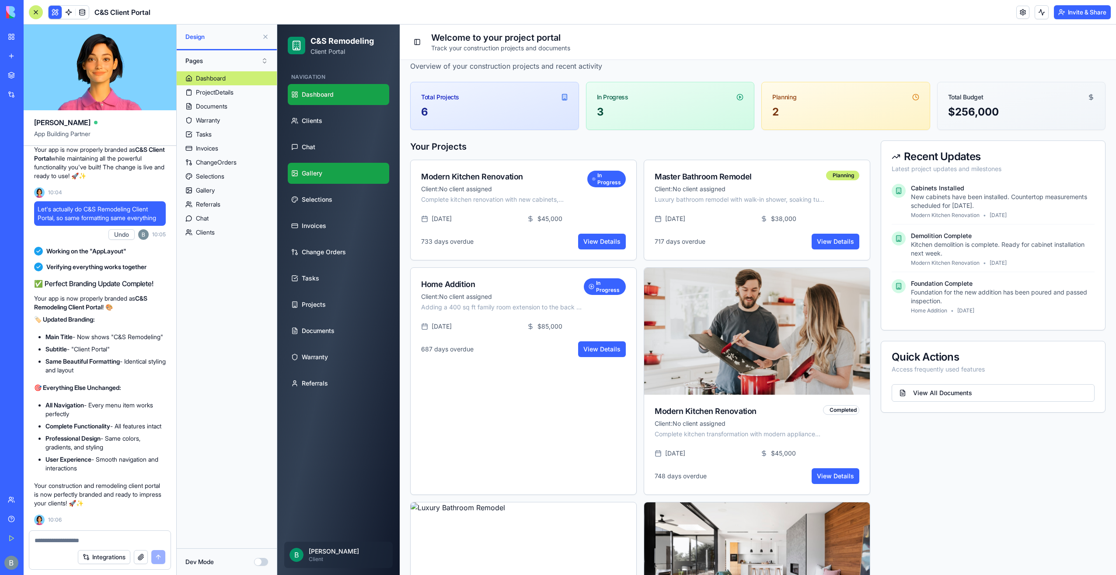
scroll to position [14, 0]
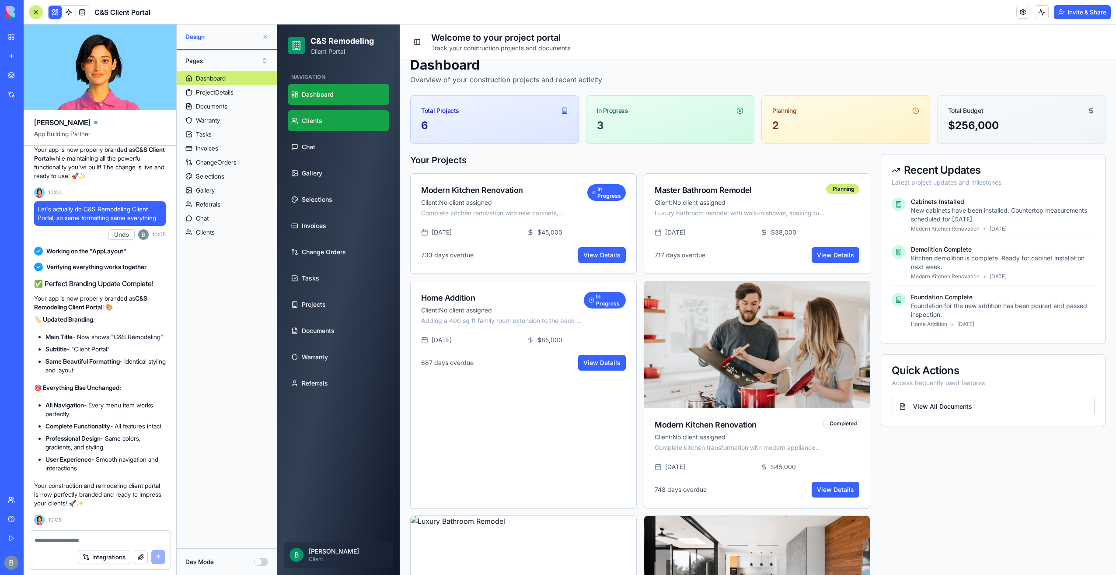
click at [354, 119] on link "Clients" at bounding box center [338, 120] width 101 height 21
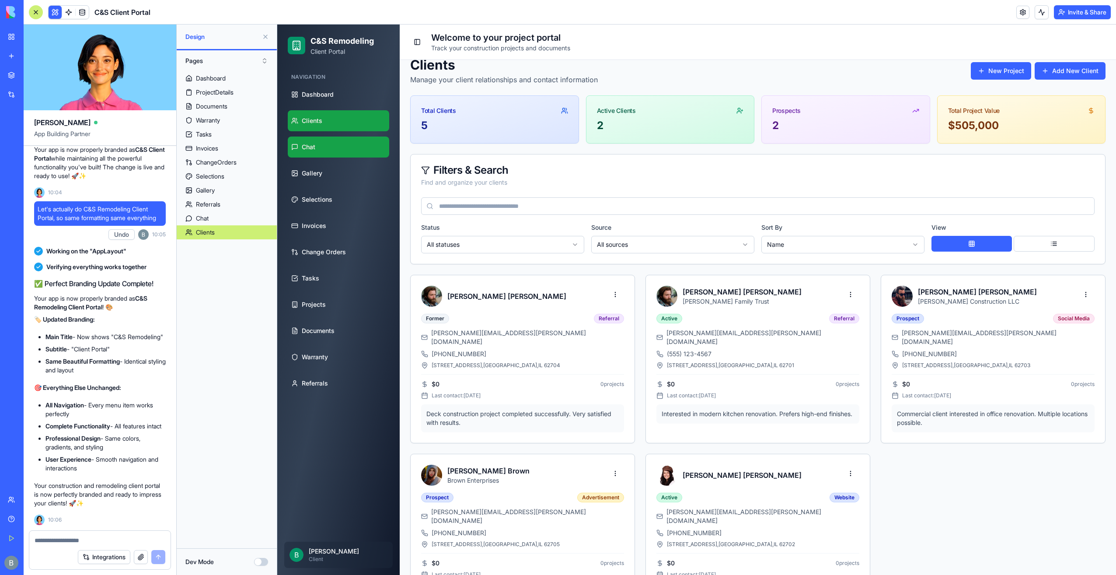
click at [342, 143] on link "Chat" at bounding box center [338, 146] width 101 height 21
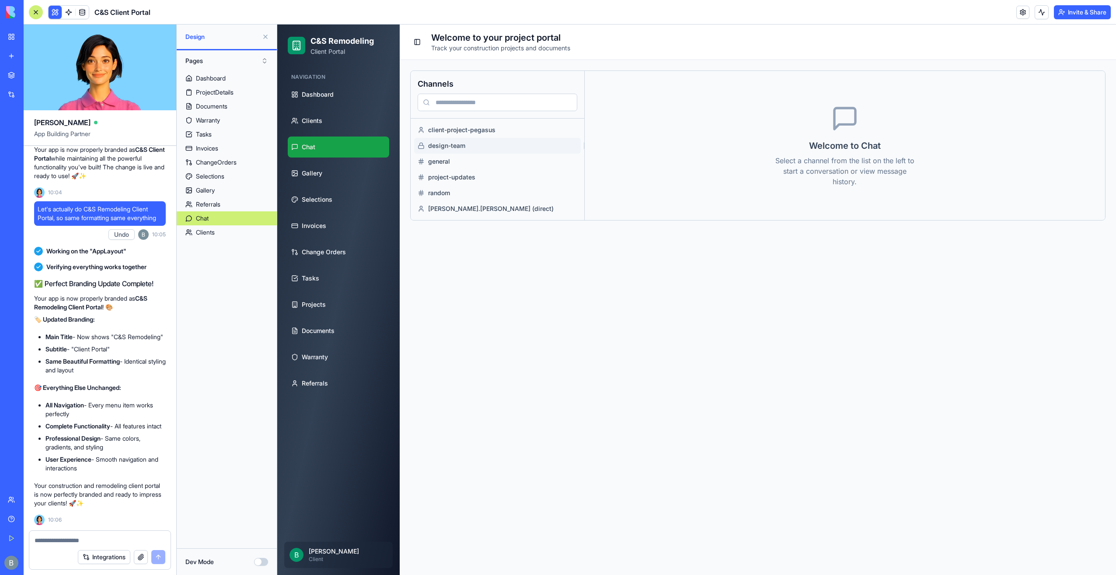
click at [491, 138] on button "design-team" at bounding box center [497, 146] width 167 height 16
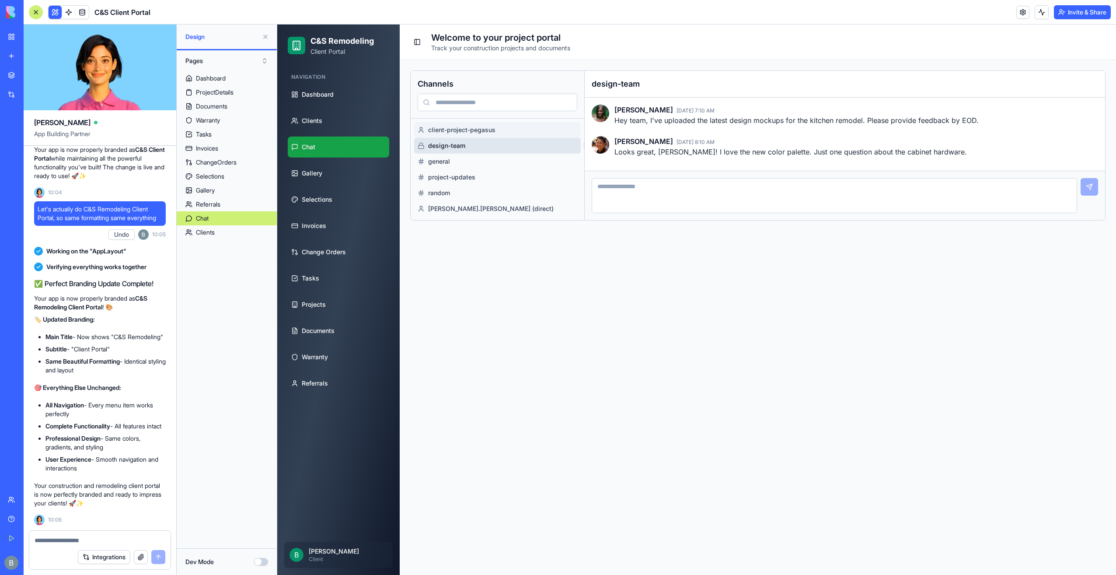
click at [488, 129] on span "client-project-pegasus" at bounding box center [502, 130] width 149 height 9
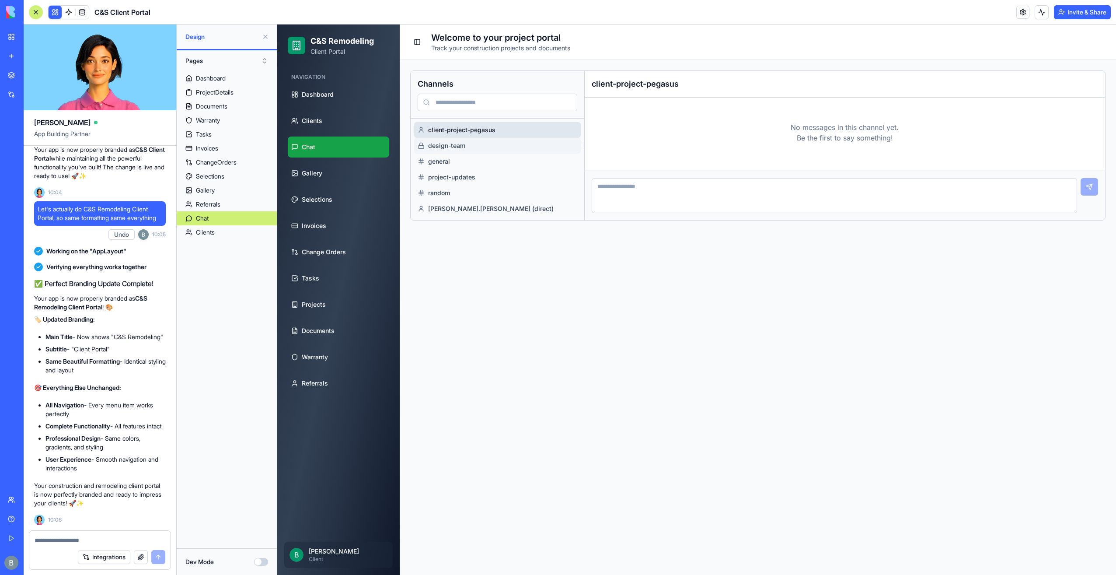
click at [479, 144] on span "design-team" at bounding box center [502, 145] width 149 height 9
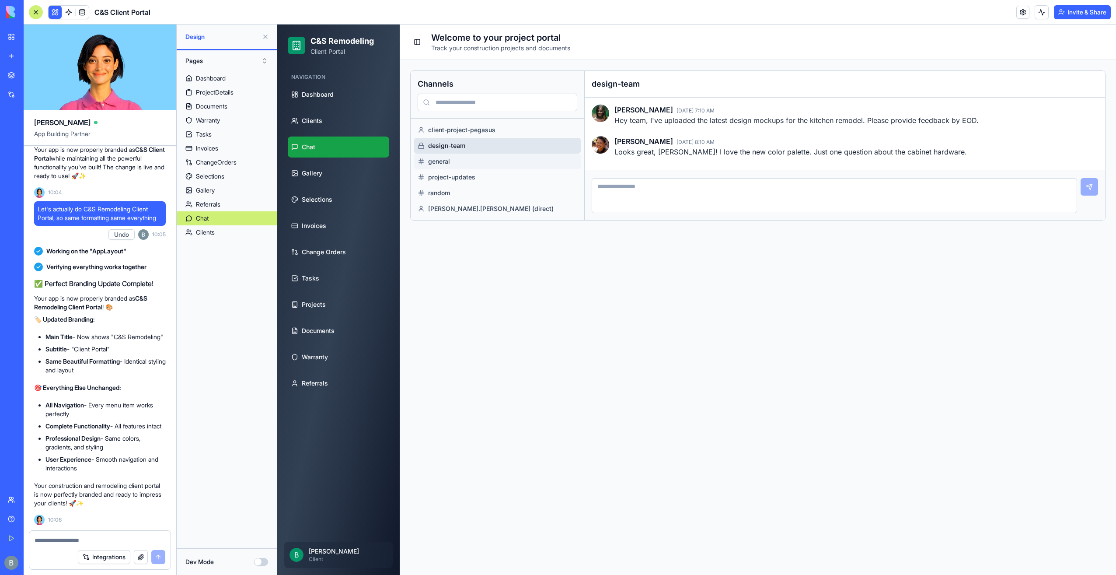
click at [473, 154] on button "general" at bounding box center [497, 162] width 167 height 16
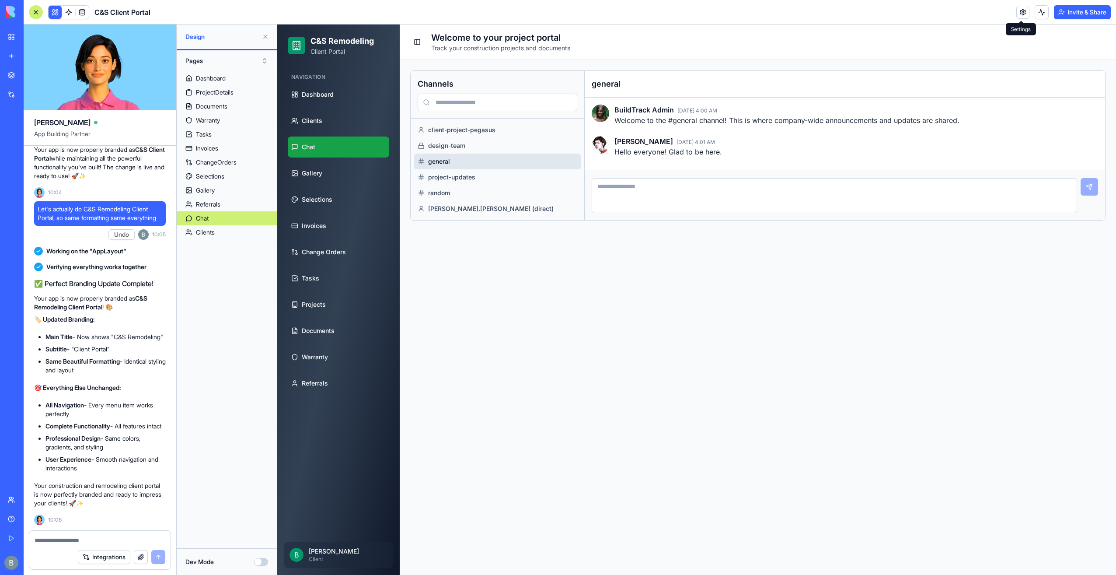
click at [1017, 9] on link at bounding box center [1023, 12] width 13 height 13
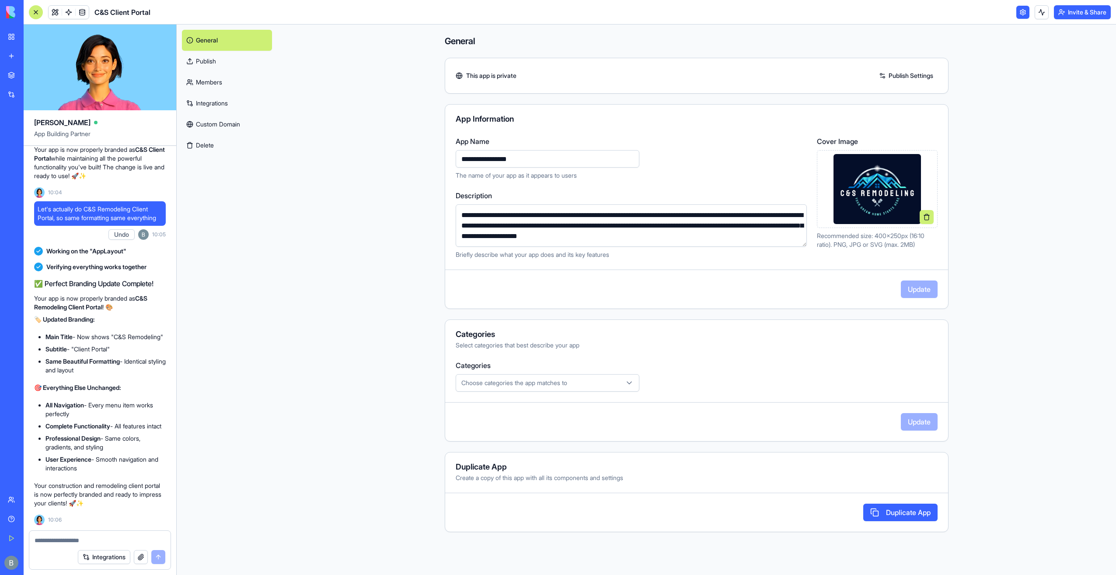
click at [250, 121] on link "Custom Domain" at bounding box center [227, 124] width 90 height 21
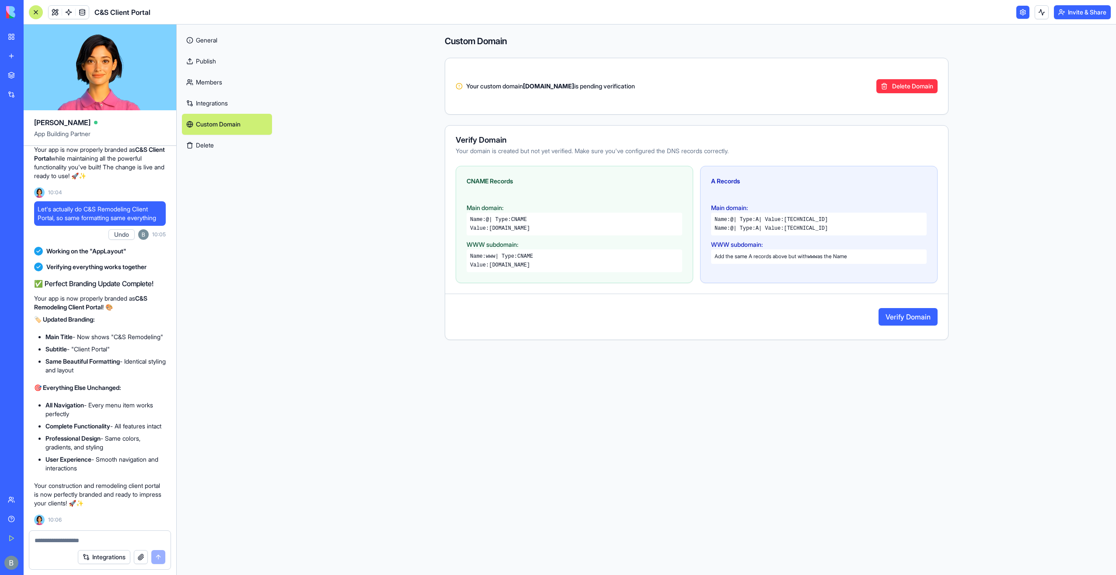
click at [907, 312] on button "Verify Domain" at bounding box center [908, 316] width 59 height 17
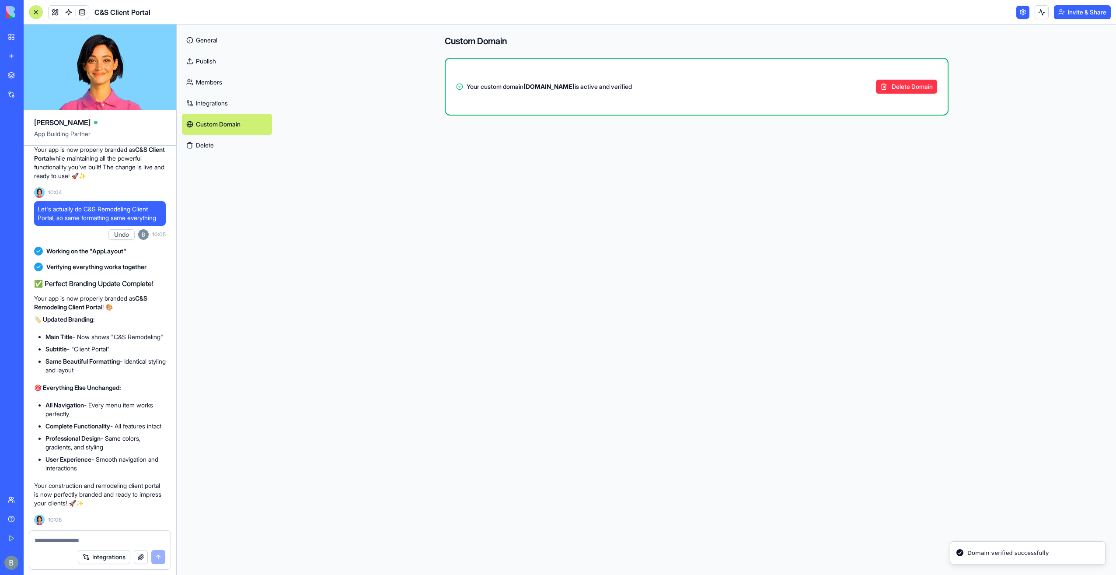
click at [988, 289] on main "Custom Domain Your custom domain [DOMAIN_NAME] is active and verified Delete Do…" at bounding box center [696, 299] width 839 height 550
click at [203, 41] on link "General" at bounding box center [227, 40] width 90 height 21
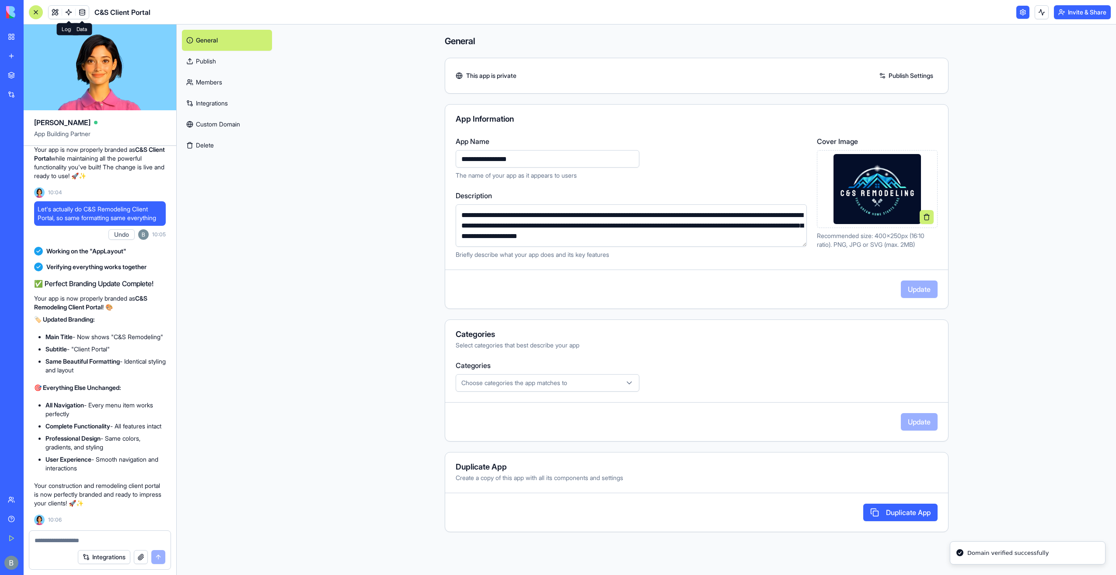
click at [112, 10] on span "C&S Client Portal" at bounding box center [122, 12] width 56 height 10
click at [84, 11] on link at bounding box center [82, 12] width 13 height 13
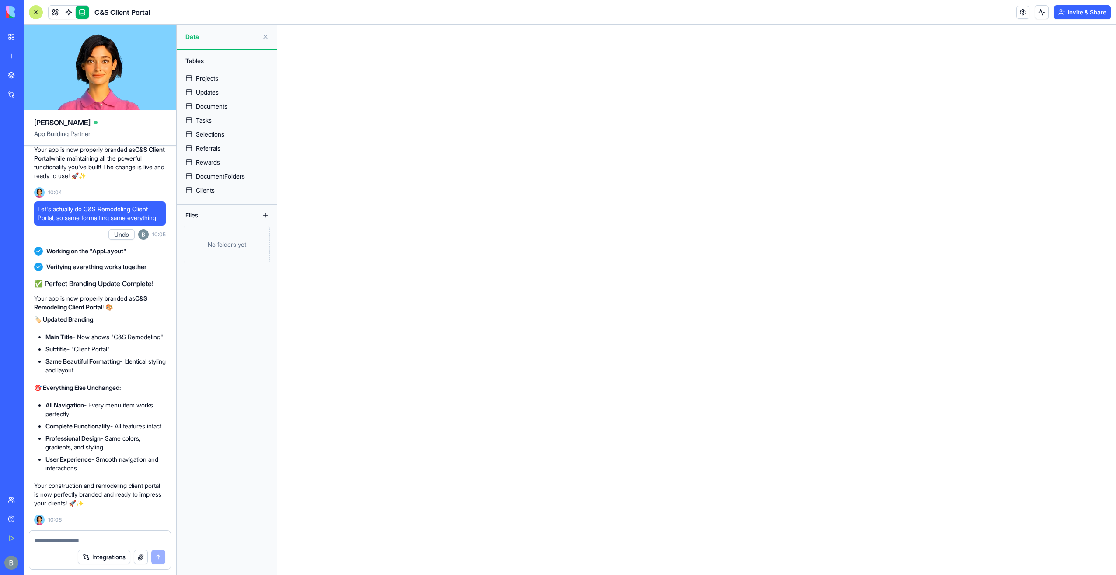
click at [84, 11] on link at bounding box center [82, 12] width 13 height 13
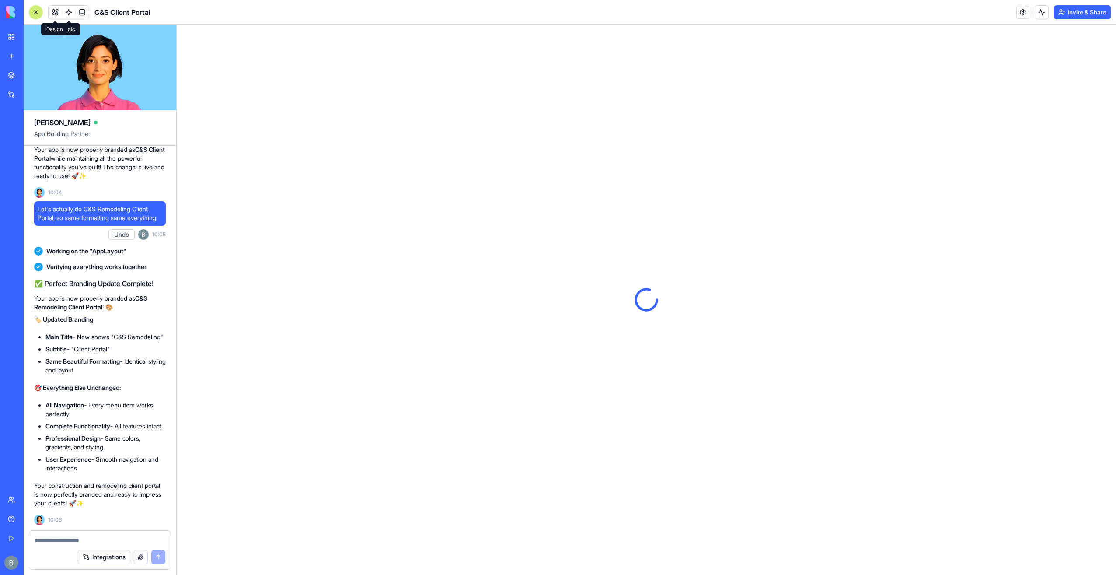
click at [56, 10] on button at bounding box center [55, 12] width 13 height 13
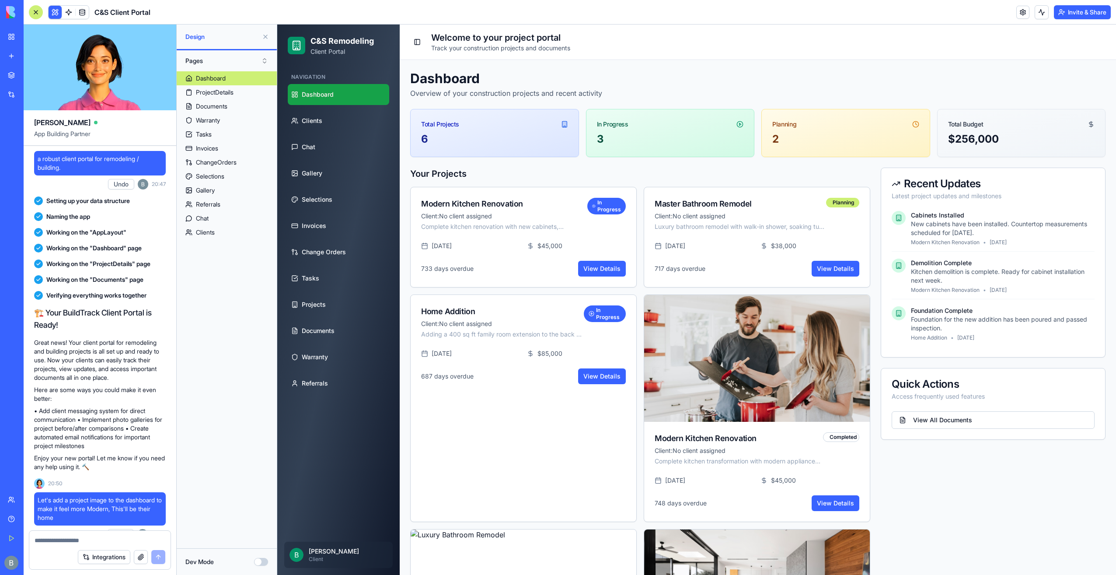
scroll to position [15278, 0]
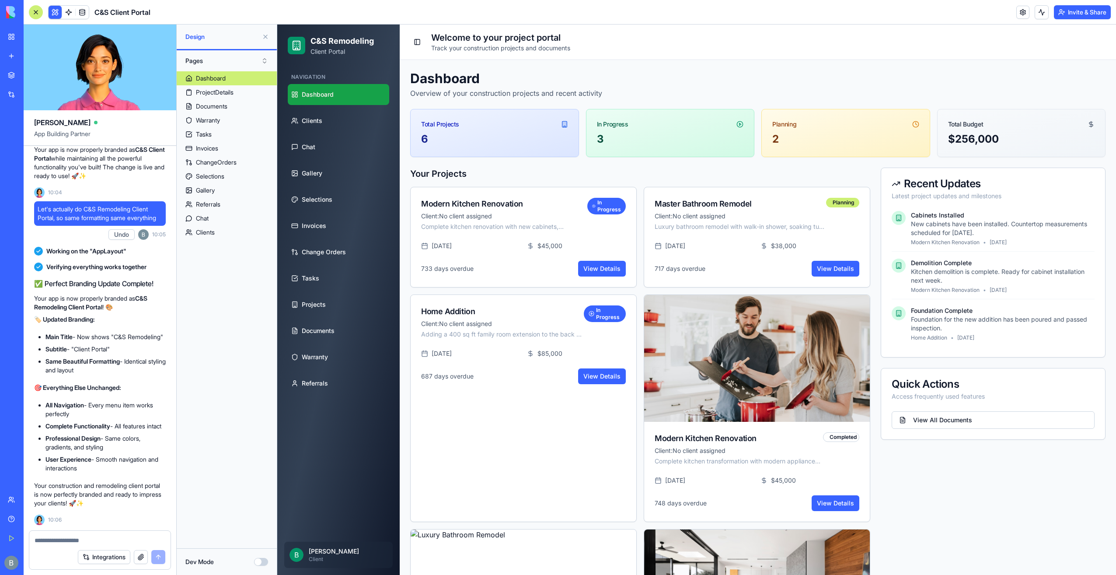
click at [269, 36] on button at bounding box center [266, 37] width 14 height 14
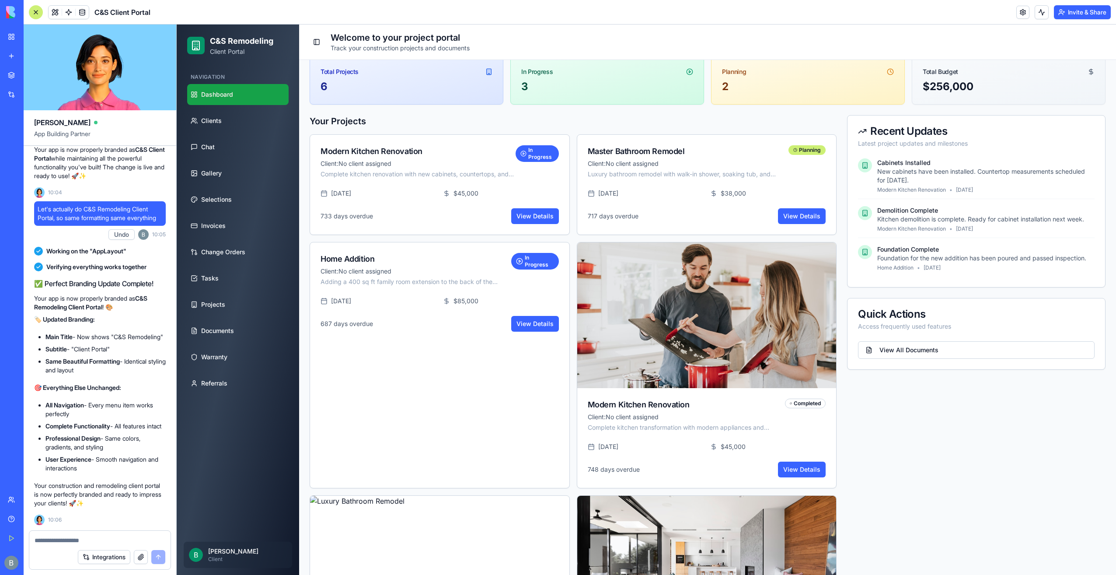
scroll to position [52, 0]
click at [529, 217] on link "View Details" at bounding box center [535, 217] width 48 height 16
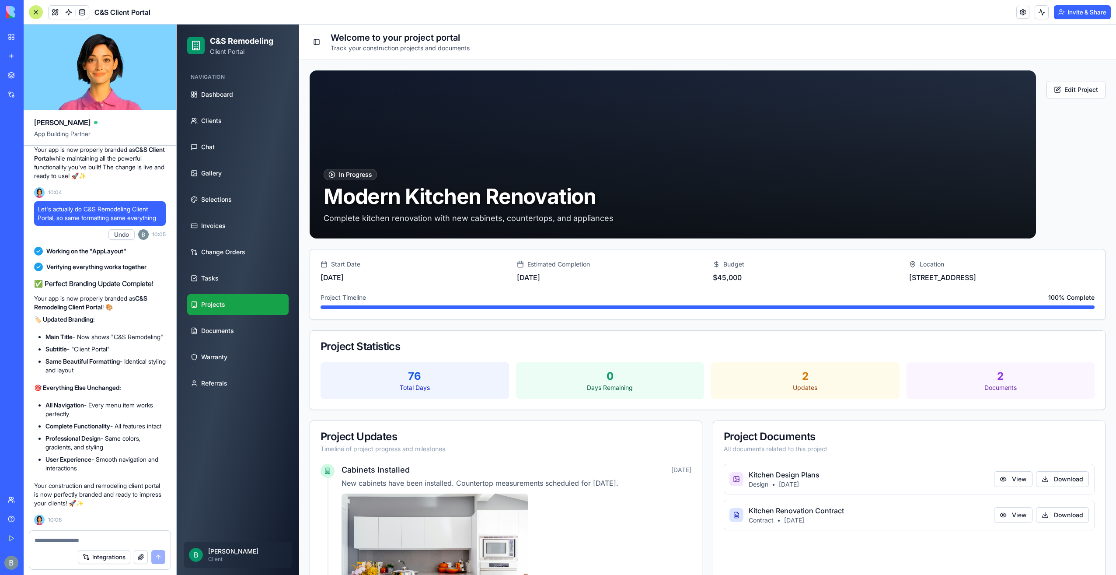
drag, startPoint x: 1112, startPoint y: 271, endPoint x: 1293, endPoint y: 239, distance: 183.1
click at [1067, 87] on button "Edit Project" at bounding box center [1076, 89] width 59 height 17
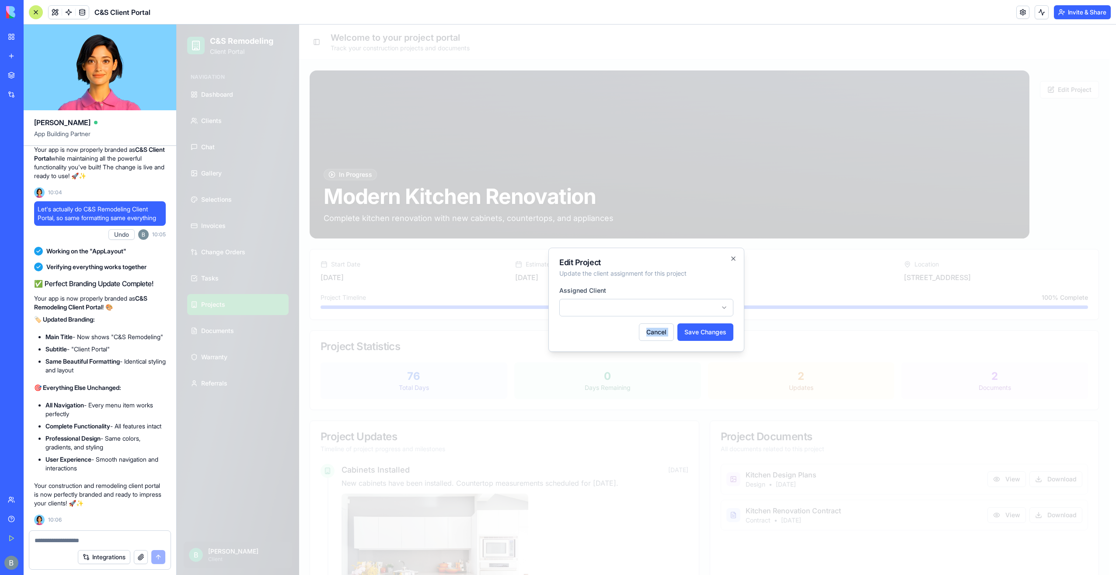
click at [684, 315] on div "Edit Project Update the client assignment for this project Assigned Client Canc…" at bounding box center [647, 300] width 196 height 104
click at [684, 313] on body "C&S Remodeling Client Portal Navigation Dashboard Clients Chat Gallery Selectio…" at bounding box center [643, 401] width 933 height 755
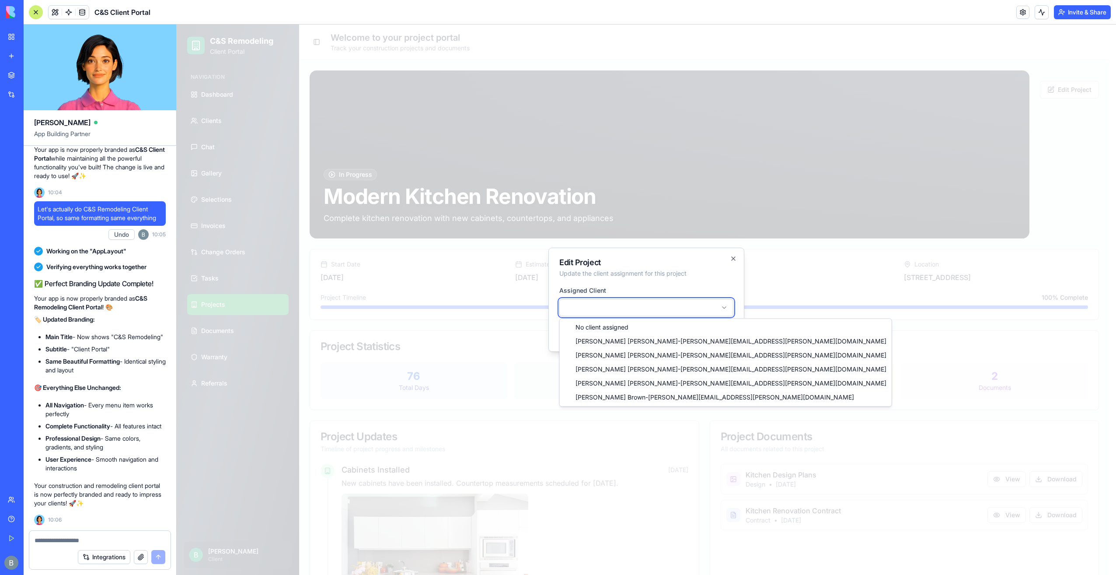
click at [685, 307] on body "C&S Remodeling Client Portal Navigation Dashboard Clients Chat Gallery Selectio…" at bounding box center [643, 401] width 933 height 755
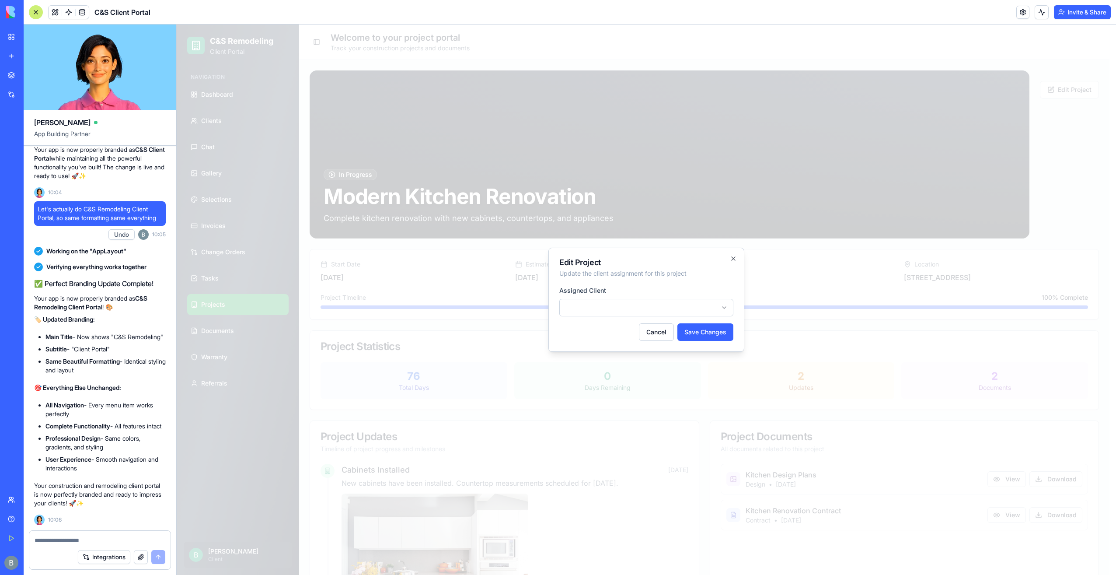
click at [732, 263] on h2 "Edit Project" at bounding box center [646, 263] width 174 height 8
click at [734, 257] on icon "button" at bounding box center [733, 258] width 7 height 7
